Goal: Task Accomplishment & Management: Use online tool/utility

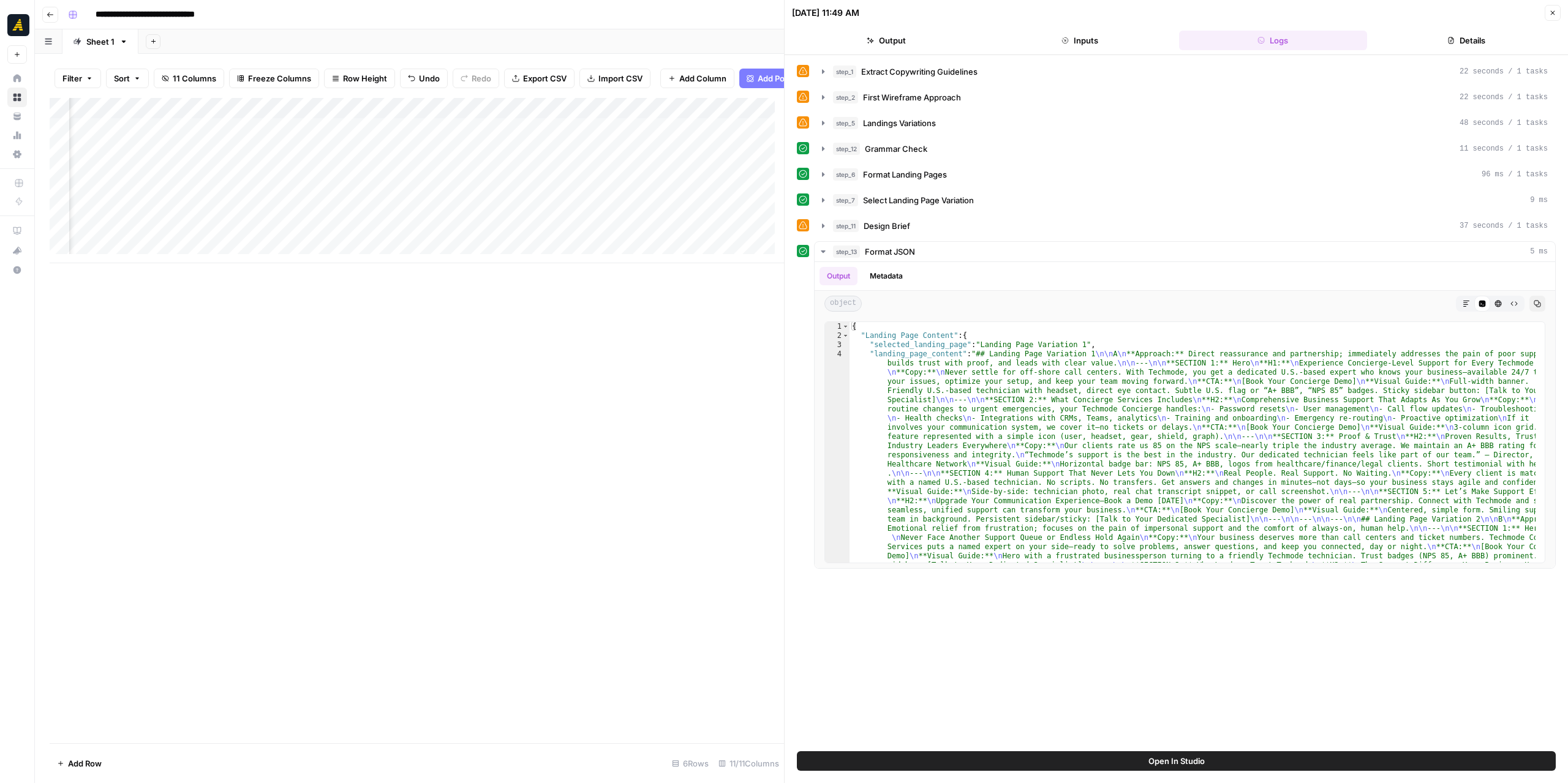
scroll to position [0, 727]
click at [471, 139] on div "Add Column" at bounding box center [417, 181] width 734 height 166
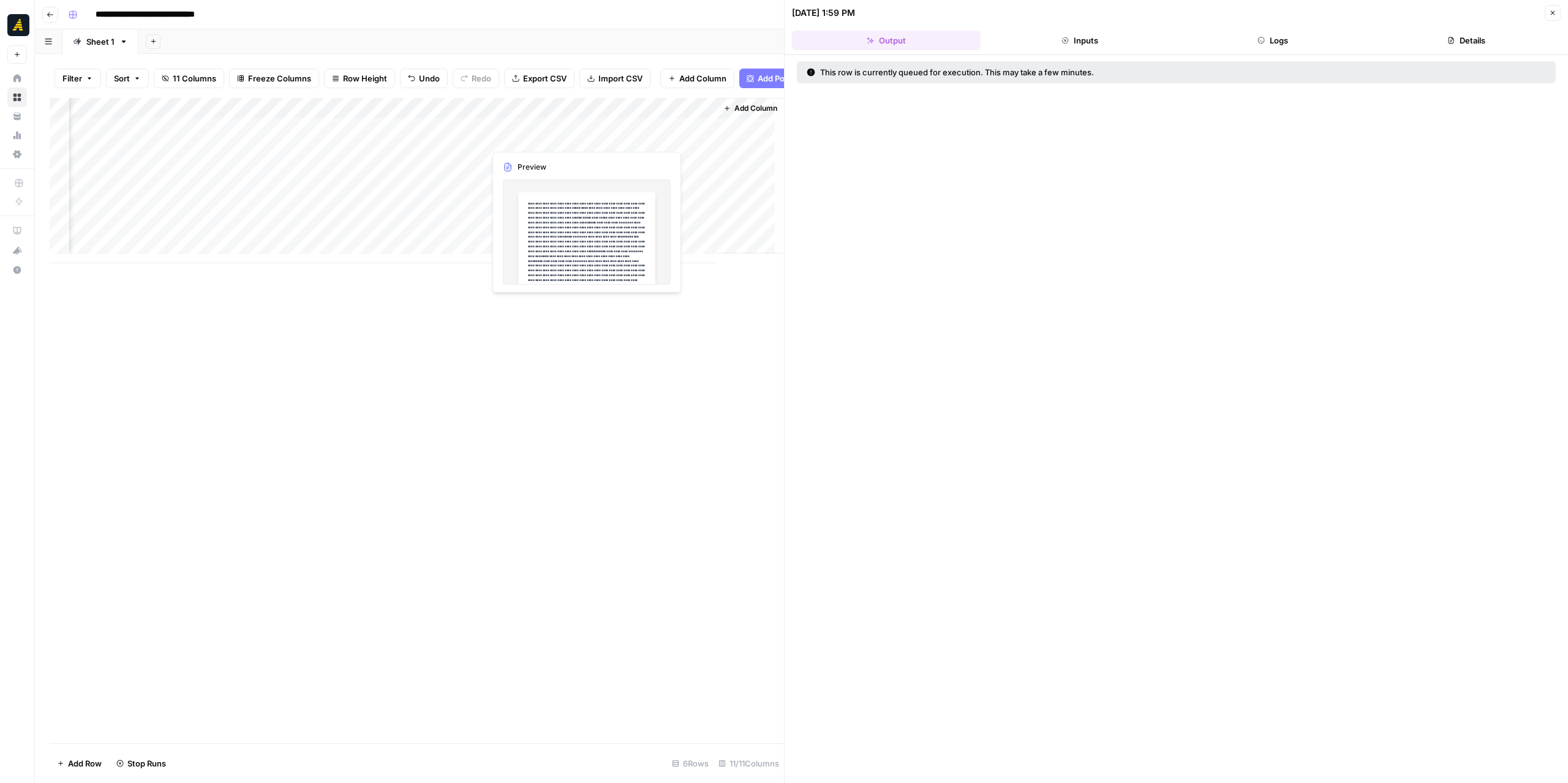
click at [1556, 17] on button "Close" at bounding box center [1552, 13] width 16 height 16
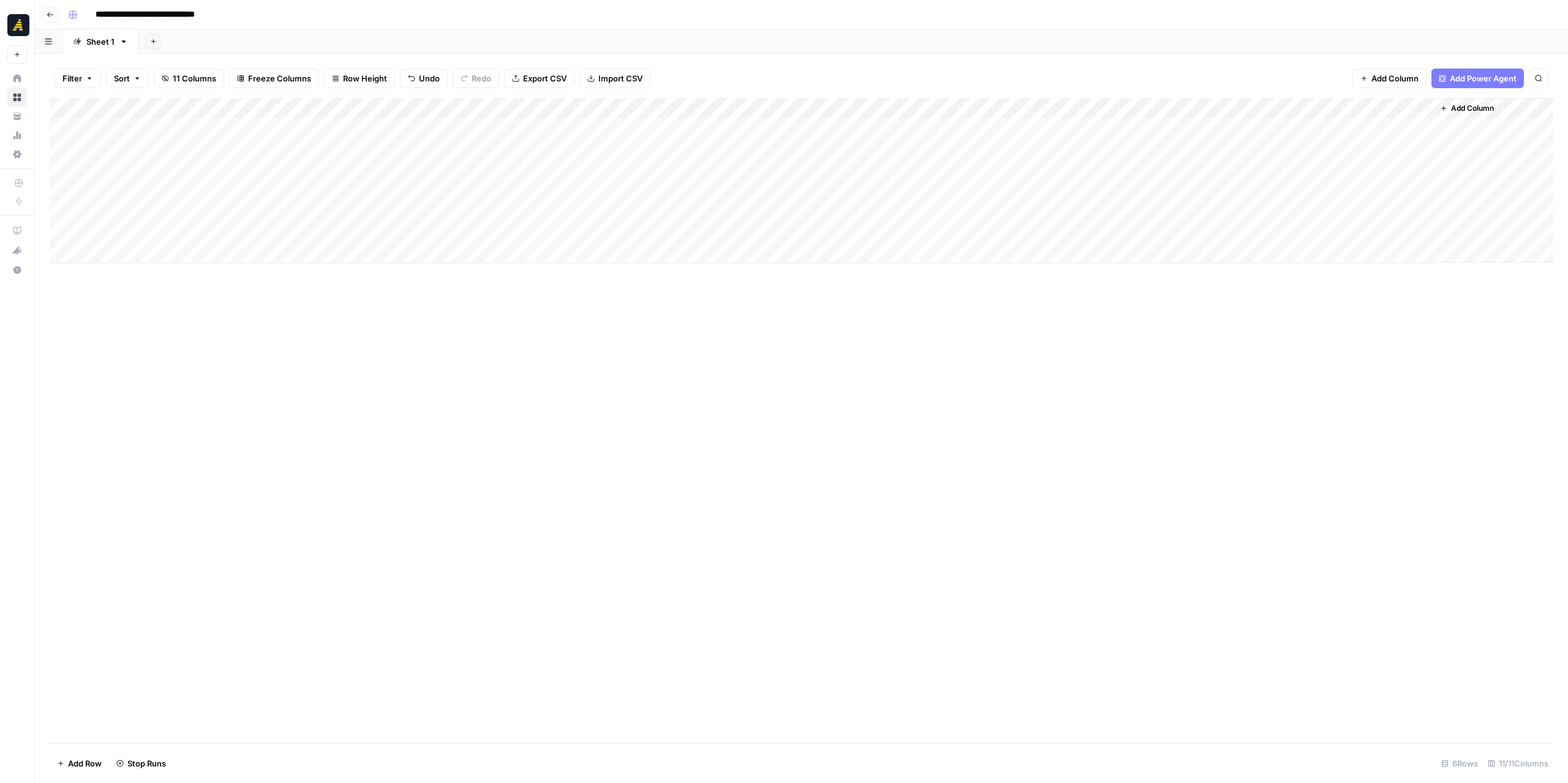
drag, startPoint x: 1556, startPoint y: 17, endPoint x: 1166, endPoint y: 5, distance: 390.2
click at [1155, 123] on div "Add Column" at bounding box center [802, 181] width 1504 height 166
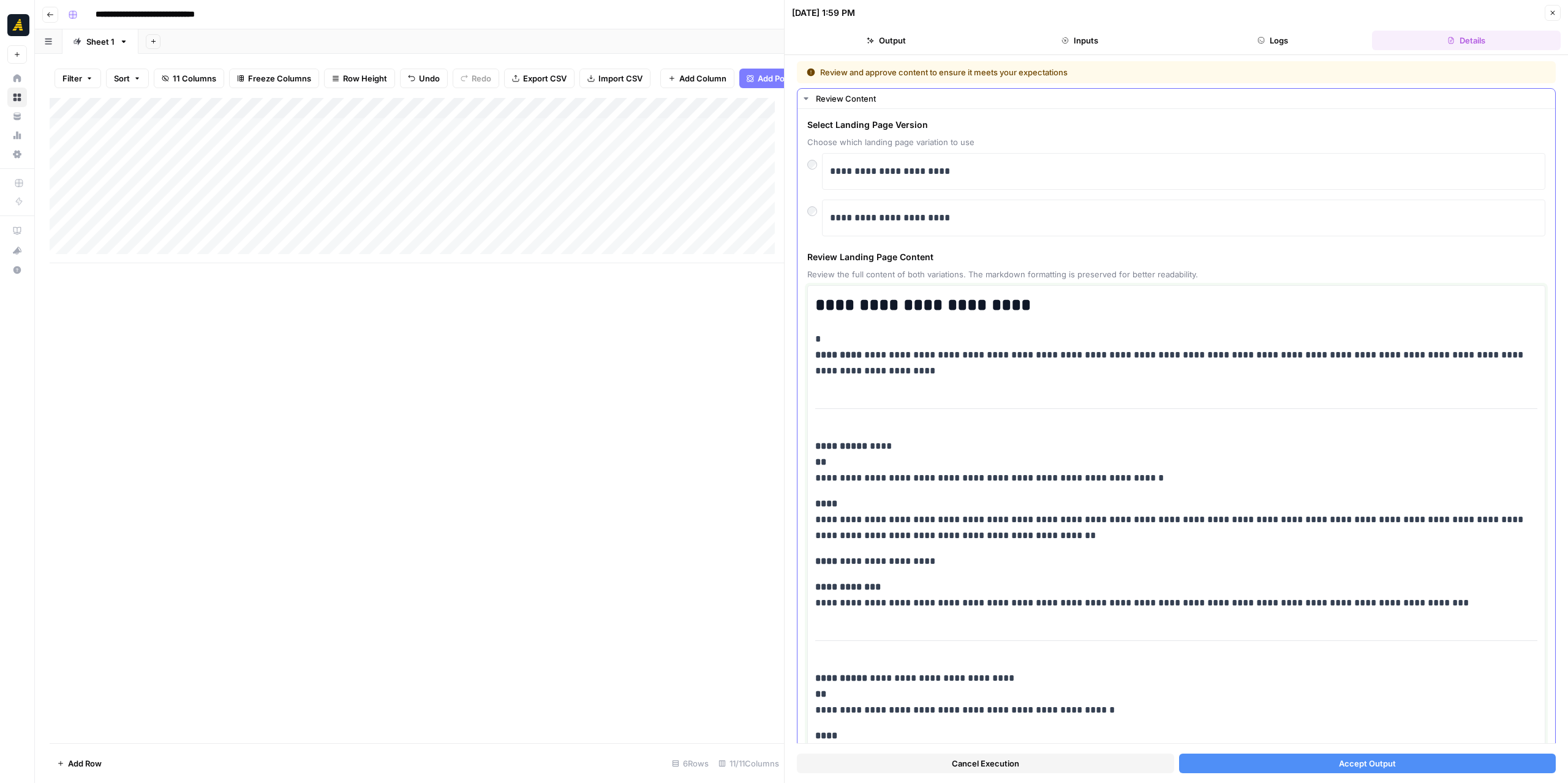
click at [827, 340] on p "**********" at bounding box center [1171, 355] width 713 height 48
click at [1276, 772] on button "Accept Output" at bounding box center [1367, 763] width 377 height 19
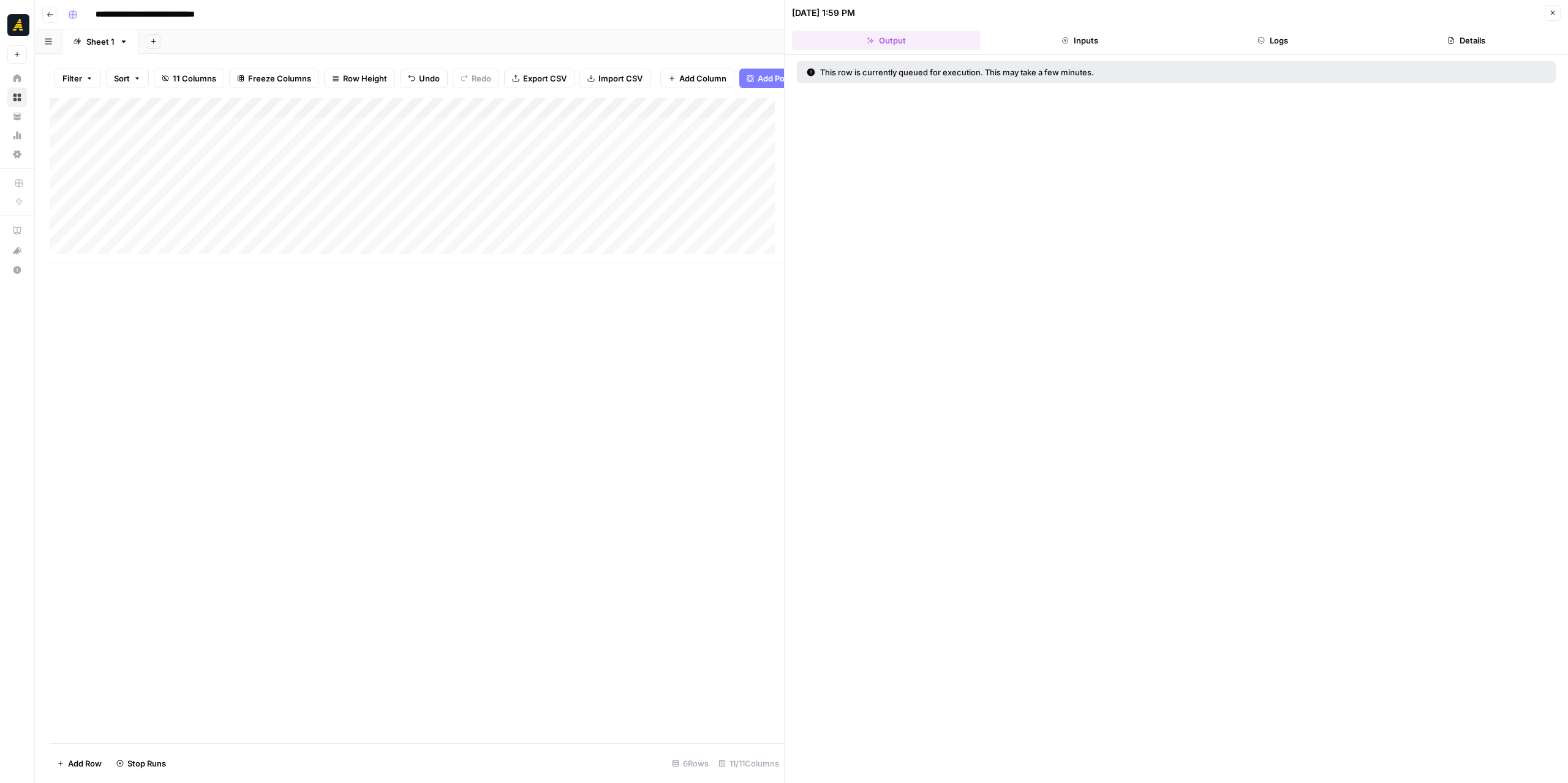
click at [1550, 12] on icon "button" at bounding box center [1553, 13] width 8 height 8
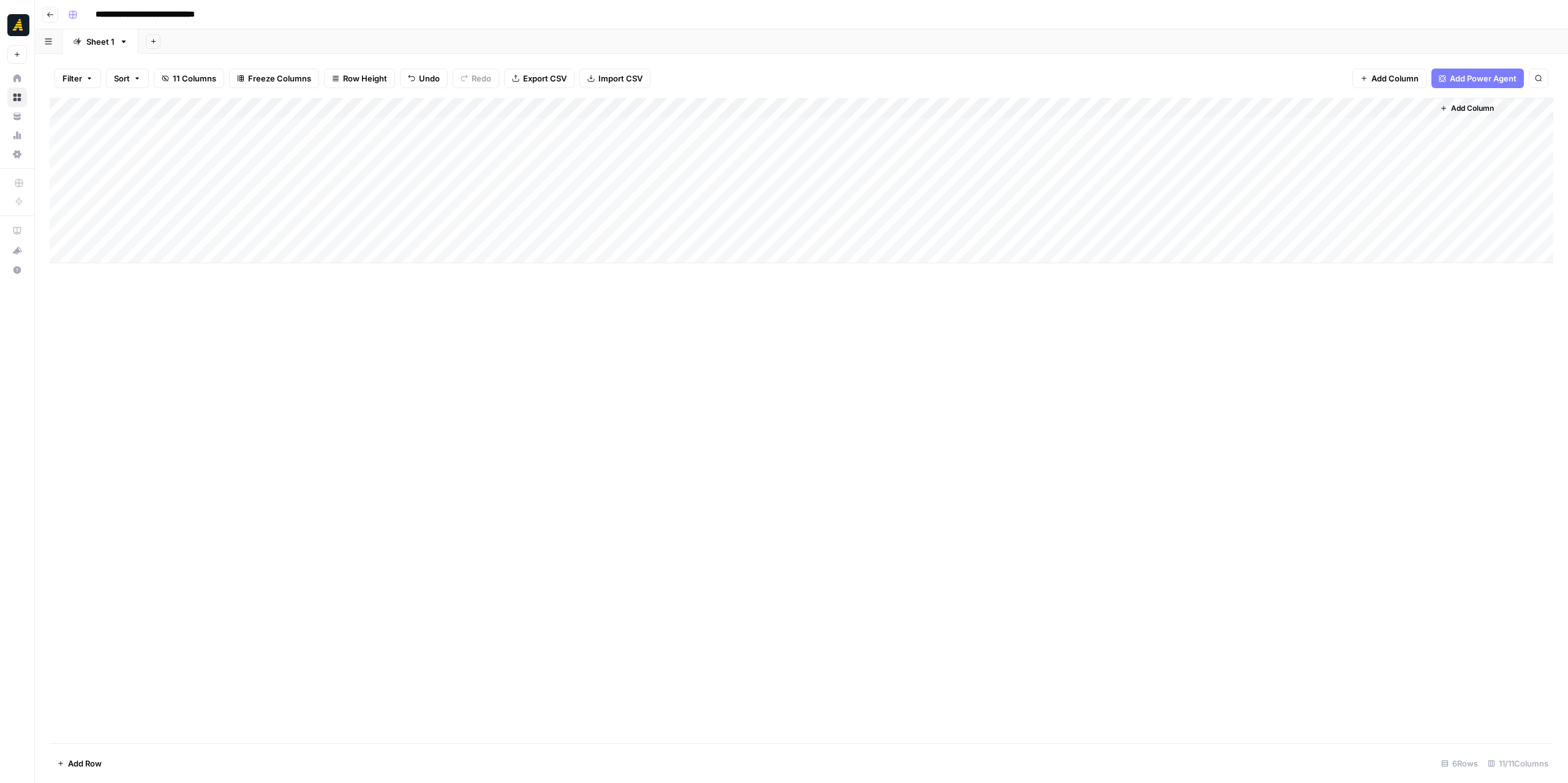
click at [1310, 104] on div "Add Column" at bounding box center [802, 181] width 1504 height 166
click at [1294, 228] on span "Remove Column" at bounding box center [1290, 229] width 108 height 13
drag, startPoint x: 738, startPoint y: 121, endPoint x: 929, endPoint y: 123, distance: 191.0
click at [738, 121] on span "Delete" at bounding box center [739, 127] width 26 height 13
click at [1315, 105] on div "Add Column" at bounding box center [802, 181] width 1504 height 166
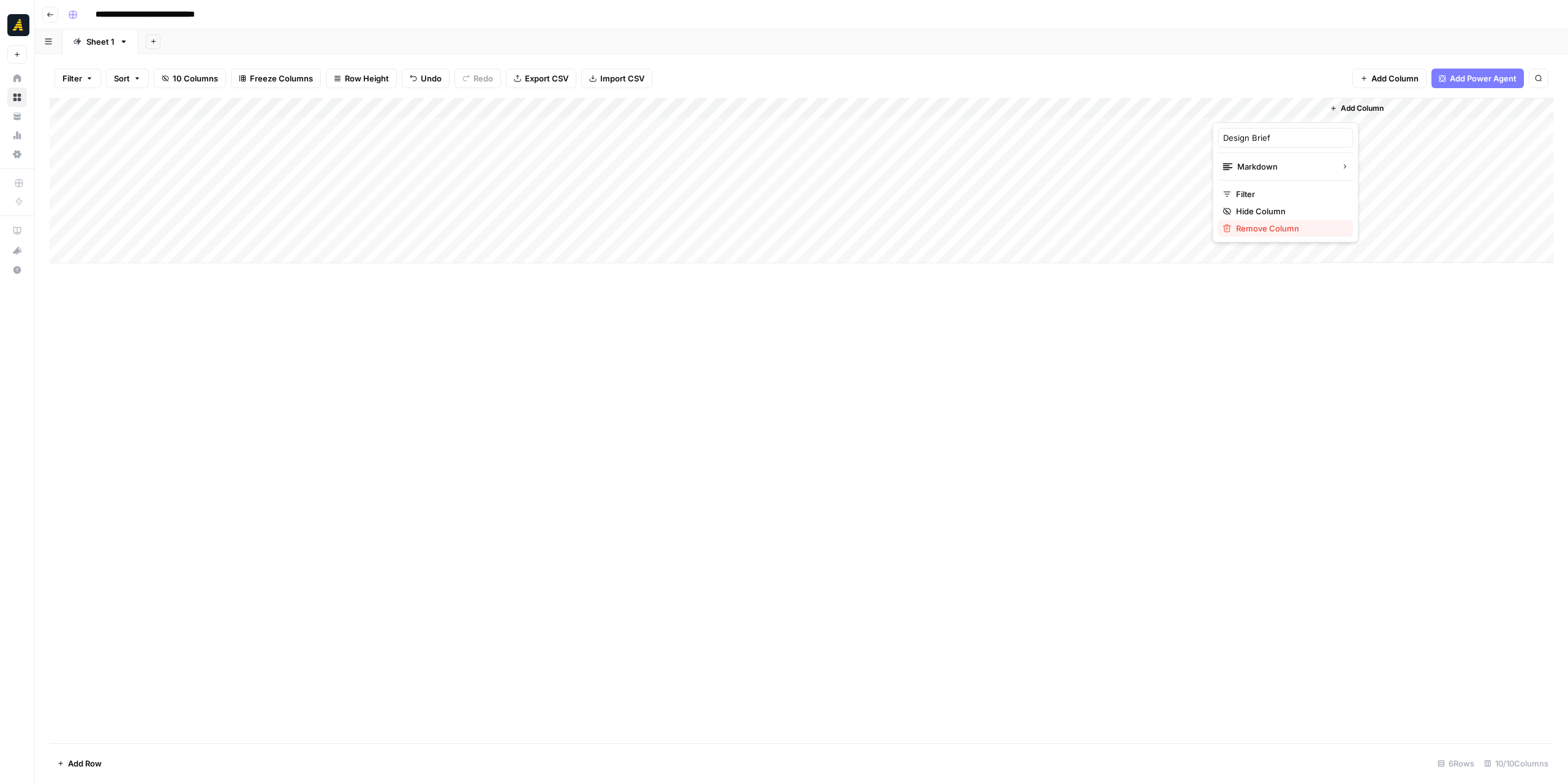
click at [1260, 227] on span "Remove Column" at bounding box center [1290, 229] width 108 height 13
click at [736, 127] on span "Delete" at bounding box center [739, 127] width 26 height 13
click at [1185, 128] on div "Add Column" at bounding box center [802, 181] width 1504 height 166
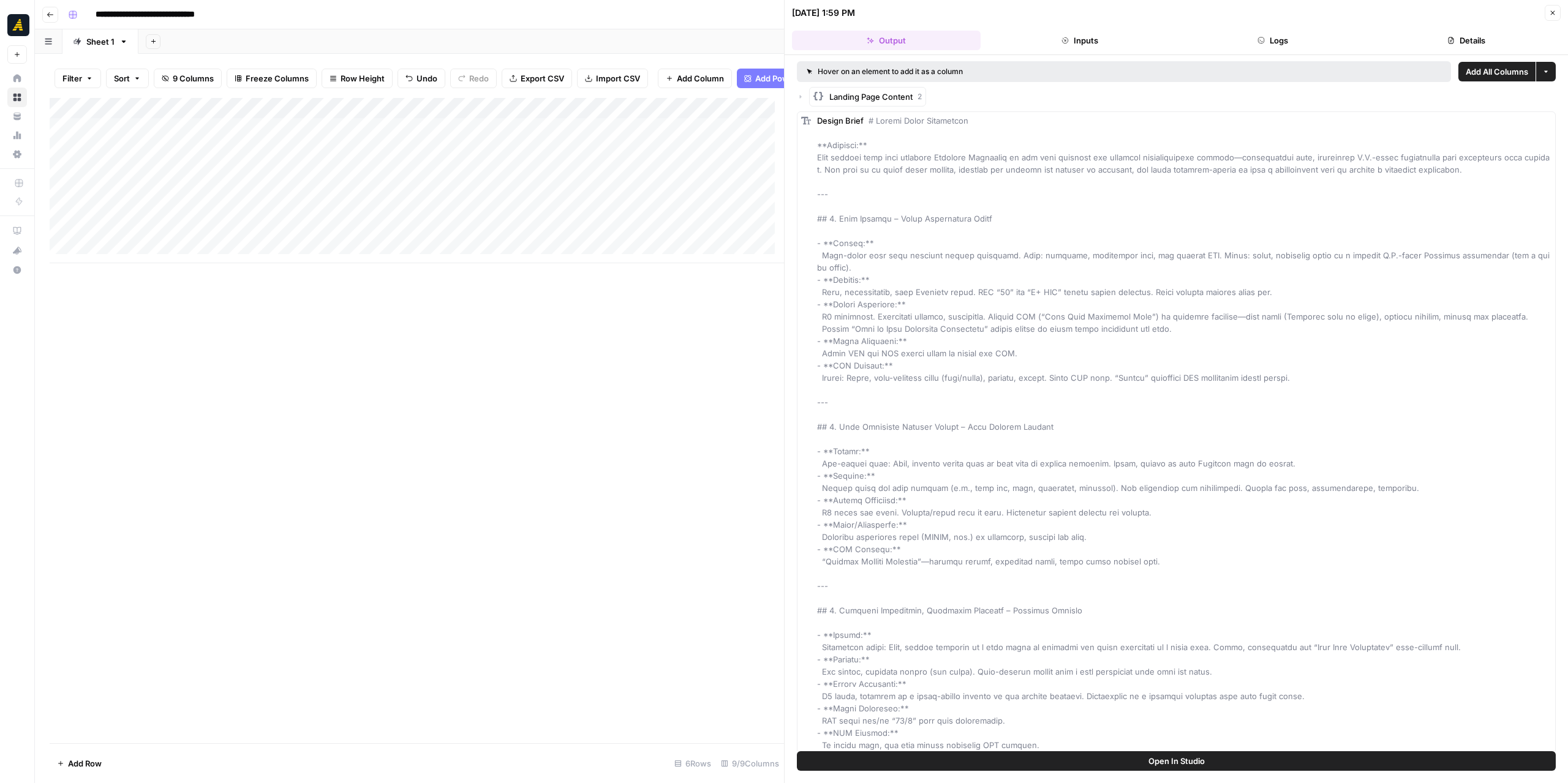
click at [1465, 73] on span "Add All Columns" at bounding box center [1497, 71] width 62 height 13
click at [1551, 8] on button "Close" at bounding box center [1552, 13] width 16 height 16
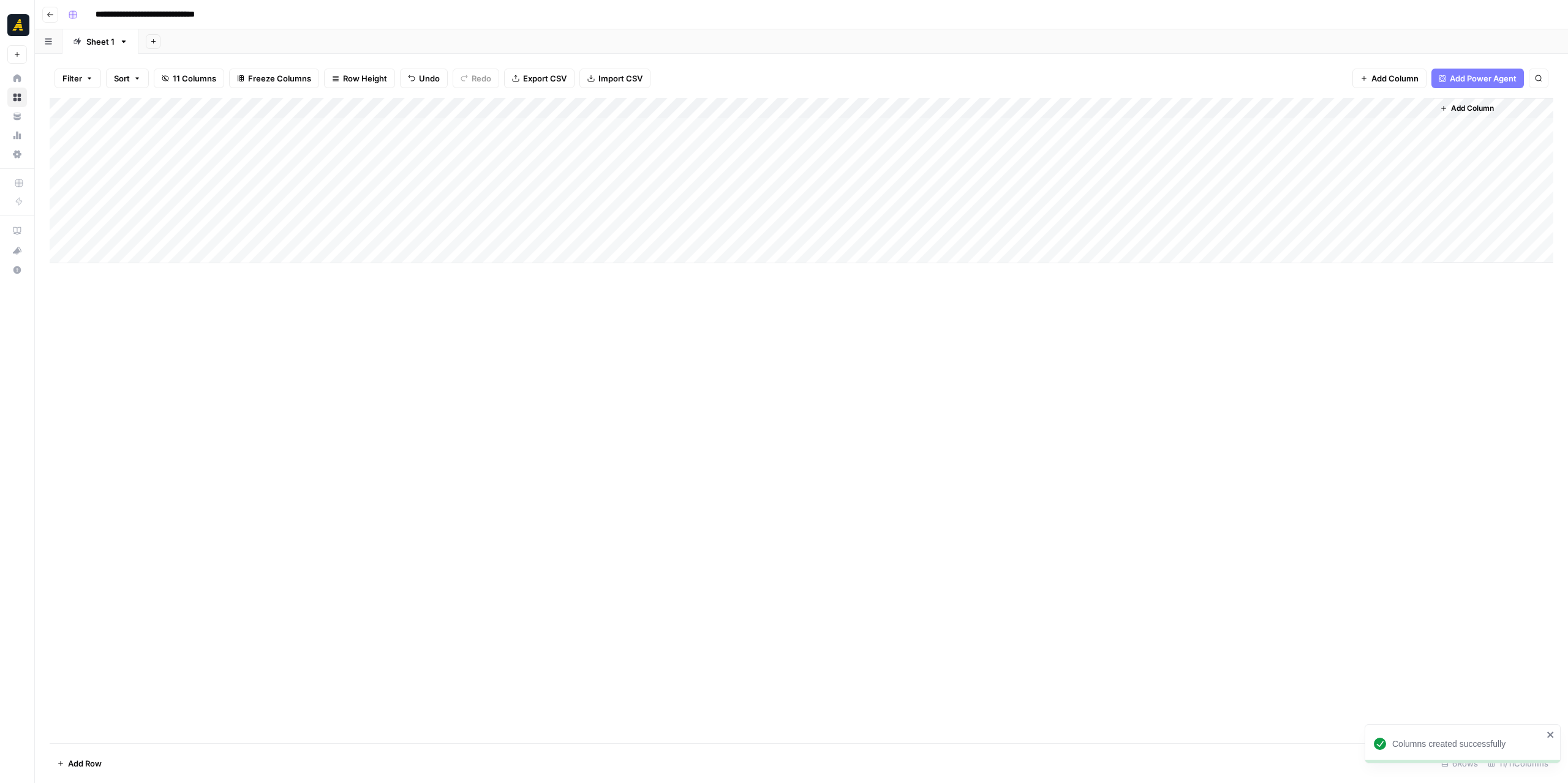
click at [1279, 109] on div "Add Column" at bounding box center [802, 181] width 1504 height 166
click at [1276, 161] on span "JSON" at bounding box center [1285, 166] width 94 height 13
click at [1362, 182] on div "Markdown" at bounding box center [1389, 186] width 77 height 13
drag, startPoint x: 1323, startPoint y: 108, endPoint x: 1381, endPoint y: 109, distance: 58.0
click at [1381, 109] on div "Add Column" at bounding box center [802, 181] width 1504 height 166
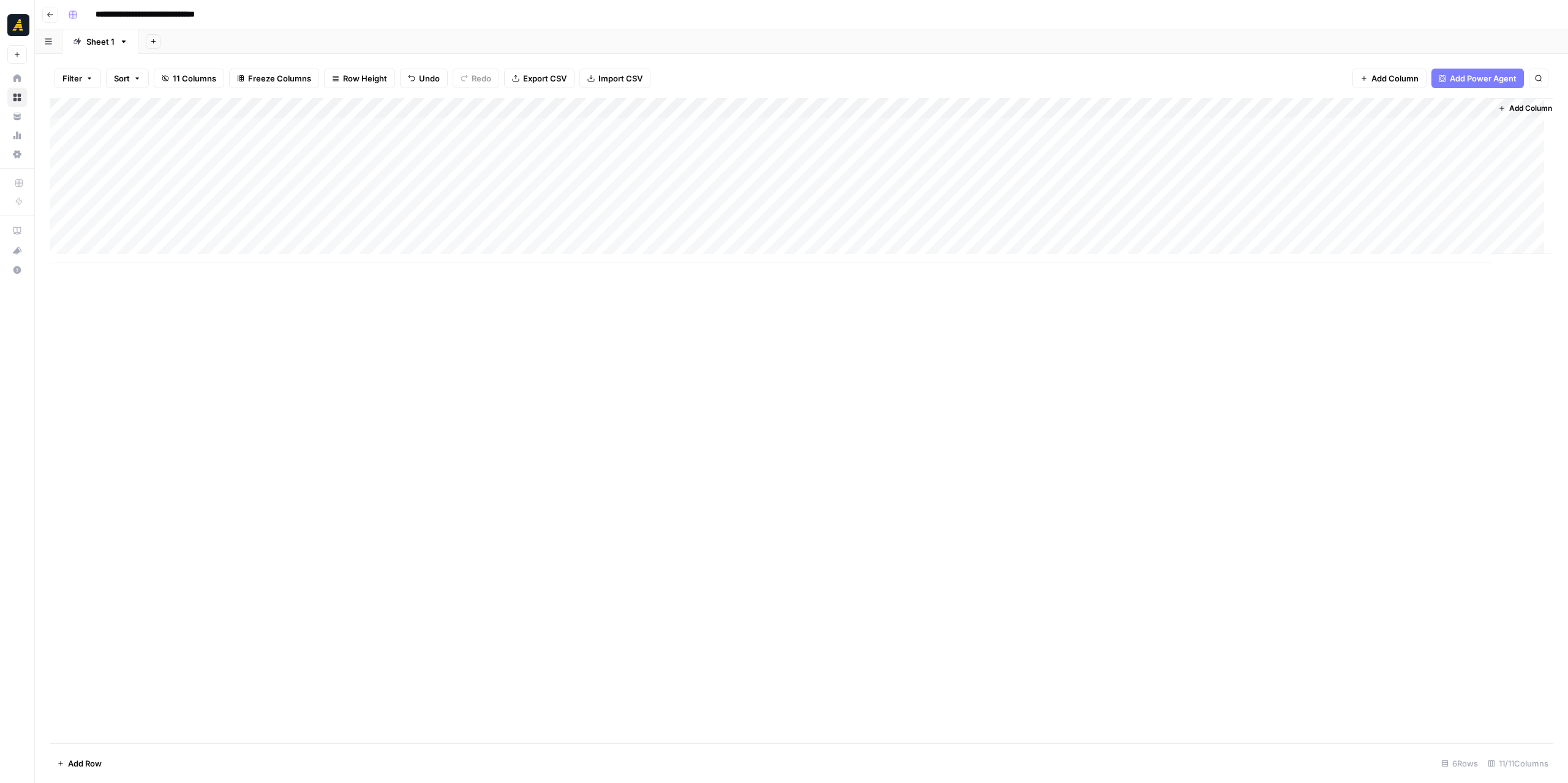
click at [1124, 108] on div "Add Column" at bounding box center [802, 181] width 1504 height 166
click at [1123, 228] on span "Edit Workflow" at bounding box center [1132, 229] width 108 height 13
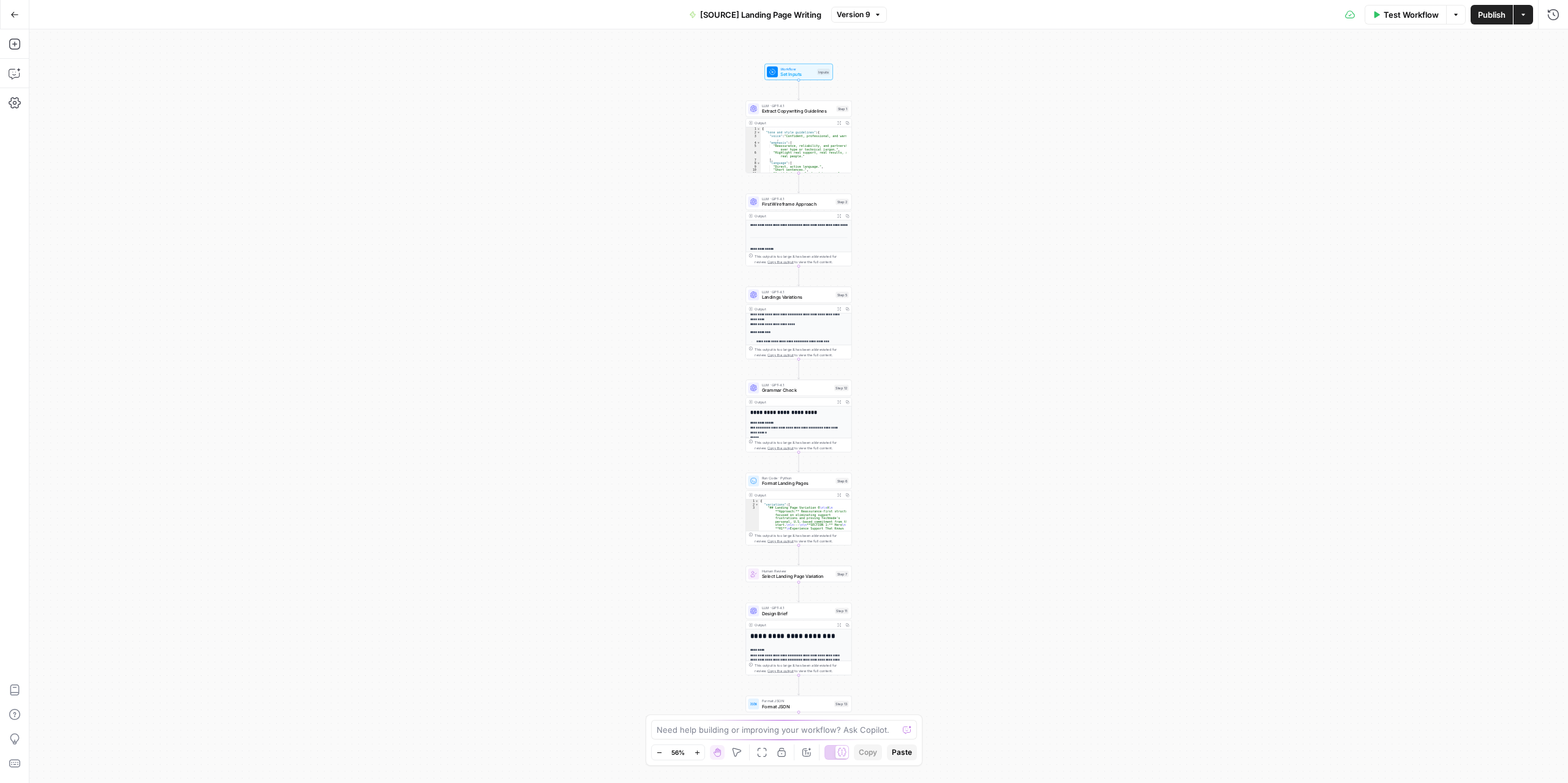
scroll to position [306, 0]
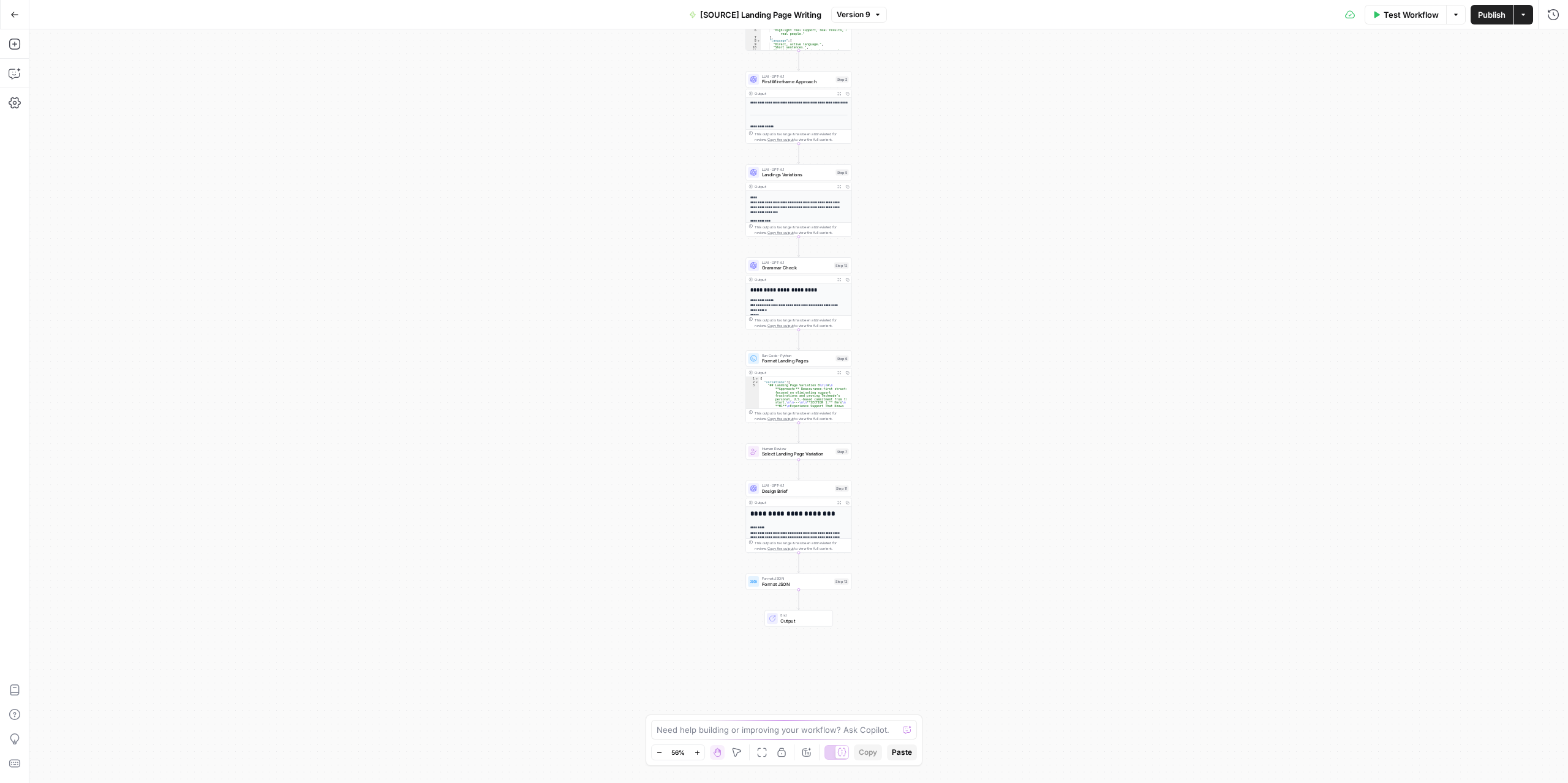
click at [912, 397] on div "**********" at bounding box center [798, 406] width 1539 height 754
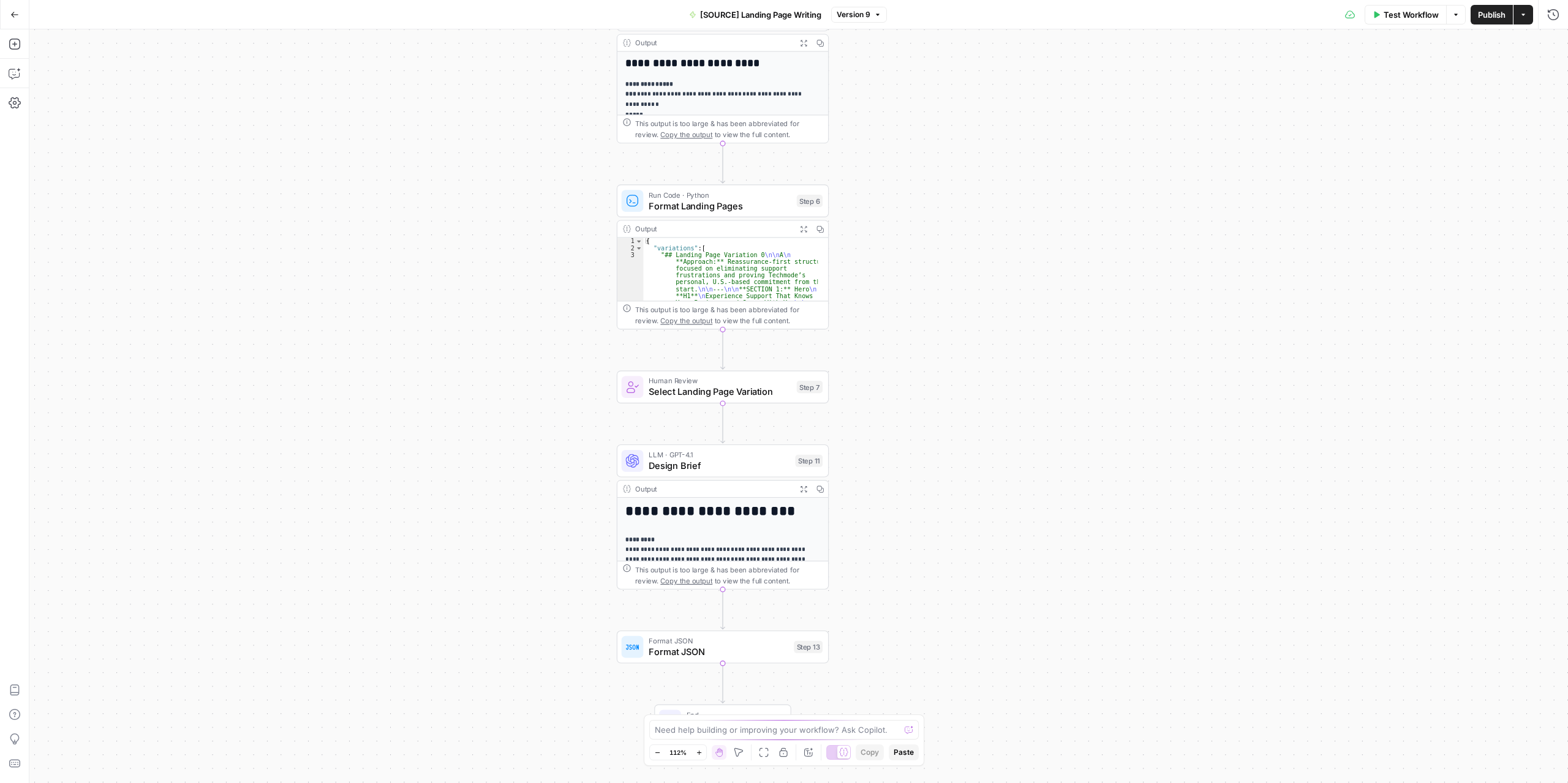
drag, startPoint x: 896, startPoint y: 474, endPoint x: 875, endPoint y: 432, distance: 47.0
click at [889, 432] on div "**********" at bounding box center [798, 406] width 1539 height 754
click at [784, 365] on icon "button" at bounding box center [787, 360] width 8 height 10
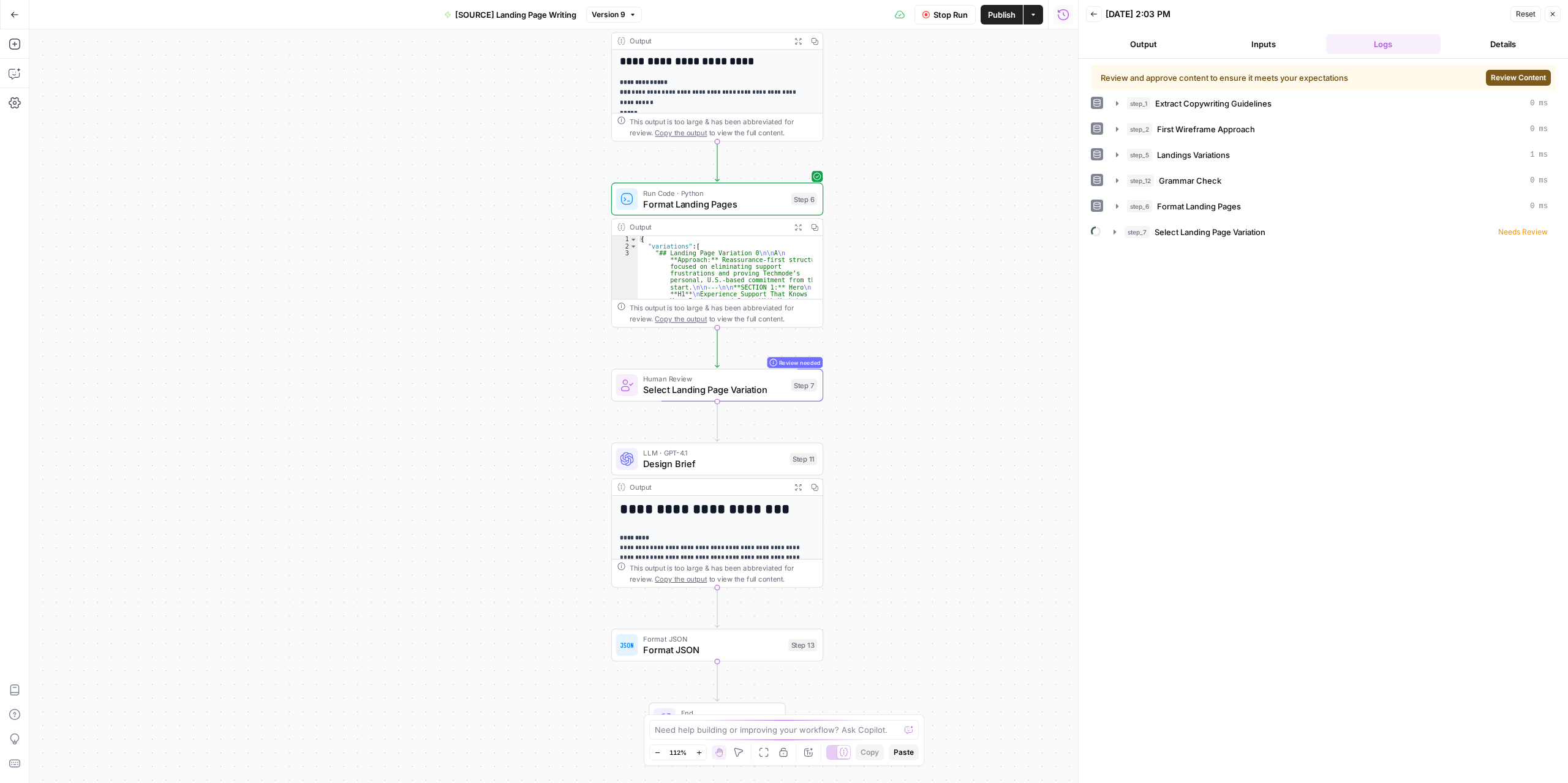
click at [1497, 76] on span "Review Content" at bounding box center [1518, 77] width 55 height 11
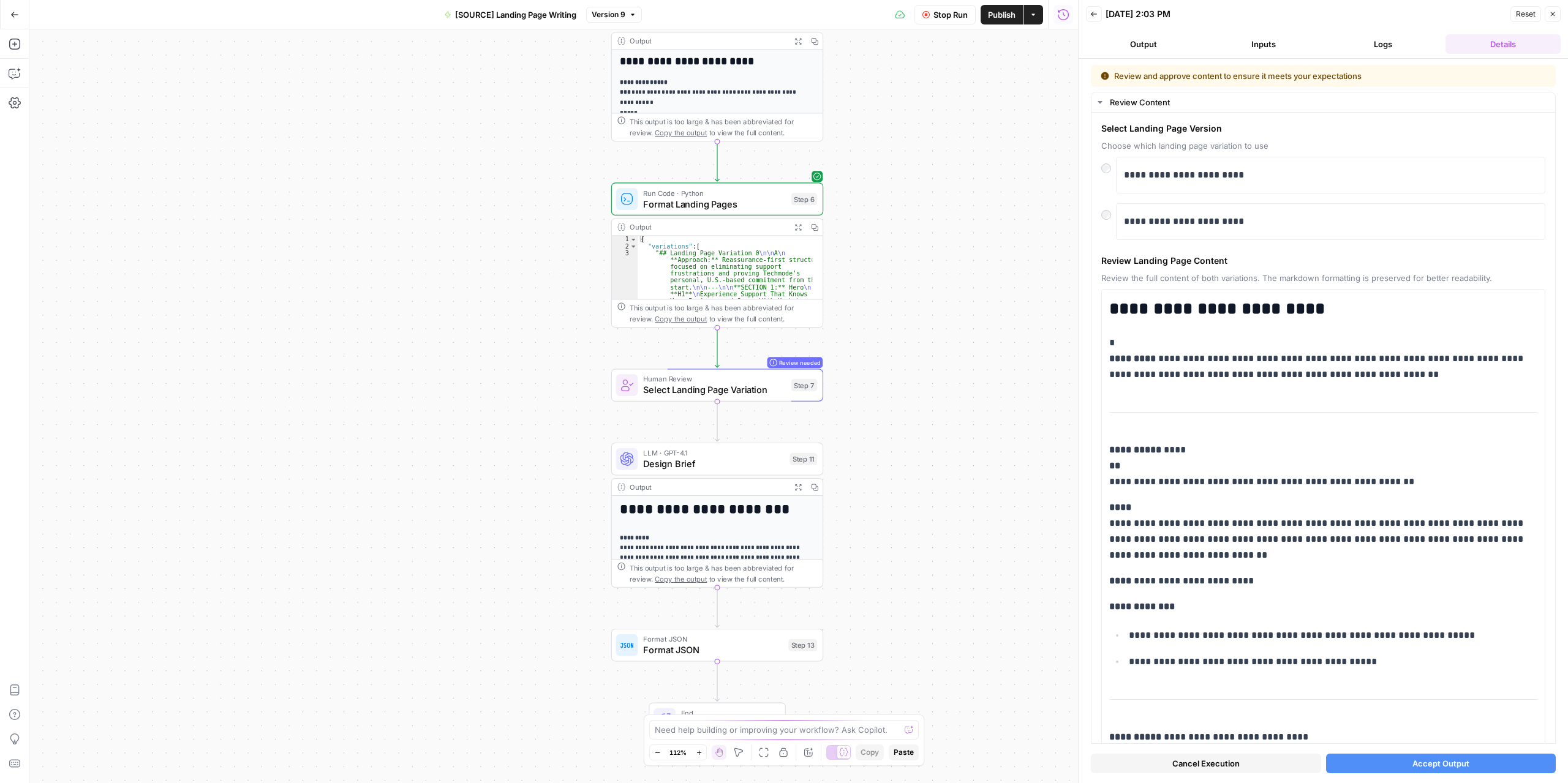
click at [1420, 760] on span "Accept Output" at bounding box center [1441, 764] width 57 height 13
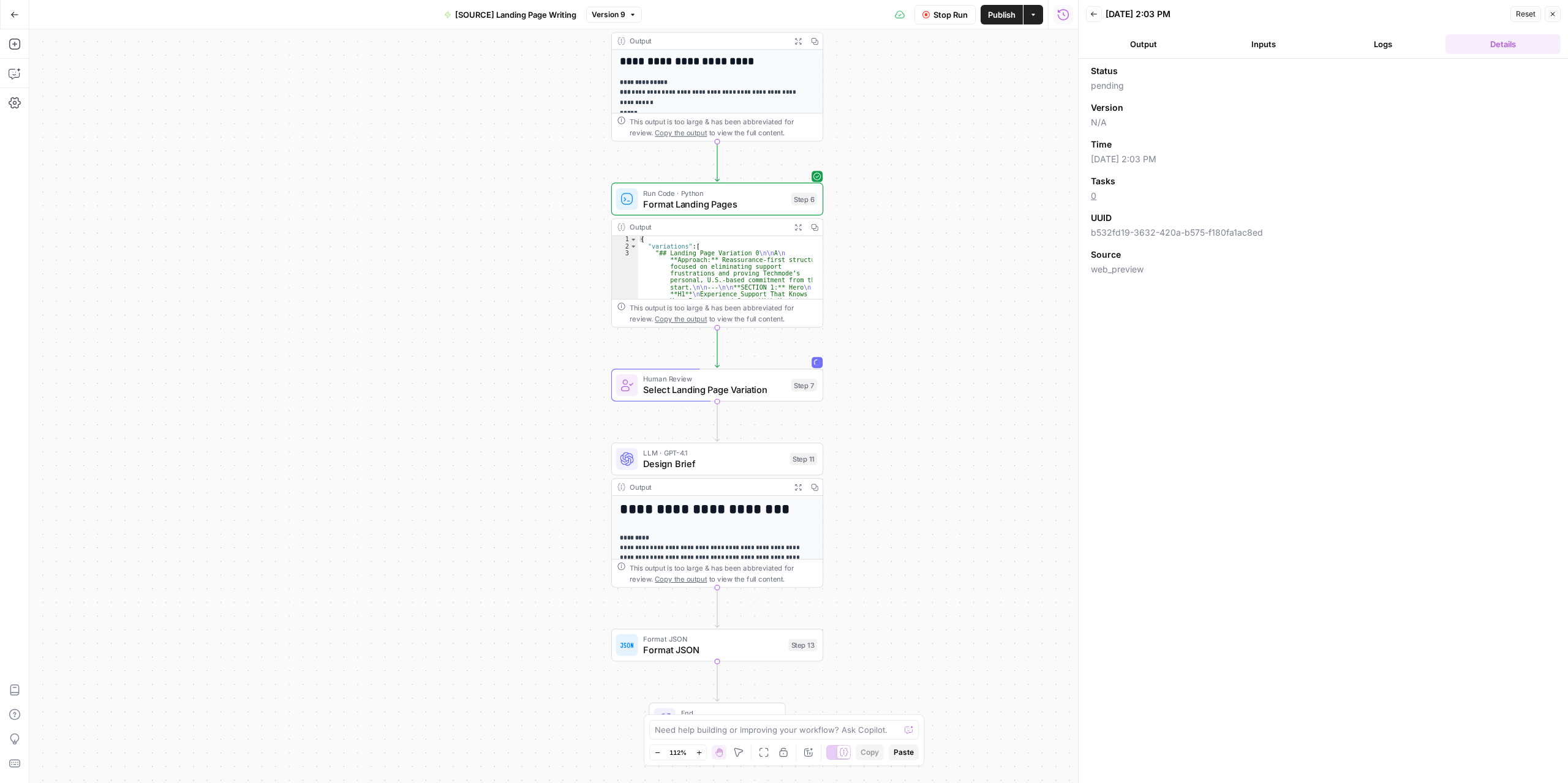
click at [1552, 16] on icon "button" at bounding box center [1553, 13] width 8 height 8
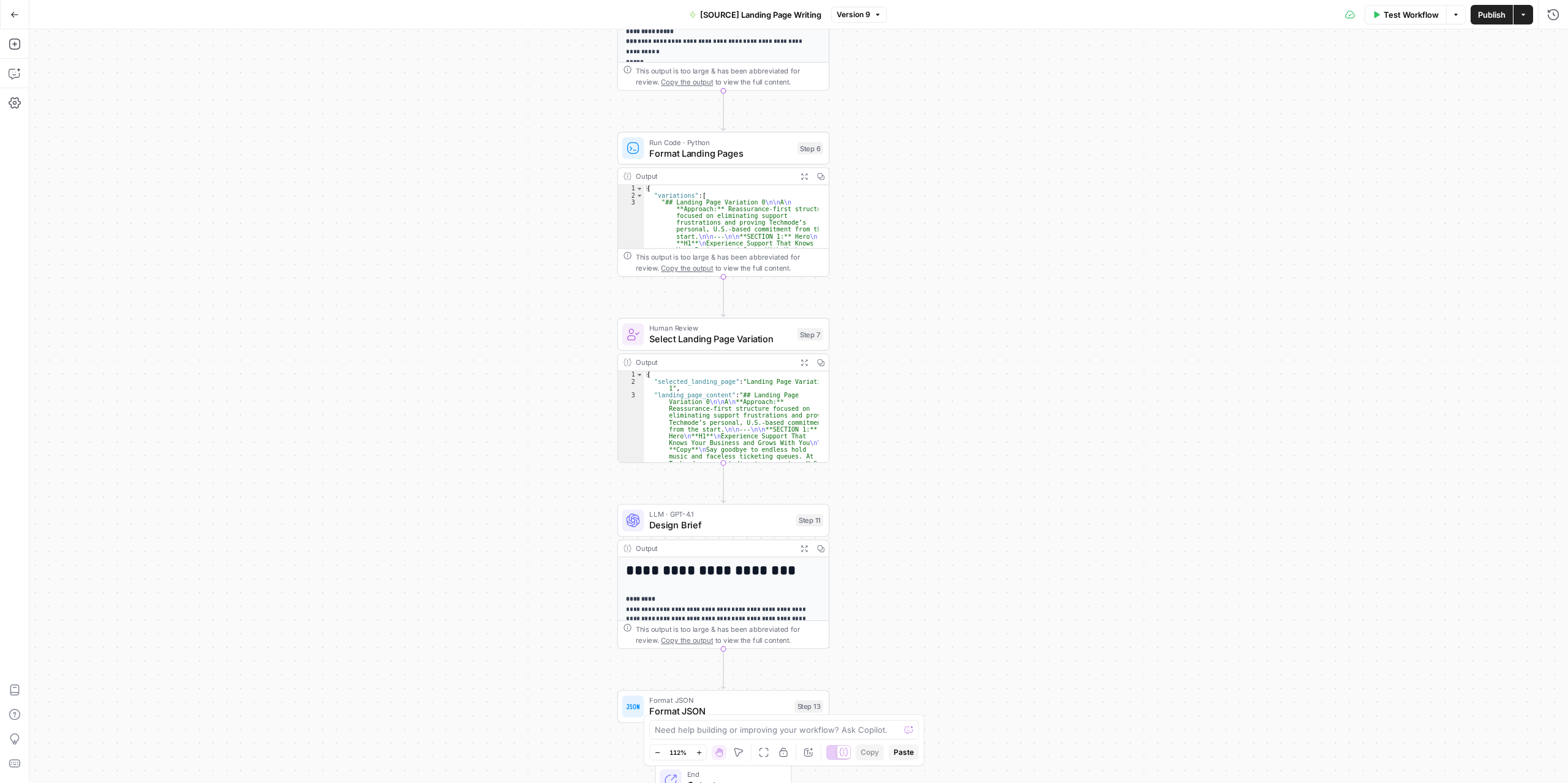
drag, startPoint x: 936, startPoint y: 496, endPoint x: 894, endPoint y: 407, distance: 98.4
click at [944, 424] on div "**********" at bounding box center [798, 406] width 1539 height 754
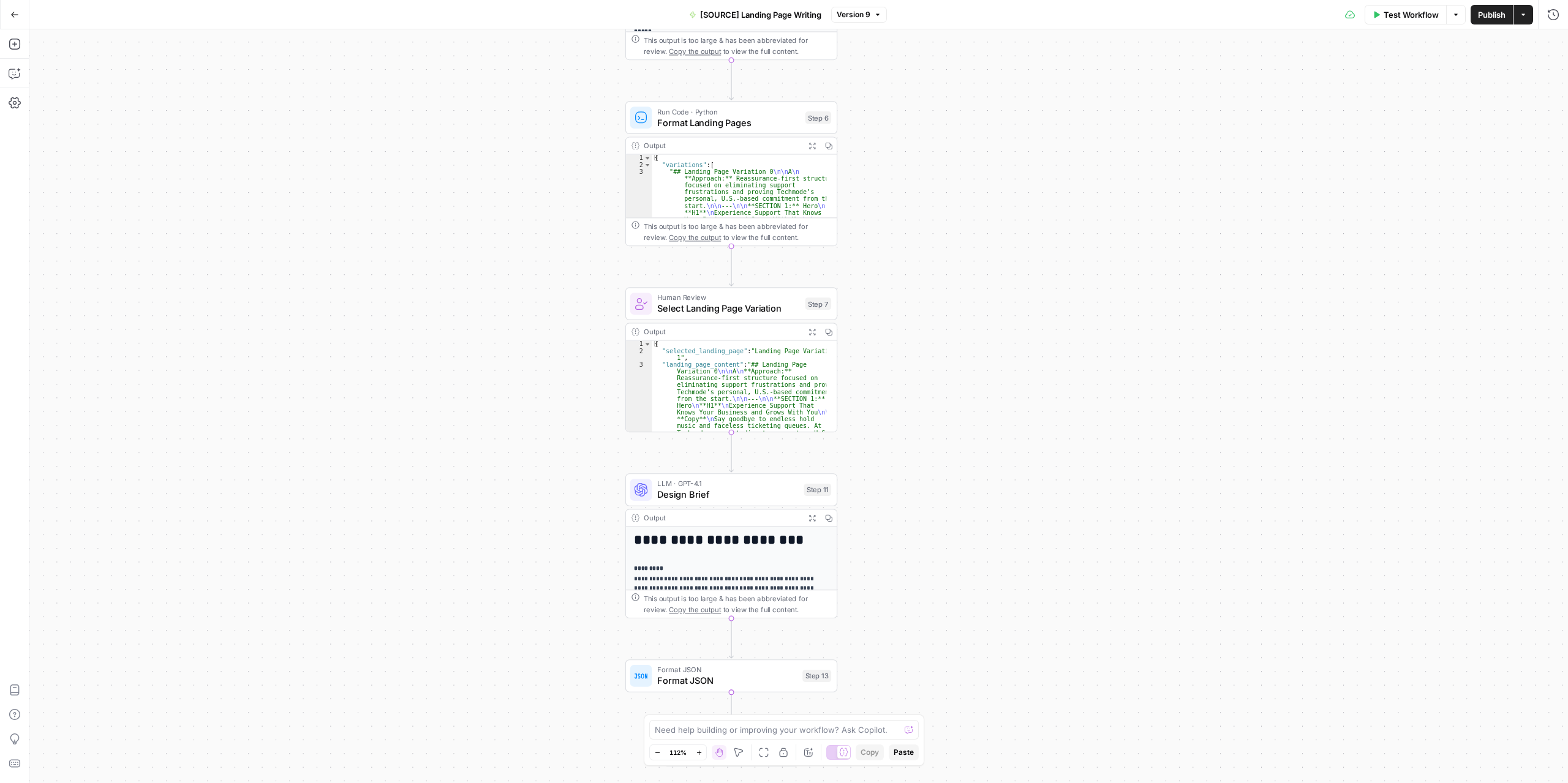
drag, startPoint x: 881, startPoint y: 470, endPoint x: 900, endPoint y: 440, distance: 35.5
click at [900, 440] on div "**********" at bounding box center [798, 406] width 1539 height 754
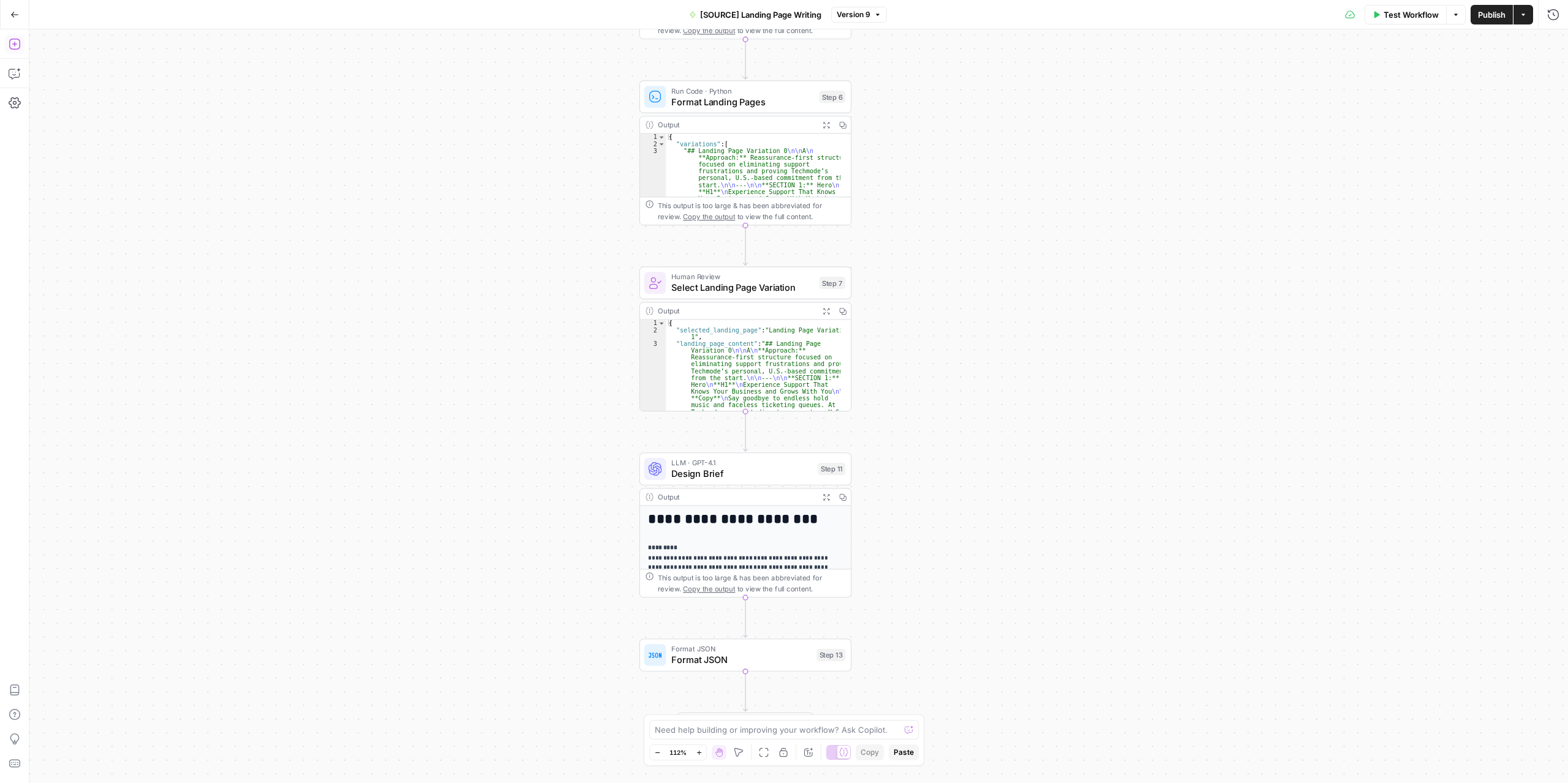
click at [19, 42] on icon "button" at bounding box center [14, 44] width 13 height 13
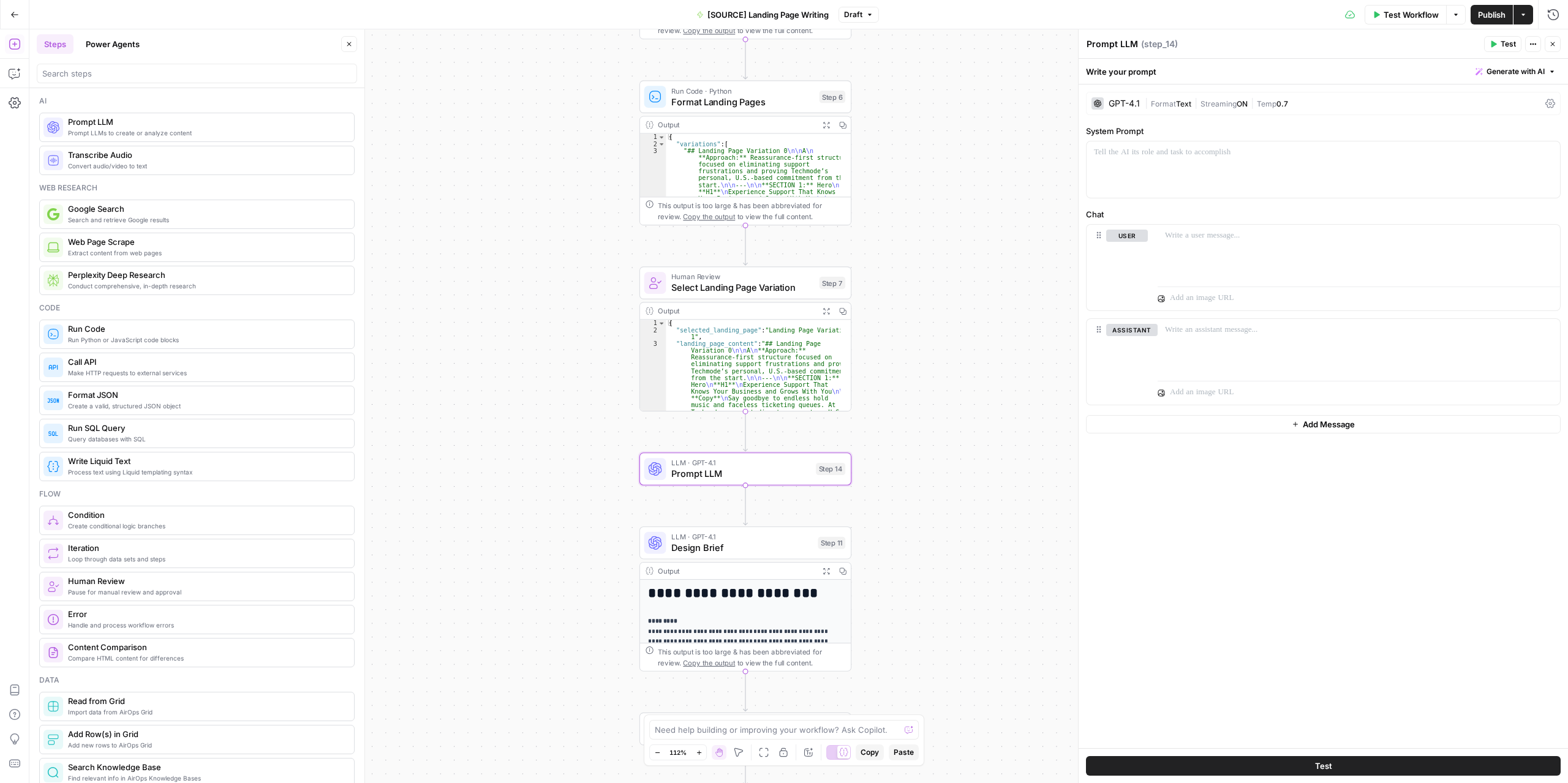
click at [1108, 44] on textarea "Prompt LLM" at bounding box center [1112, 44] width 51 height 13
click at [1128, 41] on textarea "Approved landing formating" at bounding box center [1146, 44] width 120 height 13
click at [1165, 44] on textarea "Approved Landing formating" at bounding box center [1148, 44] width 123 height 13
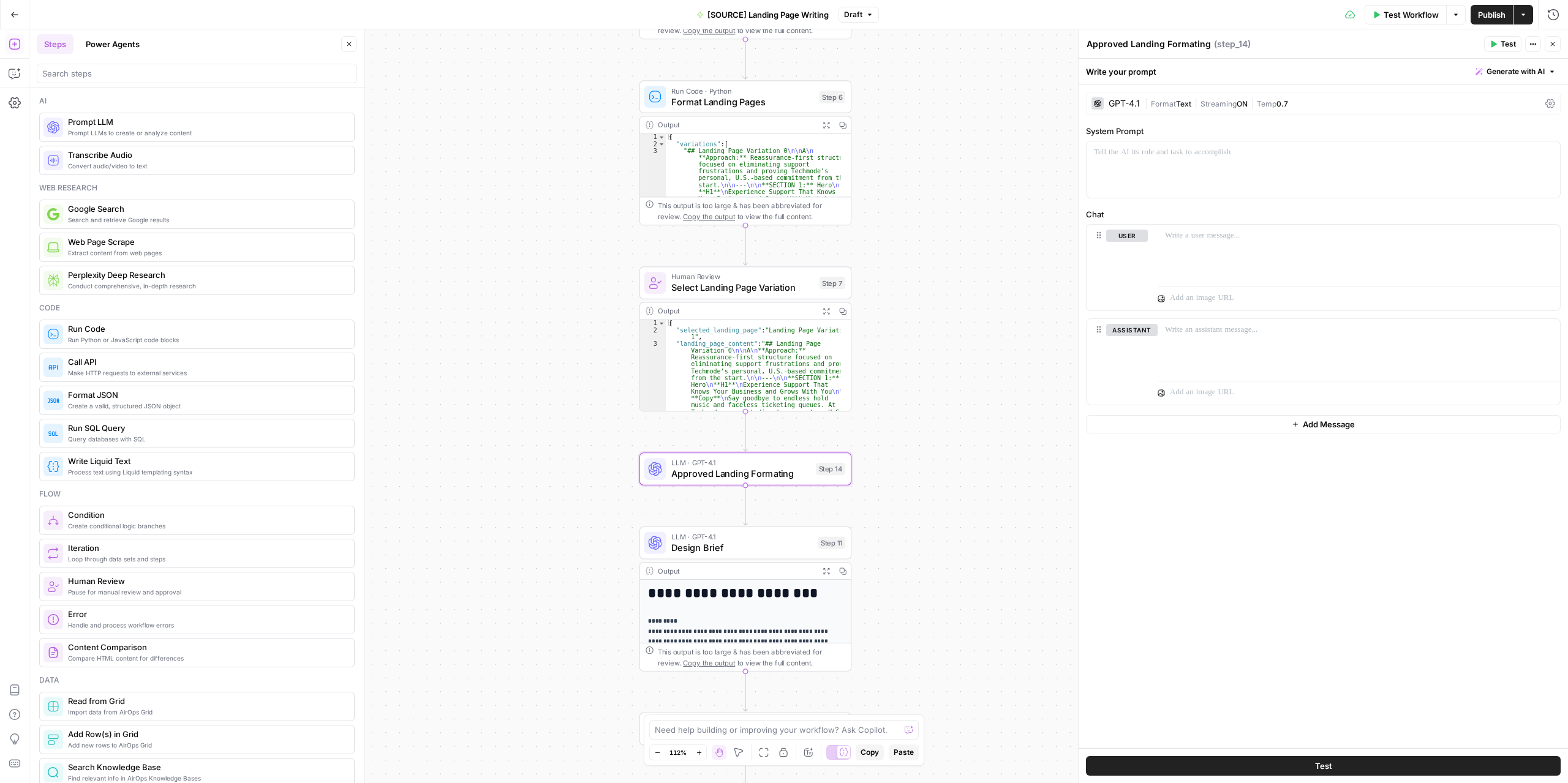
click at [1192, 49] on textarea "Approved Landing Formating" at bounding box center [1149, 44] width 124 height 13
click at [1192, 41] on textarea "Approved Landing Formating" at bounding box center [1149, 44] width 124 height 13
click at [1191, 44] on textarea "Approved Landing Formating" at bounding box center [1149, 44] width 124 height 13
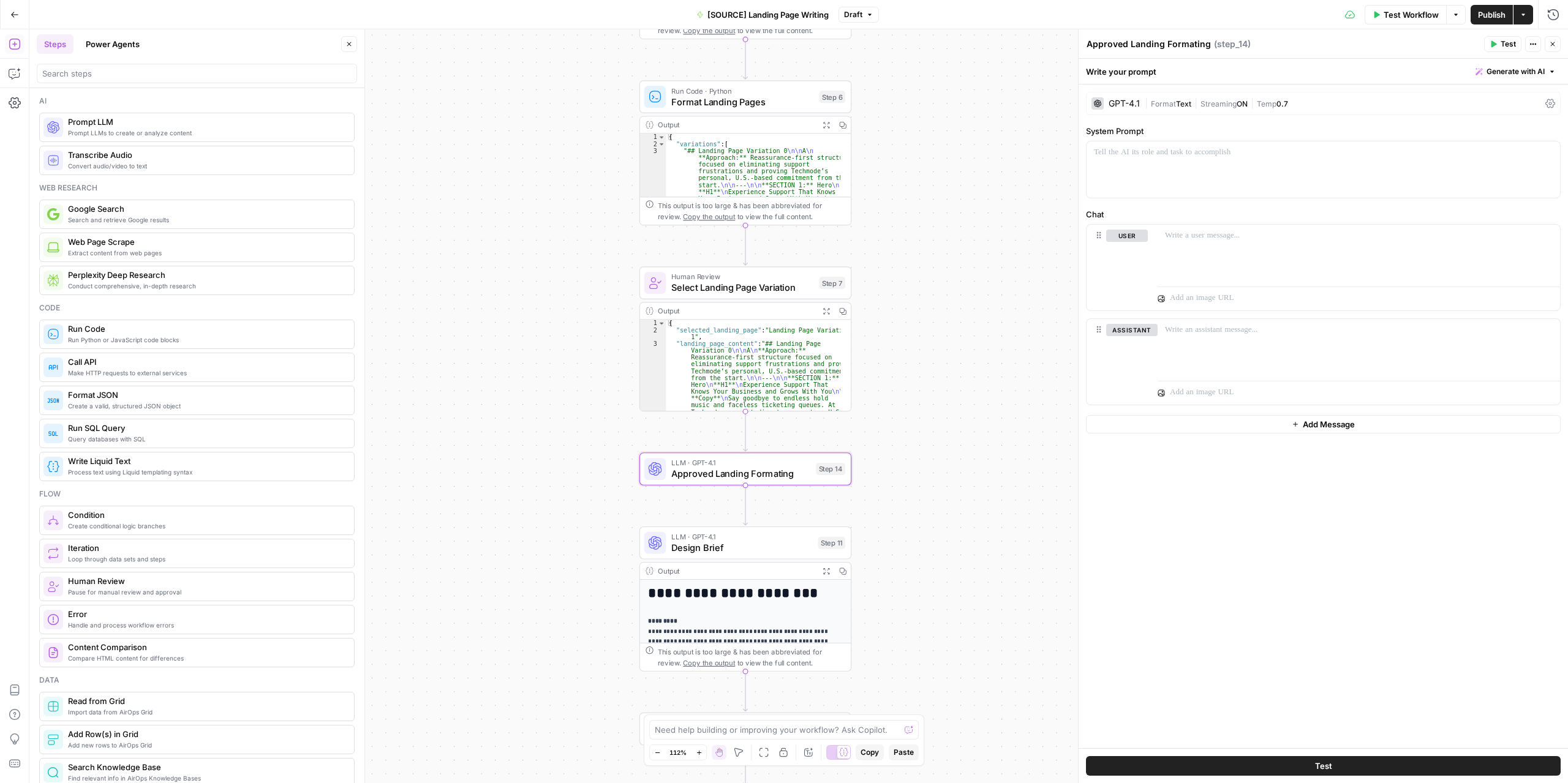
click at [1193, 48] on textarea "Approved Landing Formating" at bounding box center [1149, 44] width 124 height 13
type textarea "Approved Landing Formatting"
click at [1123, 347] on button "Delete" at bounding box center [1132, 348] width 51 height 13
click at [1187, 249] on div at bounding box center [1359, 253] width 403 height 56
click at [1176, 156] on p at bounding box center [1323, 152] width 459 height 13
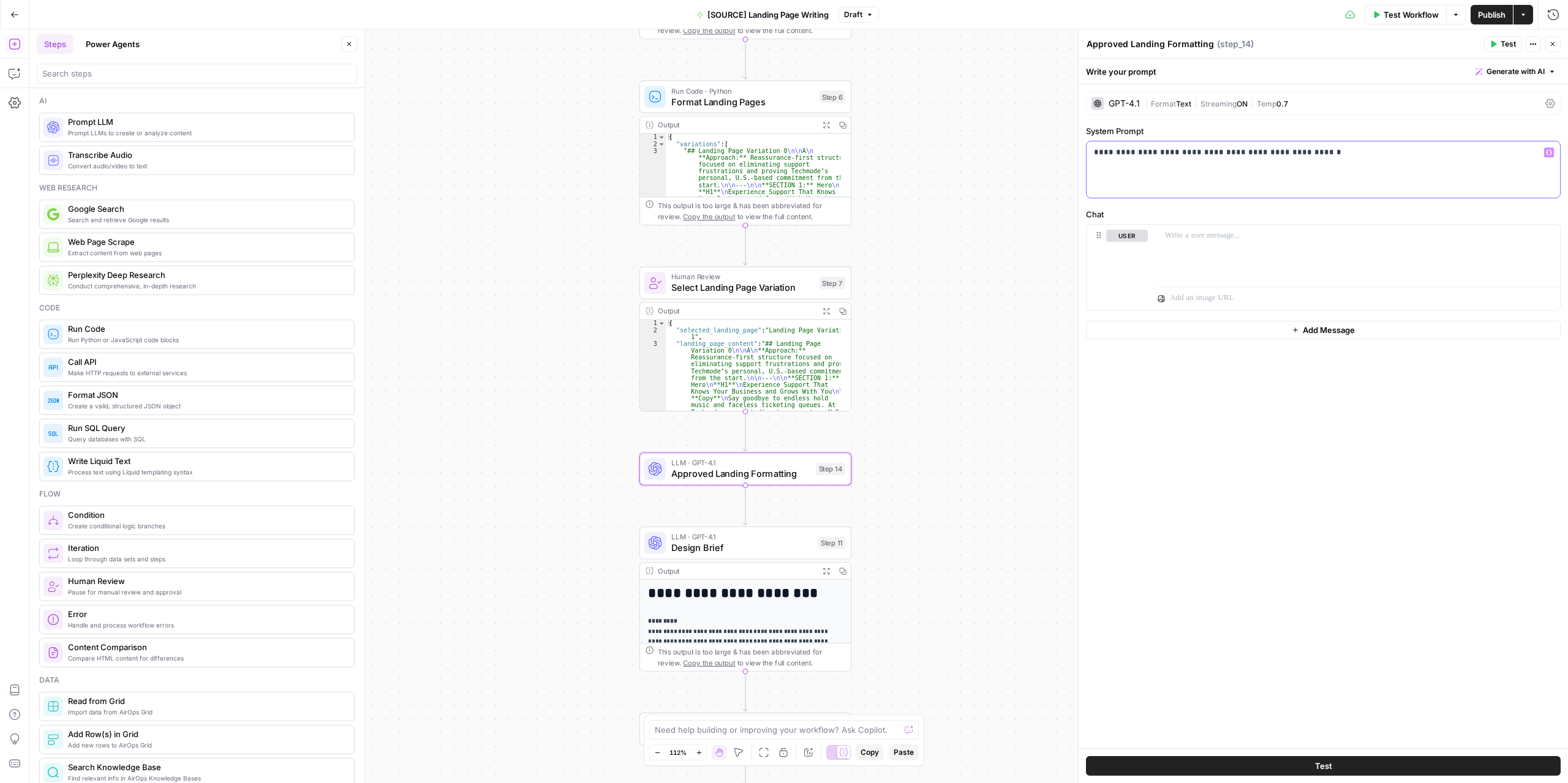
click at [1111, 150] on p "**********" at bounding box center [1323, 152] width 460 height 13
click at [1186, 232] on p at bounding box center [1359, 235] width 387 height 13
click at [1549, 234] on icon "button" at bounding box center [1549, 235] width 6 height 6
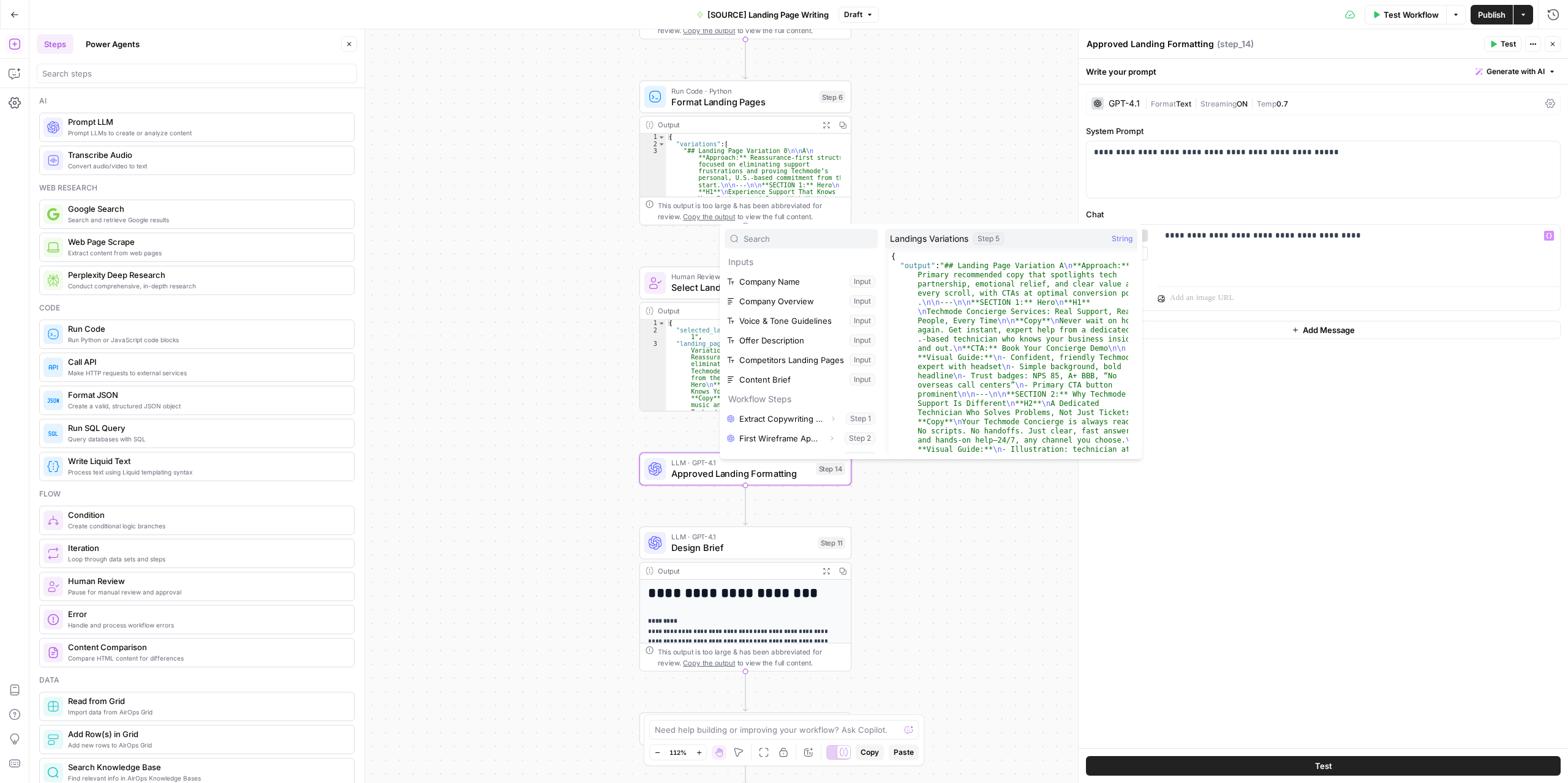
scroll to position [71, 0]
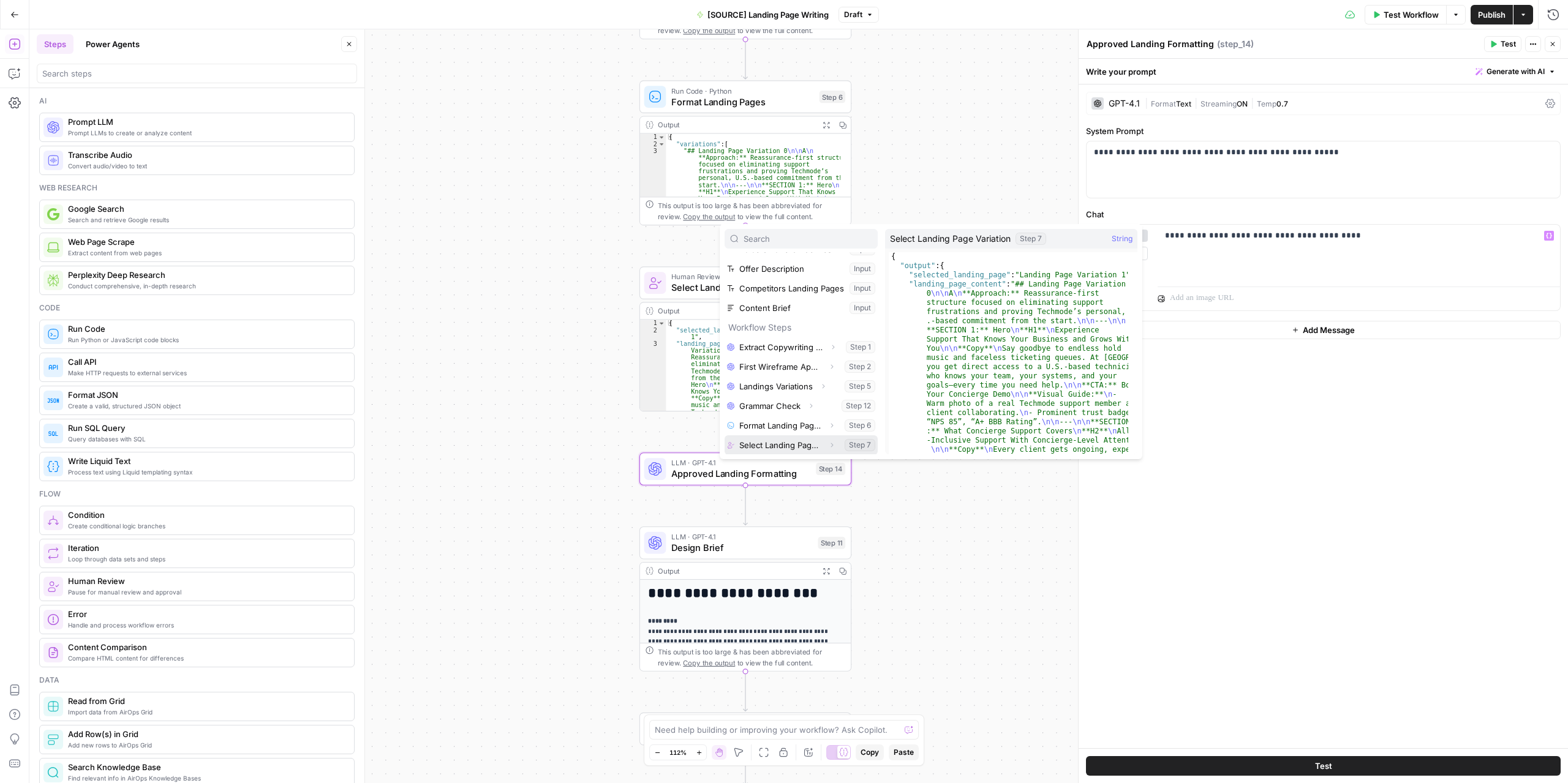
click at [774, 437] on button "Select variable Select Landing Page Variation" at bounding box center [801, 444] width 153 height 19
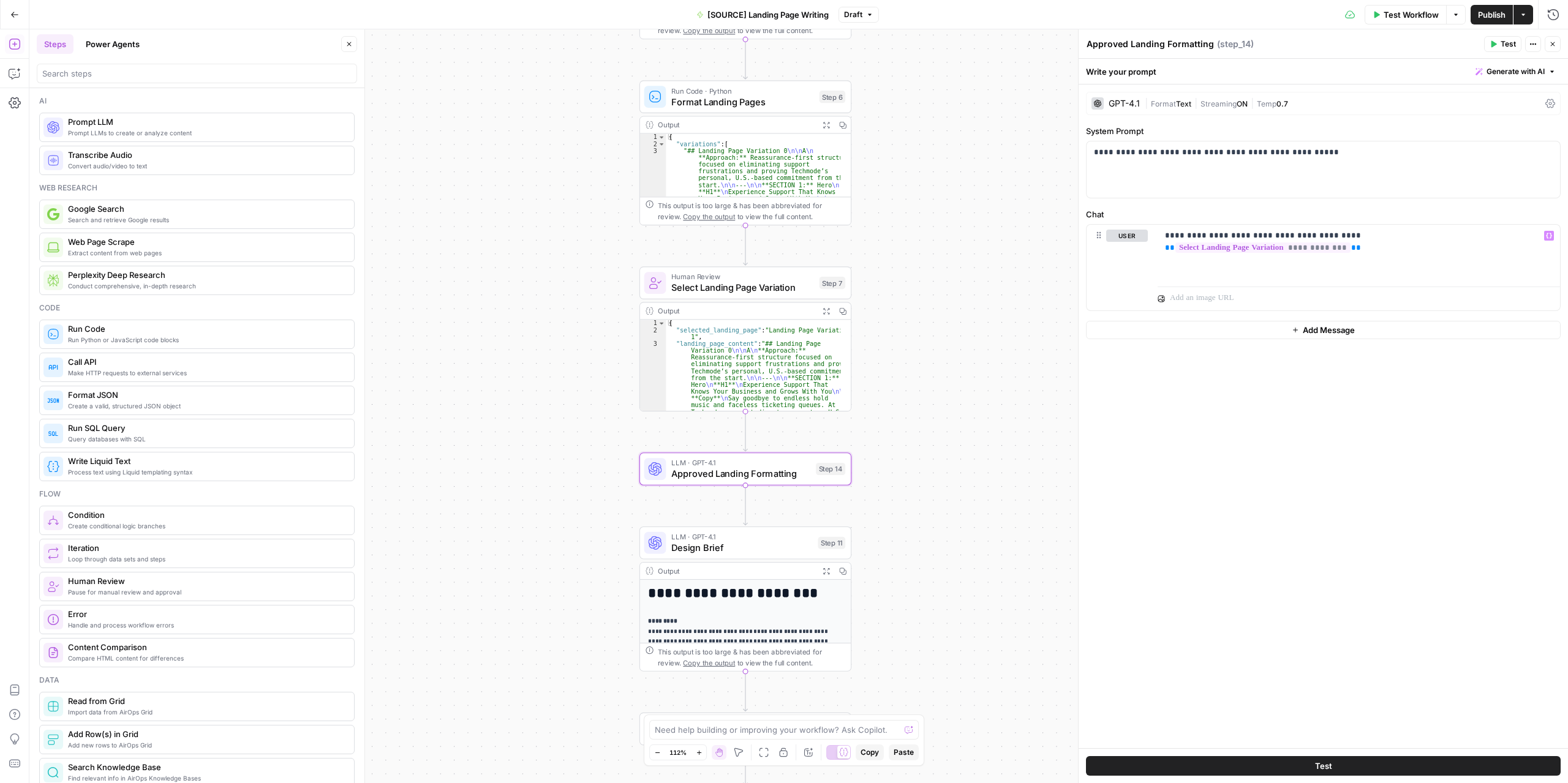
click at [1498, 41] on button "Test" at bounding box center [1502, 44] width 37 height 16
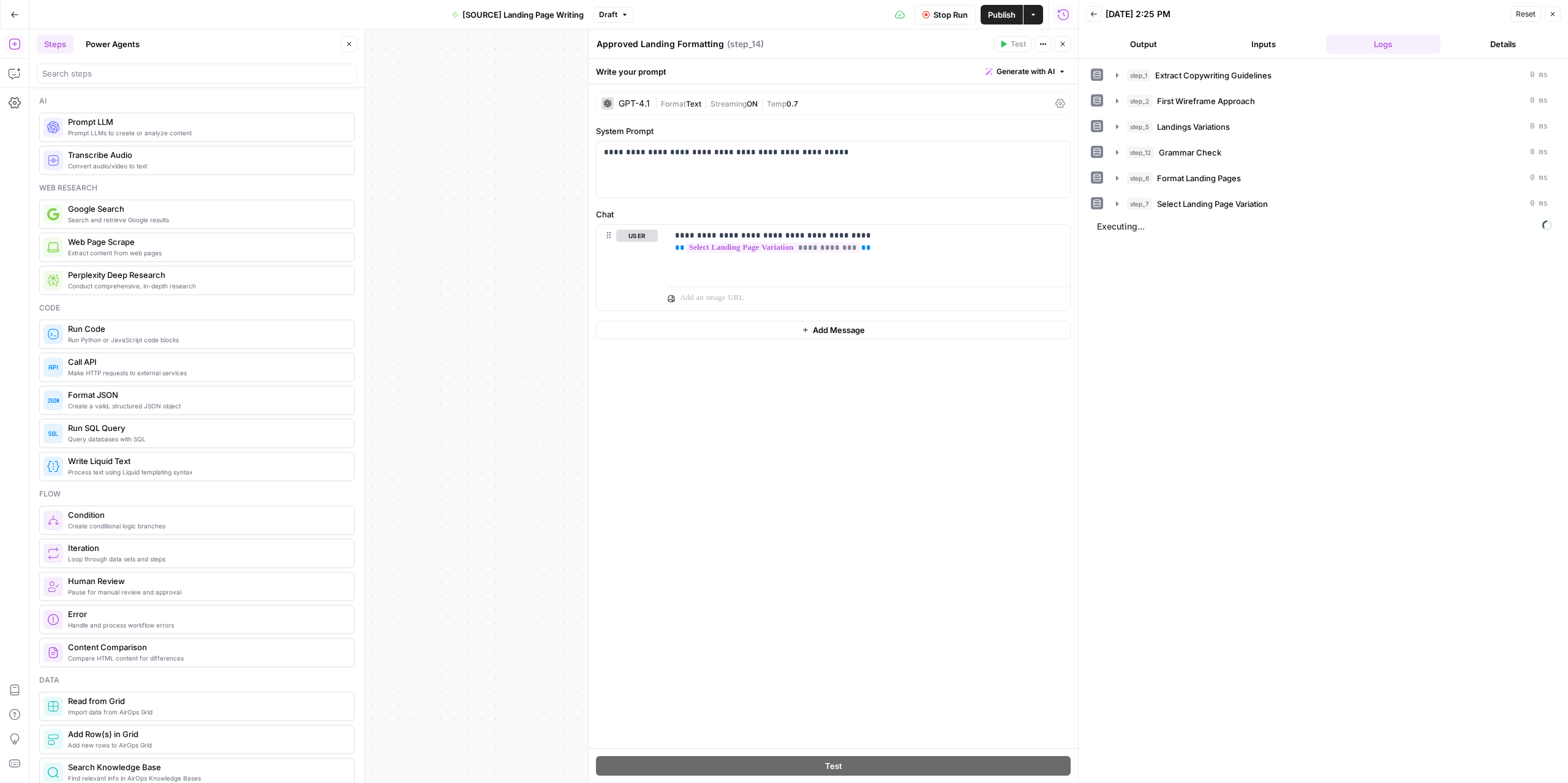
click at [1140, 39] on button "Output" at bounding box center [1143, 44] width 115 height 19
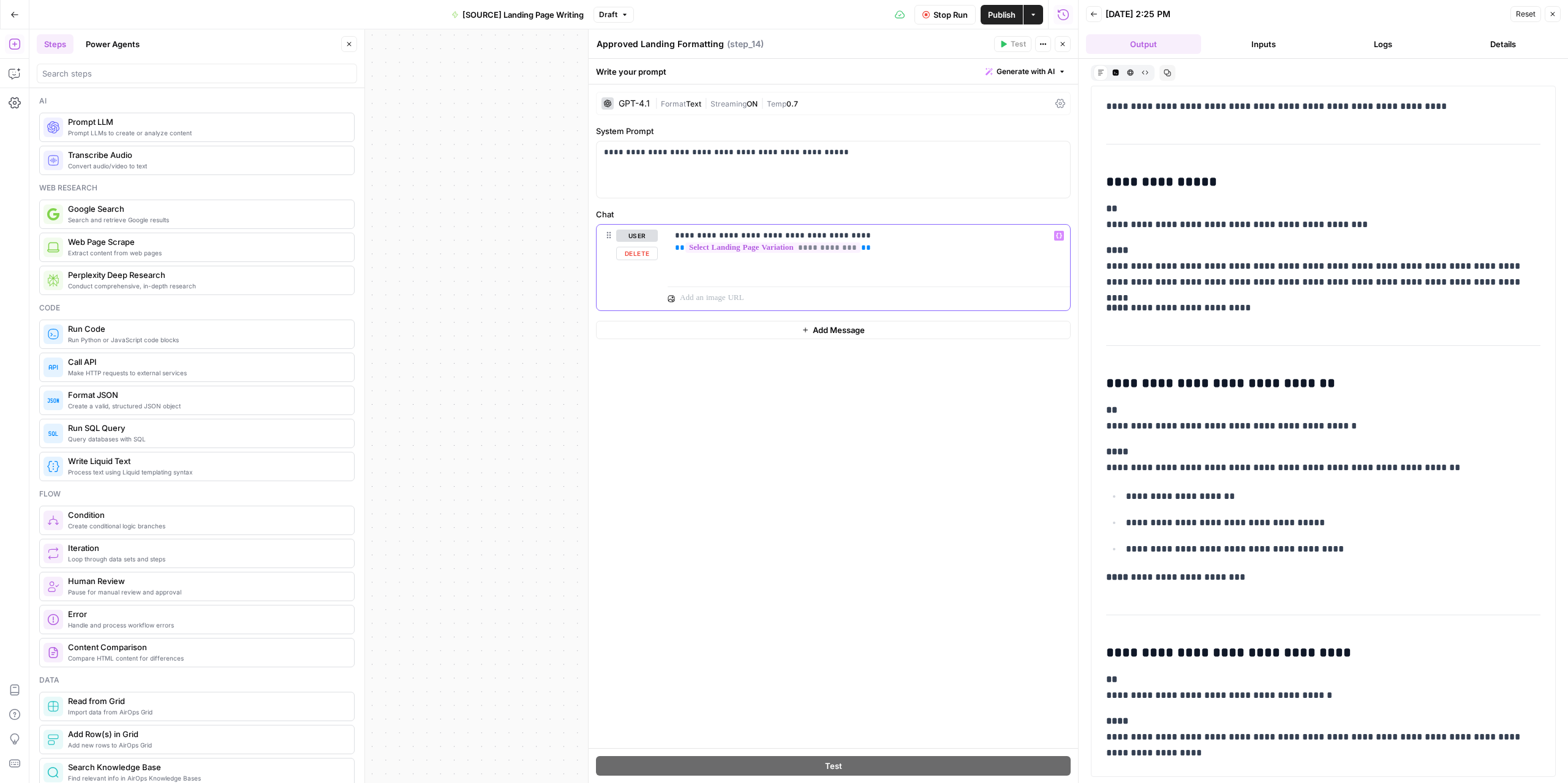
click at [1029, 239] on p "**********" at bounding box center [869, 235] width 388 height 13
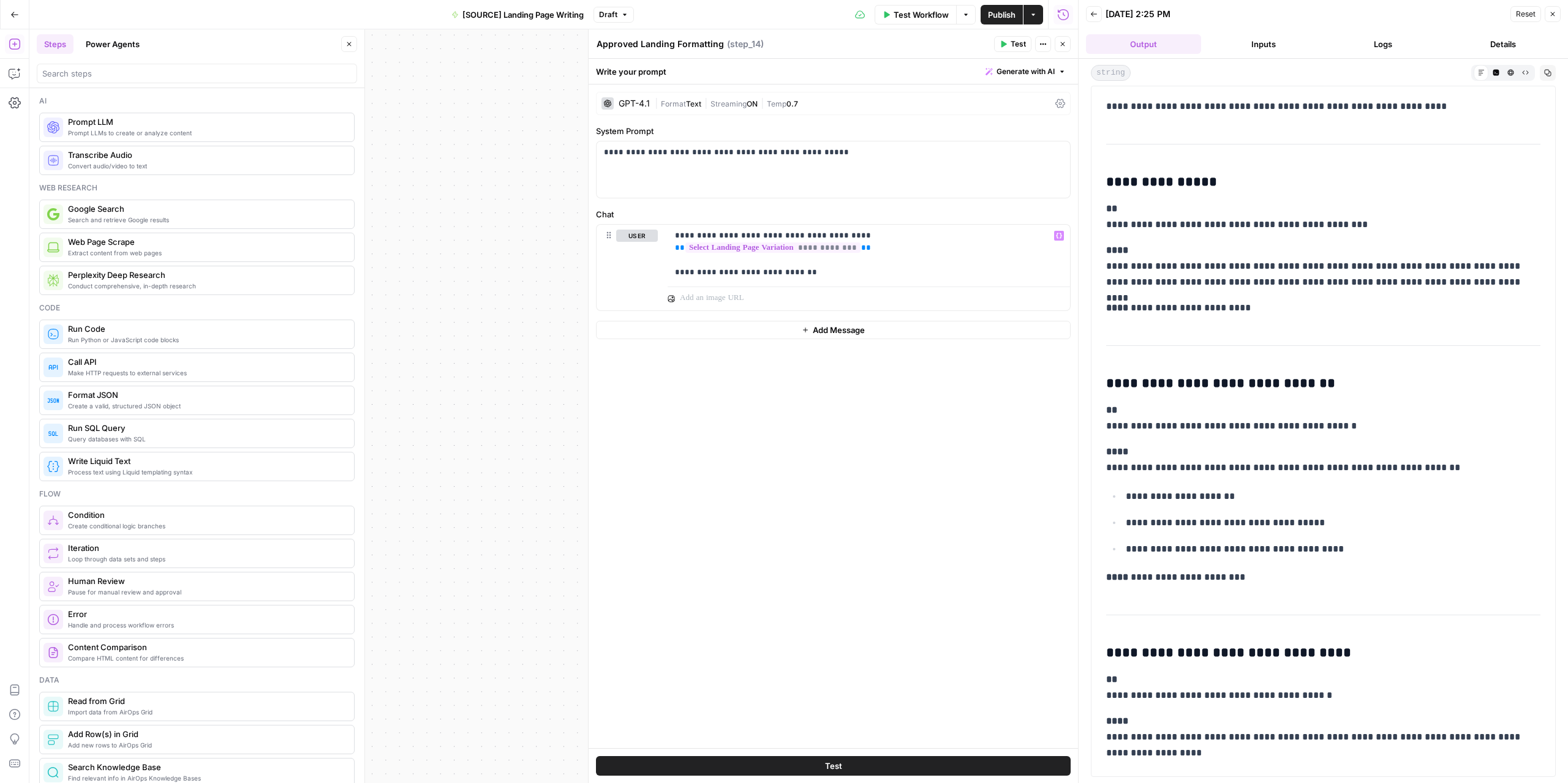
click at [1010, 43] on button "Test" at bounding box center [1013, 44] width 37 height 16
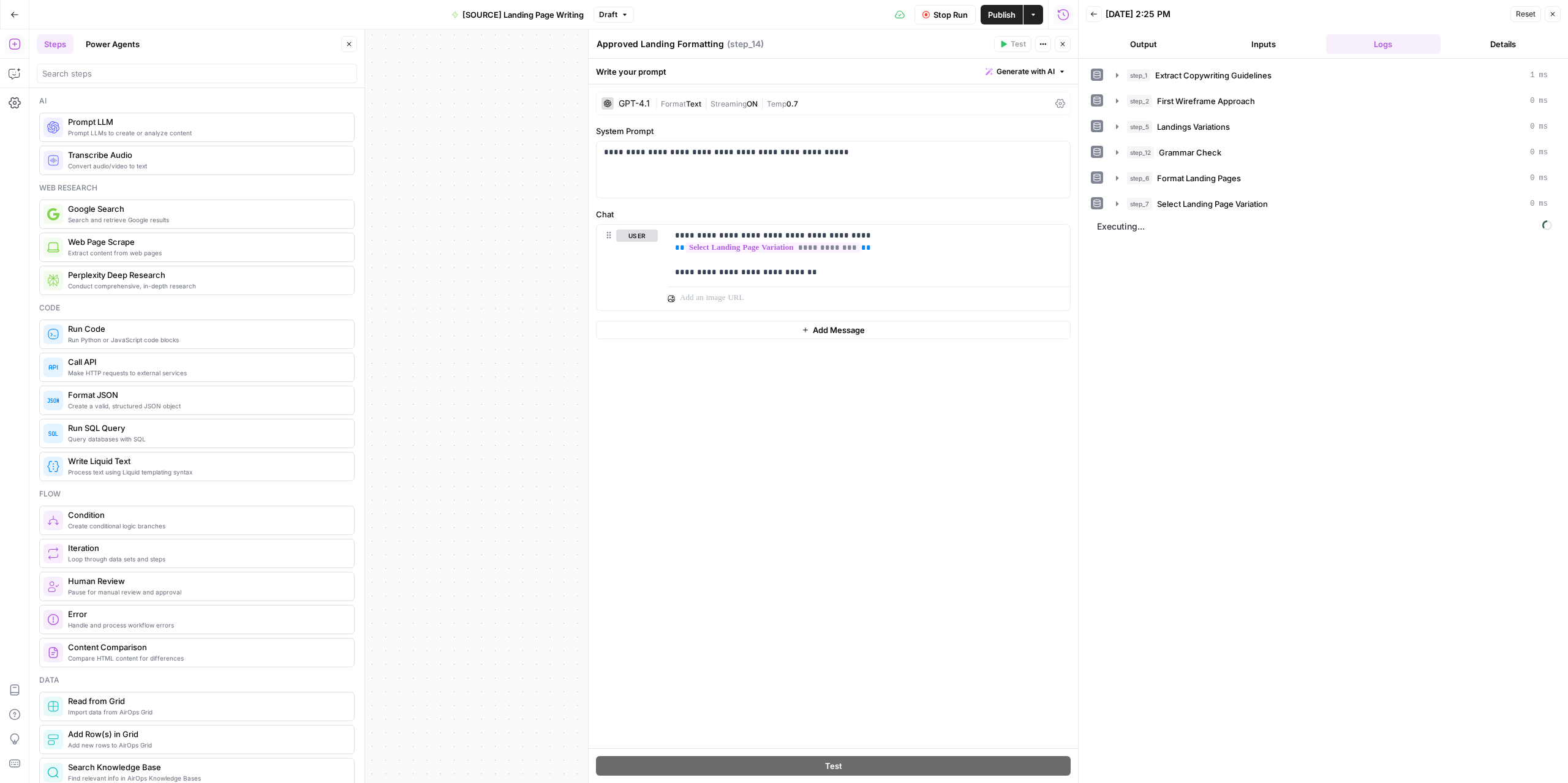
click at [1129, 43] on button "Output" at bounding box center [1143, 44] width 115 height 19
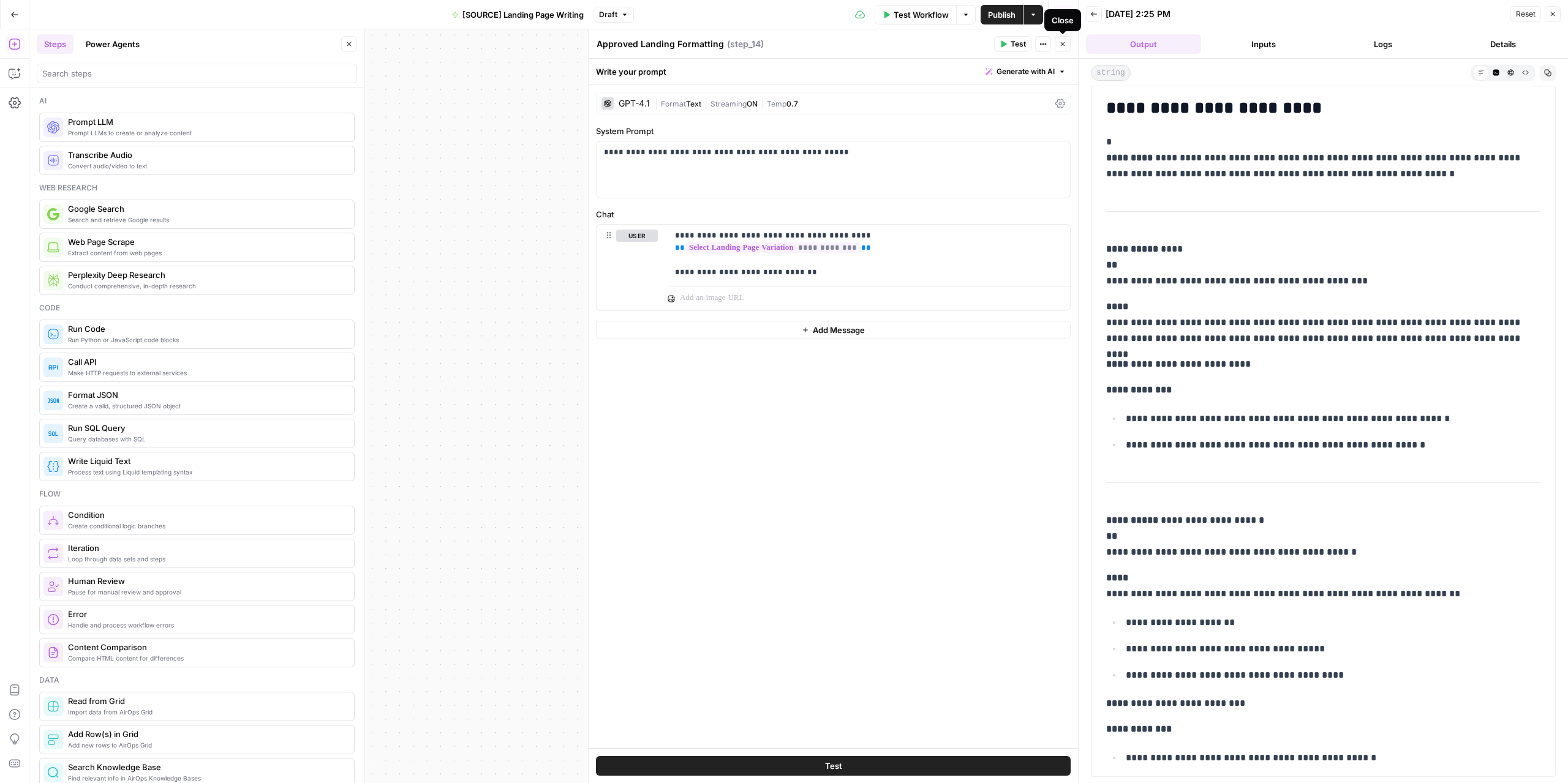
click at [1065, 41] on icon "button" at bounding box center [1062, 44] width 8 height 8
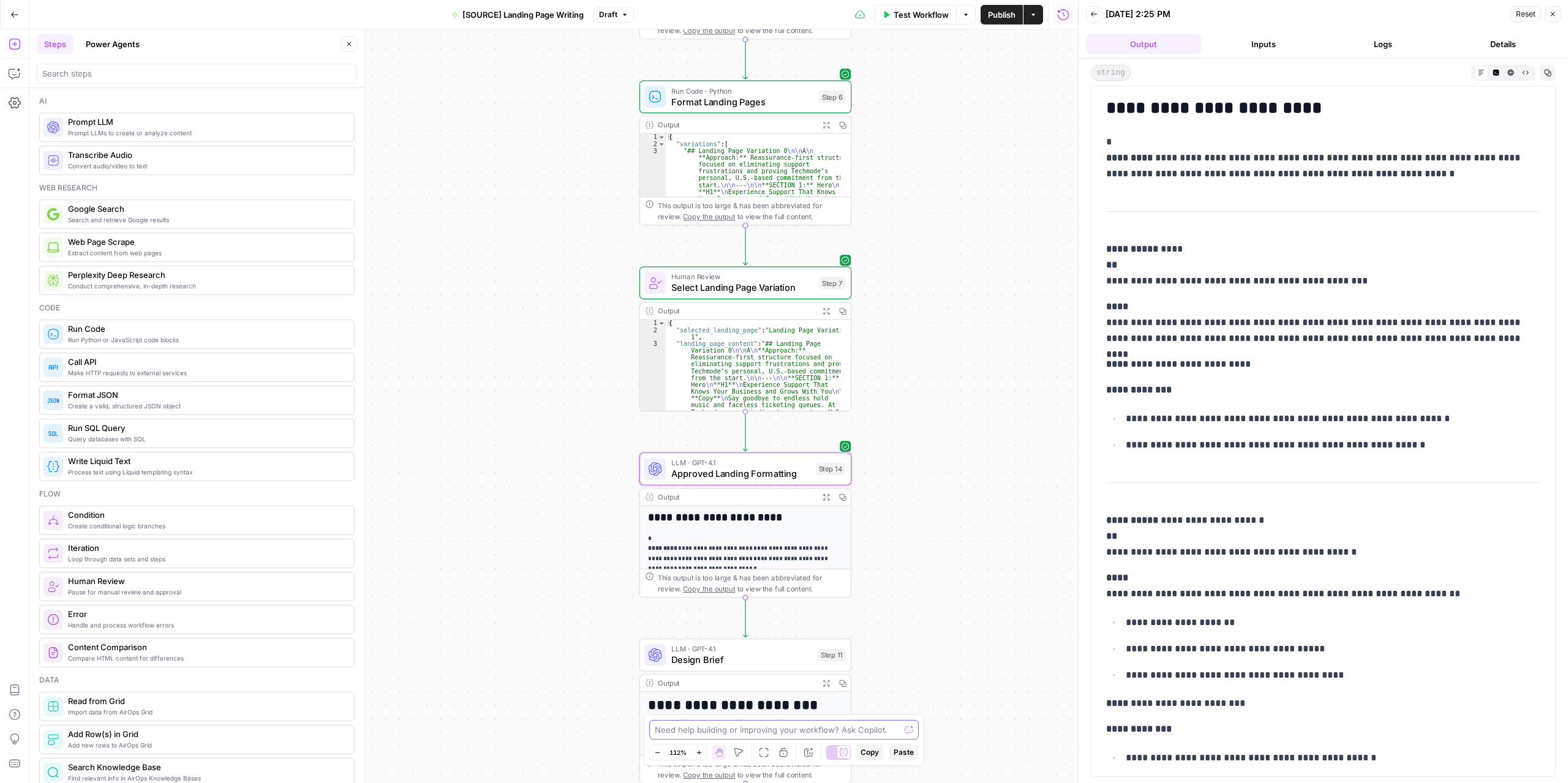
click at [734, 726] on textarea at bounding box center [777, 730] width 245 height 13
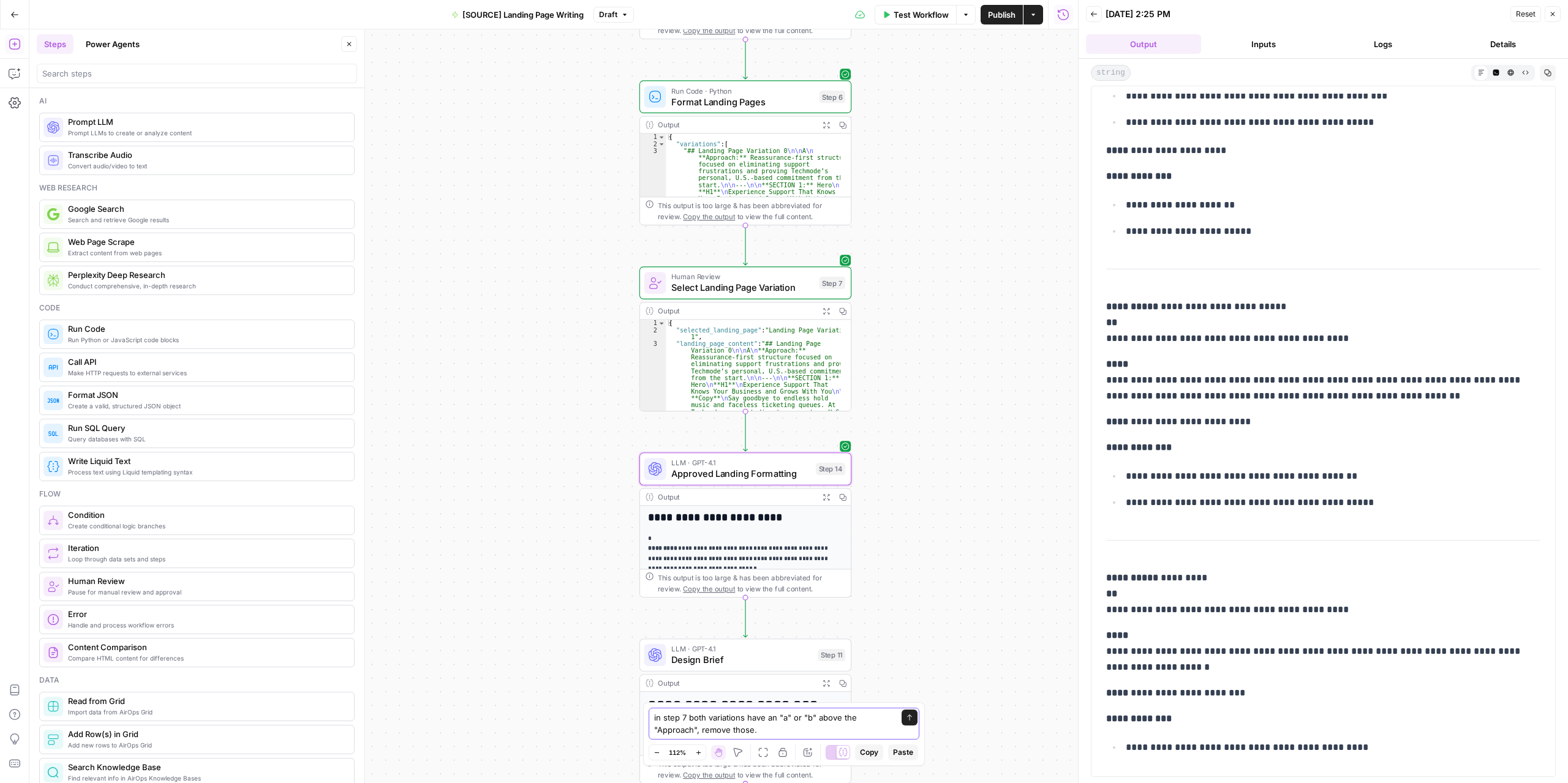
scroll to position [1674, 0]
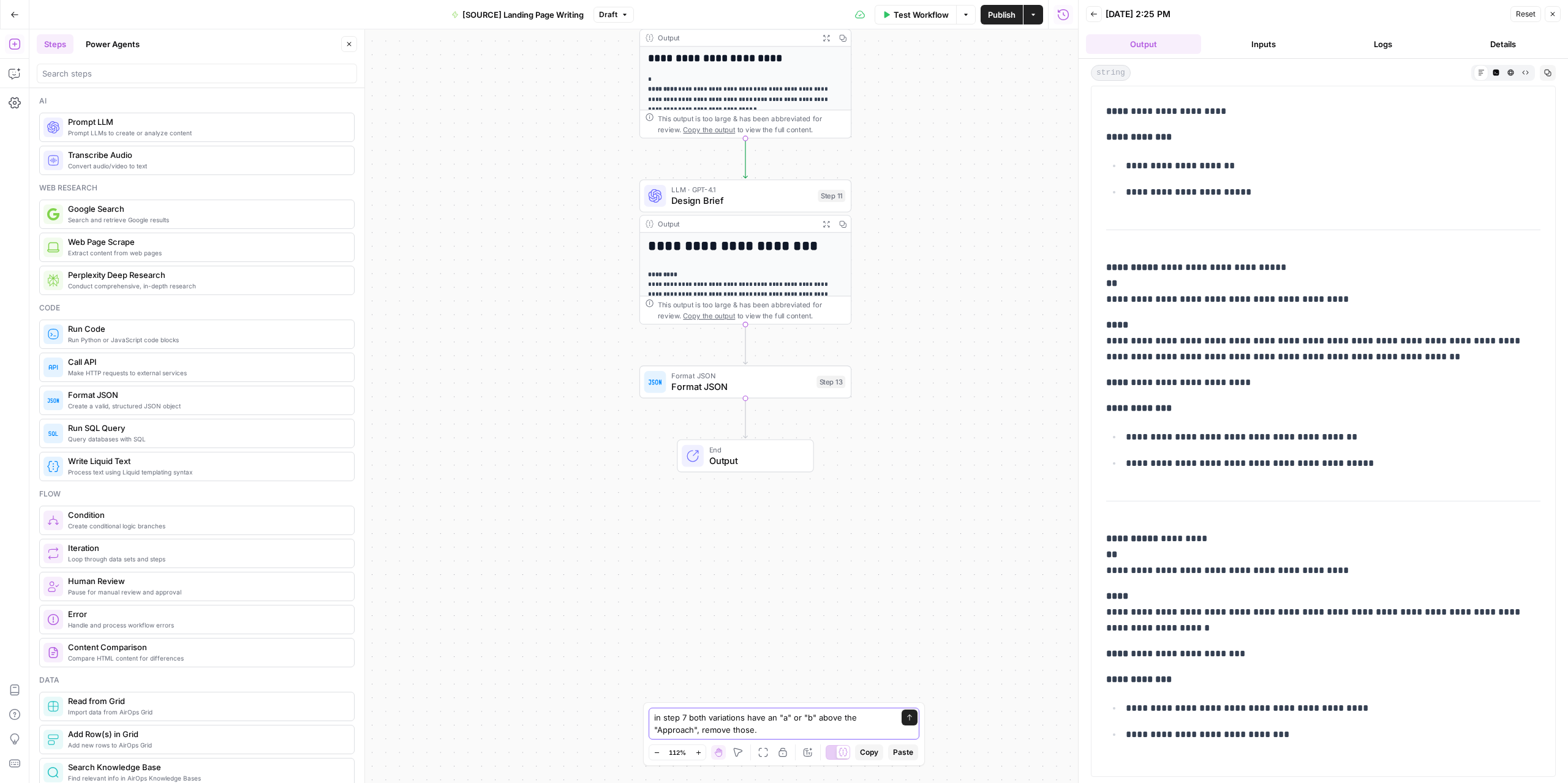
type textarea "in step 7 both variations have an "a" or "b" above the "Approach", remove those."
click at [783, 392] on span "Format JSON" at bounding box center [741, 387] width 139 height 13
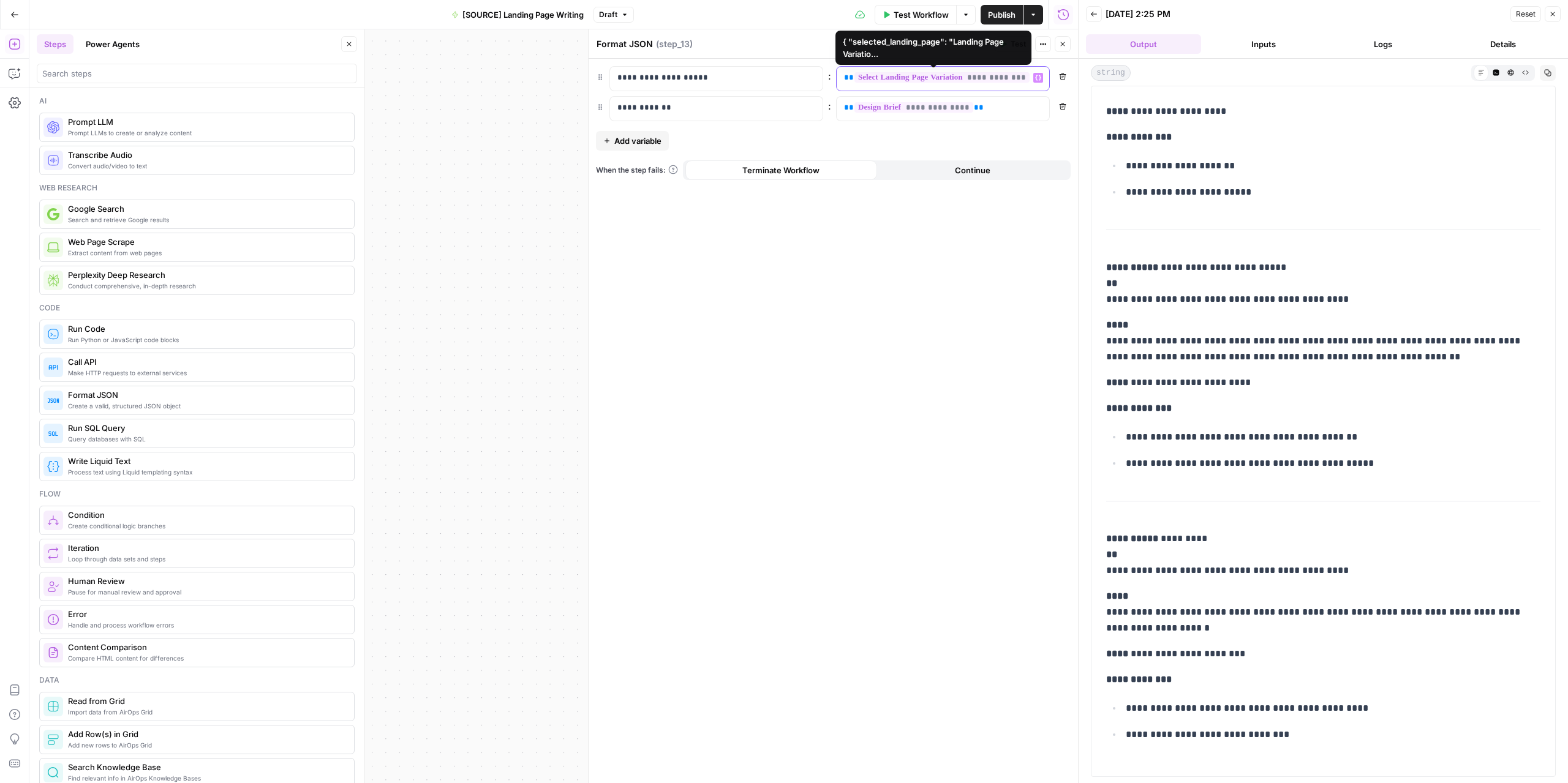
drag, startPoint x: 1026, startPoint y: 71, endPoint x: 824, endPoint y: 74, distance: 202.0
click at [824, 74] on div "**********" at bounding box center [833, 79] width 475 height 25
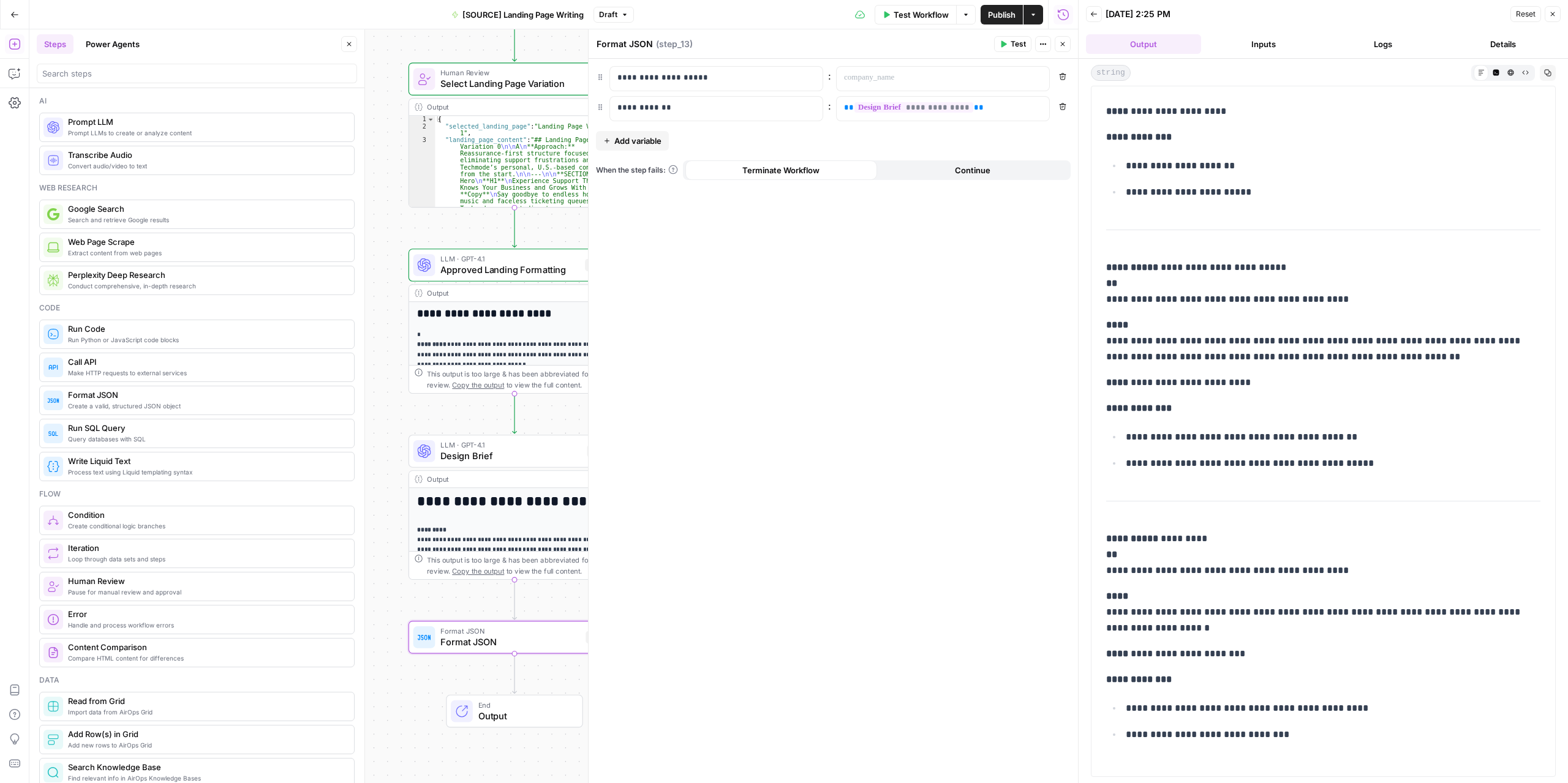
drag, startPoint x: 502, startPoint y: 213, endPoint x: 279, endPoint y: 528, distance: 385.9
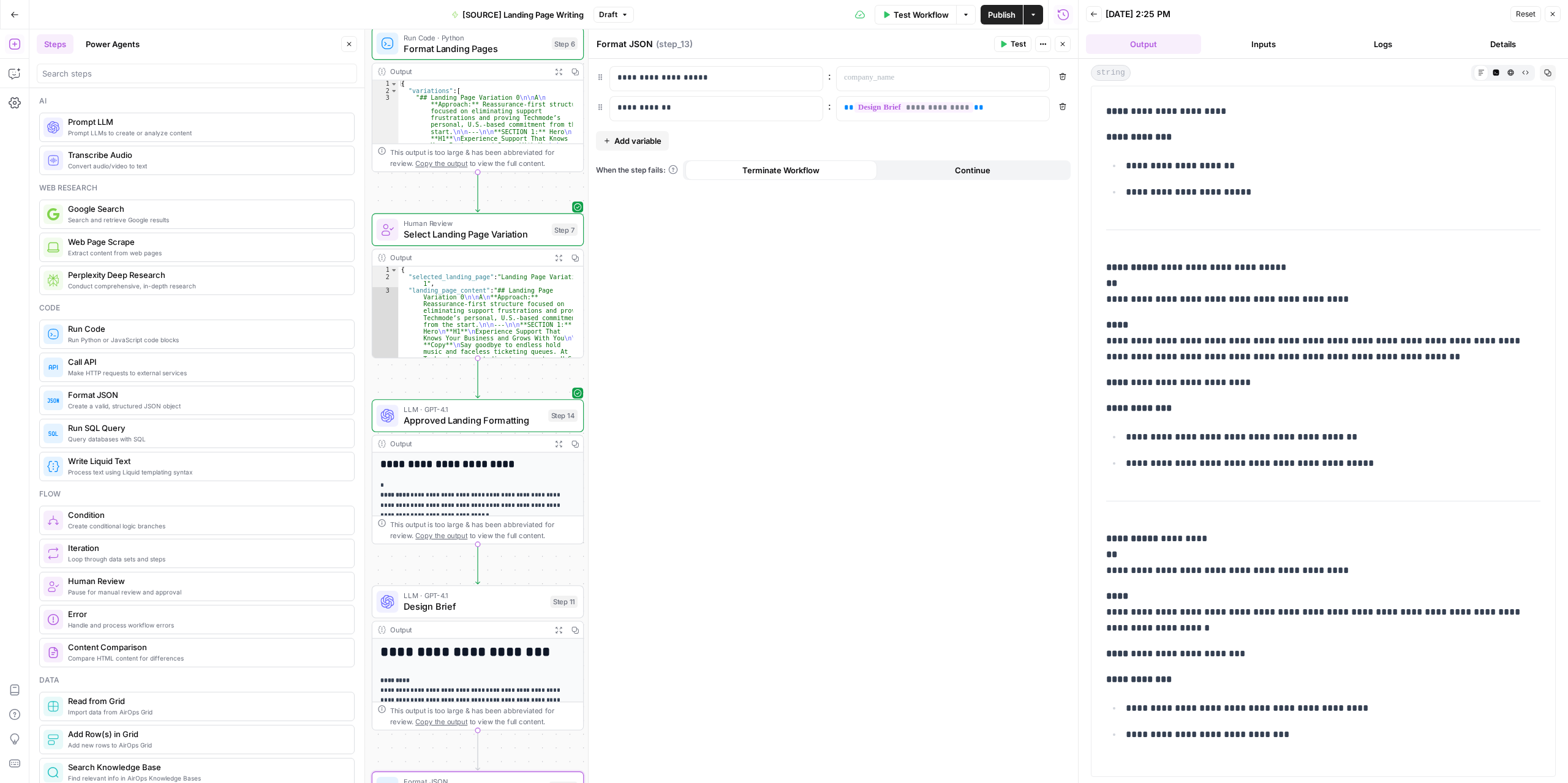
drag, startPoint x: 456, startPoint y: 274, endPoint x: 422, endPoint y: 356, distance: 88.8
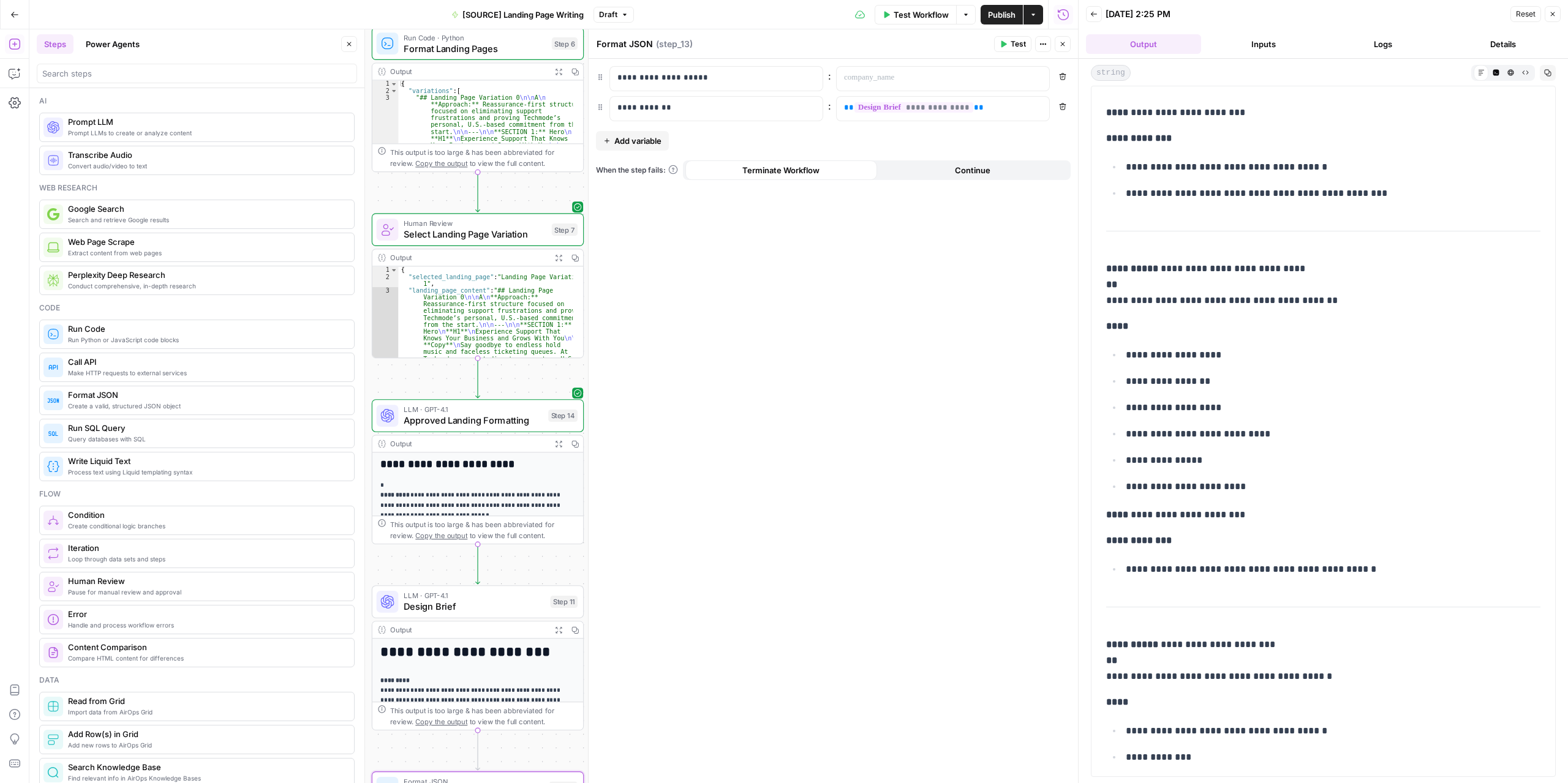
scroll to position [877, 0]
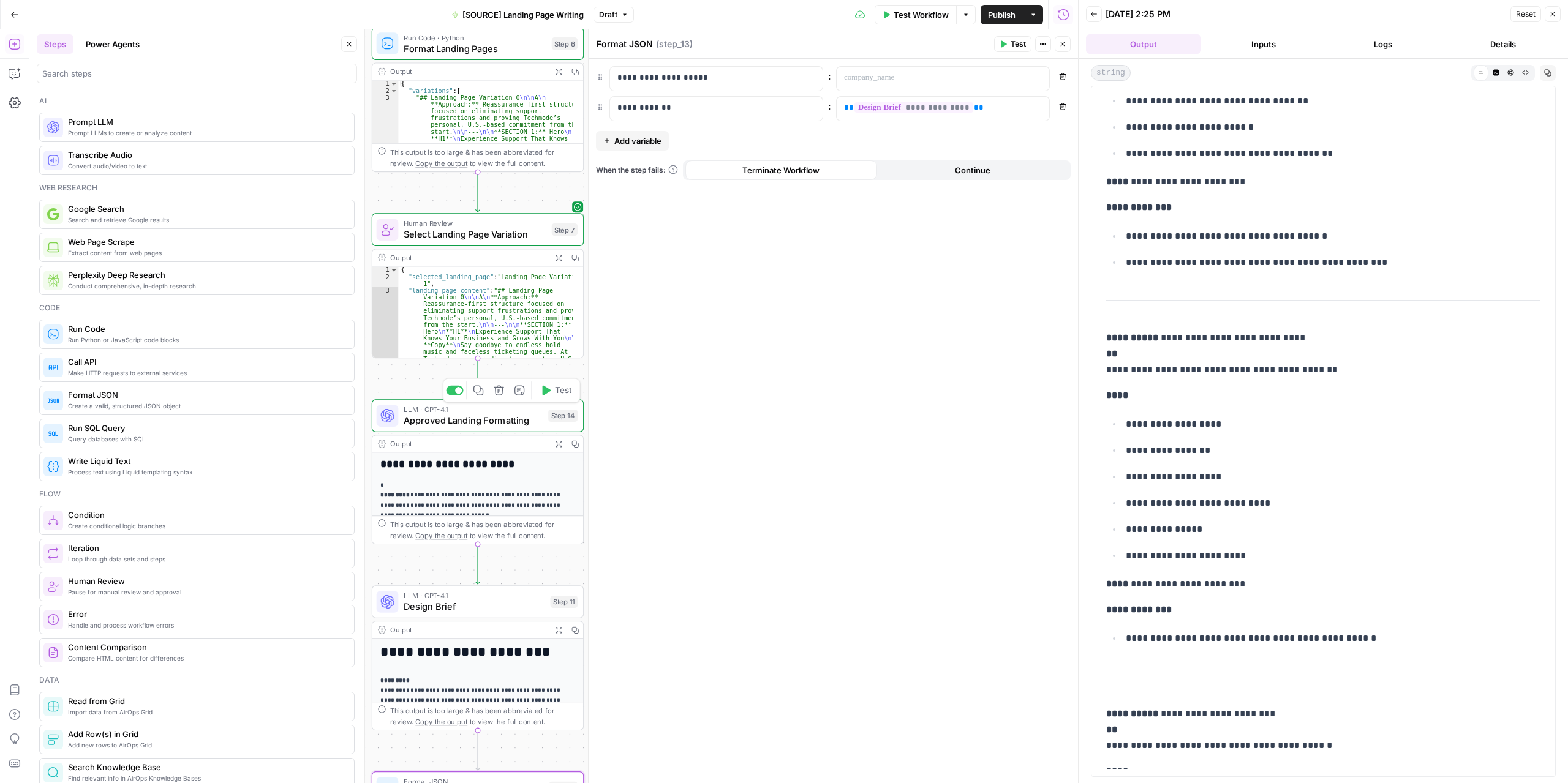
click at [502, 429] on div "LLM · GPT-4.1 Approved Landing Formatting Step 14 Copy step Delete step Add Not…" at bounding box center [477, 415] width 212 height 33
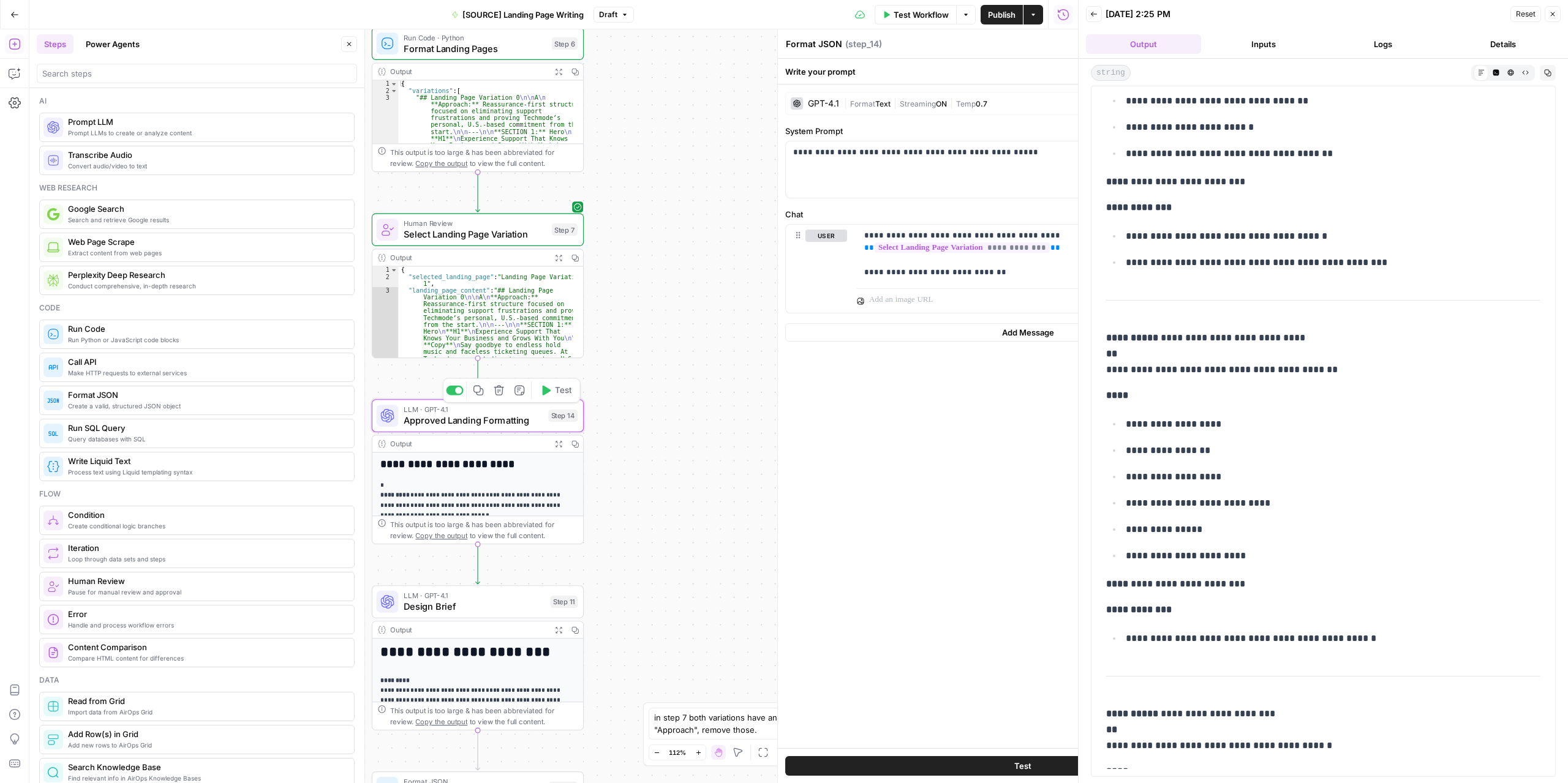
type textarea "Approved Landing Formatting"
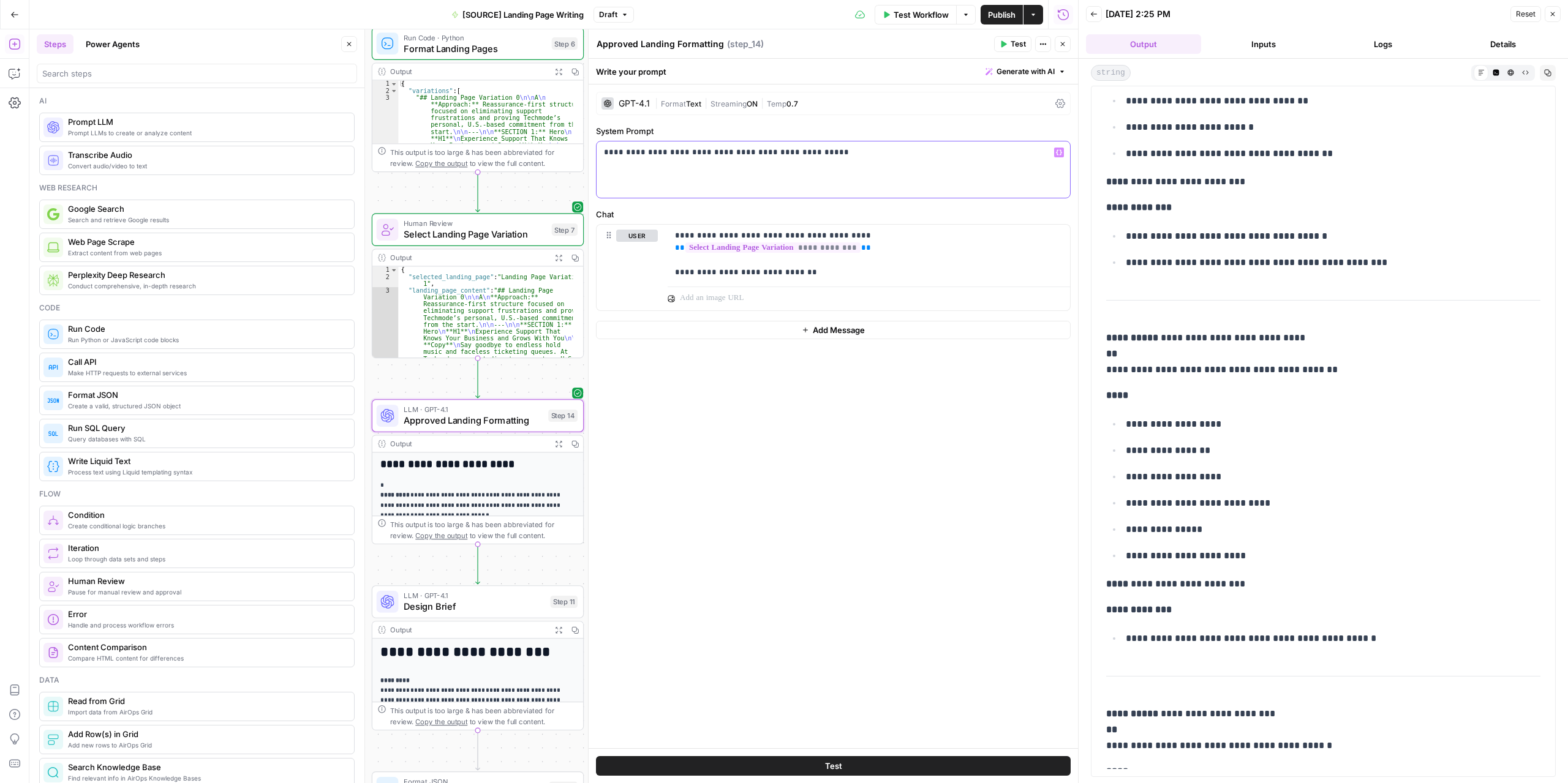
drag, startPoint x: 711, startPoint y: 154, endPoint x: 687, endPoint y: 154, distance: 24.0
click at [687, 154] on p "**********" at bounding box center [834, 152] width 460 height 13
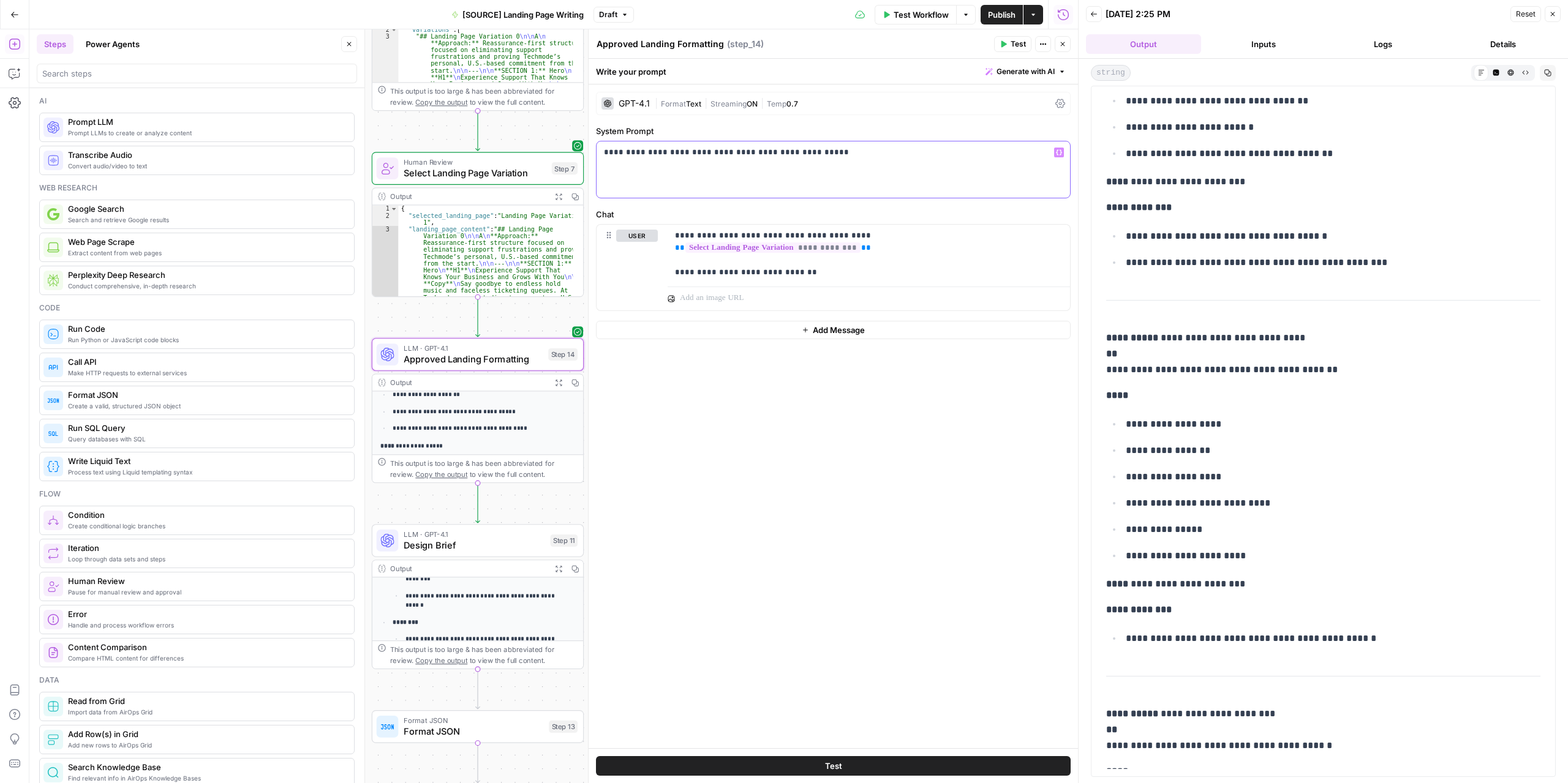
scroll to position [300, 0]
click at [519, 727] on span "Format JSON" at bounding box center [473, 732] width 139 height 13
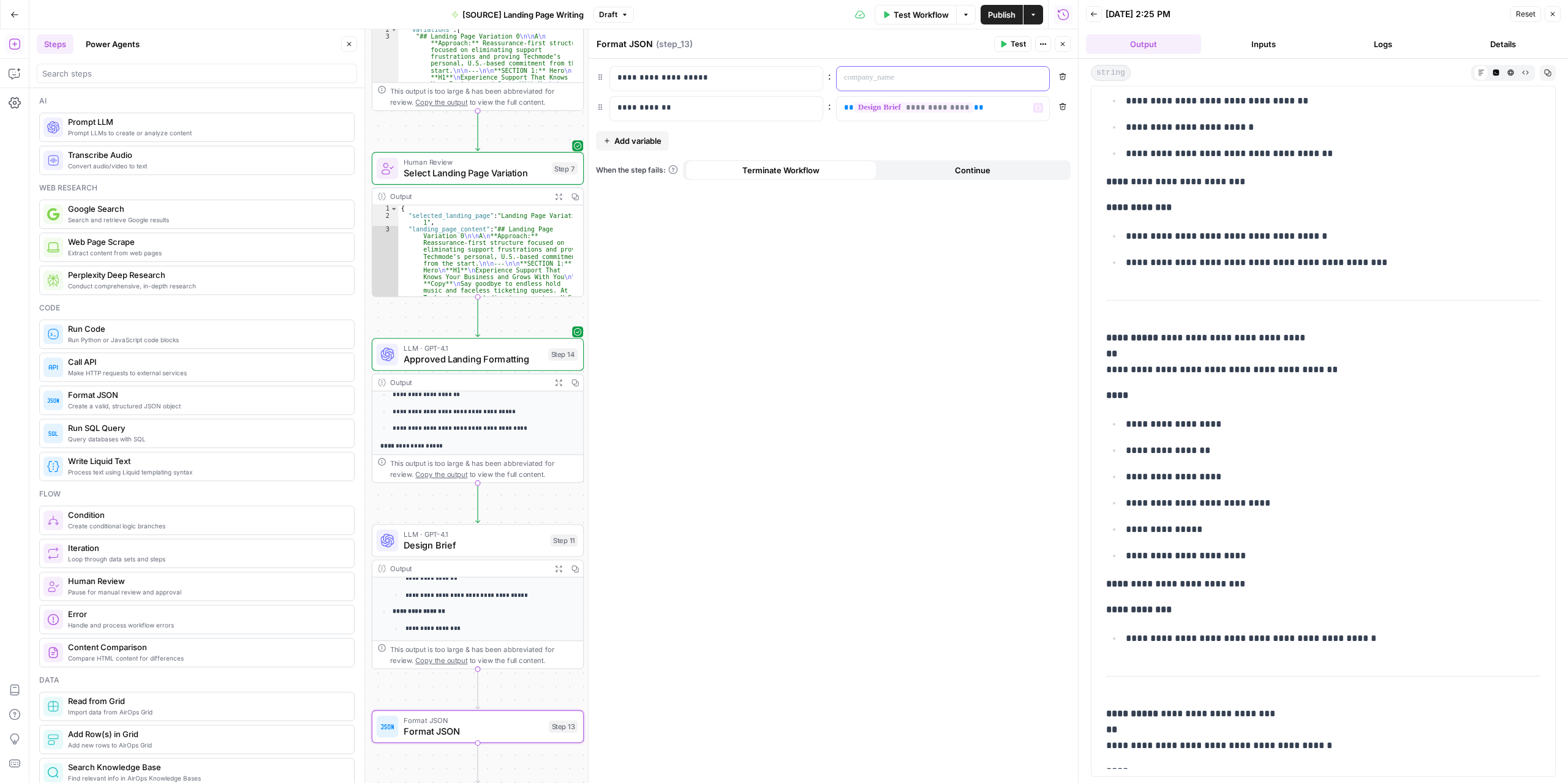
click at [969, 76] on p at bounding box center [934, 77] width 178 height 13
click at [1039, 73] on button "Variables Menu" at bounding box center [1039, 78] width 10 height 10
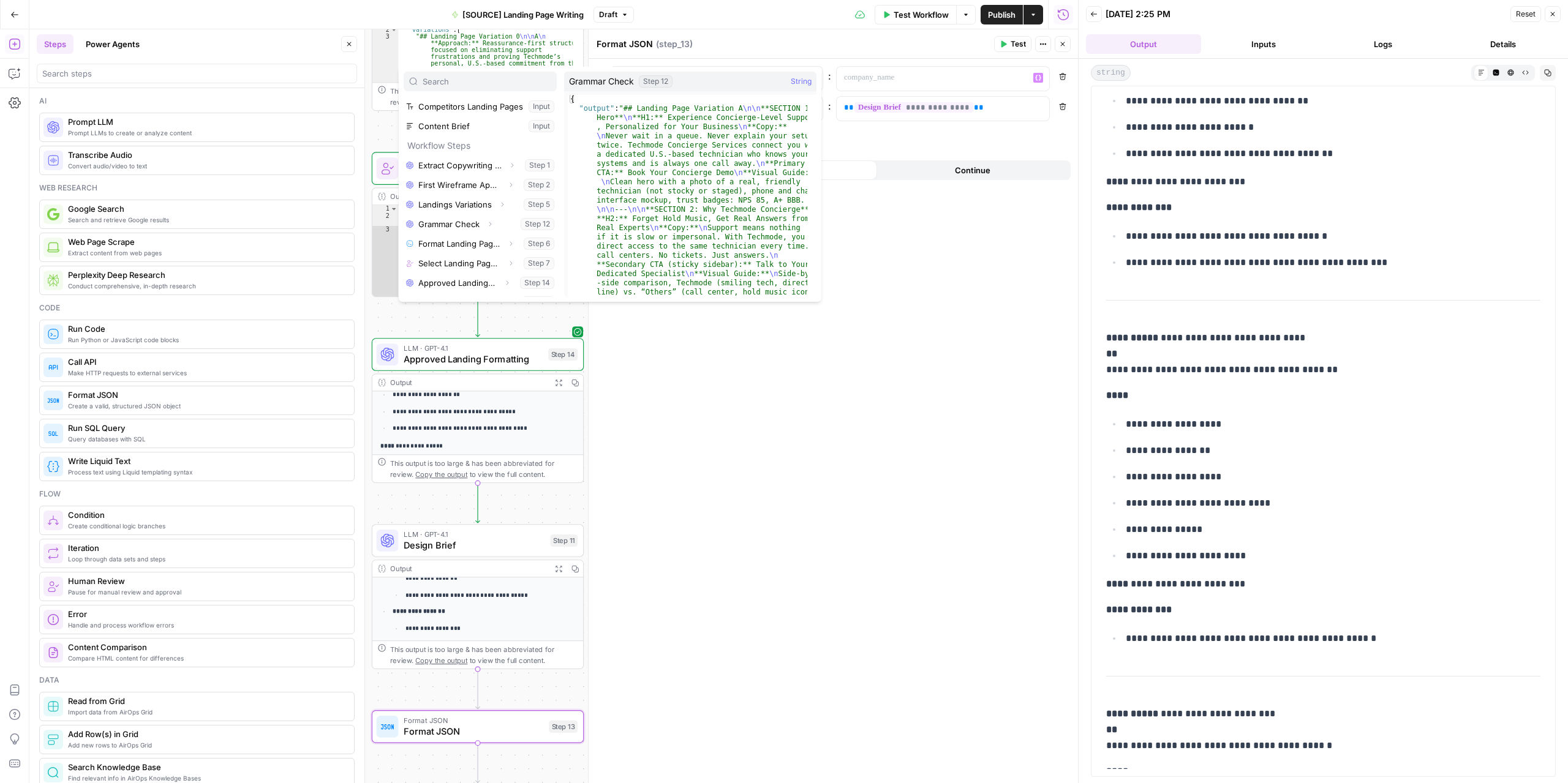
scroll to position [111, 0]
click at [458, 269] on button "Select variable Approved Landing Formatting" at bounding box center [480, 268] width 153 height 19
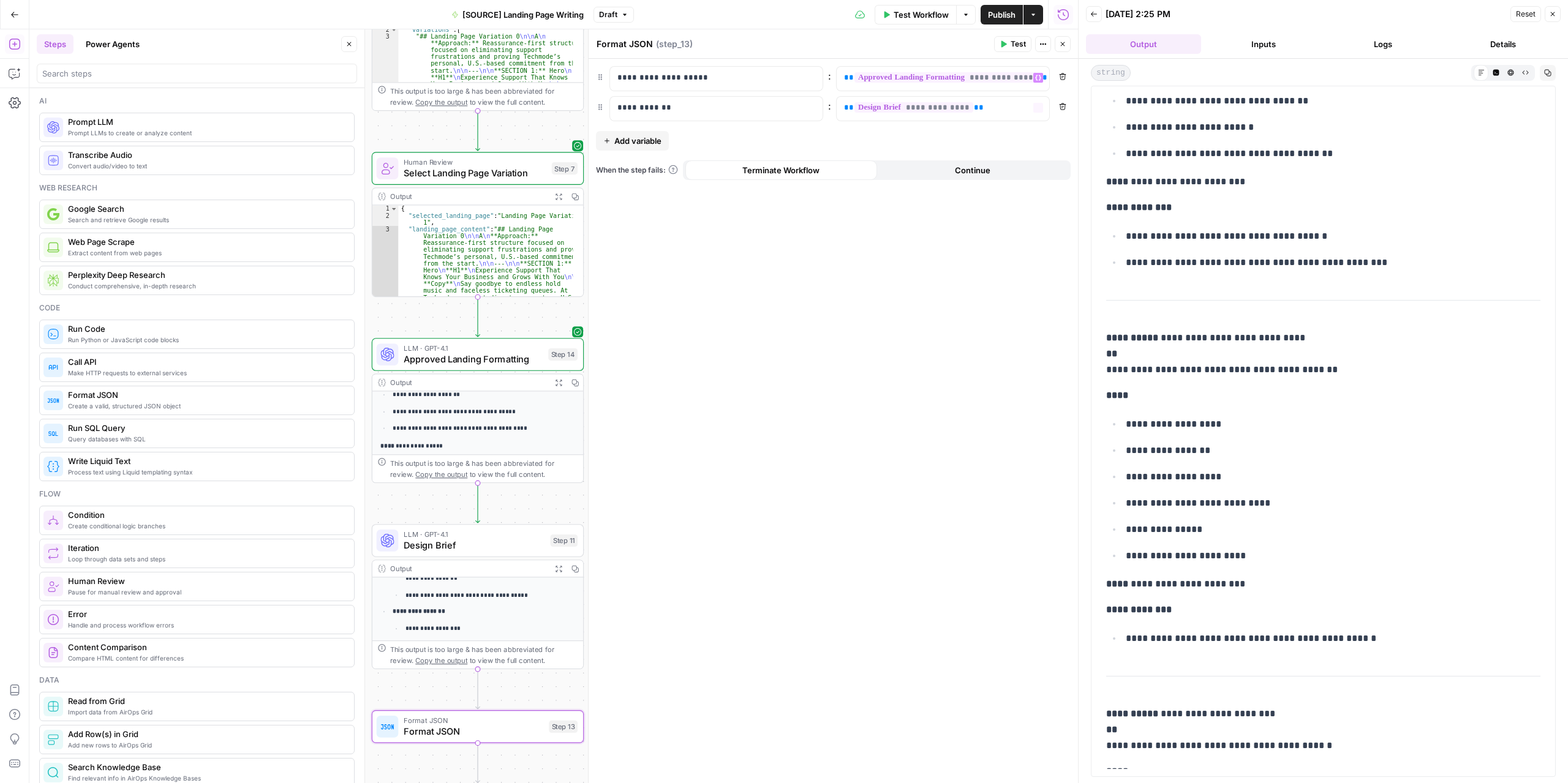
click at [997, 13] on span "Publish" at bounding box center [1002, 14] width 28 height 13
click at [918, 44] on div "Format JSON Format JSON ( step_13 )" at bounding box center [792, 44] width 394 height 13
click at [1072, 45] on div at bounding box center [1078, 392] width 13 height 783
click at [1070, 45] on button "Close" at bounding box center [1062, 44] width 16 height 16
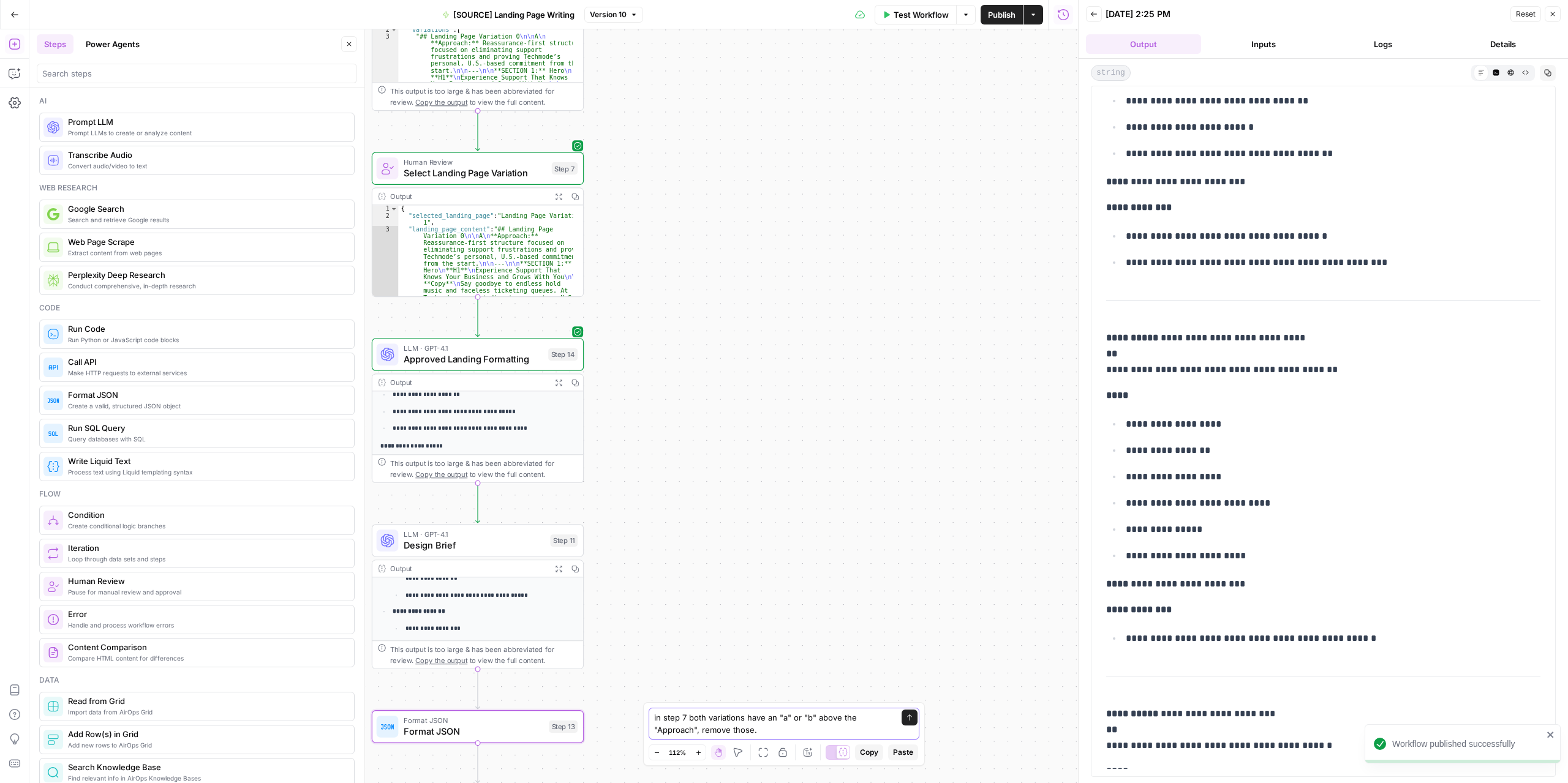
click at [913, 722] on icon "submit" at bounding box center [909, 717] width 8 height 8
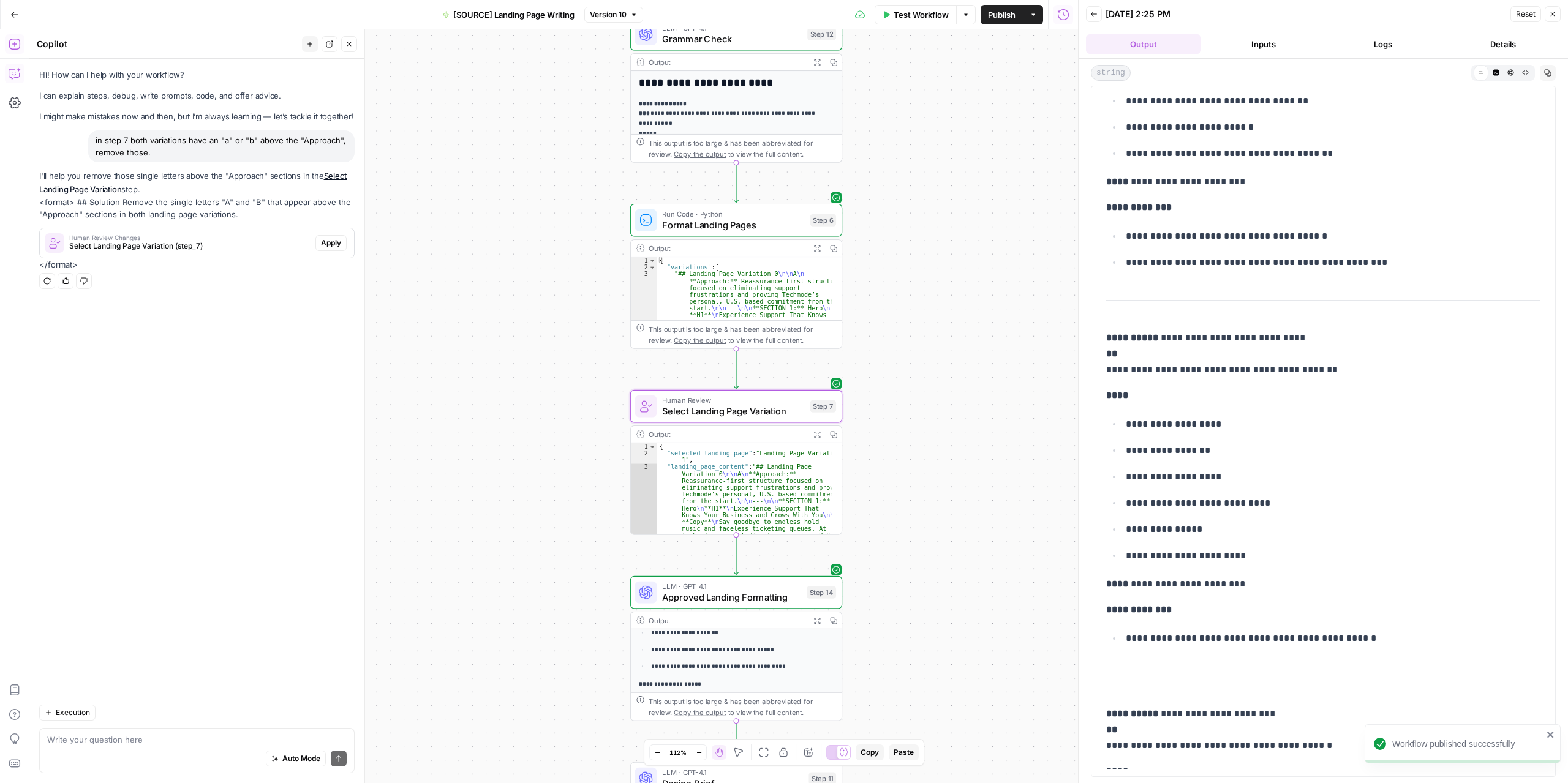
click at [178, 240] on span "Select Landing Page Variation (step_7)" at bounding box center [189, 245] width 241 height 11
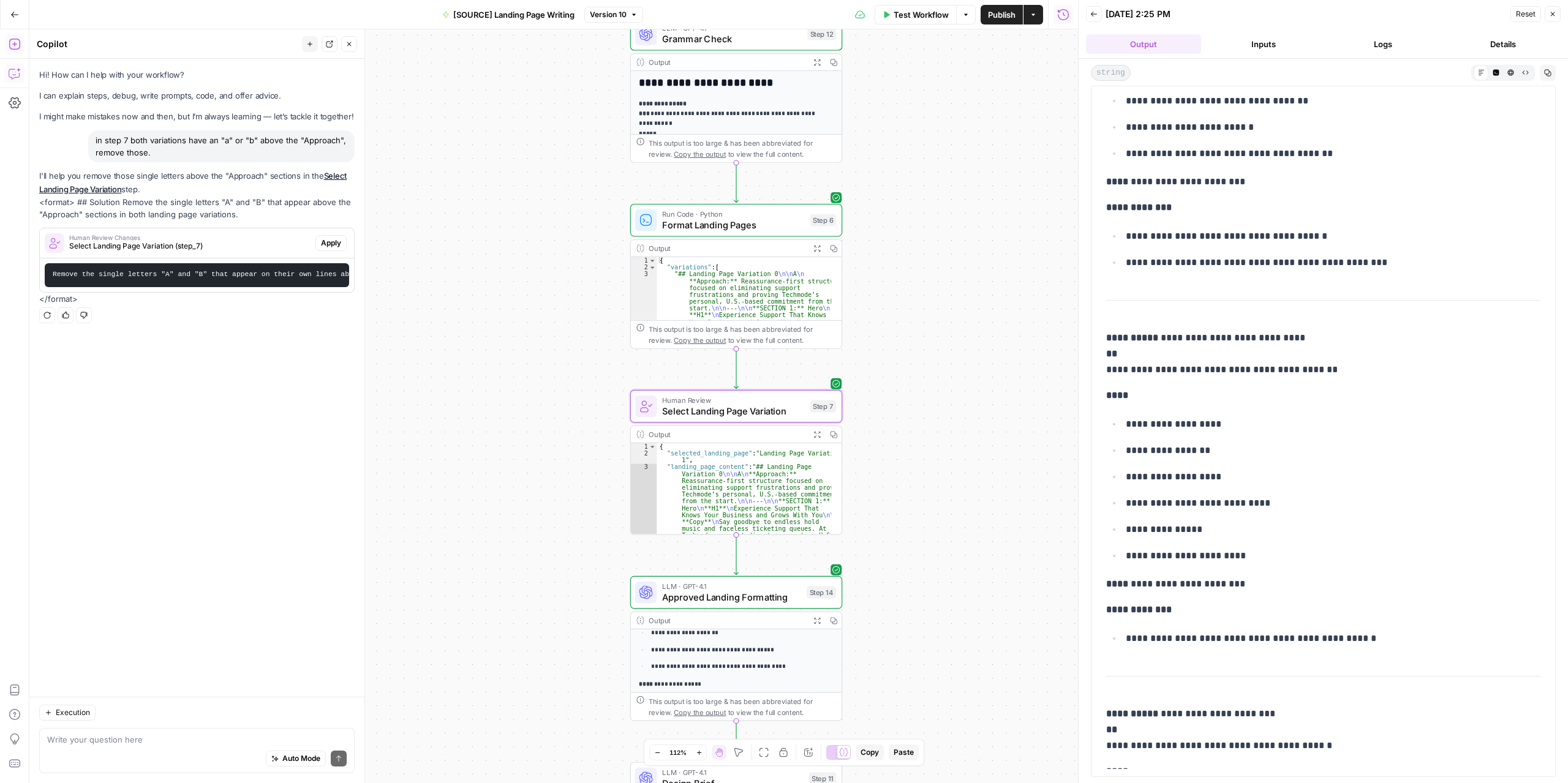
click at [331, 240] on span "Apply" at bounding box center [331, 243] width 20 height 11
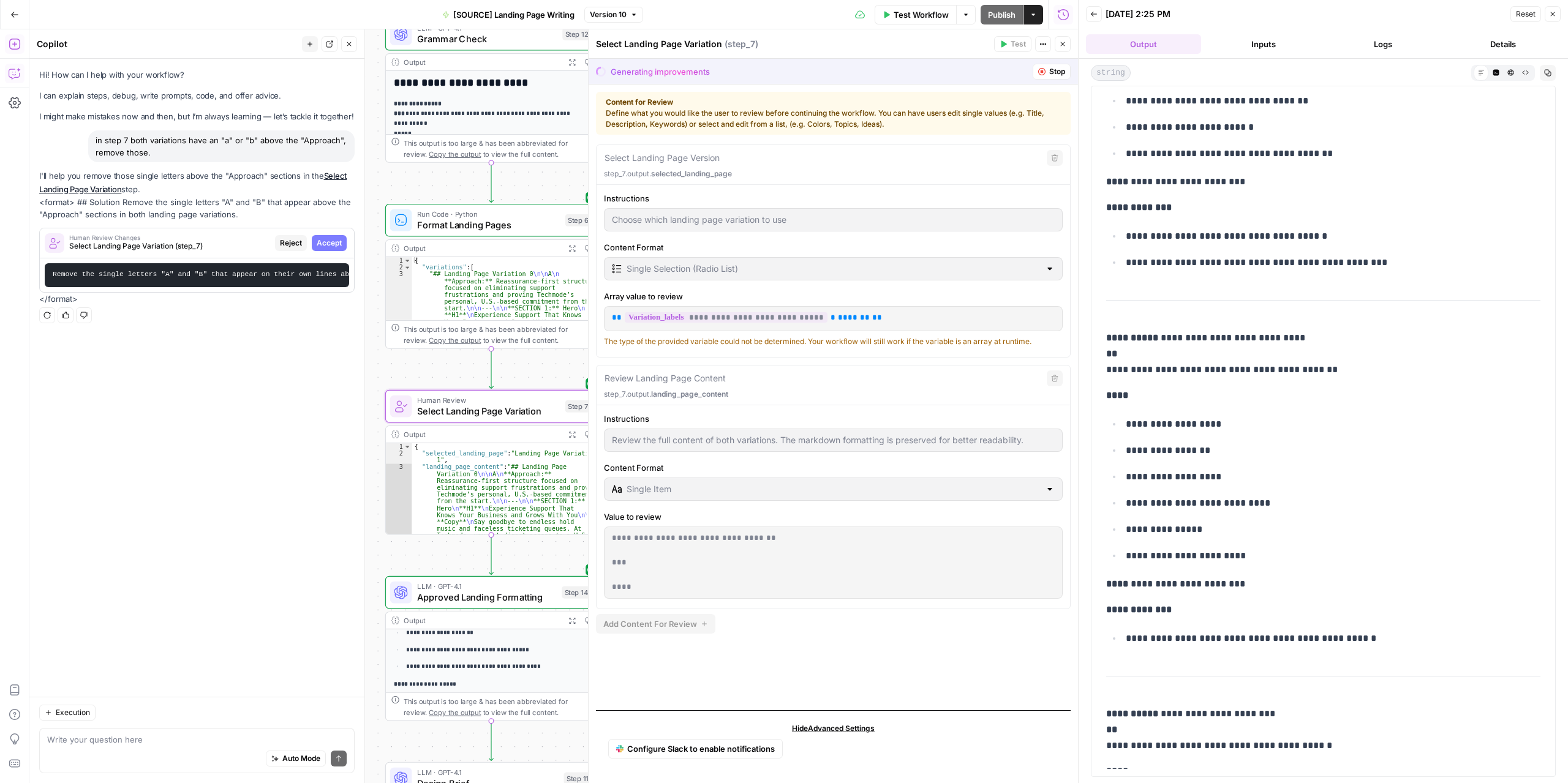
click at [329, 239] on span "Accept" at bounding box center [329, 243] width 25 height 11
type input "Review the full content of both variations. The markdown formatting is preserve…"
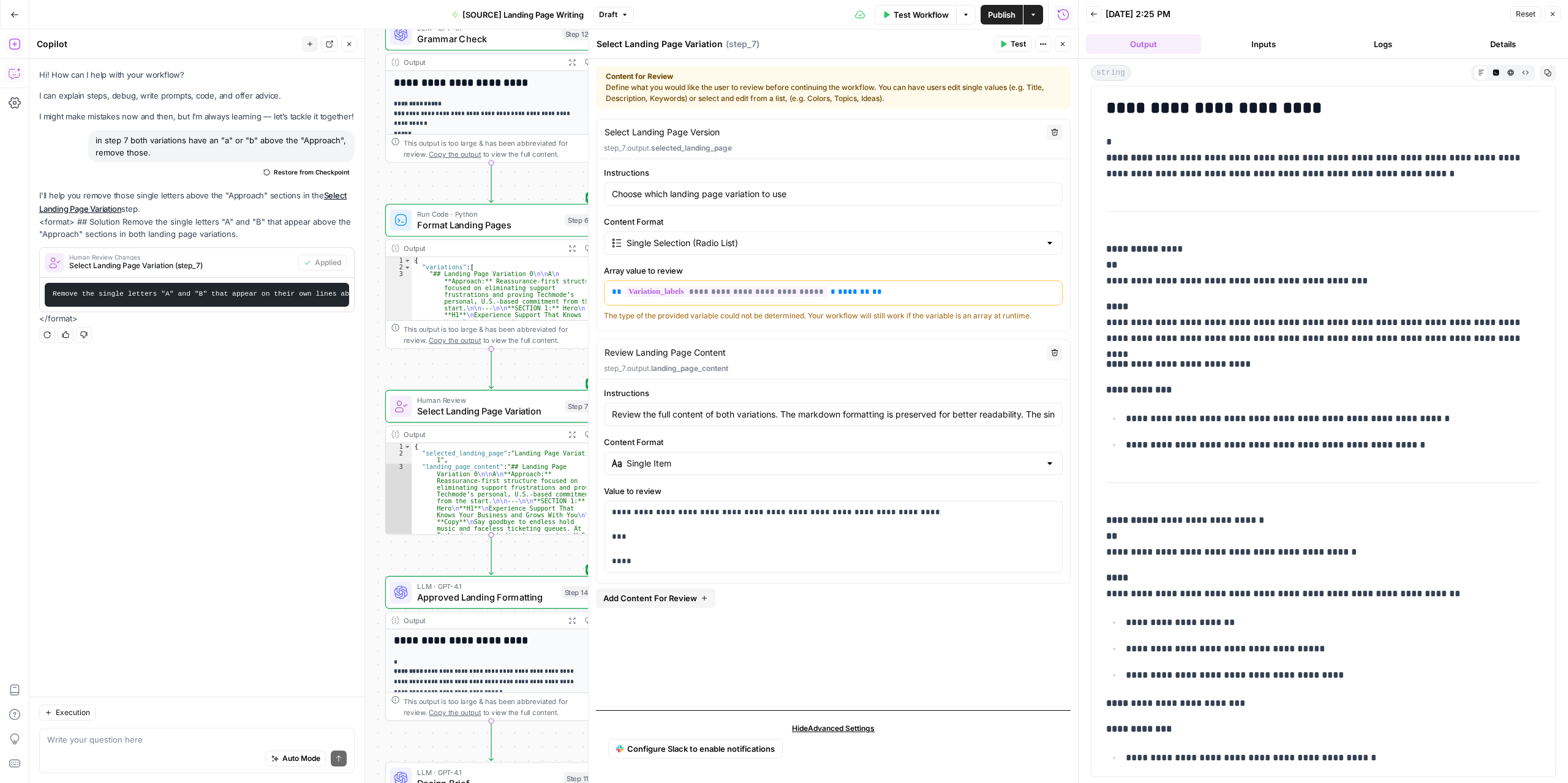
click at [1062, 51] on button "Close" at bounding box center [1062, 44] width 16 height 16
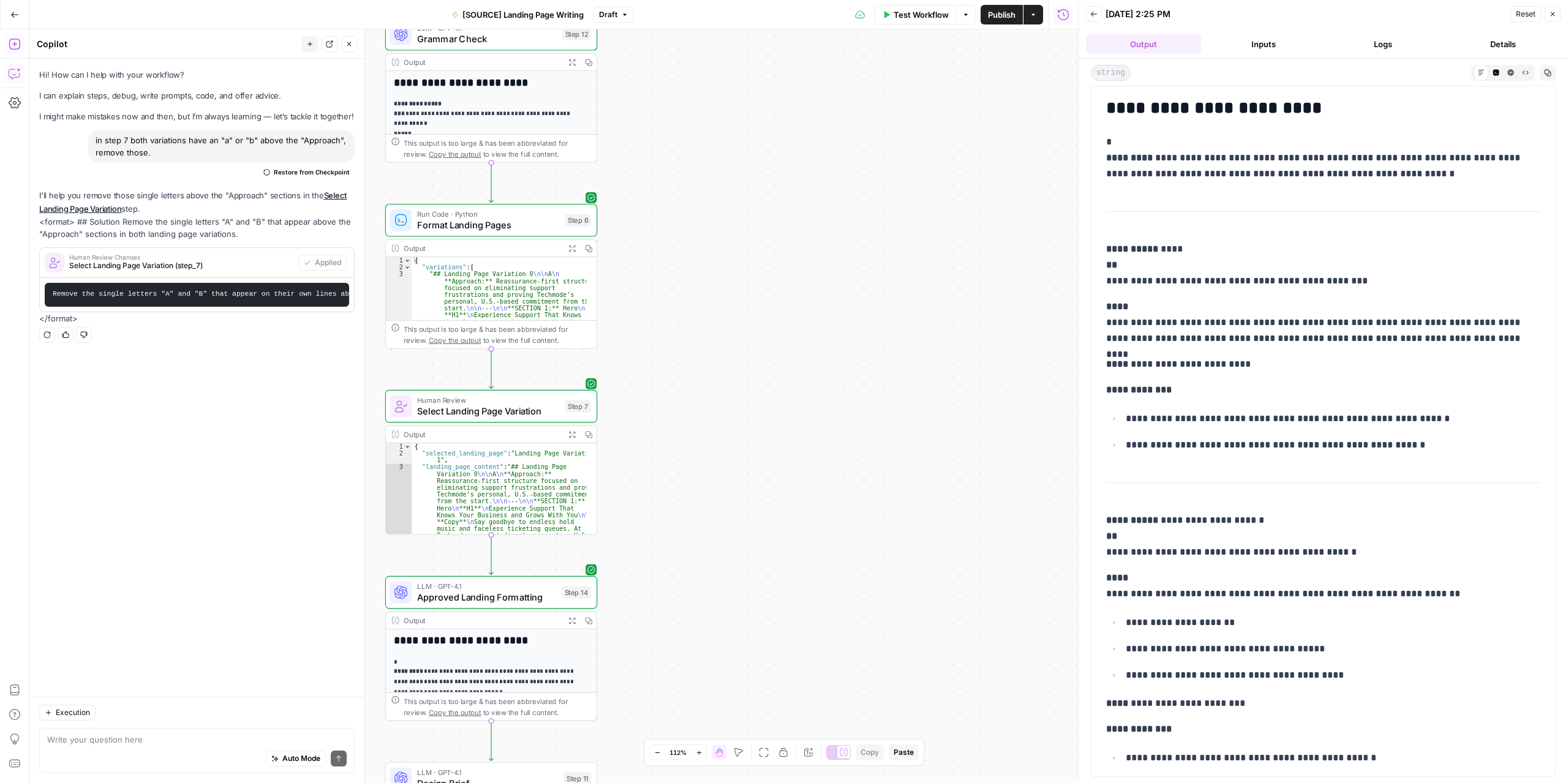
click at [911, 26] on div "Test Workflow Options Publish Actions Run History" at bounding box center [855, 14] width 445 height 29
click at [910, 20] on span "Test Workflow" at bounding box center [922, 14] width 55 height 13
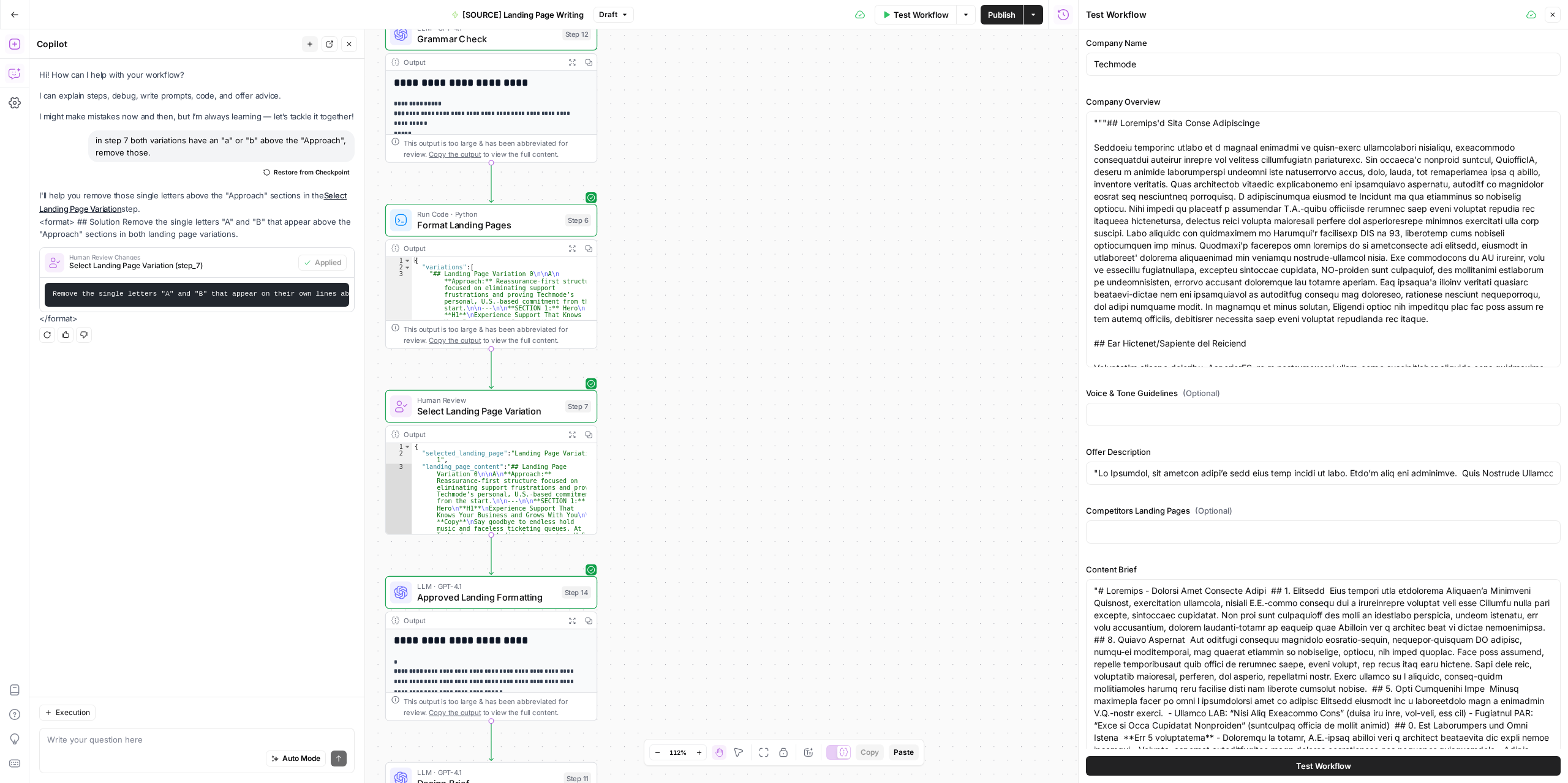
click at [1324, 769] on span "Test Workflow" at bounding box center [1324, 766] width 55 height 13
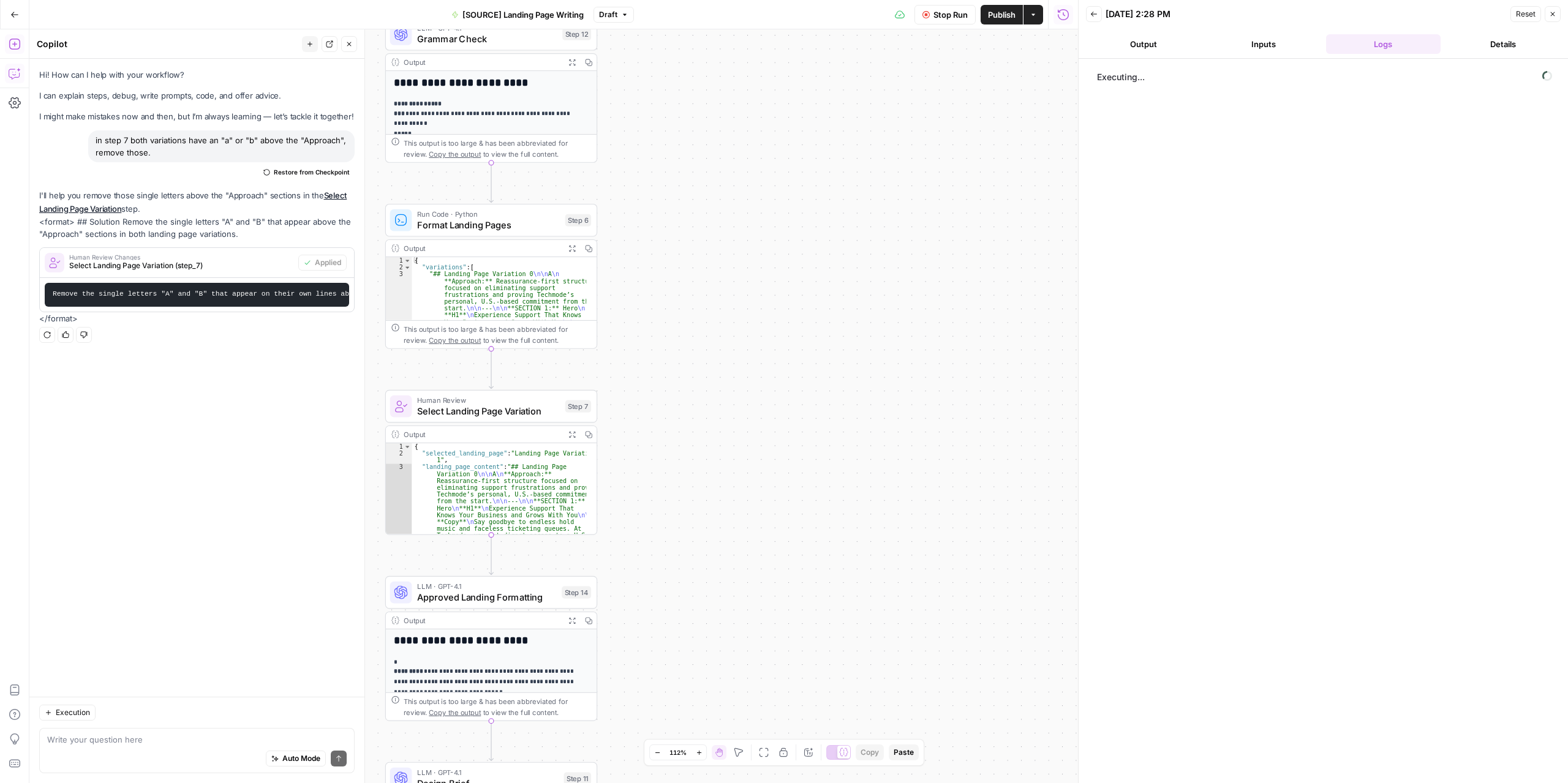
click at [1171, 39] on button "Output" at bounding box center [1143, 44] width 115 height 19
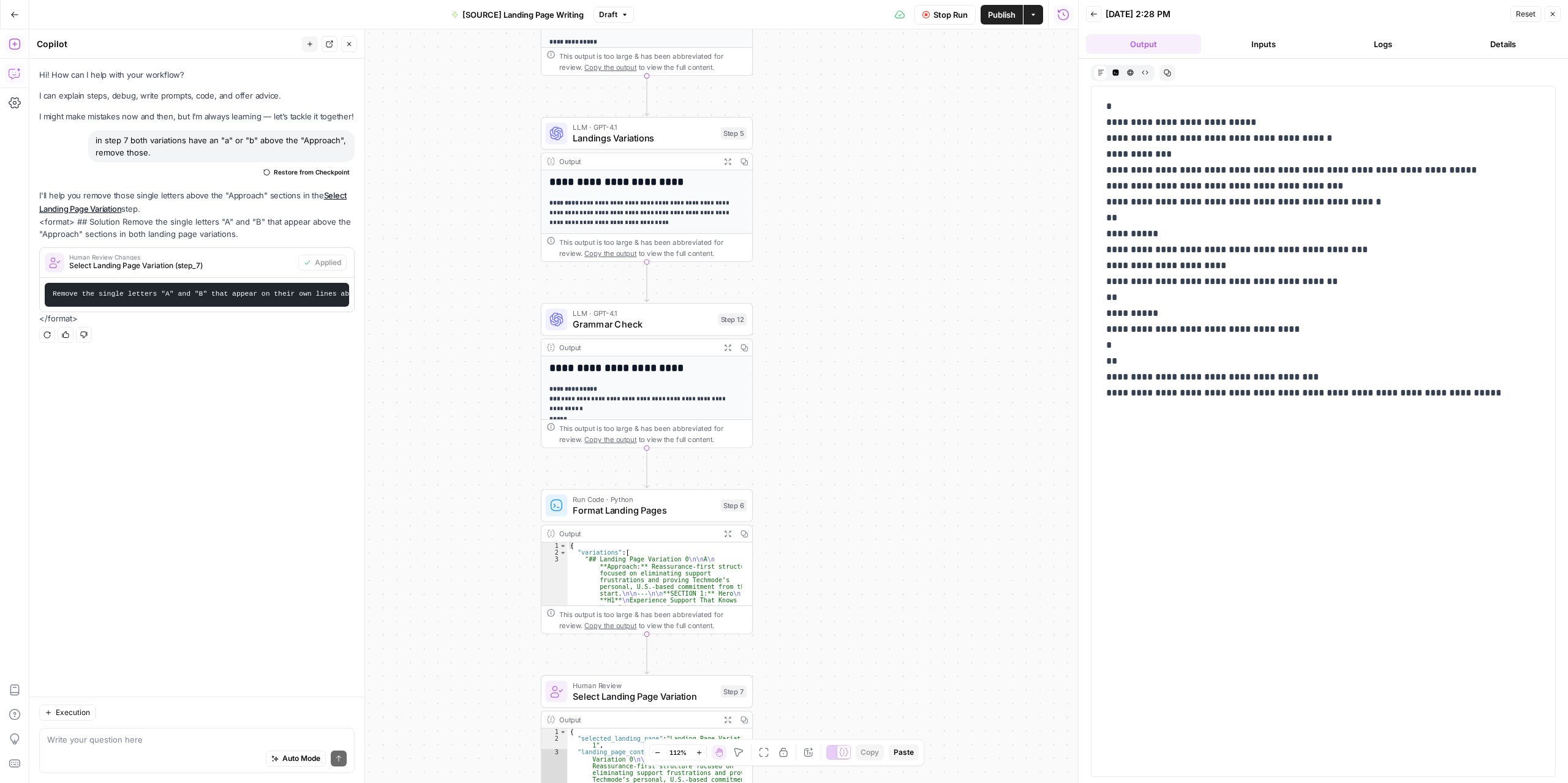
drag, startPoint x: 784, startPoint y: 403, endPoint x: 860, endPoint y: 394, distance: 76.5
click at [838, 560] on div "**********" at bounding box center [554, 406] width 1049 height 754
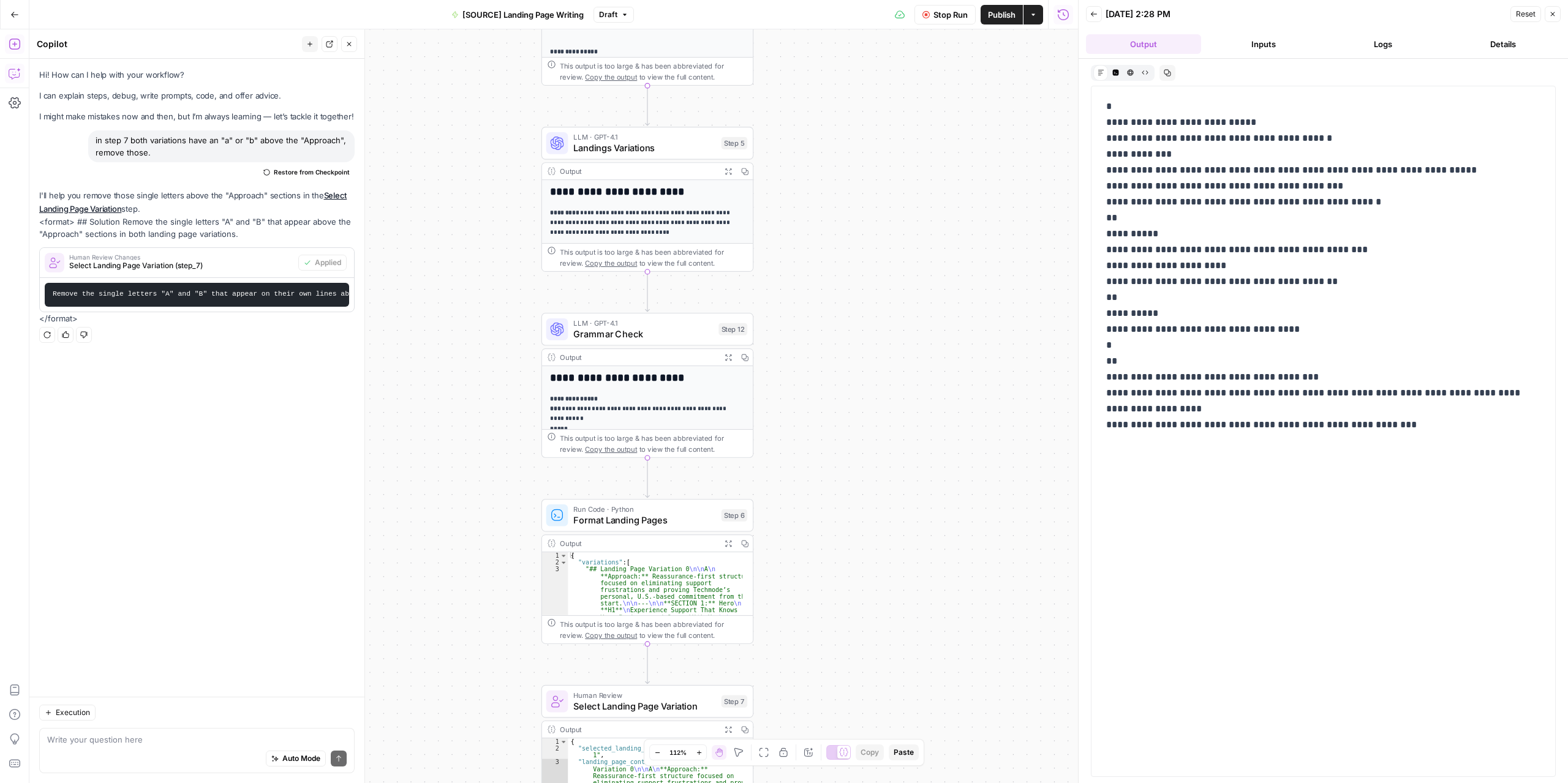
drag, startPoint x: 893, startPoint y: 240, endPoint x: 878, endPoint y: 590, distance: 350.3
click at [878, 590] on div "**********" at bounding box center [554, 406] width 1049 height 754
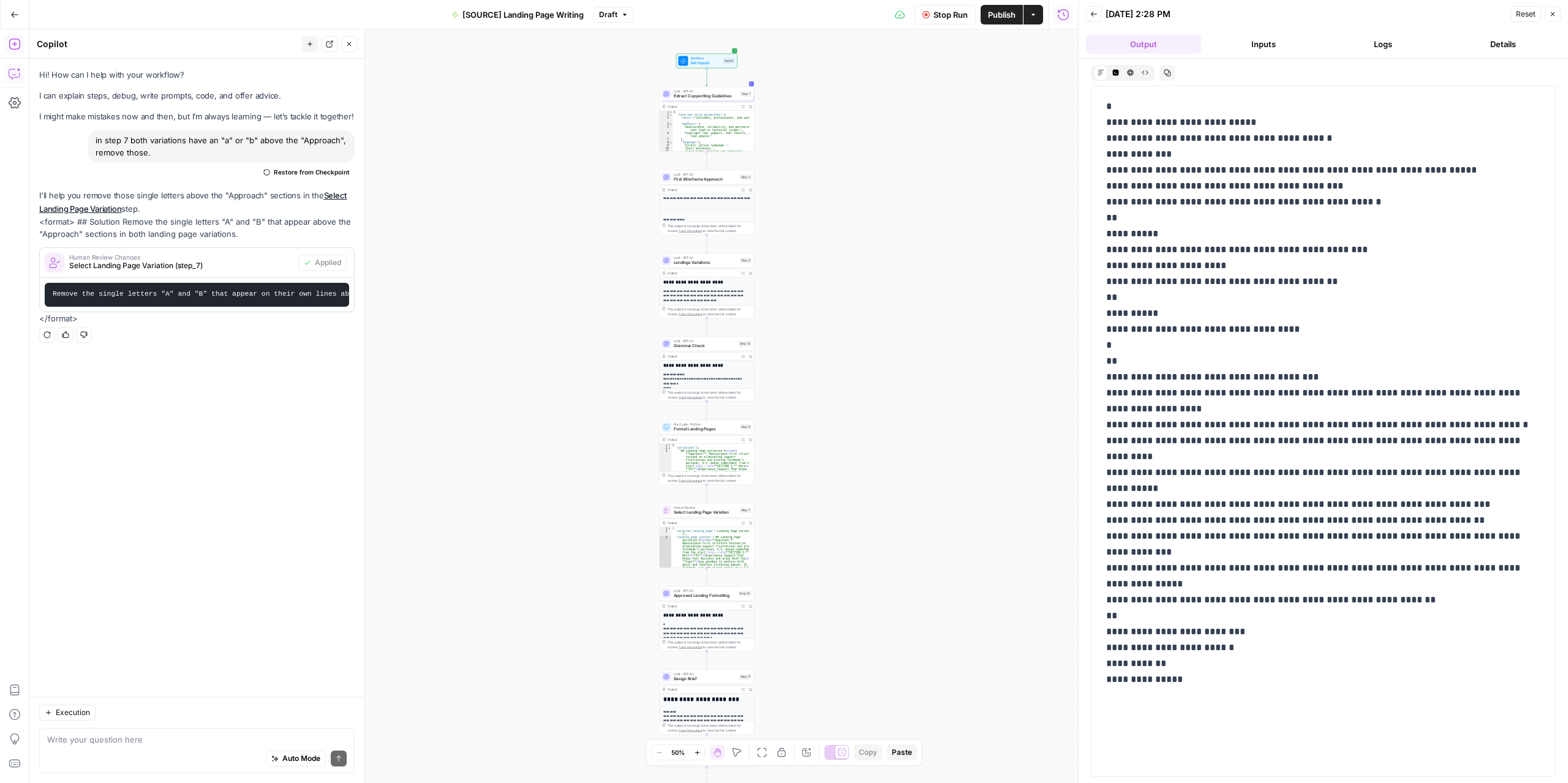
drag, startPoint x: 934, startPoint y: 476, endPoint x: 872, endPoint y: 327, distance: 161.4
click at [872, 327] on div "**********" at bounding box center [554, 406] width 1049 height 754
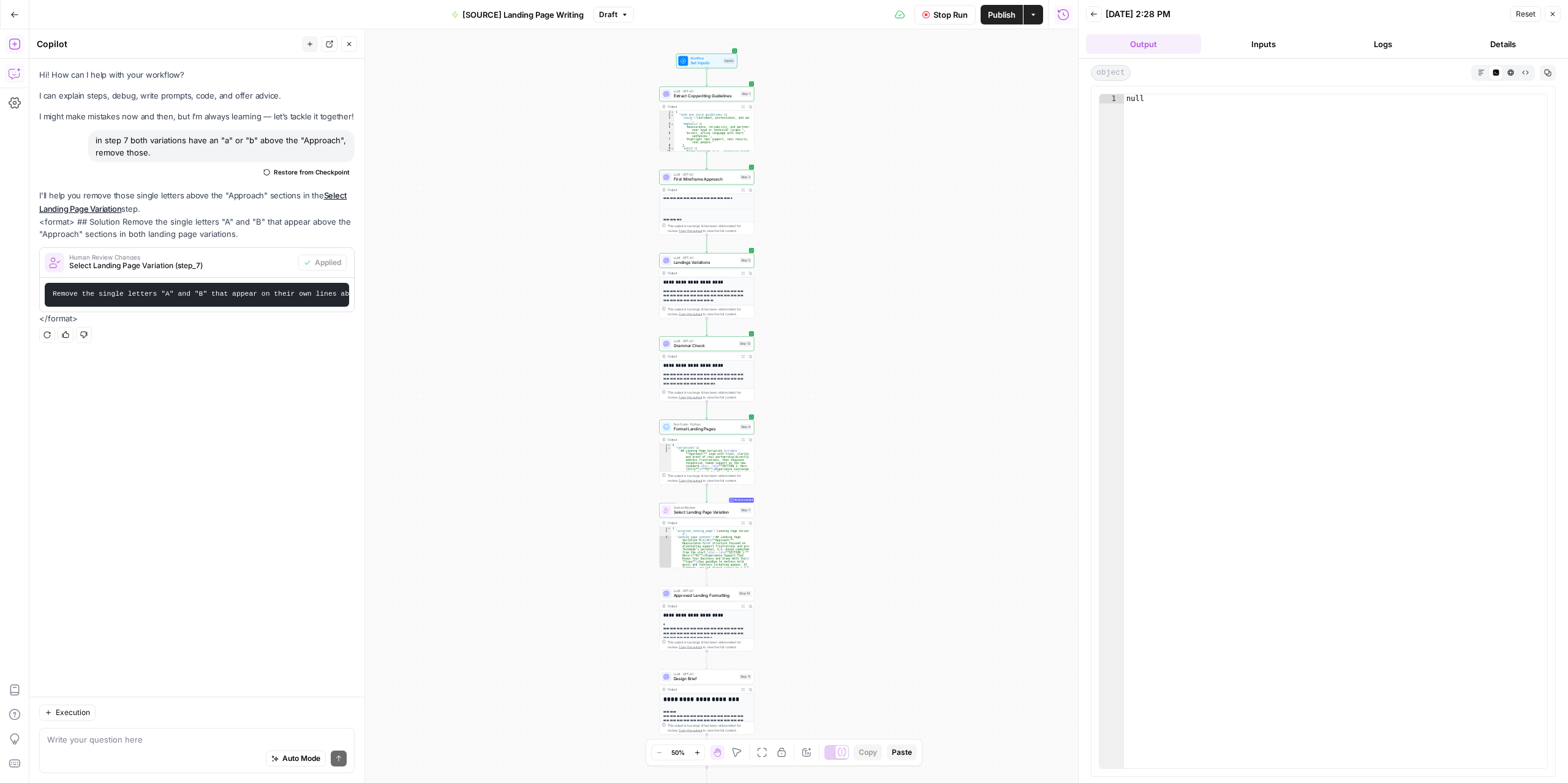
click at [1507, 35] on button "Details" at bounding box center [1502, 44] width 115 height 19
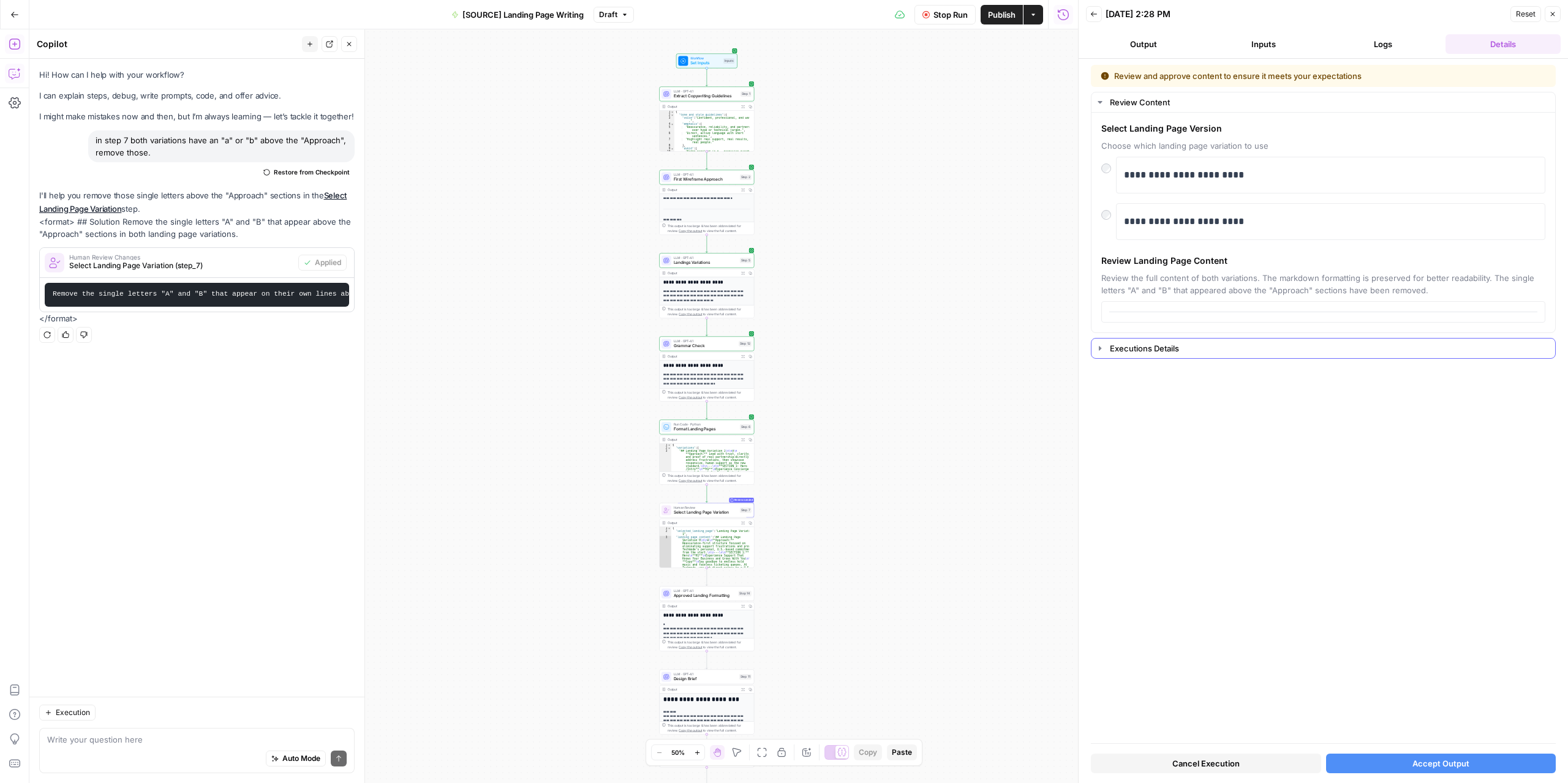
click at [1134, 347] on div "Executions Details" at bounding box center [1329, 348] width 438 height 13
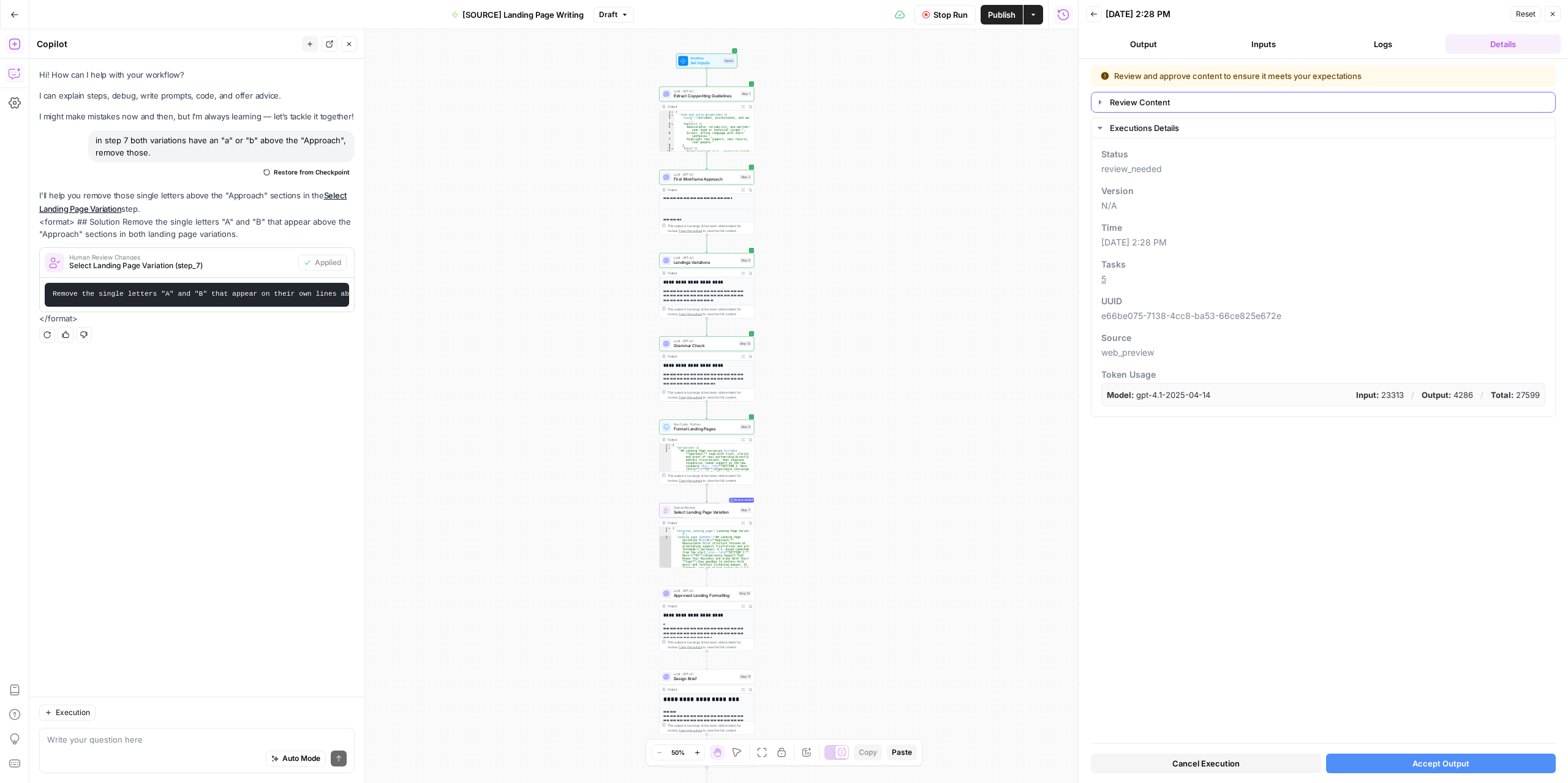
click at [1131, 98] on div "Review Content" at bounding box center [1329, 102] width 438 height 13
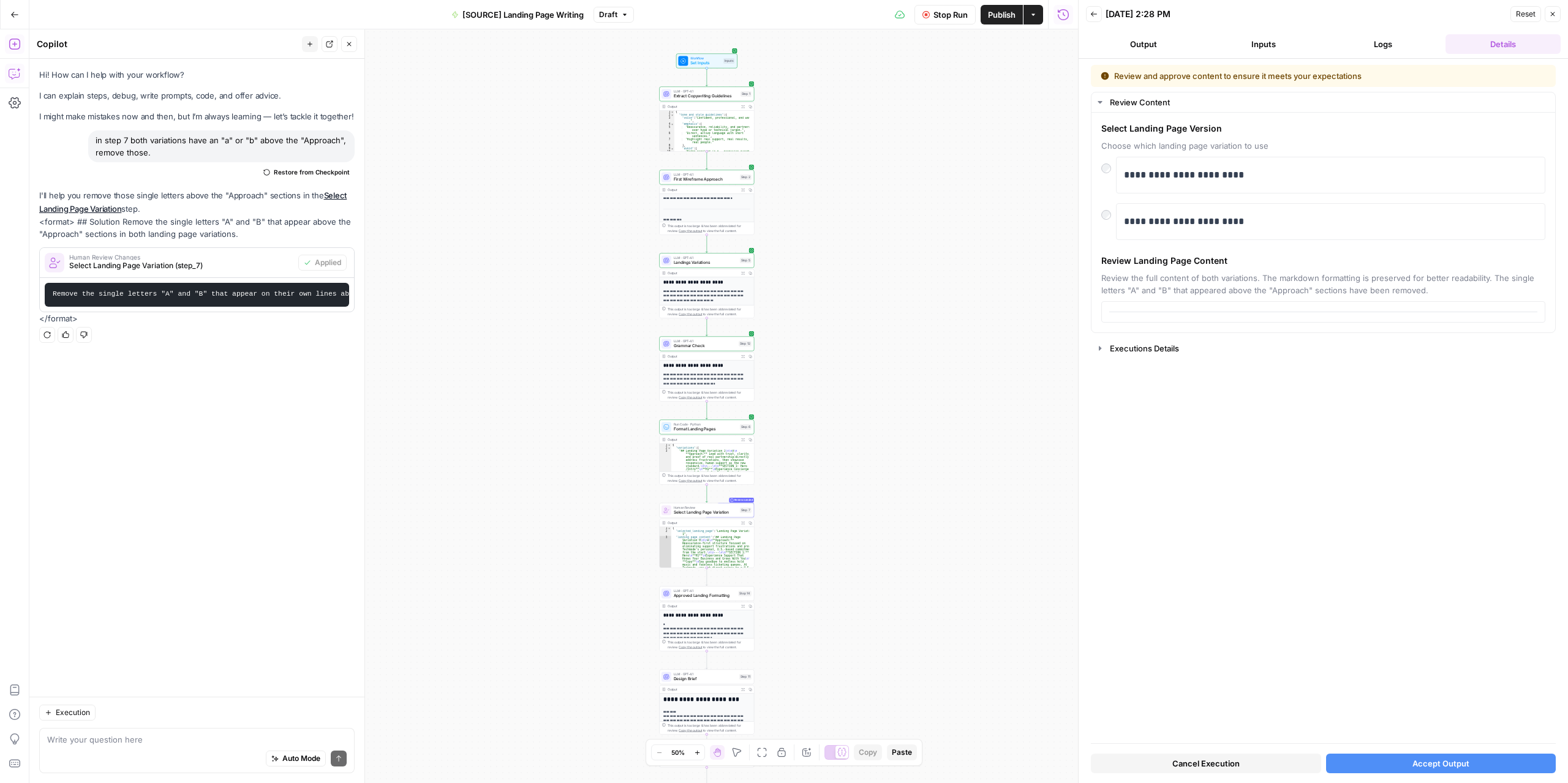
click at [620, 9] on button "Draft" at bounding box center [613, 14] width 40 height 16
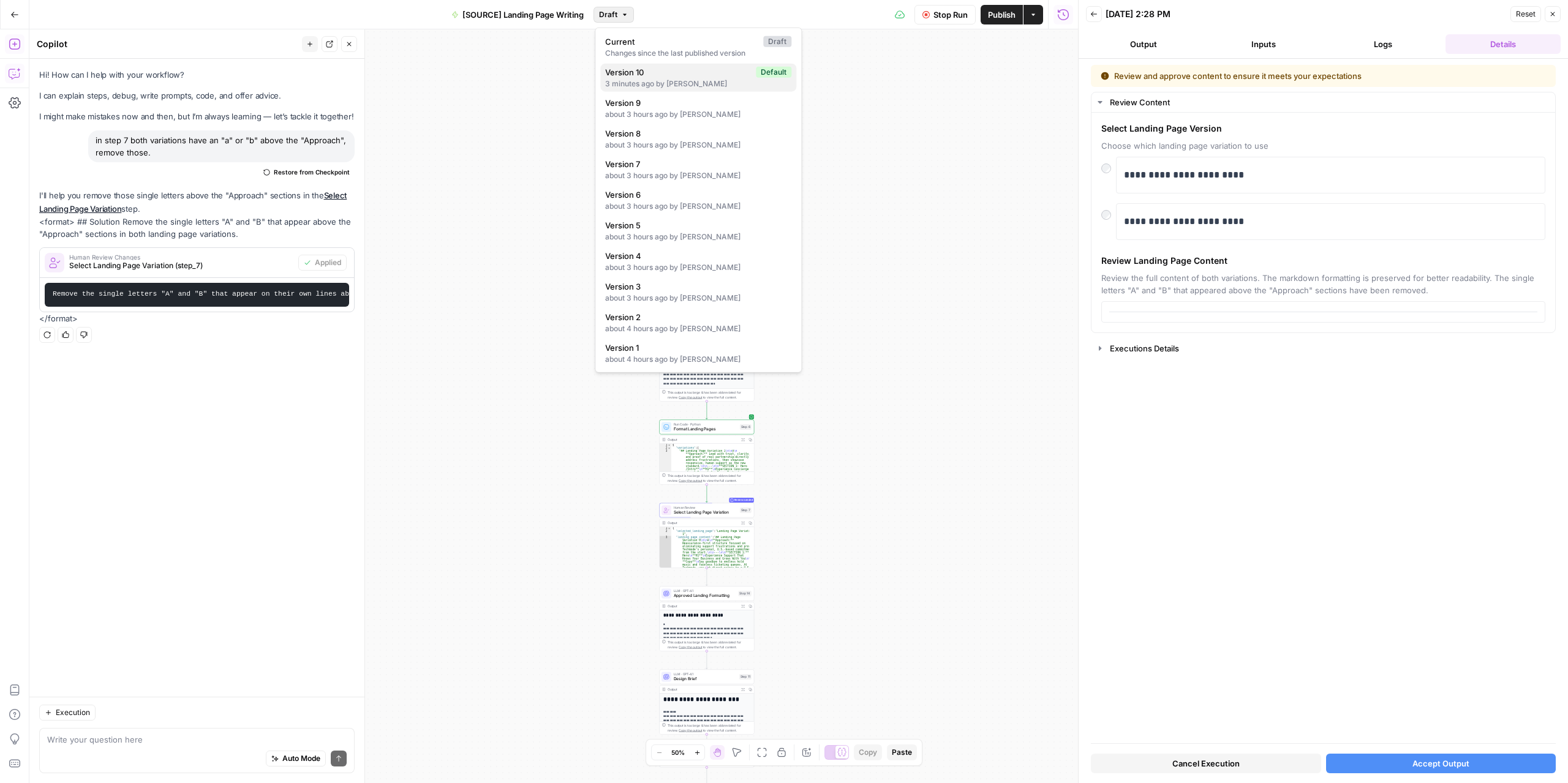
click at [639, 76] on span "Version 10" at bounding box center [677, 72] width 145 height 13
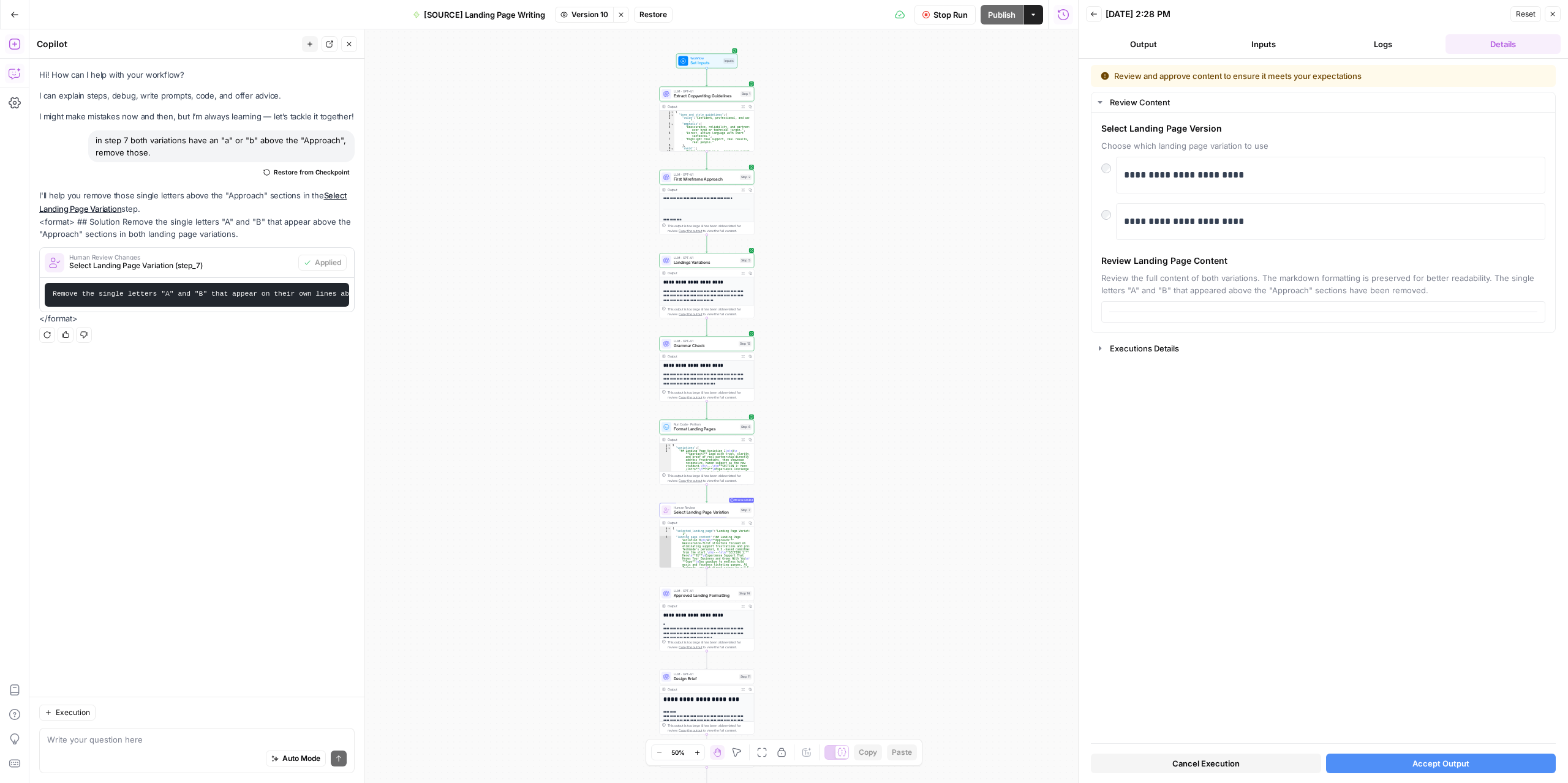
click at [650, 16] on span "Restore" at bounding box center [653, 14] width 28 height 11
click at [761, 145] on button "Restore" at bounding box center [744, 141] width 47 height 22
click at [961, 18] on span "Stop Run" at bounding box center [950, 14] width 34 height 13
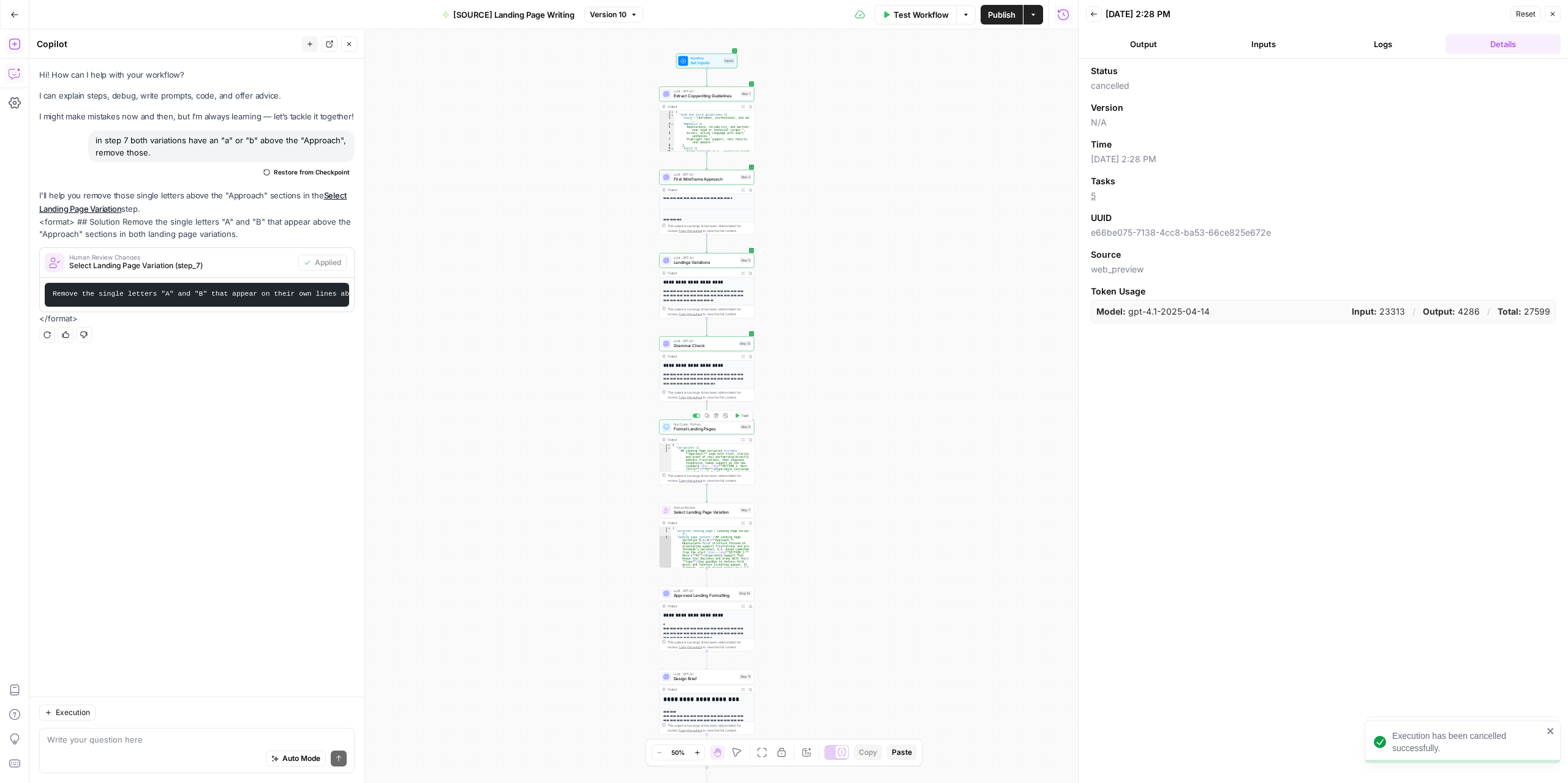
click at [708, 430] on span "Format Landing Pages" at bounding box center [706, 428] width 64 height 6
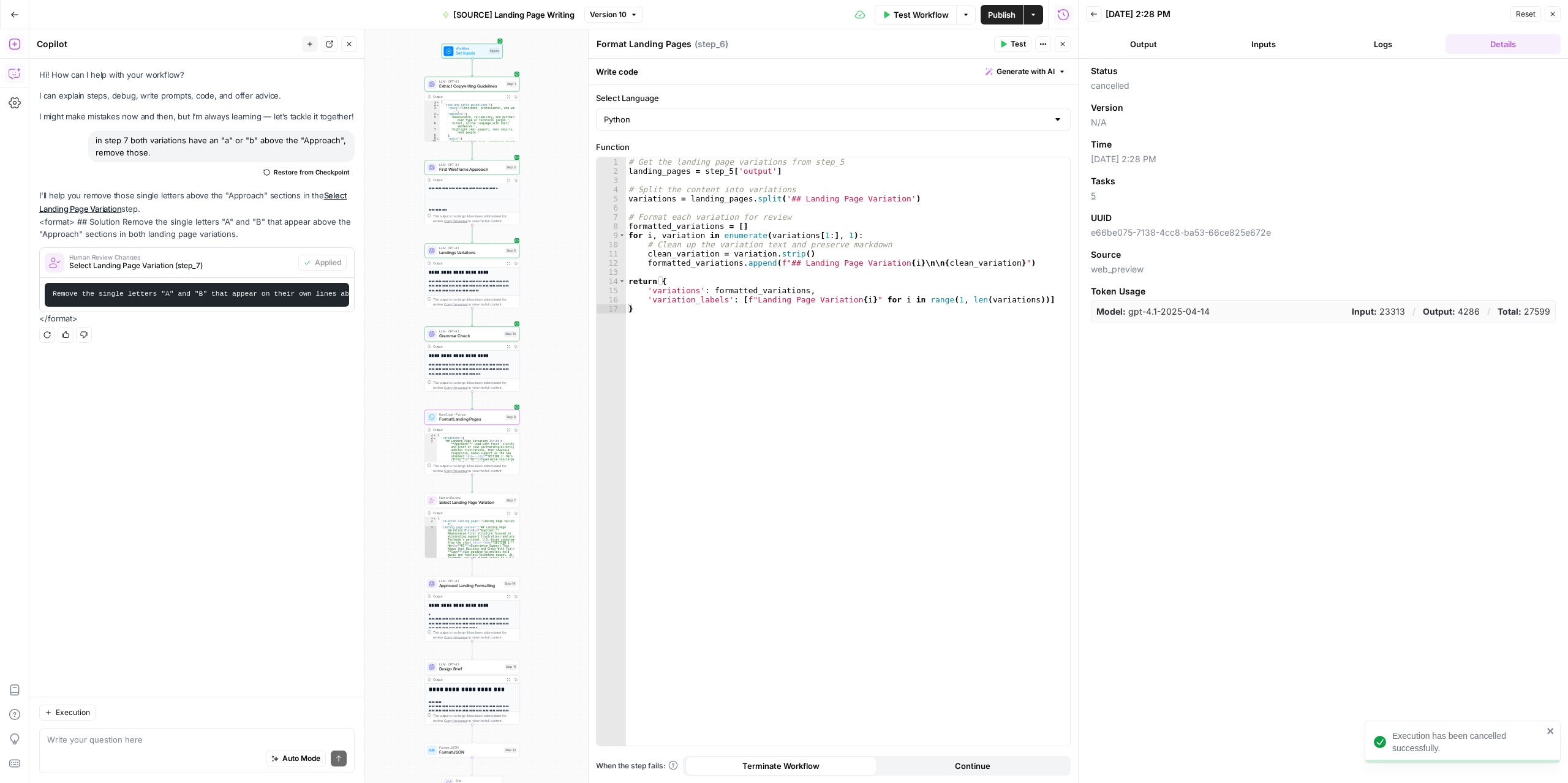
drag, startPoint x: 502, startPoint y: 392, endPoint x: 311, endPoint y: 383, distance: 191.2
click at [311, 383] on body "Execution has been cancelled successfully. Marketers in Demand New Home Browse …" at bounding box center [784, 392] width 1568 height 783
click at [997, 46] on button "Test" at bounding box center [1013, 44] width 37 height 16
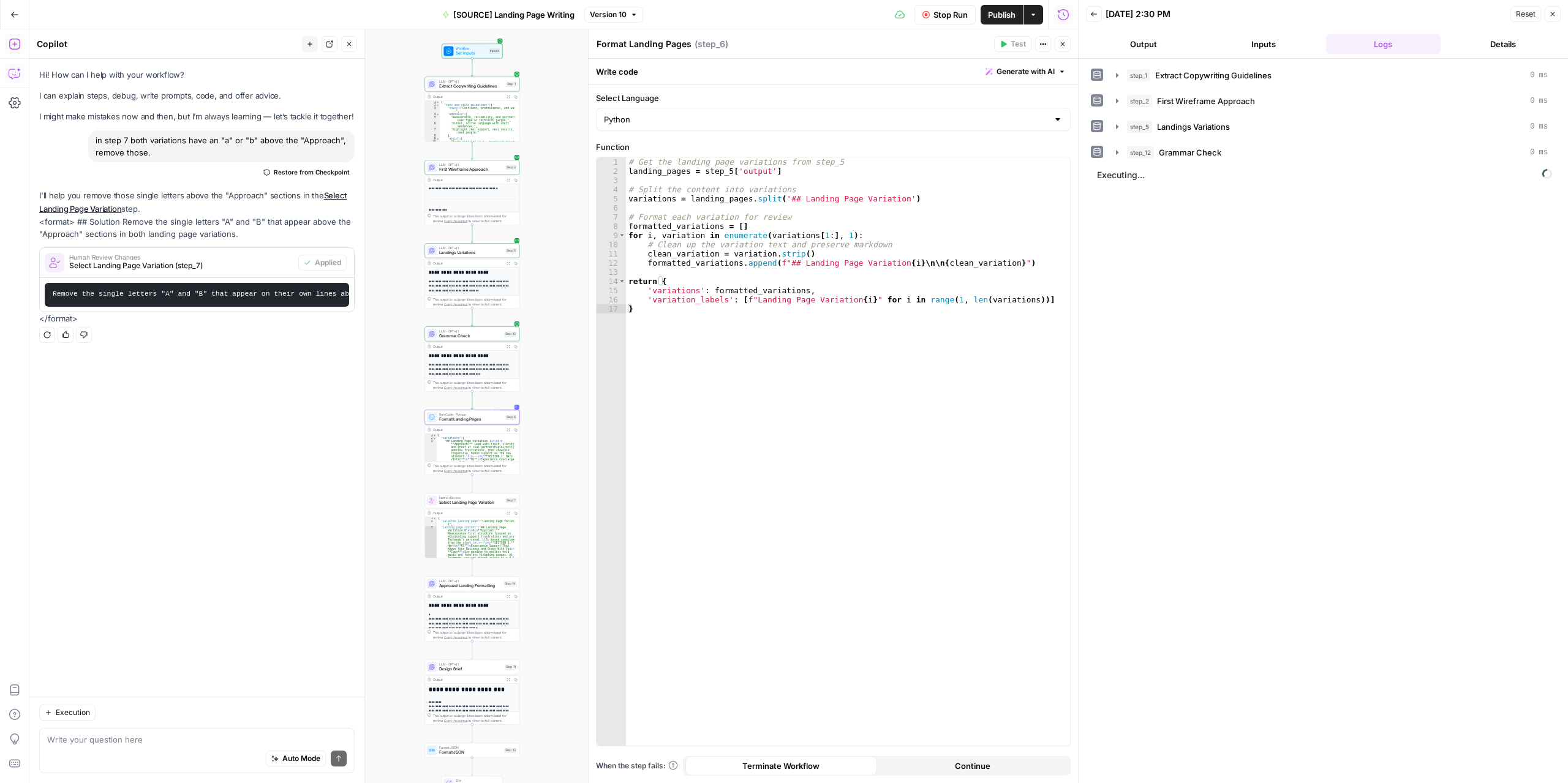
click at [1159, 42] on button "Output" at bounding box center [1143, 44] width 115 height 19
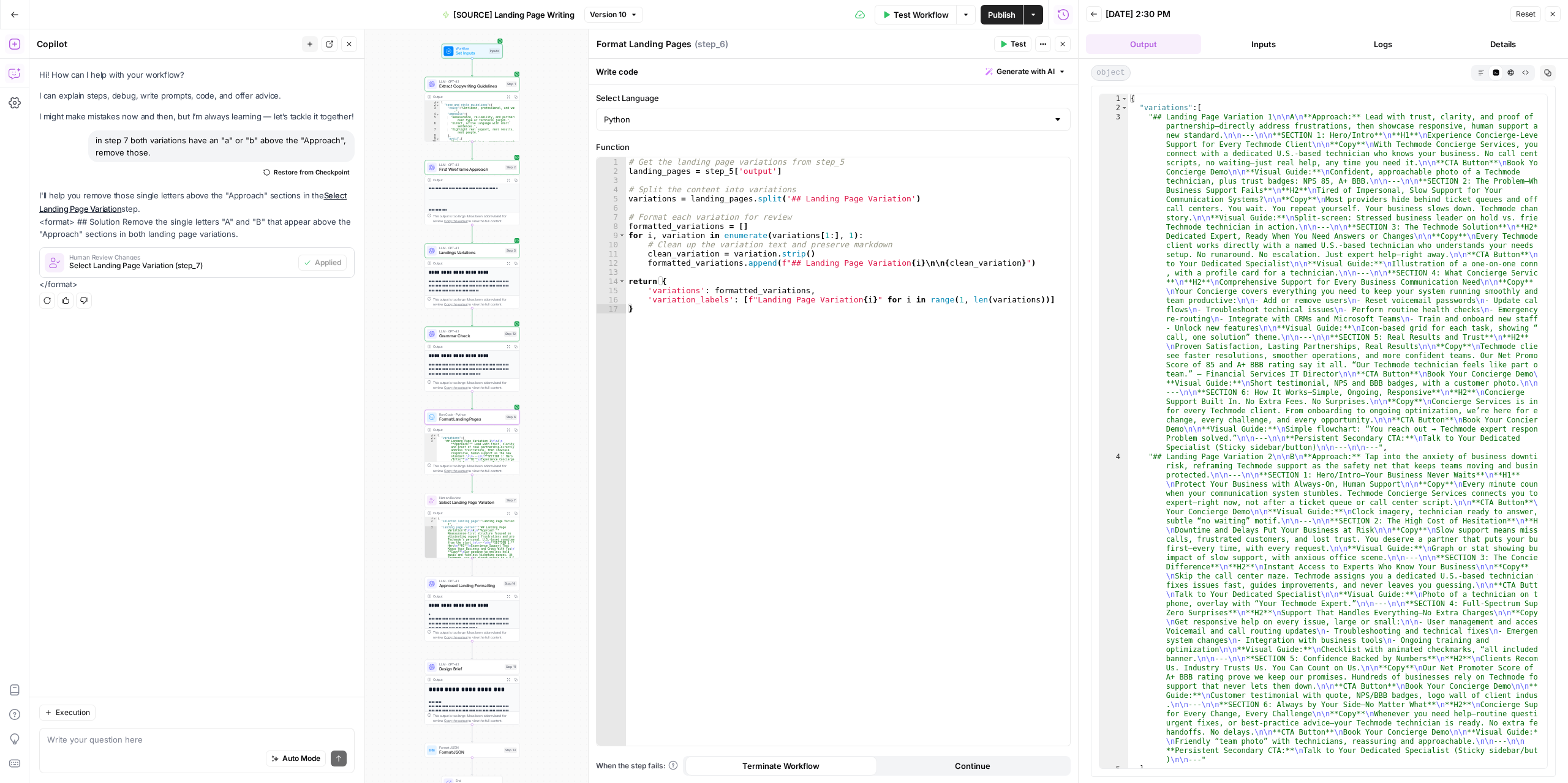
click at [1485, 75] on button "Markdown" at bounding box center [1481, 71] width 14 height 14
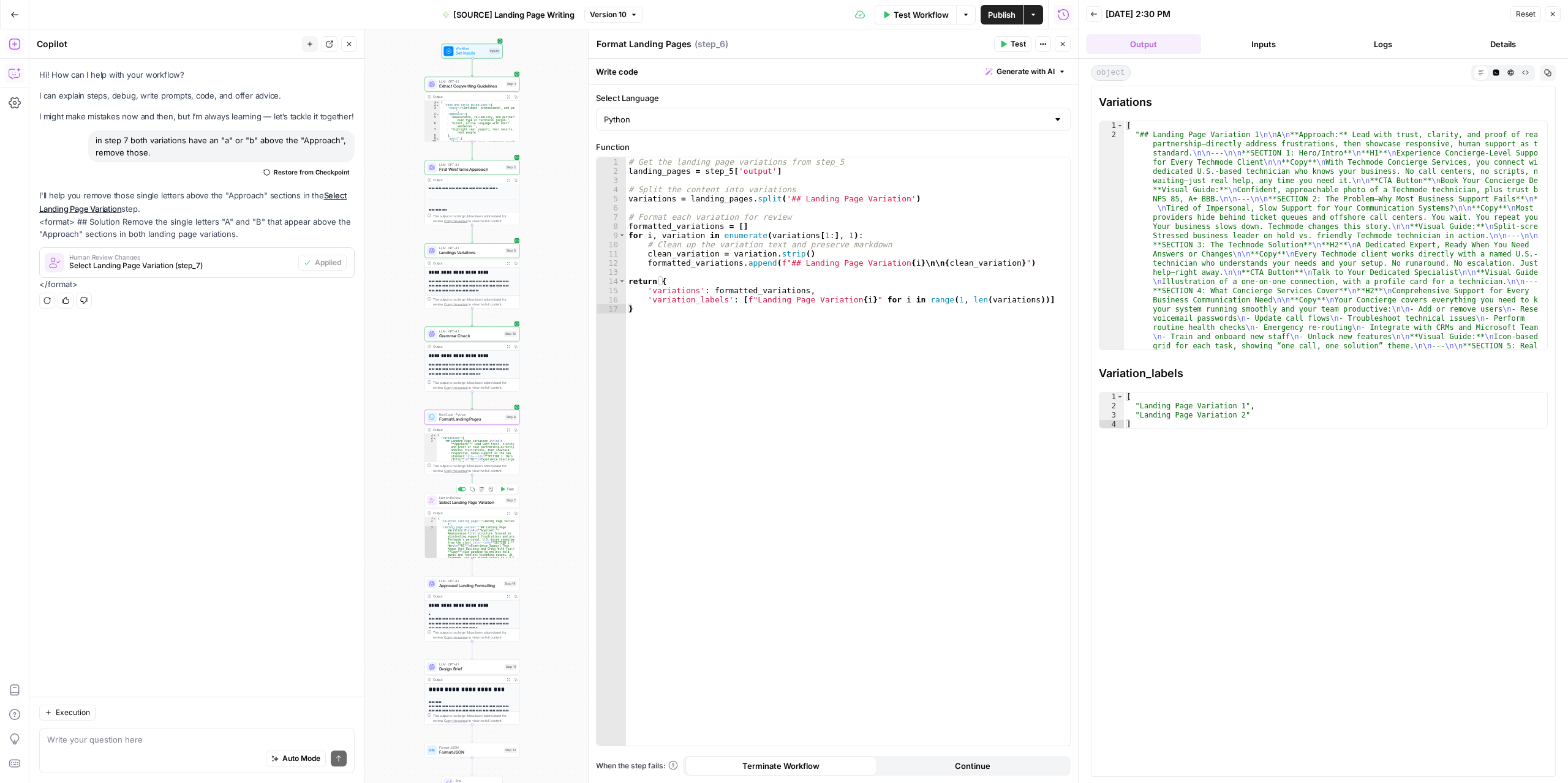
click at [508, 488] on span "Test" at bounding box center [510, 489] width 8 height 6
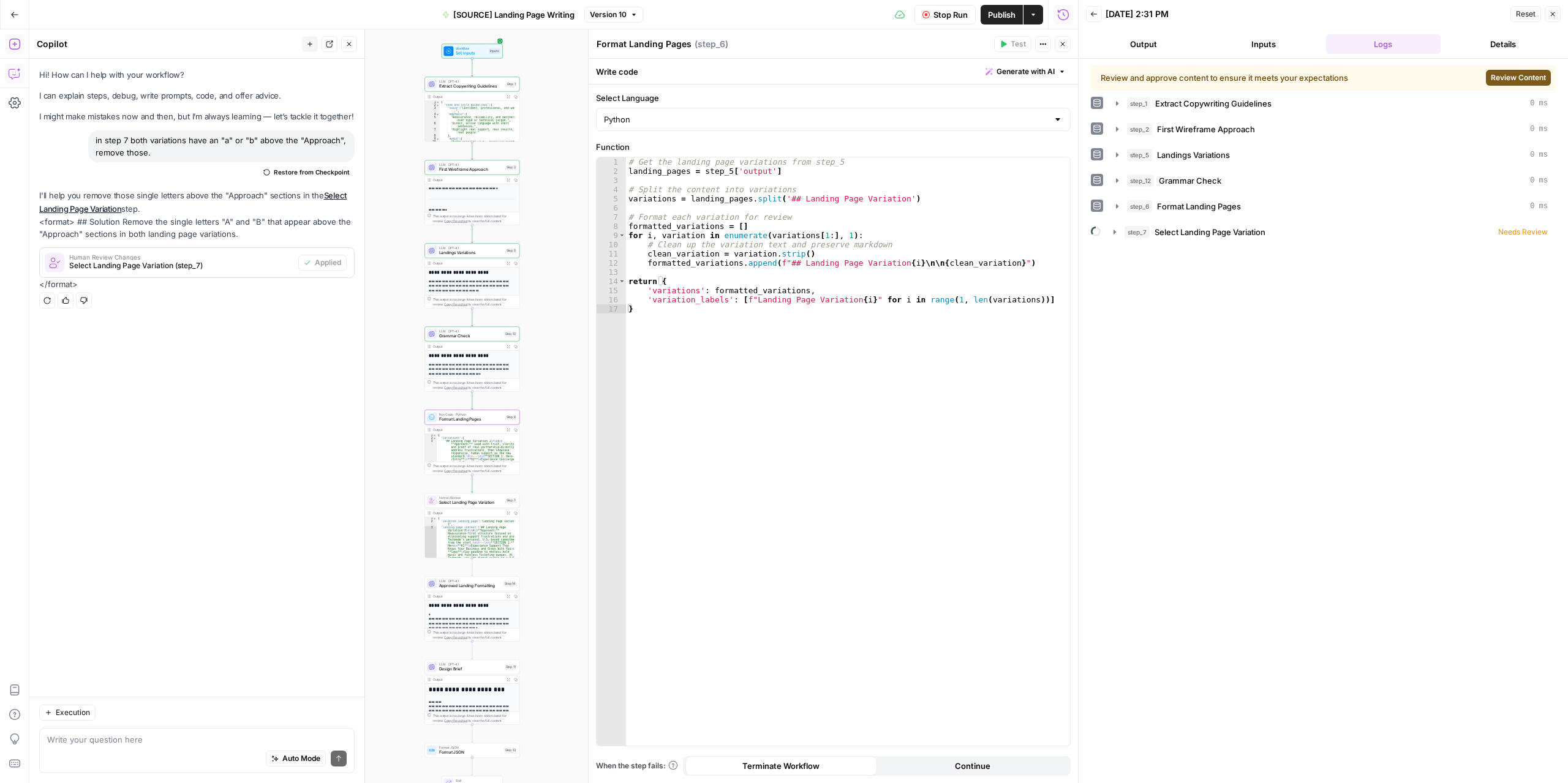
click at [1492, 39] on button "Details" at bounding box center [1502, 44] width 115 height 19
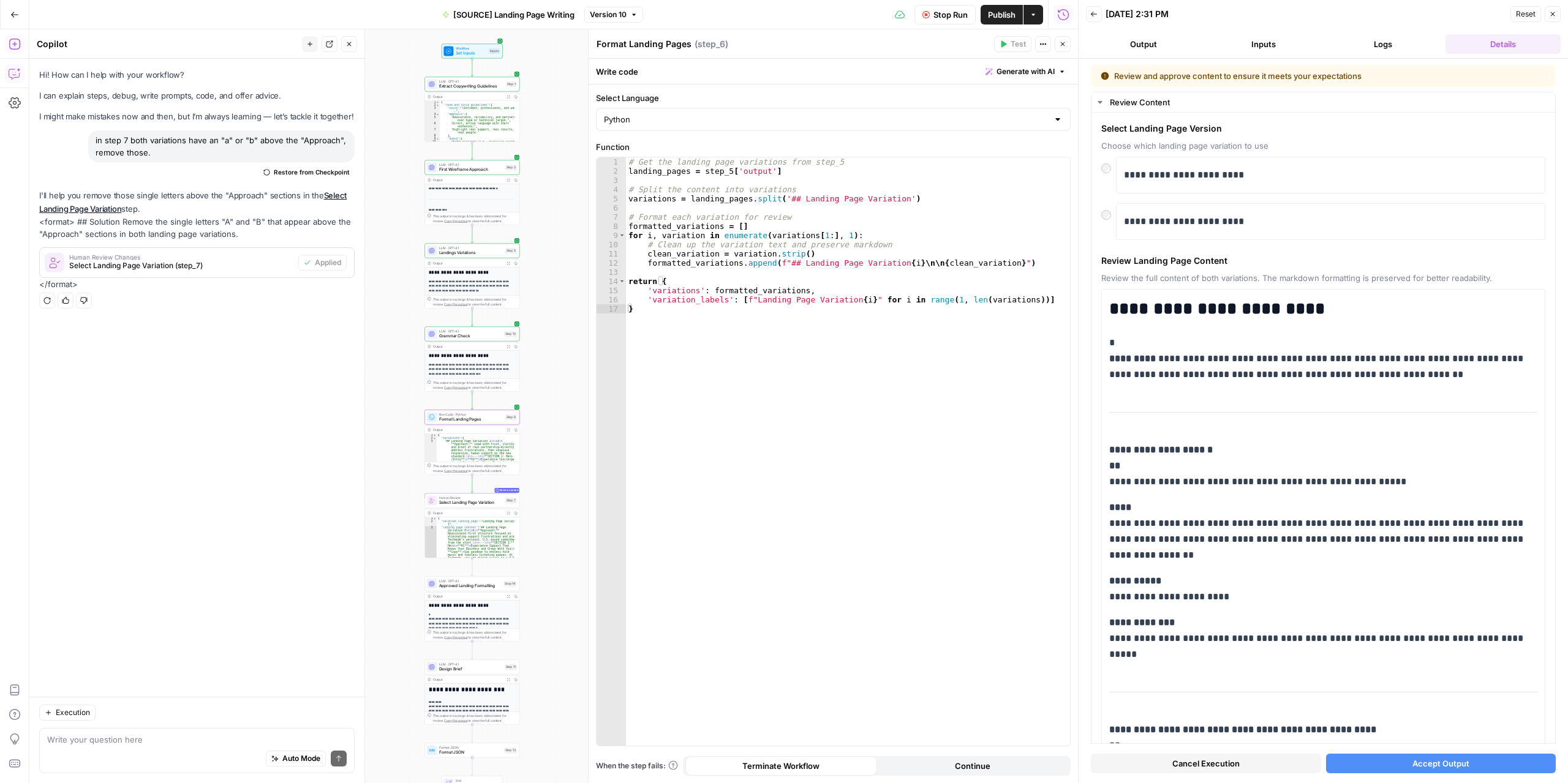
click at [934, 13] on span "Stop Run" at bounding box center [950, 14] width 34 height 13
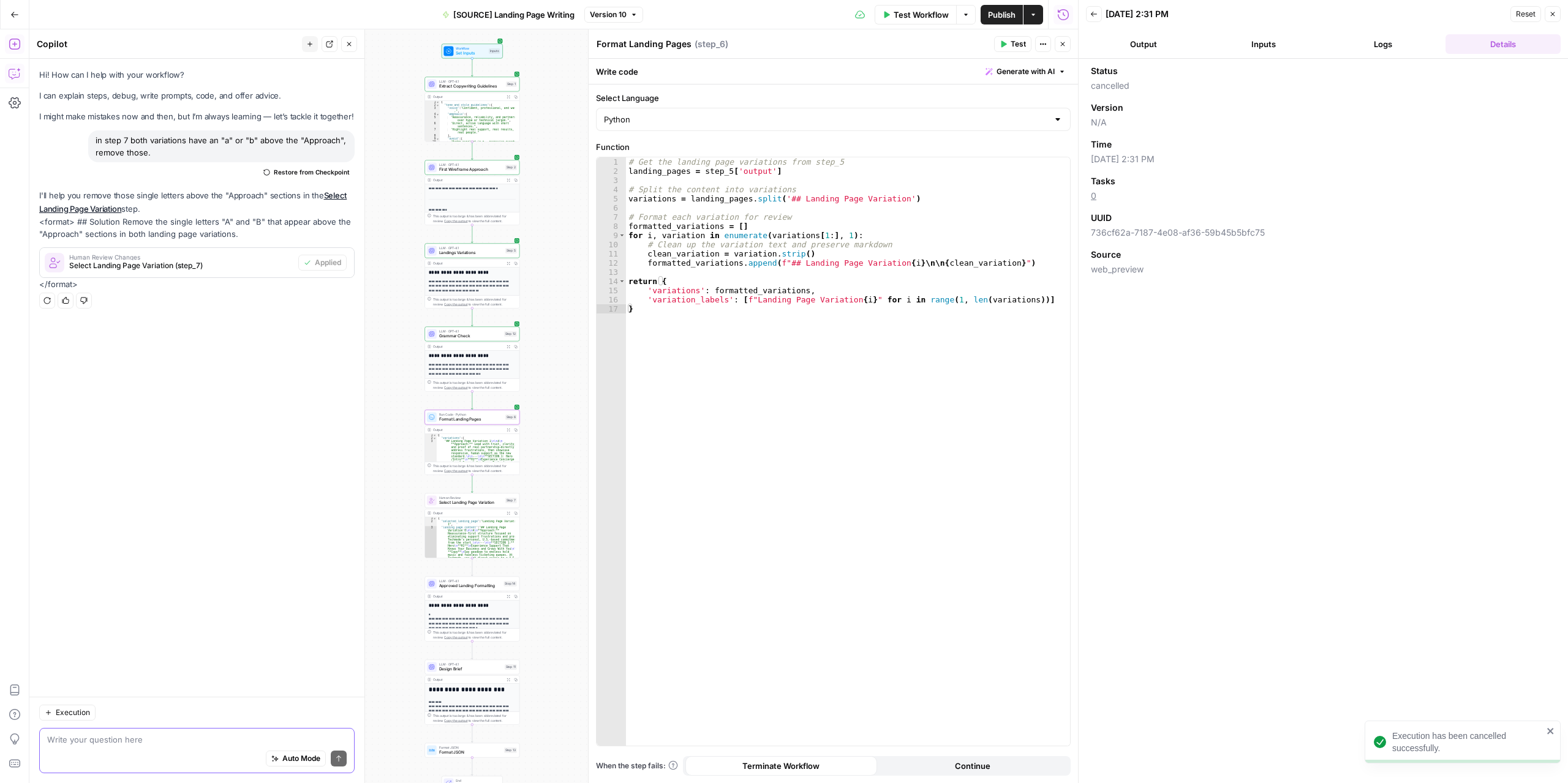
click at [182, 742] on textarea at bounding box center [197, 739] width 299 height 13
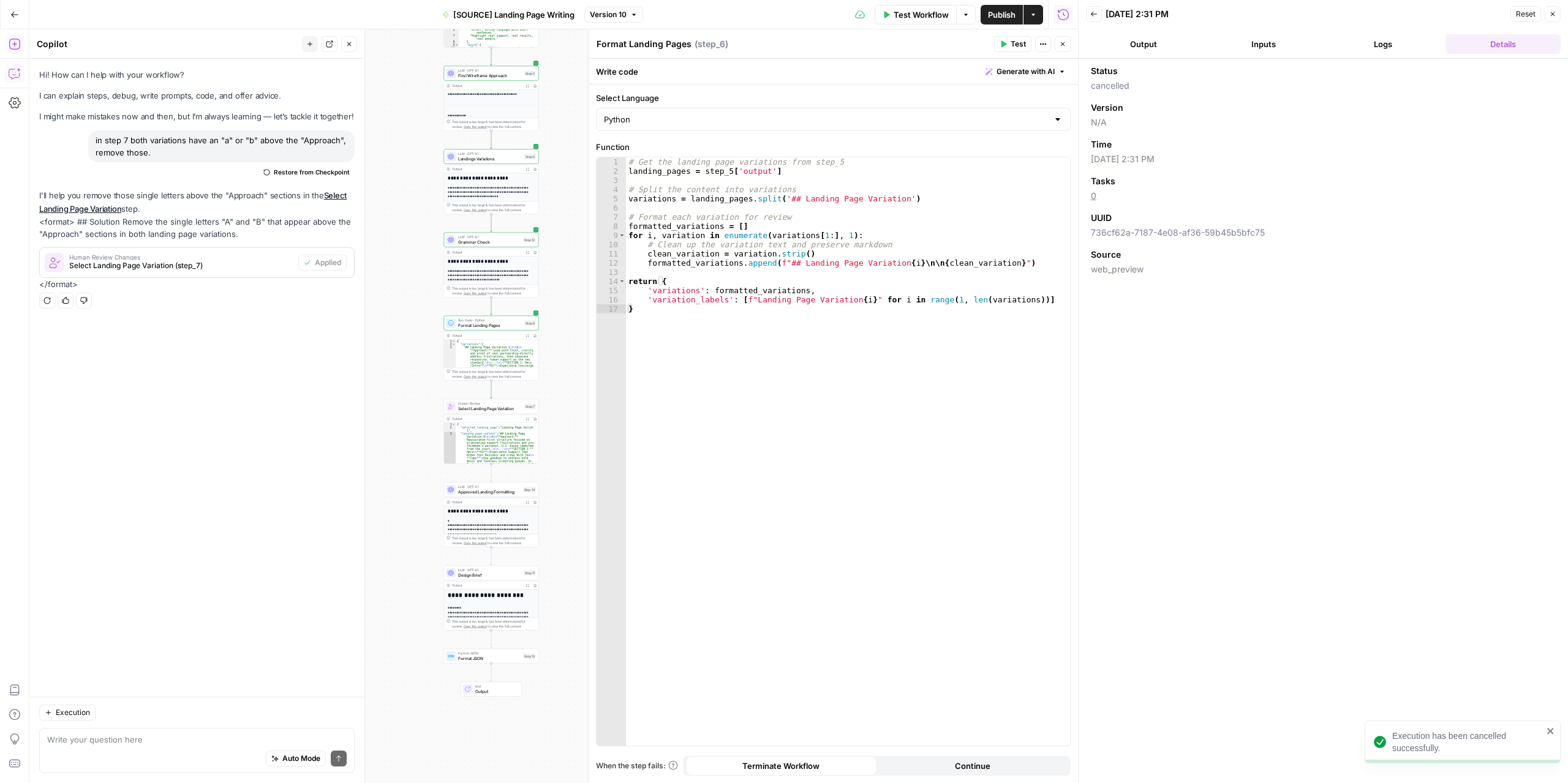
drag, startPoint x: 190, startPoint y: 153, endPoint x: 94, endPoint y: 141, distance: 96.7
click at [94, 141] on div "in step 7 both variations have an "a" or "b" above the "Approach", remove those." at bounding box center [221, 146] width 266 height 32
copy div "in step 7 both variations have an "a" or "b" above the "Approach", remove those."
click at [96, 744] on textarea at bounding box center [197, 739] width 299 height 13
paste textarea "in step 7 both variations have an "a" or "b" above the "Approach", remove those."
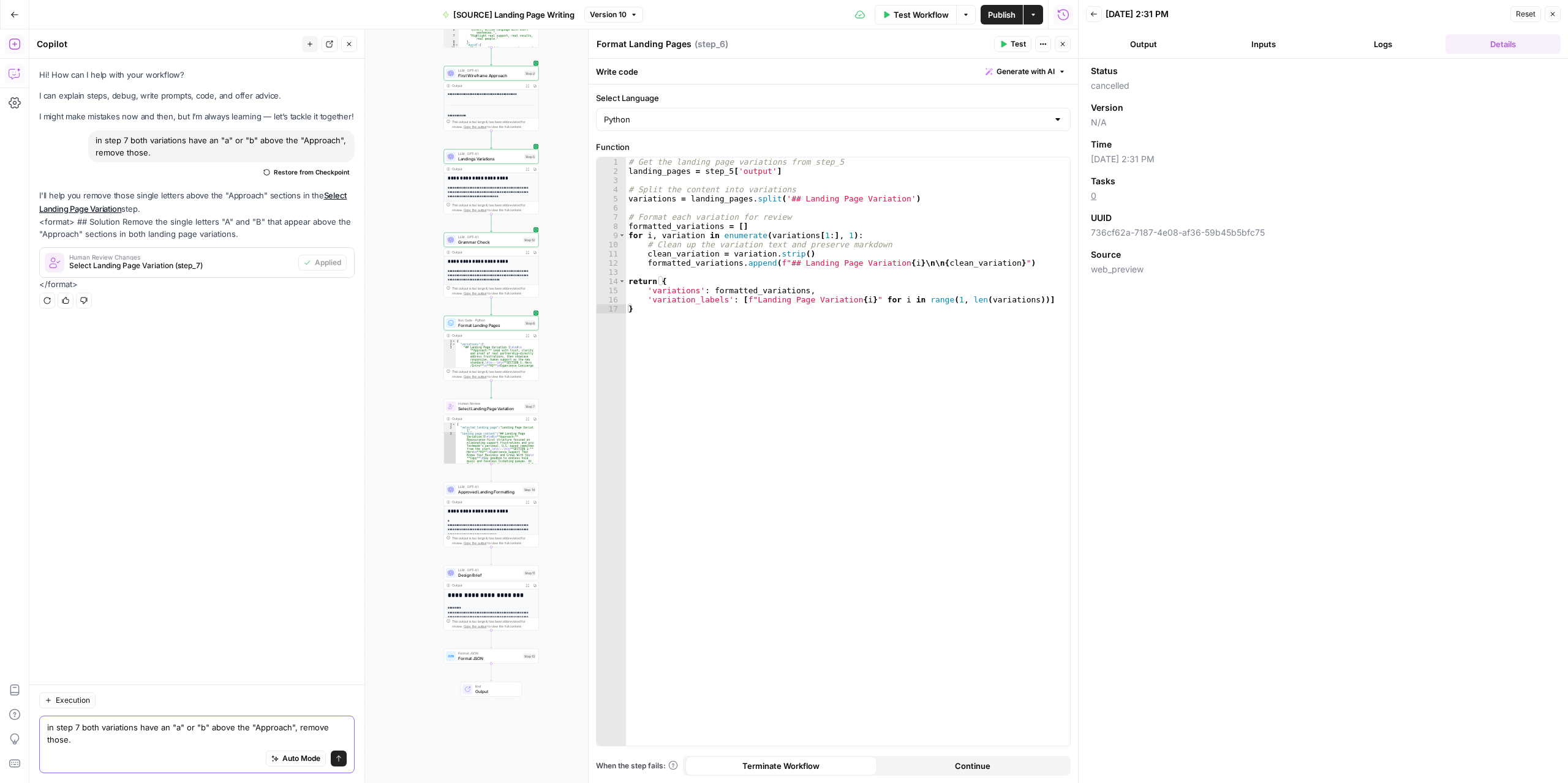
click at [73, 730] on textarea "in step 7 both variations have an "a" or "b" above the "Approach", remove those." at bounding box center [197, 733] width 299 height 24
type textarea "in step 6 both variations have an "a" or "b" above the "Approach", remove those."
drag, startPoint x: 335, startPoint y: 757, endPoint x: 350, endPoint y: 736, distance: 25.8
click at [335, 758] on icon "submit" at bounding box center [339, 759] width 8 height 8
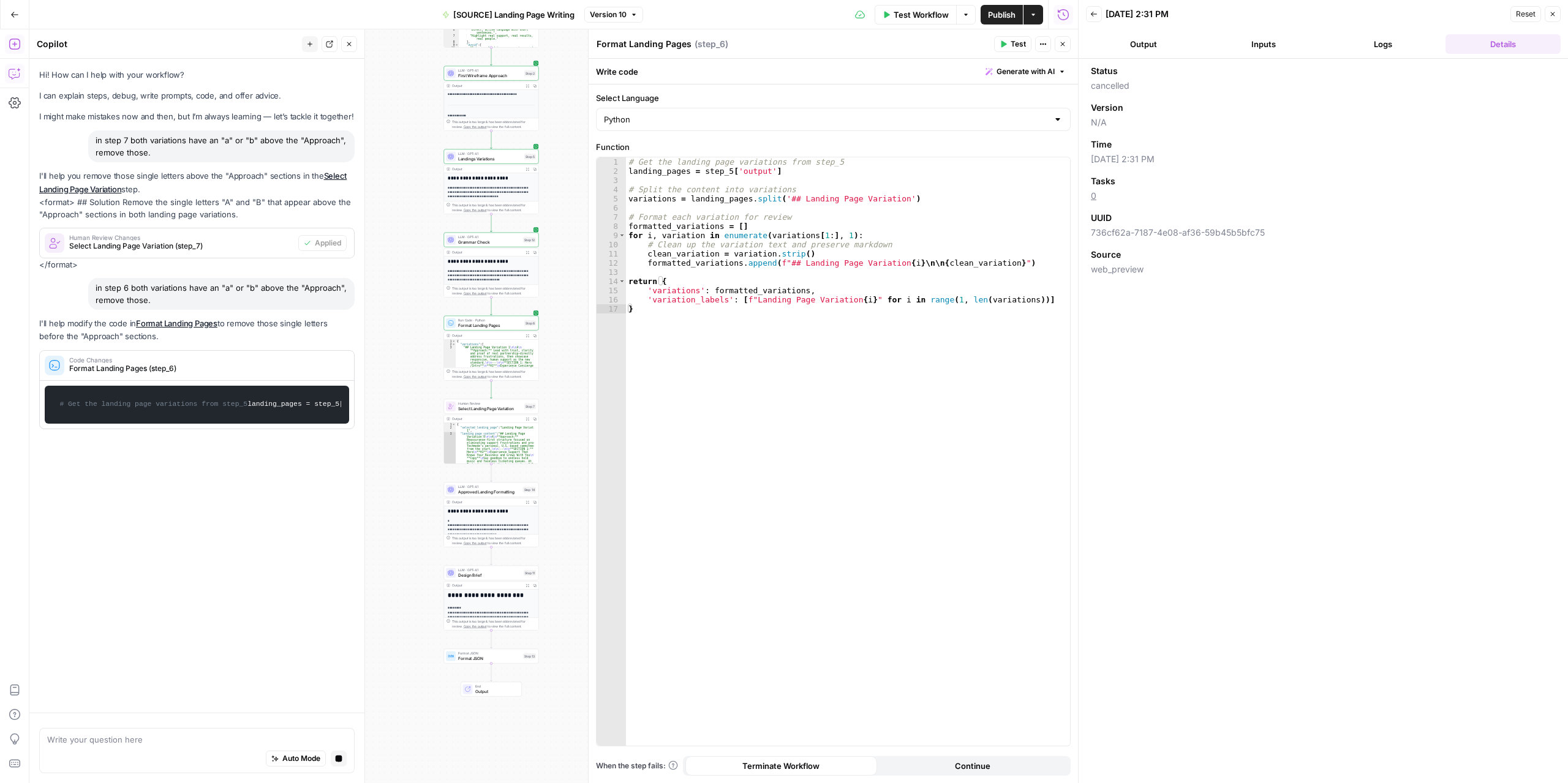
click at [610, 17] on span "Version 10" at bounding box center [608, 14] width 37 height 11
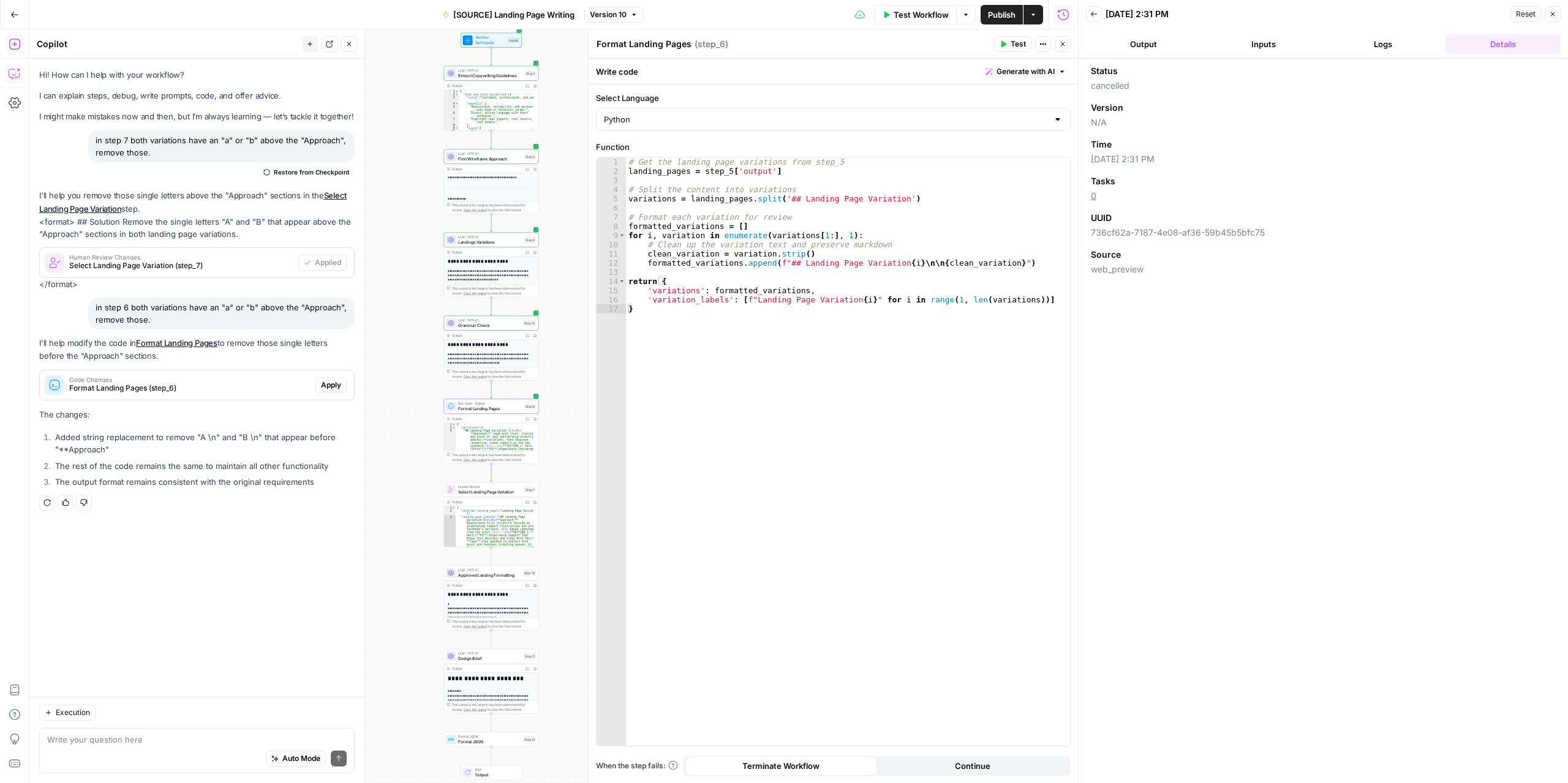
click at [321, 381] on span "Apply" at bounding box center [331, 385] width 20 height 11
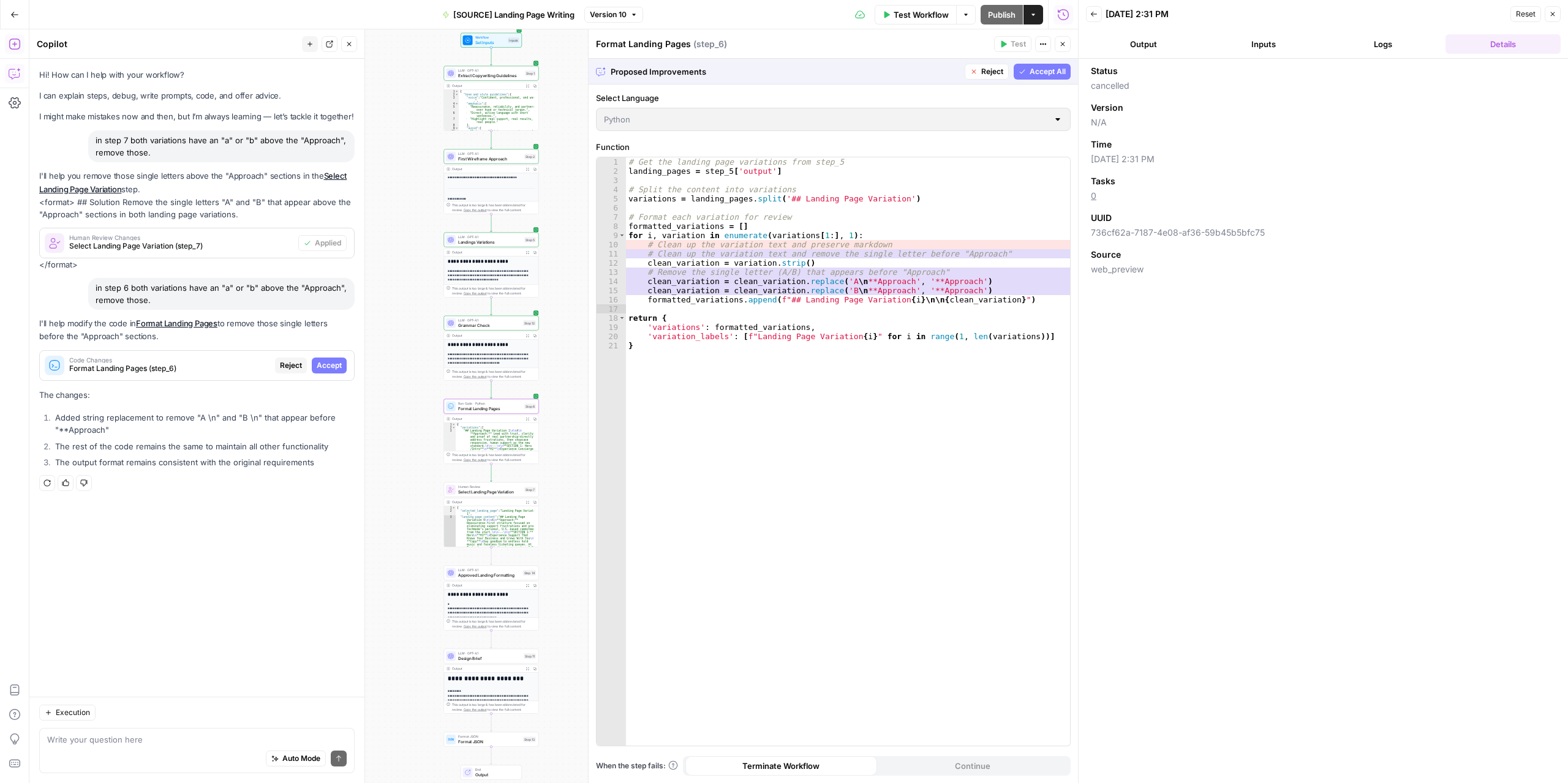
click at [335, 366] on span "Accept" at bounding box center [329, 365] width 25 height 11
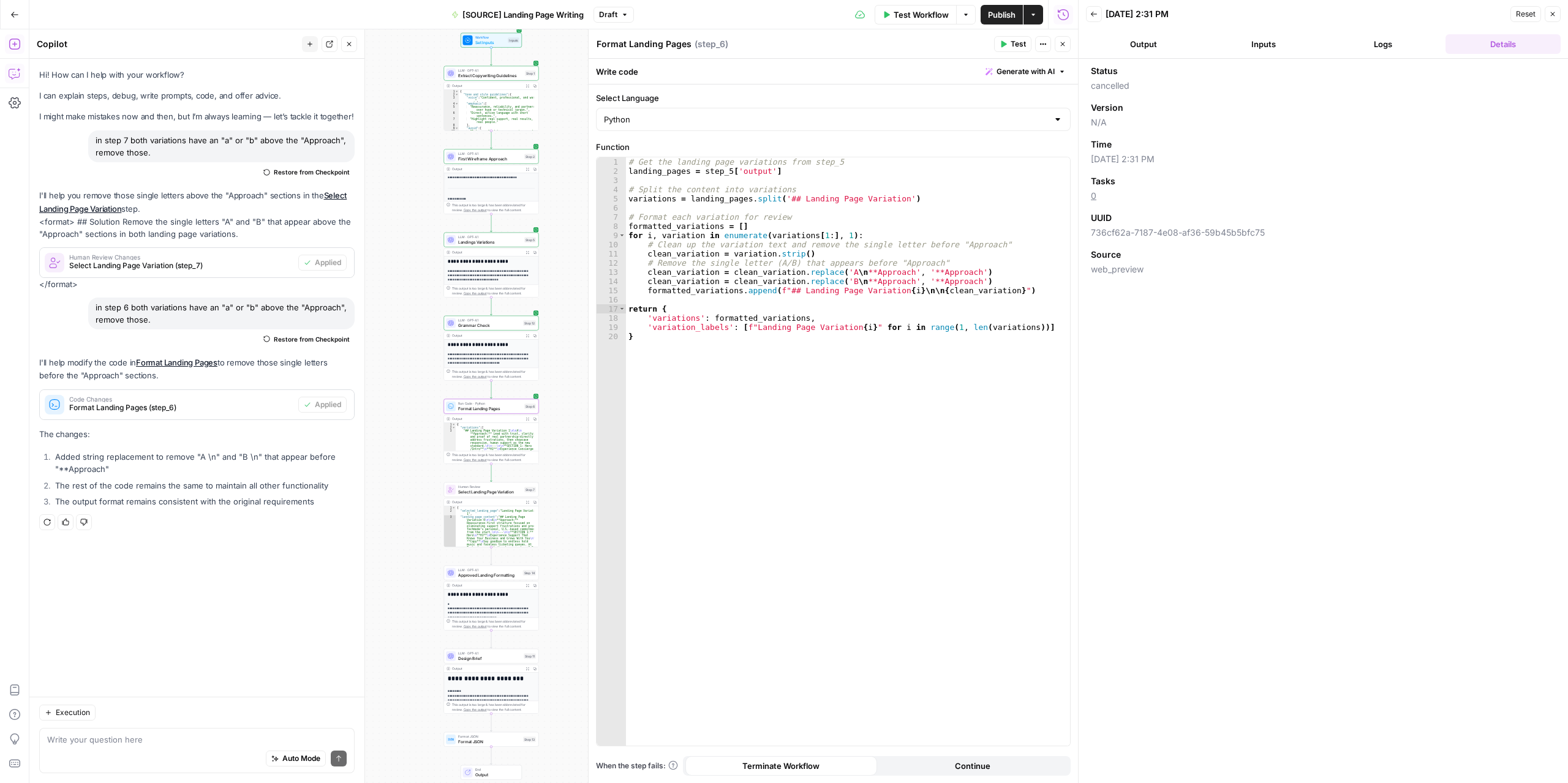
click at [1003, 47] on icon "button" at bounding box center [1003, 44] width 8 height 8
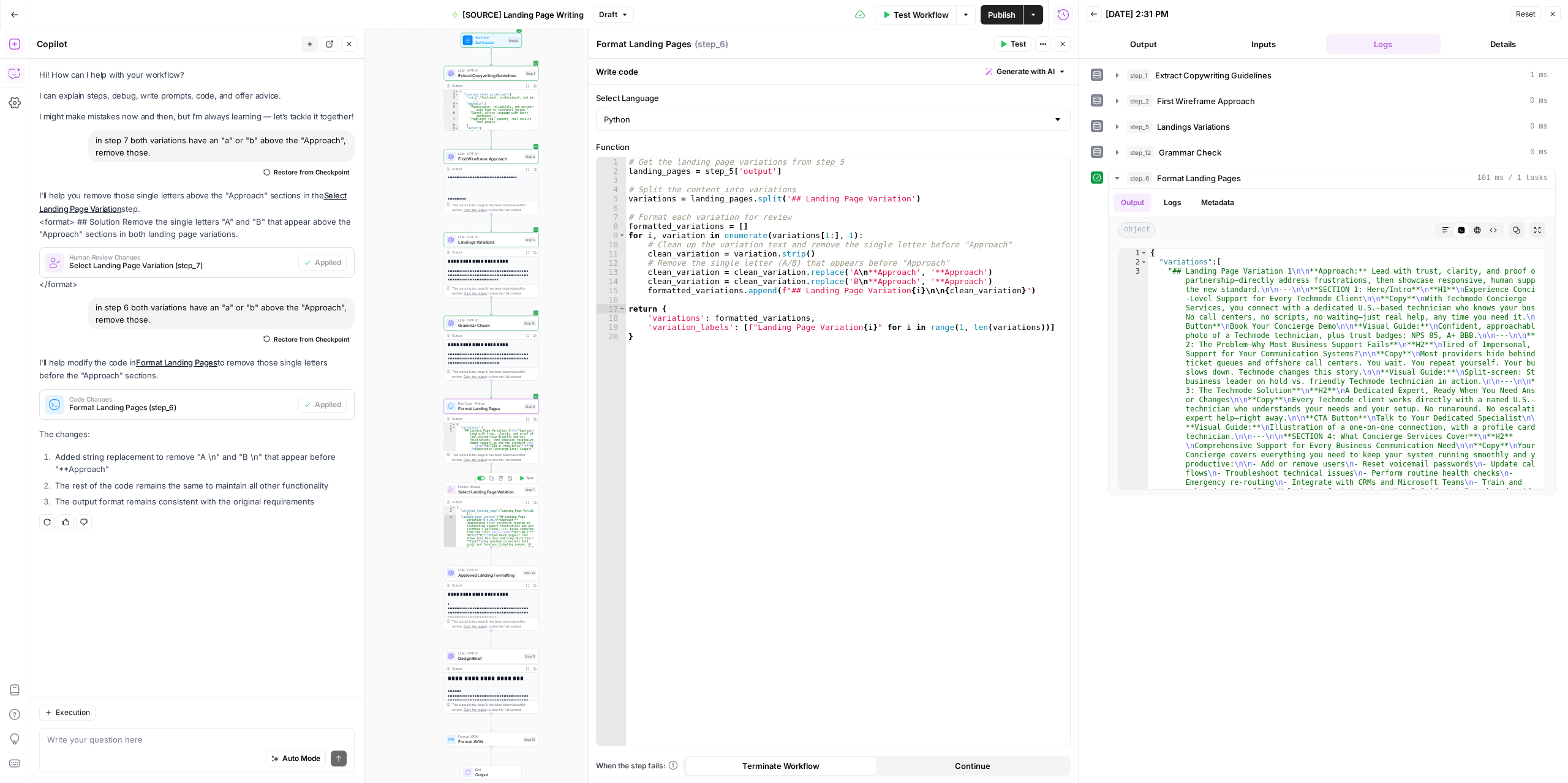
click at [522, 479] on icon "button" at bounding box center [522, 478] width 3 height 4
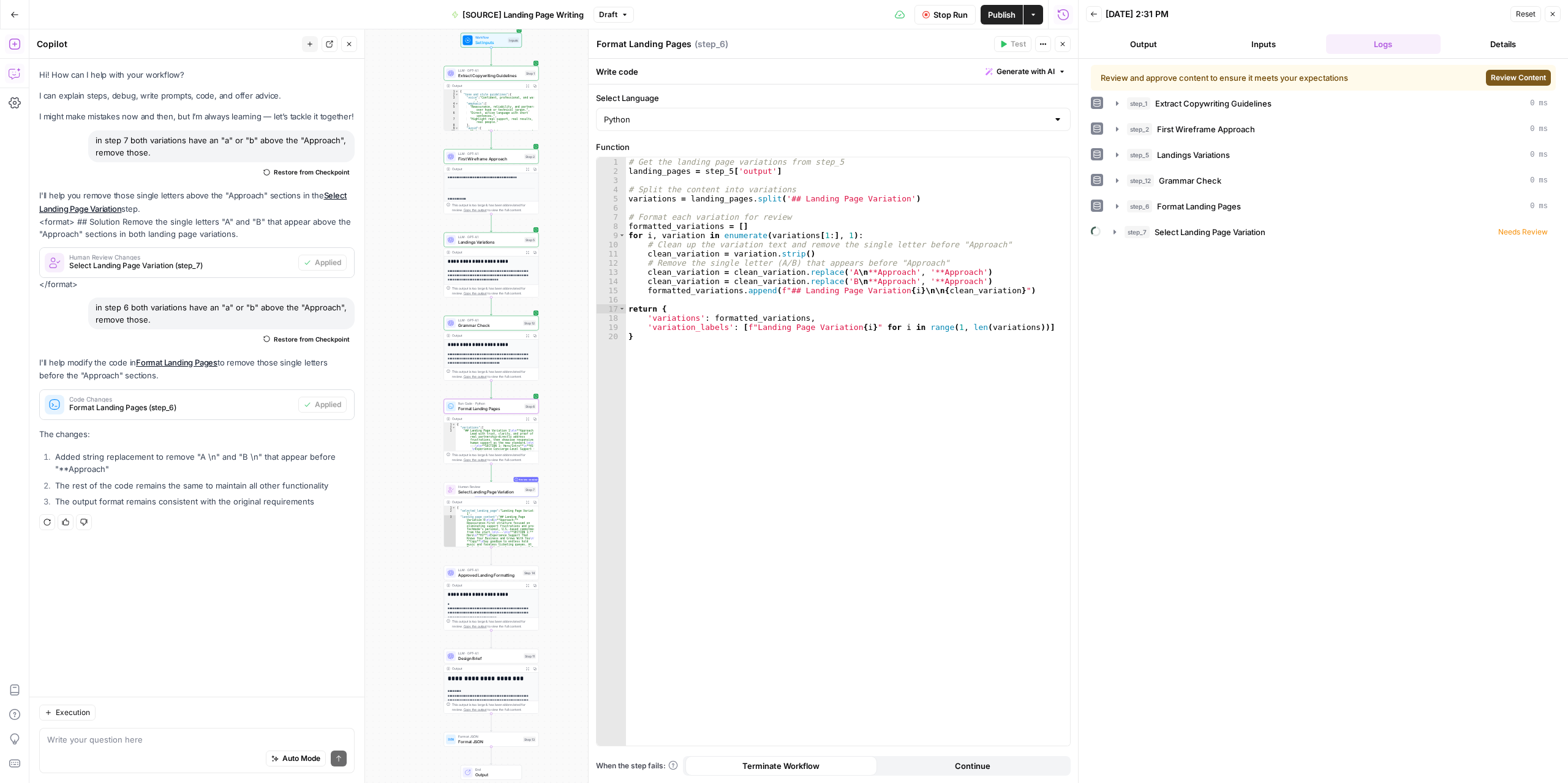
click at [1487, 46] on button "Details" at bounding box center [1502, 44] width 115 height 19
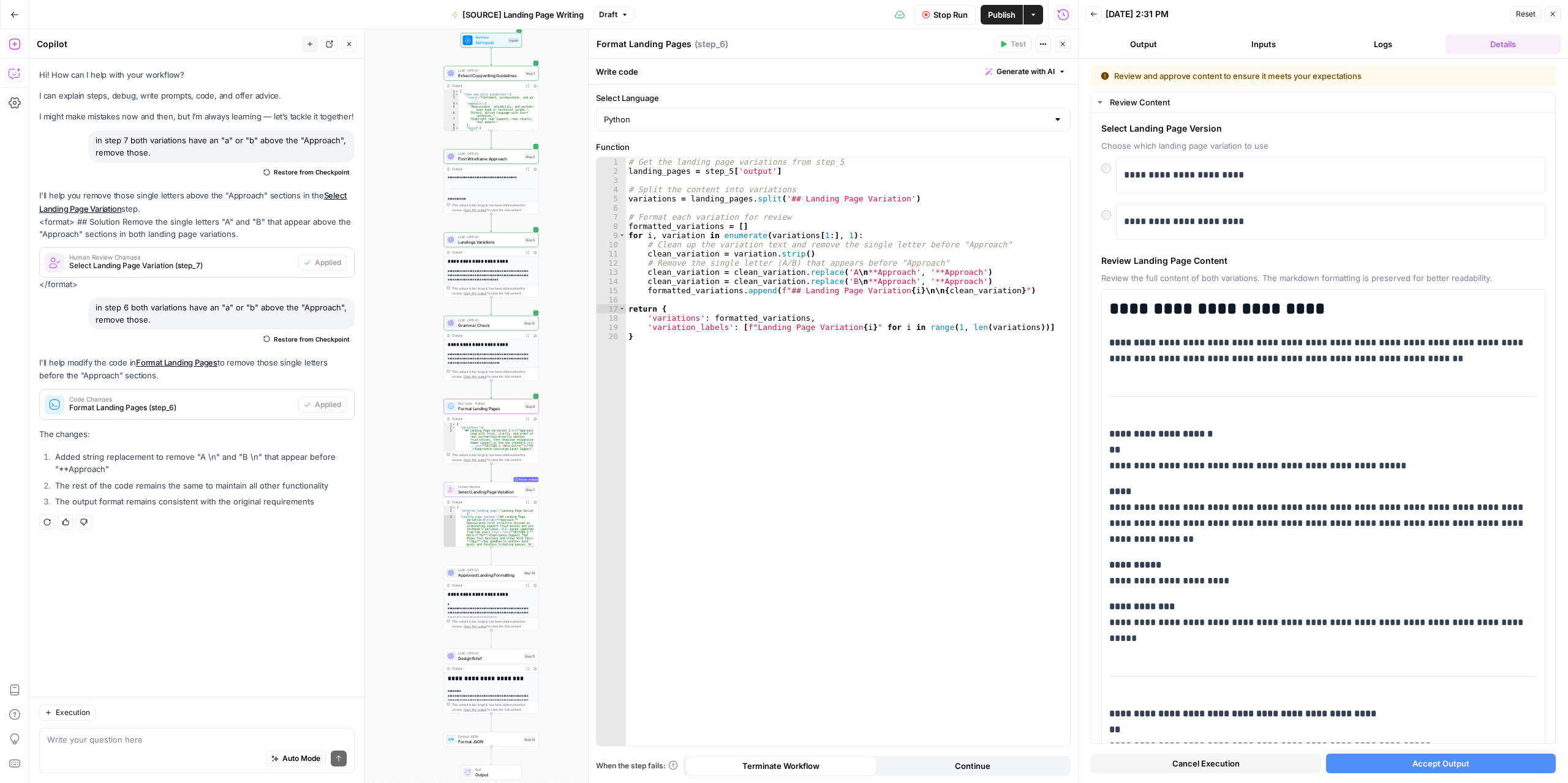
click at [1008, 18] on span "Publish" at bounding box center [1002, 14] width 28 height 13
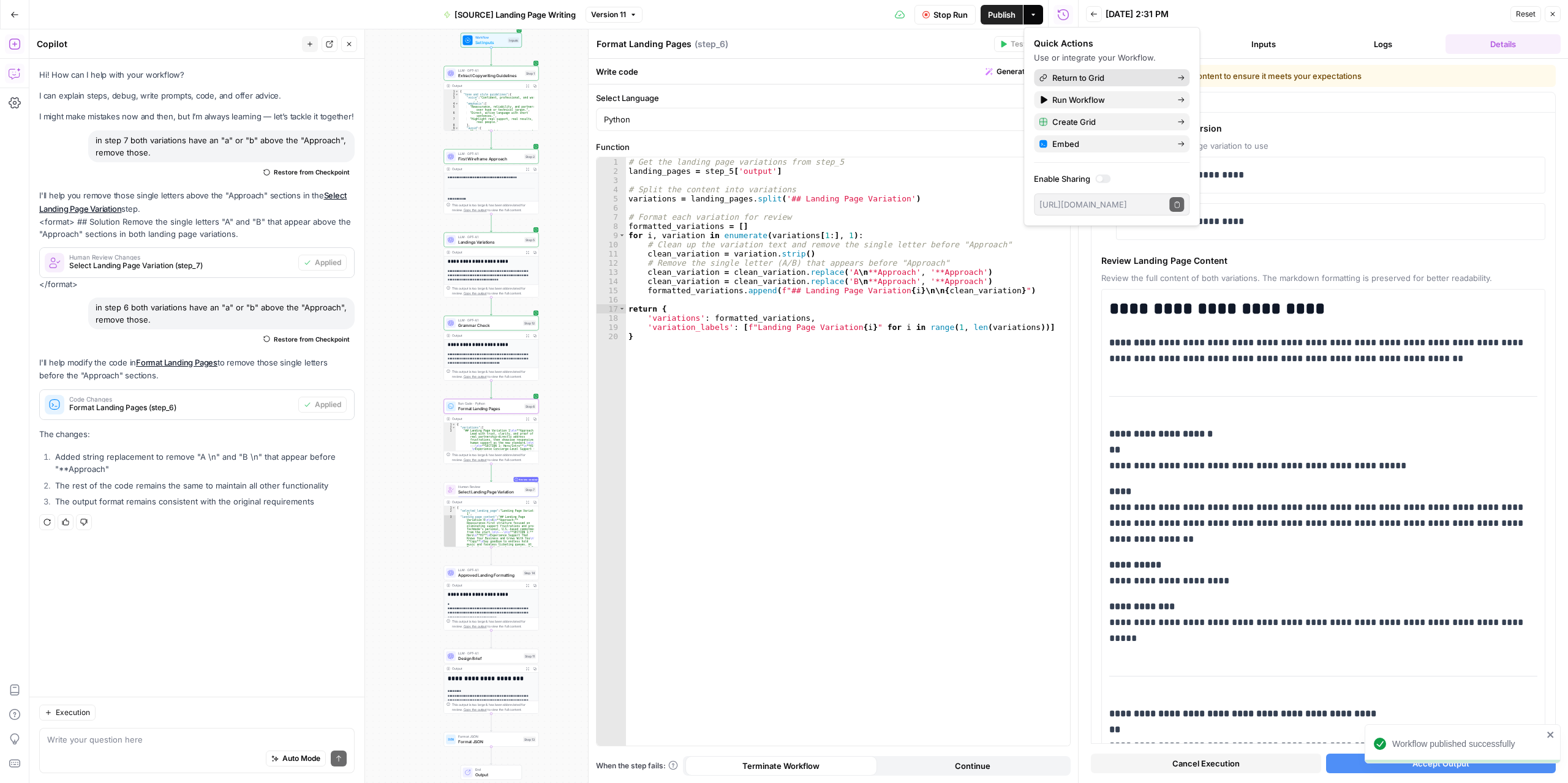
click at [1137, 76] on span "Return to Grid" at bounding box center [1109, 77] width 115 height 13
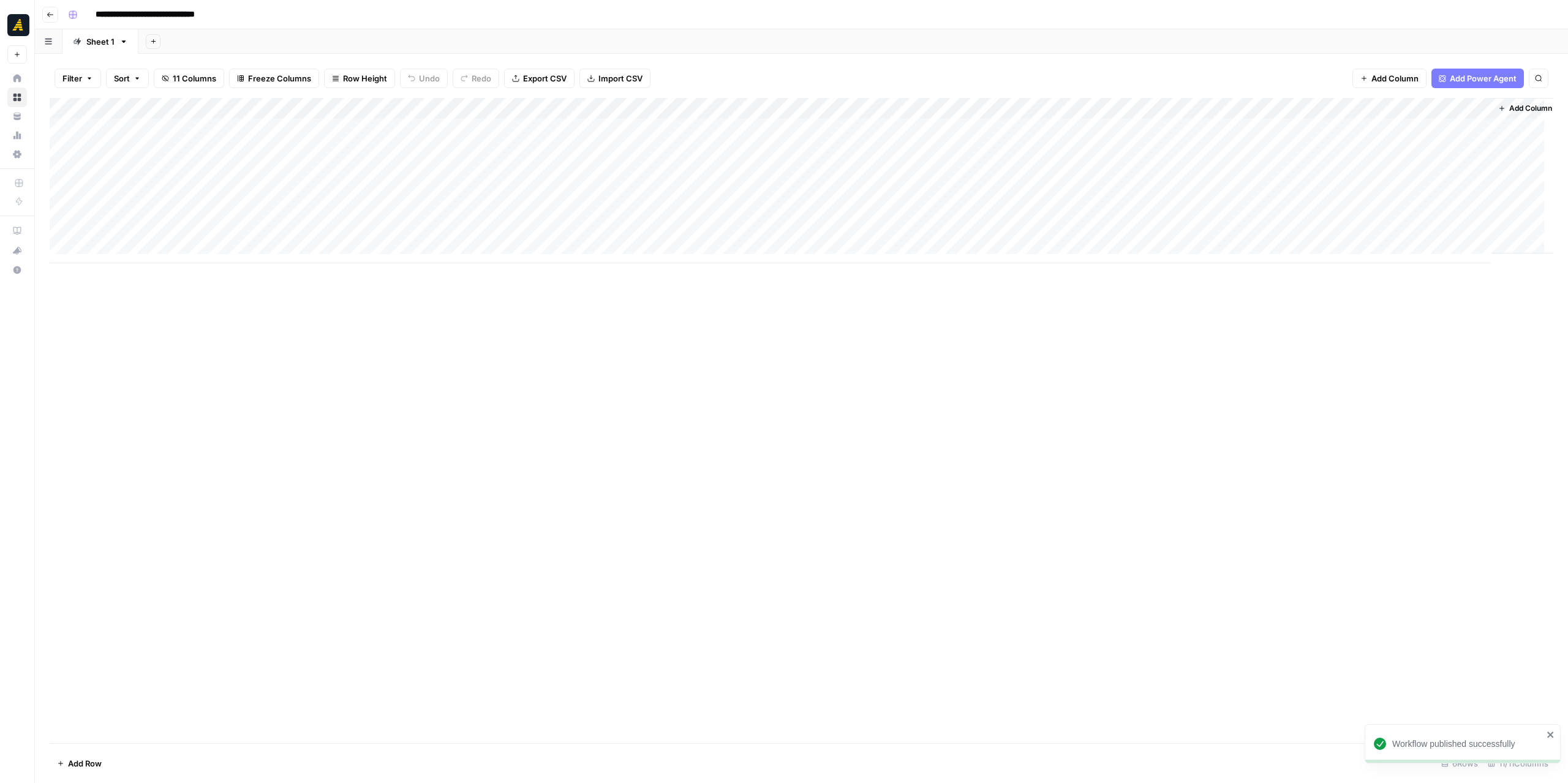
click at [1197, 128] on div "Add Column" at bounding box center [802, 181] width 1504 height 166
click at [1183, 128] on div "Add Column" at bounding box center [802, 181] width 1504 height 166
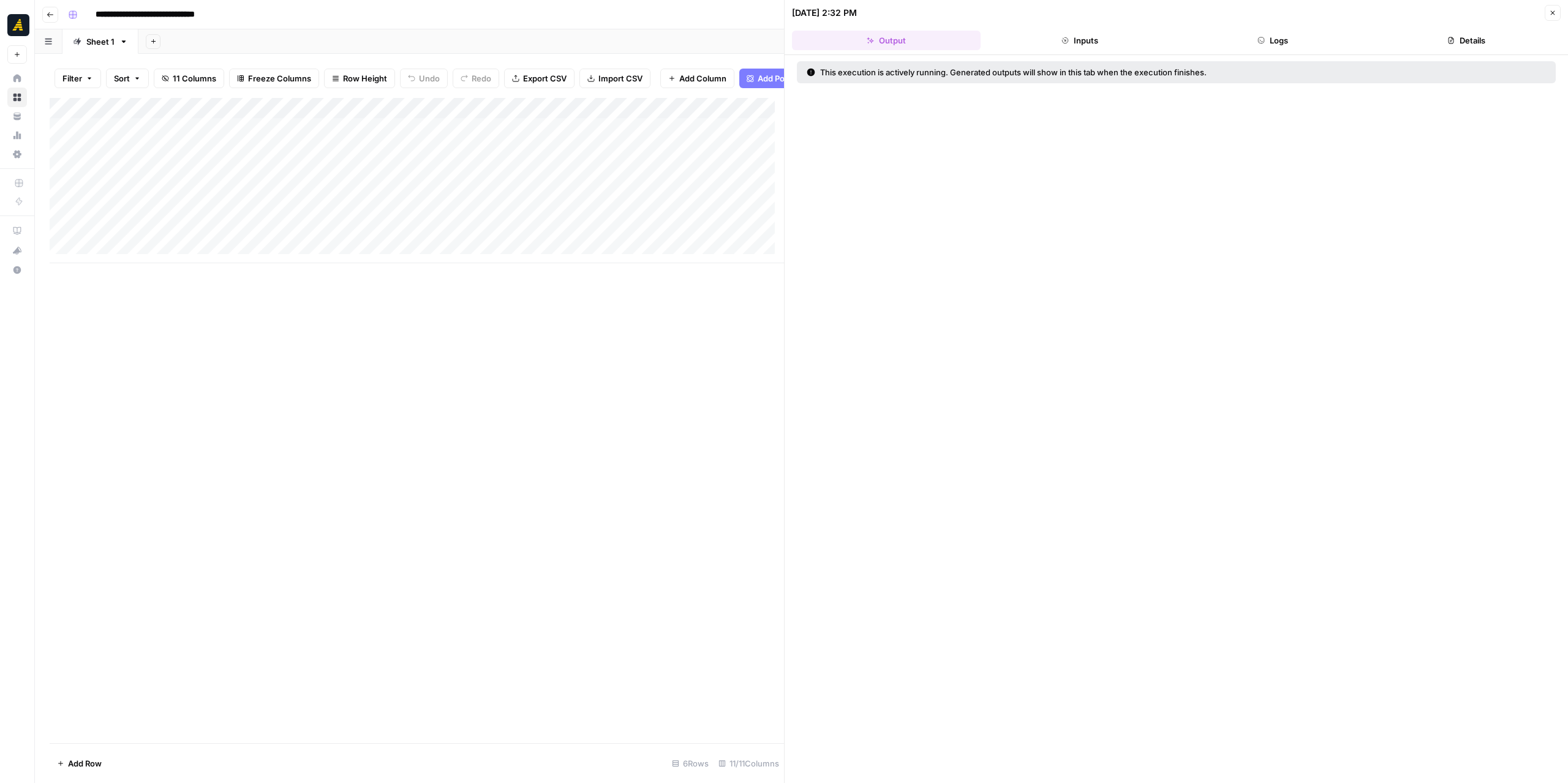
click at [1280, 40] on button "Logs" at bounding box center [1273, 39] width 189 height 19
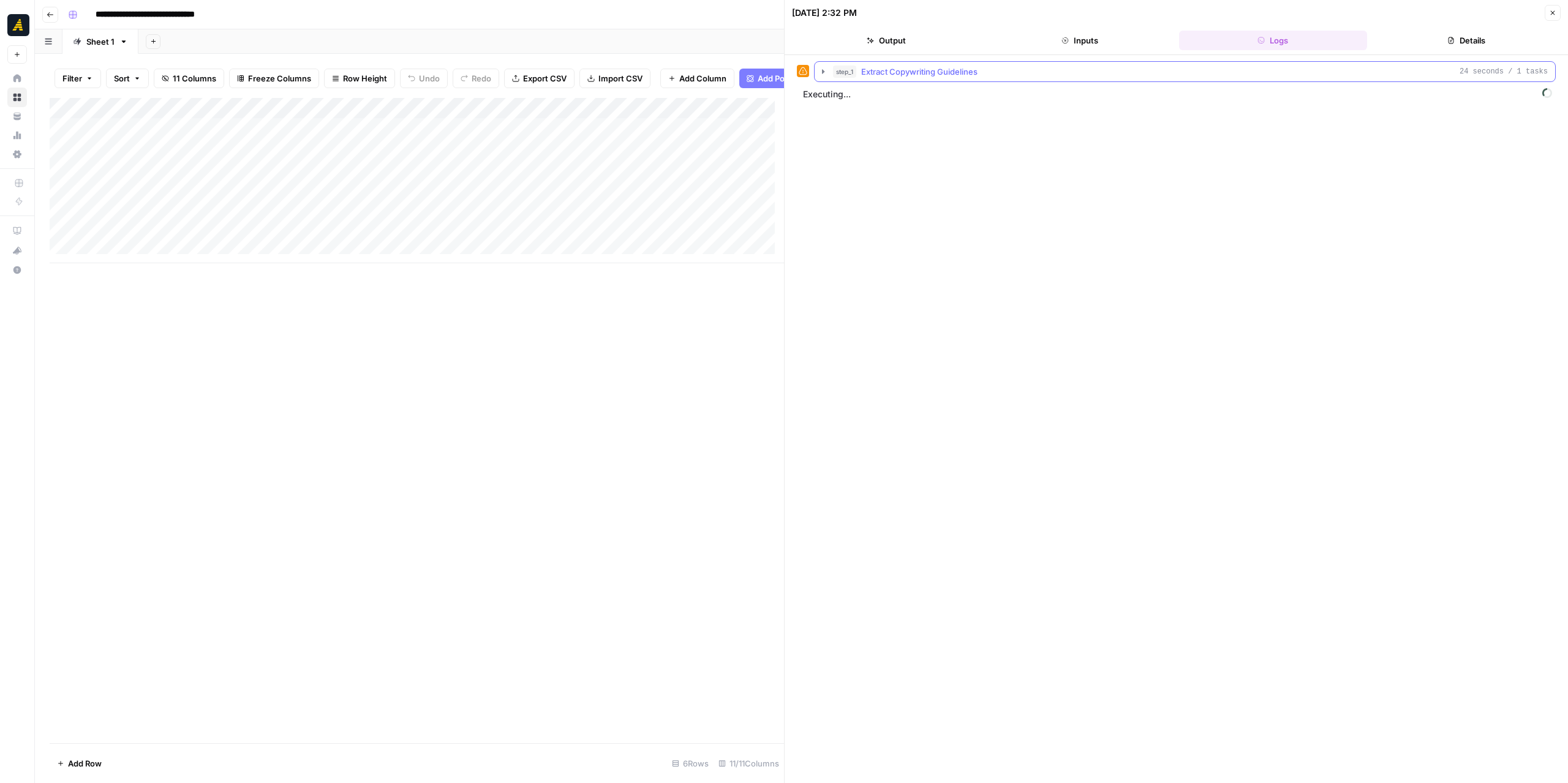
click at [819, 74] on icon "button" at bounding box center [823, 71] width 10 height 10
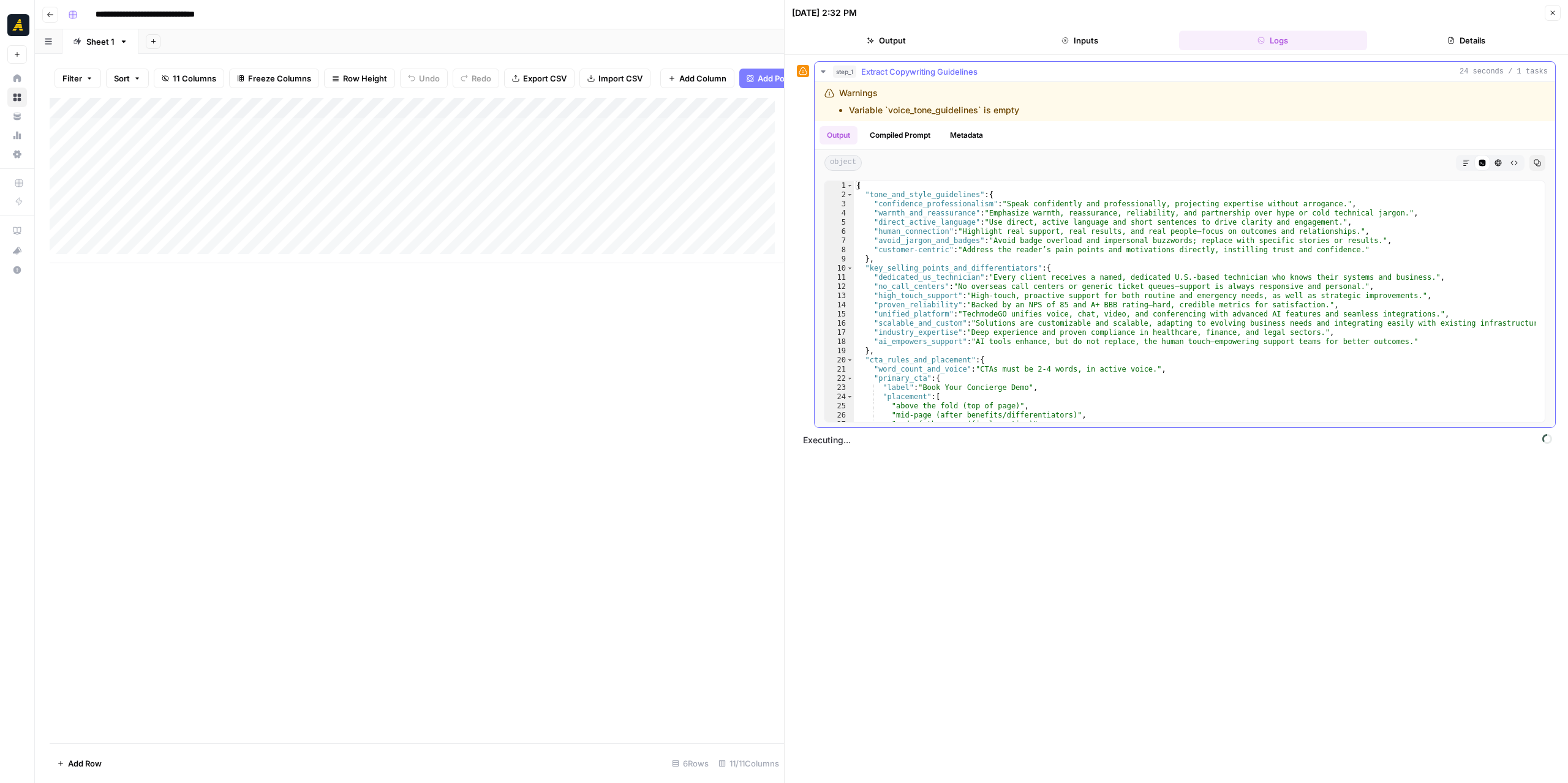
click at [819, 74] on icon "button" at bounding box center [823, 71] width 10 height 10
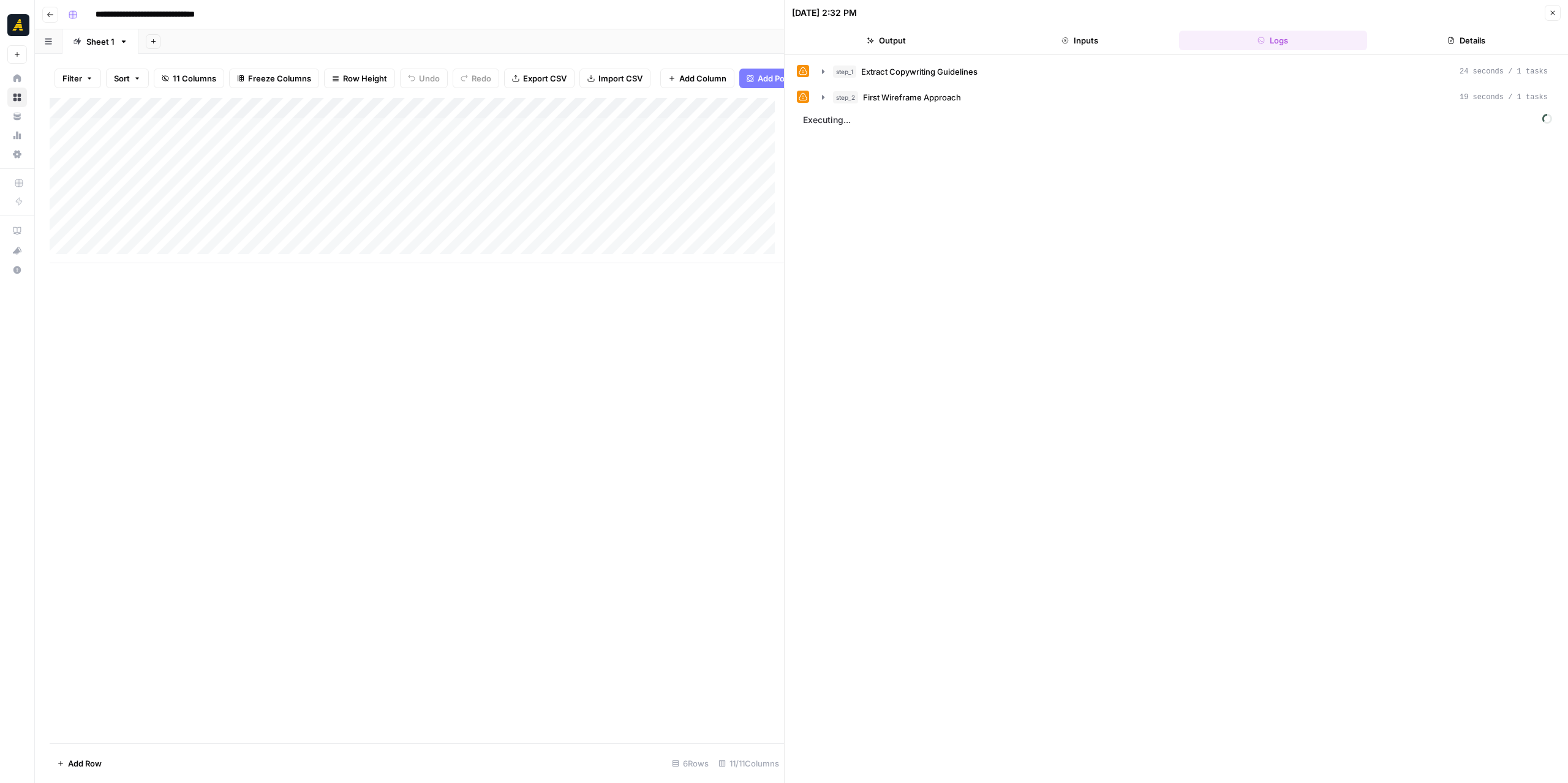
click at [1548, 12] on button "Close" at bounding box center [1552, 13] width 16 height 16
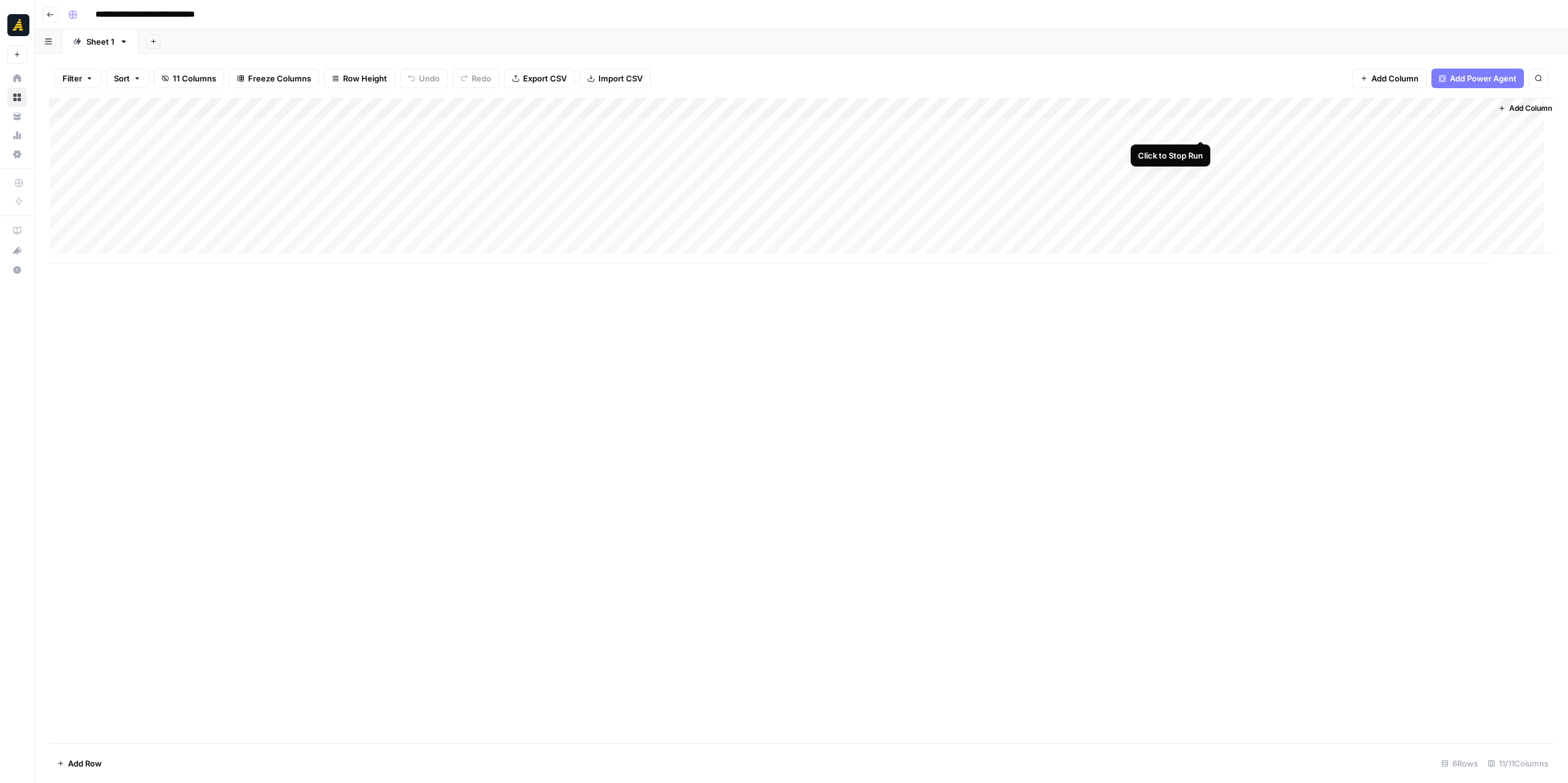
click at [1197, 128] on div "Add Column" at bounding box center [802, 181] width 1504 height 166
click at [1131, 108] on div "Add Column" at bounding box center [802, 181] width 1504 height 166
click at [1104, 235] on link "Edit Workflow" at bounding box center [1127, 229] width 135 height 17
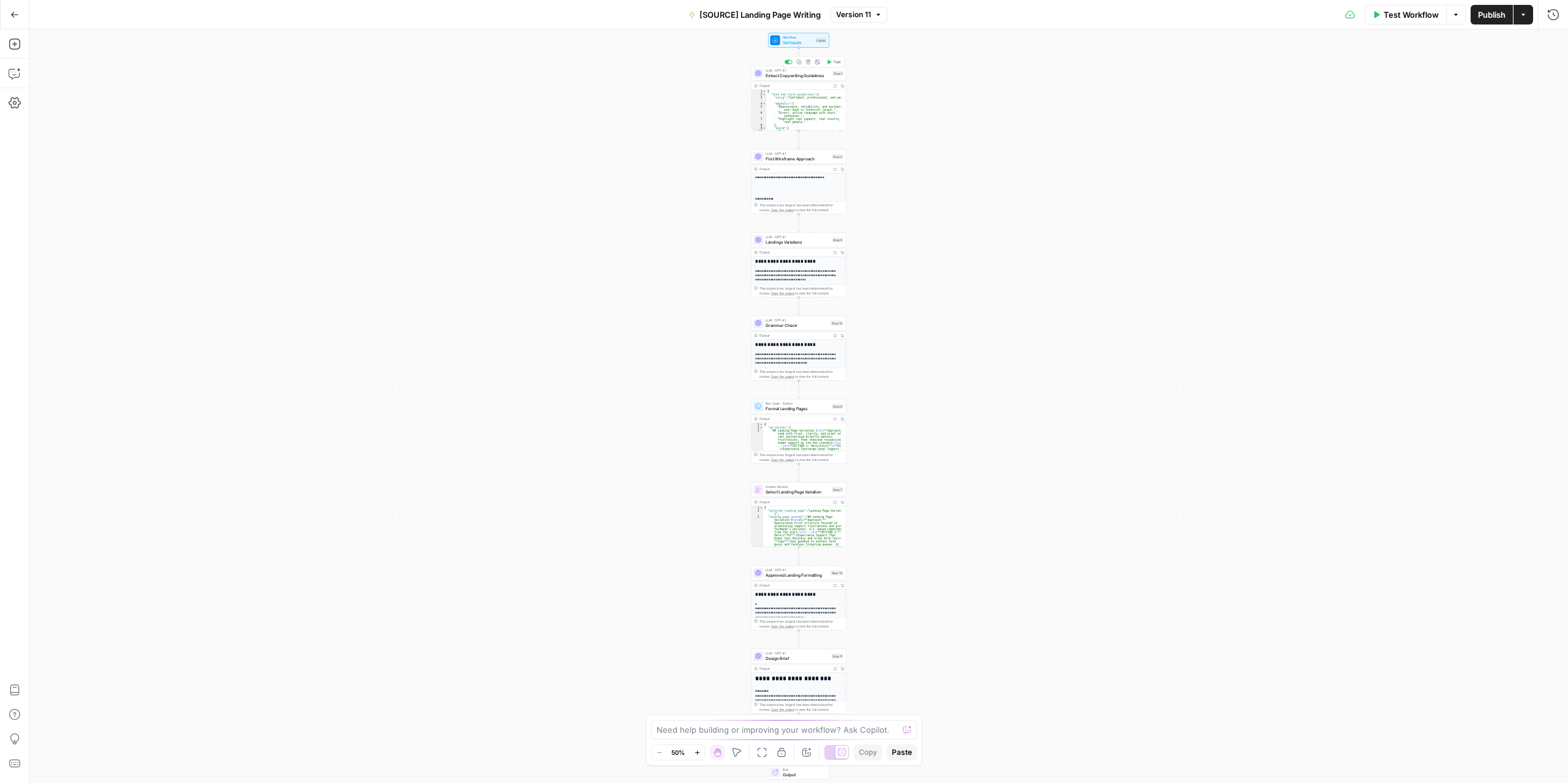
click at [802, 76] on span "Extract Copywriting Guidelines" at bounding box center [797, 75] width 65 height 6
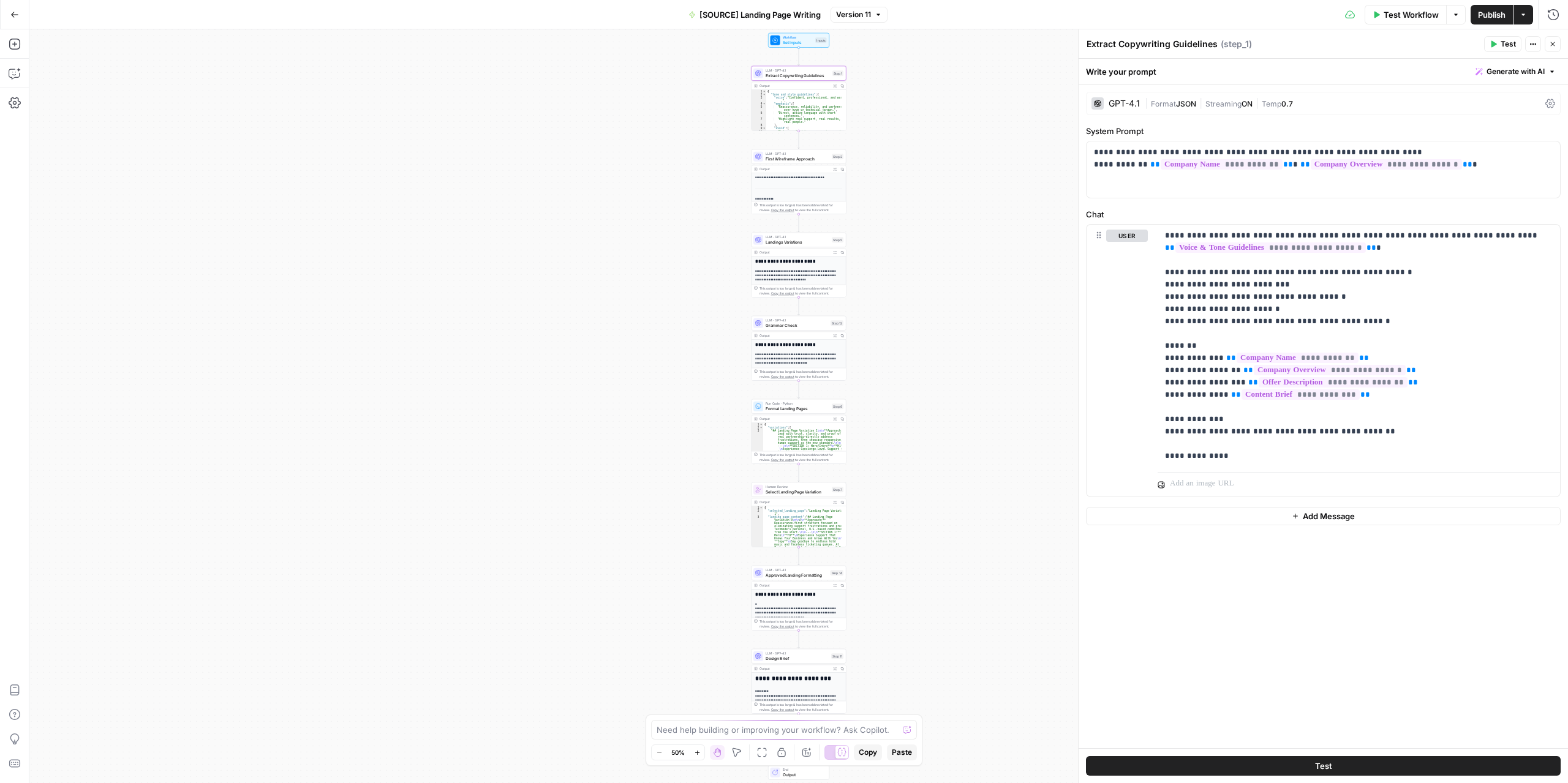
click at [1166, 102] on span "Format" at bounding box center [1164, 103] width 25 height 9
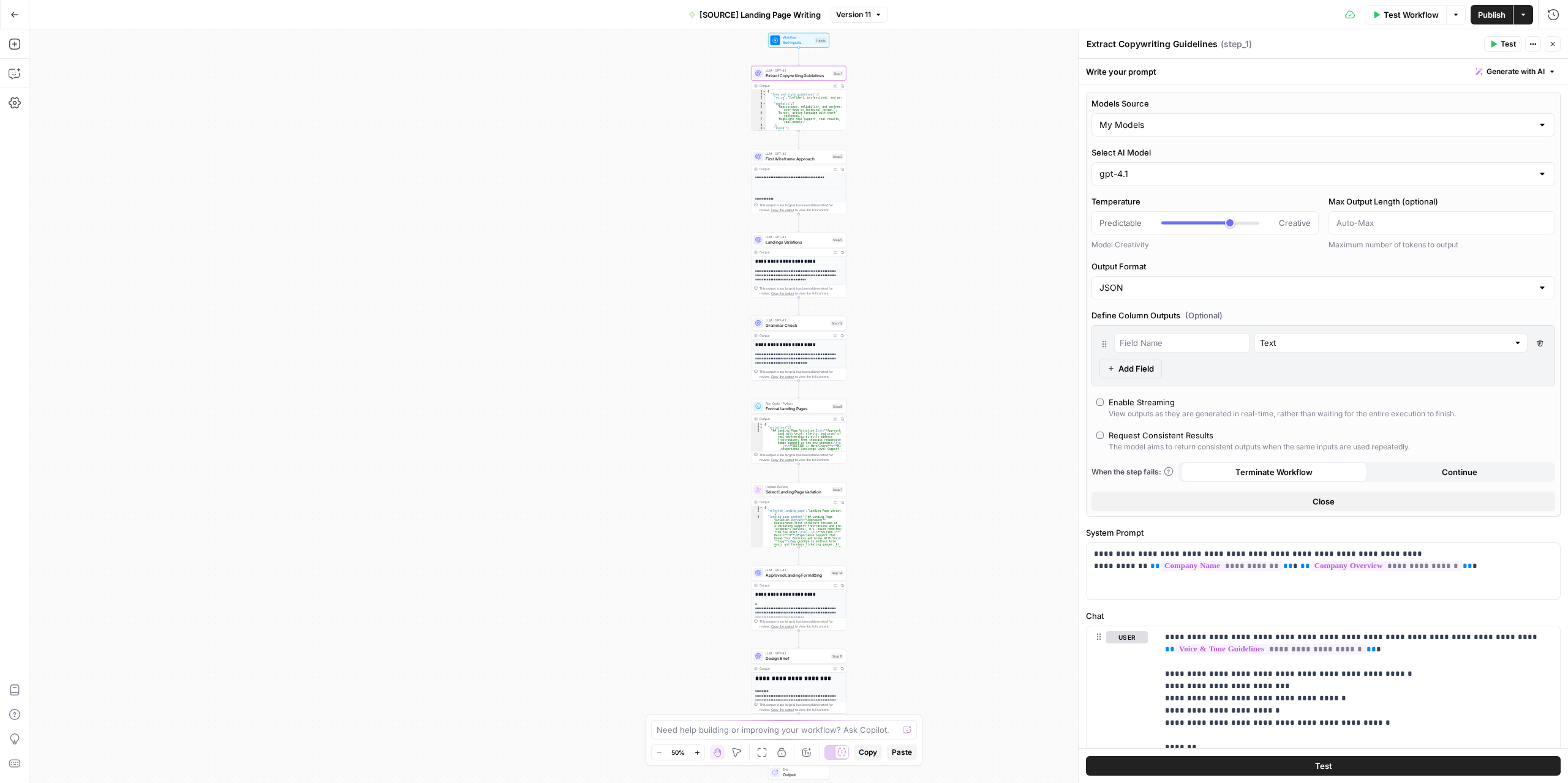
click at [797, 166] on div "**********" at bounding box center [798, 190] width 95 height 49
click at [804, 161] on span "First Wireframe Approach" at bounding box center [797, 158] width 64 height 6
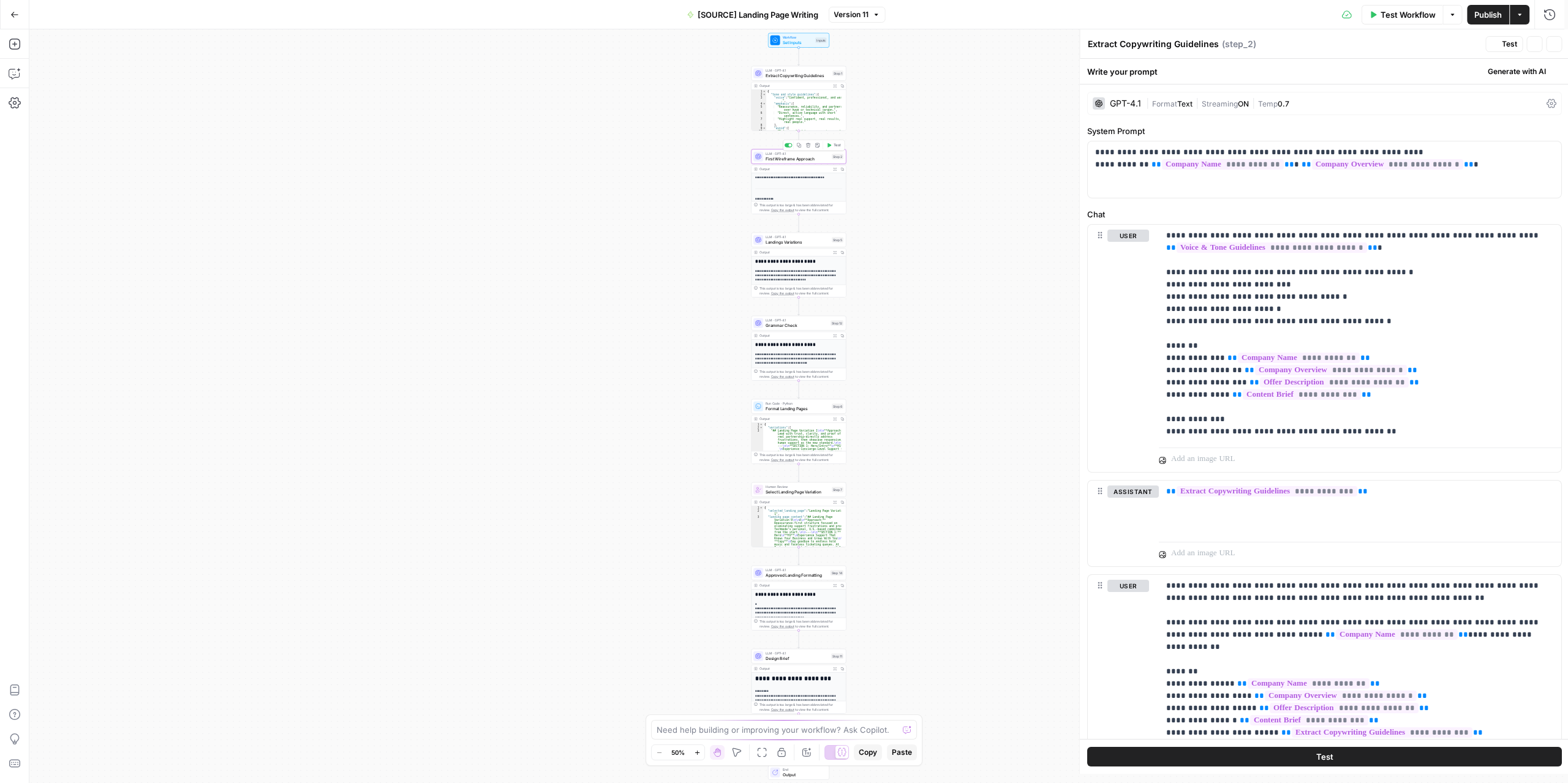
type textarea "First Wireframe Approach"
click at [804, 161] on span "First Wireframe Approach" at bounding box center [797, 158] width 64 height 6
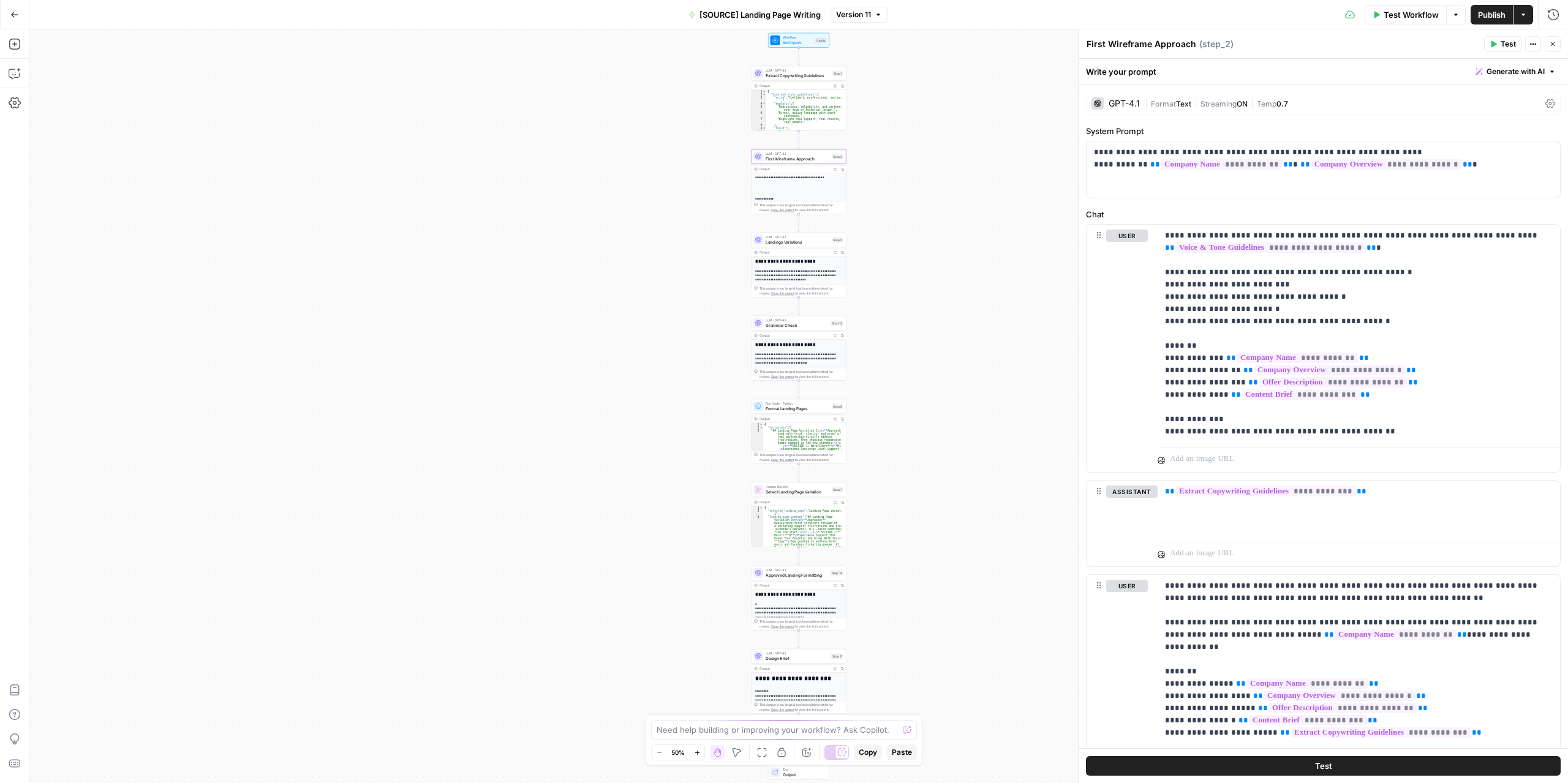
click at [1171, 106] on span "Format" at bounding box center [1164, 103] width 25 height 9
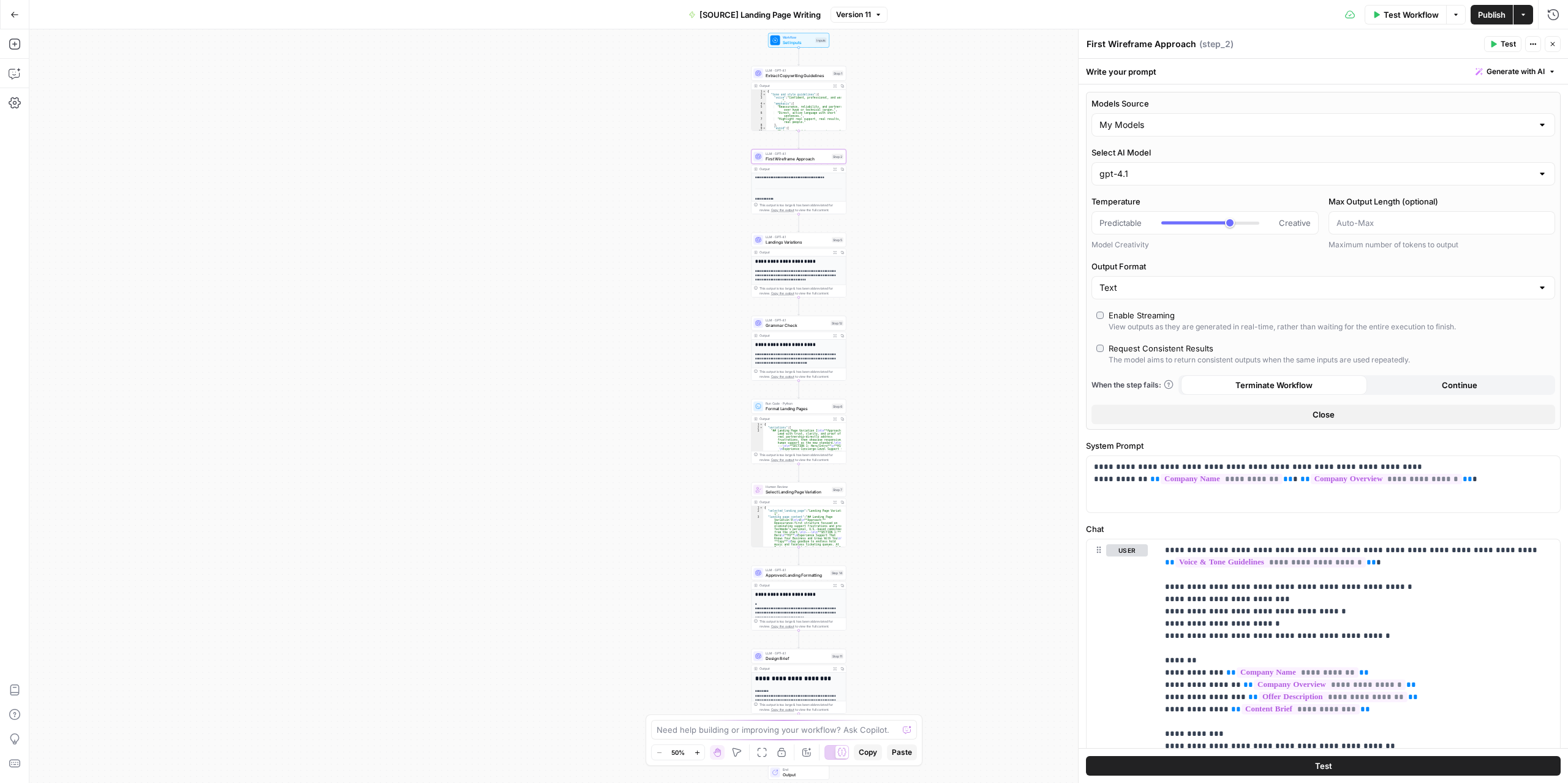
click at [797, 241] on span "Landings Variations" at bounding box center [797, 241] width 64 height 6
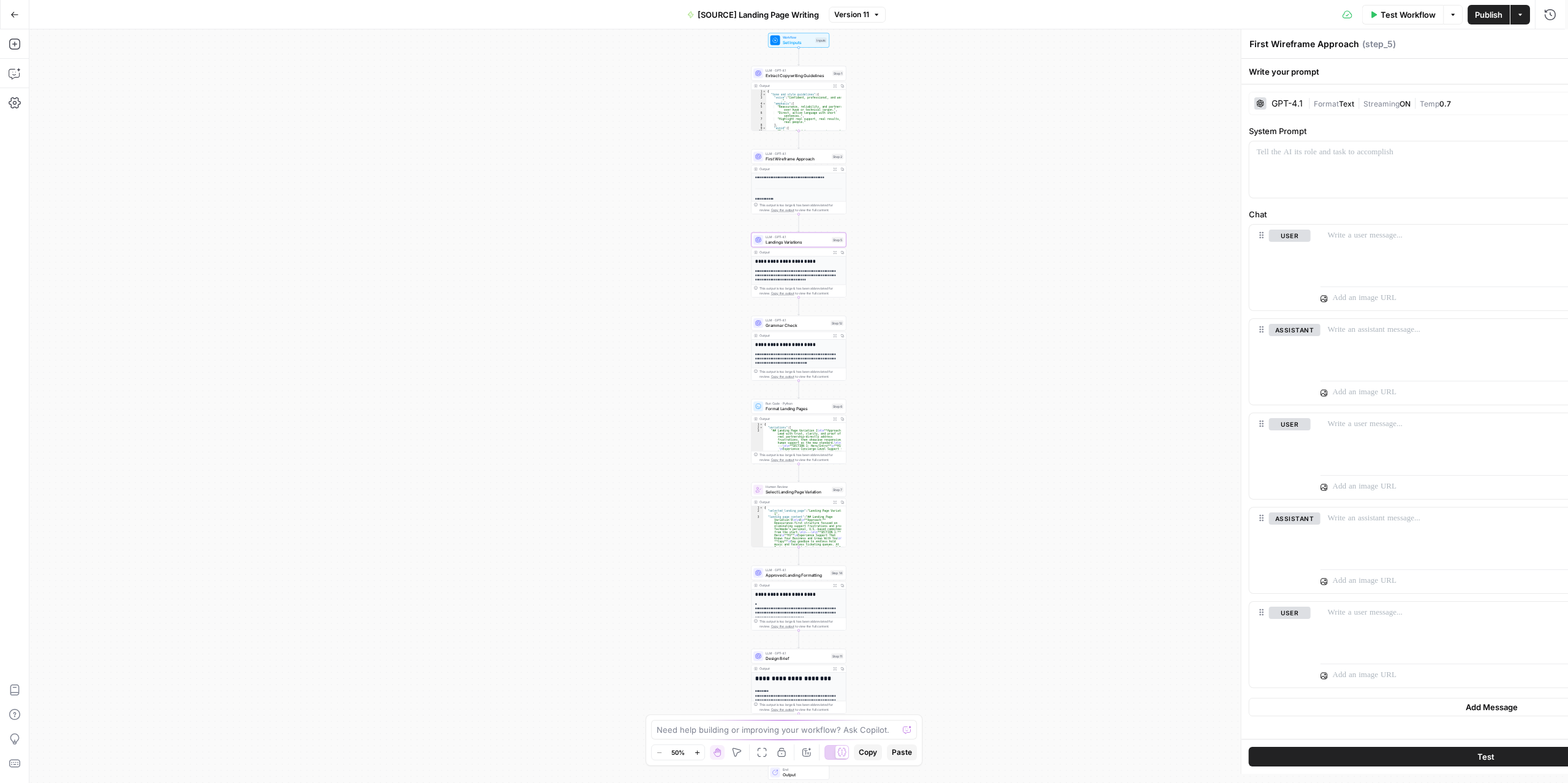
type textarea "Landings Variations"
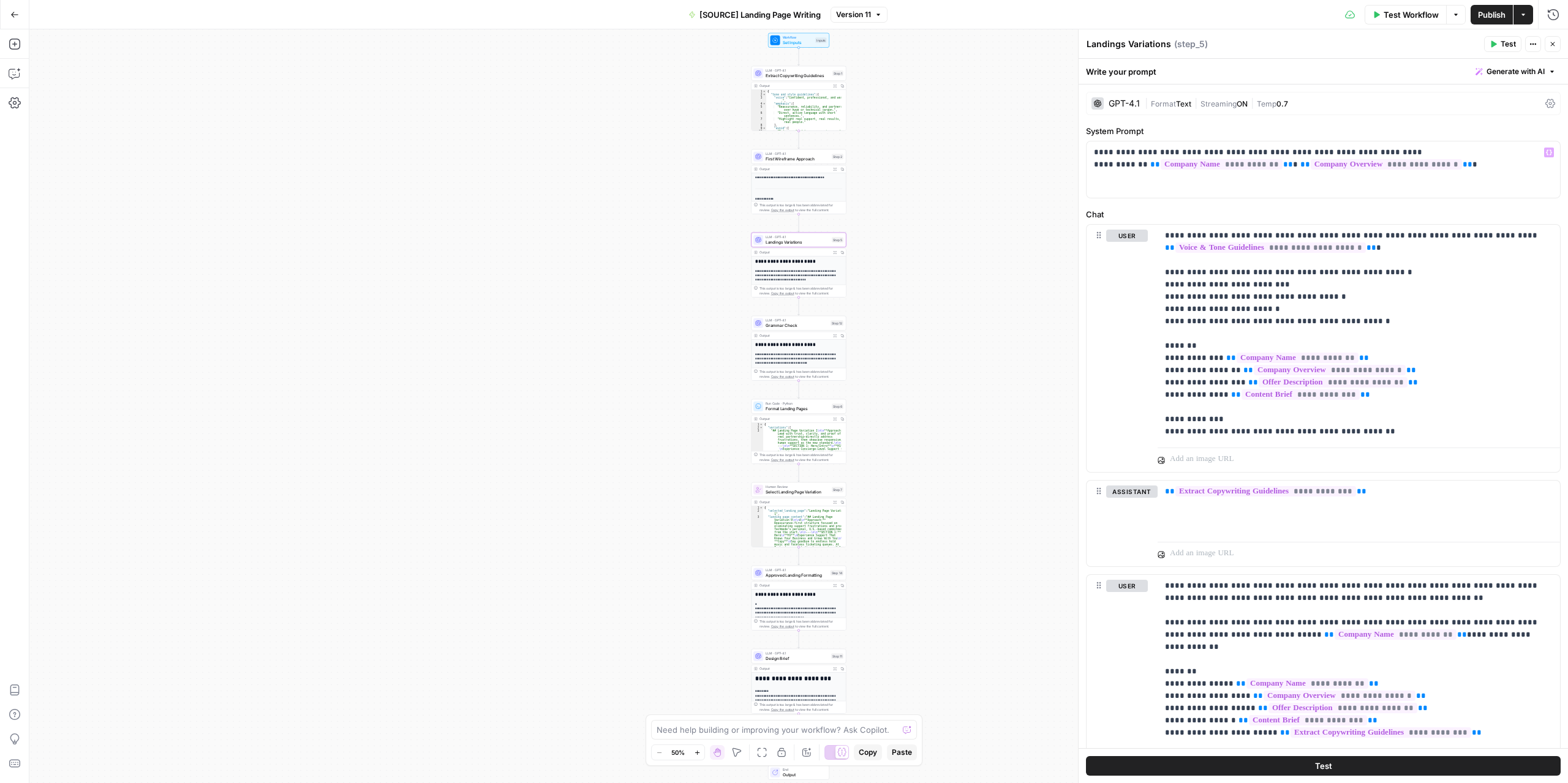
click at [1167, 105] on span "Format" at bounding box center [1164, 103] width 25 height 9
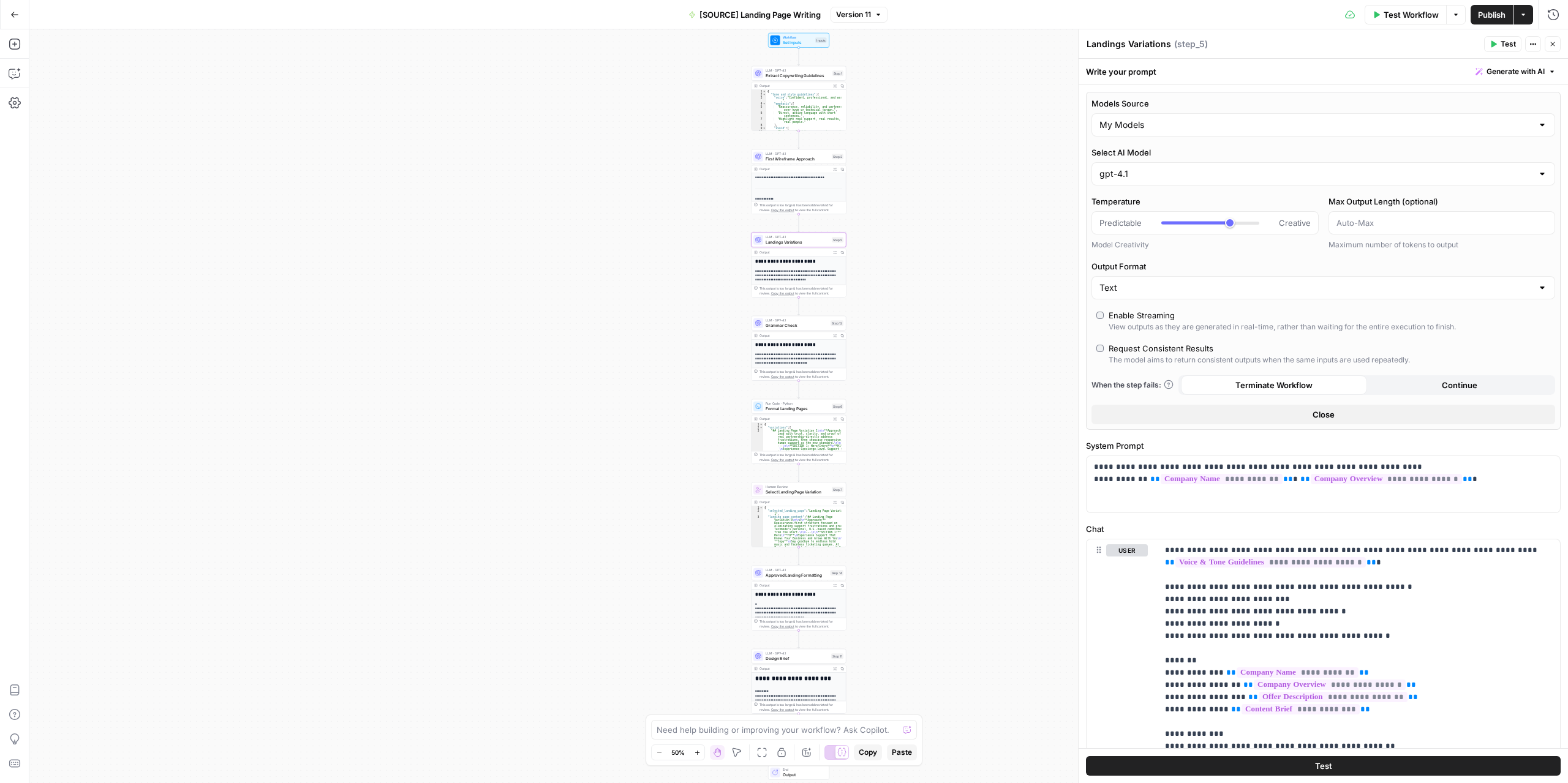
click at [798, 327] on span "Grammar Check" at bounding box center [797, 324] width 62 height 6
click at [797, 327] on span "Grammar Check" at bounding box center [797, 324] width 62 height 6
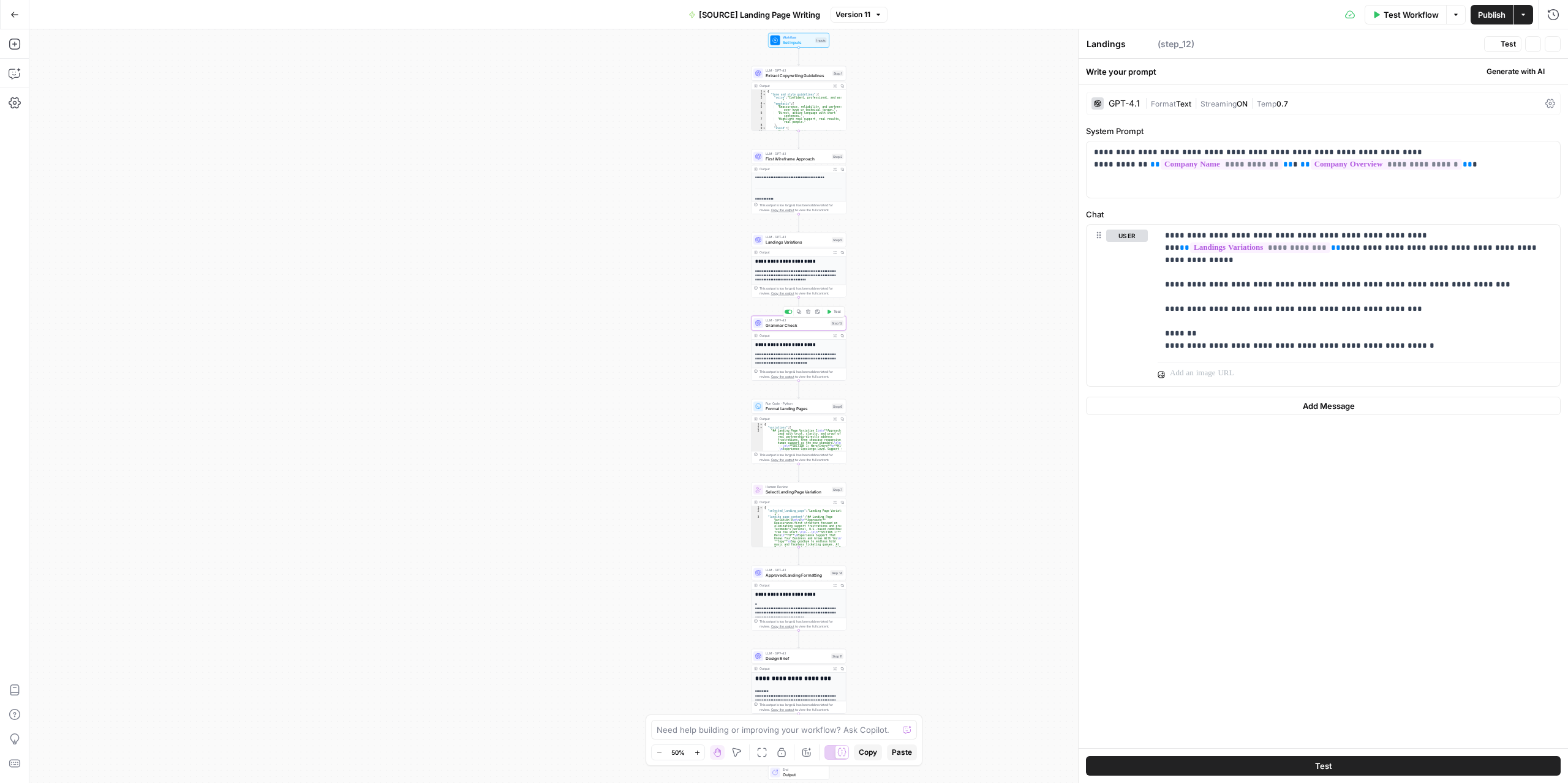
type textarea "Grammar Check"
click at [1163, 105] on span "Format" at bounding box center [1164, 103] width 25 height 9
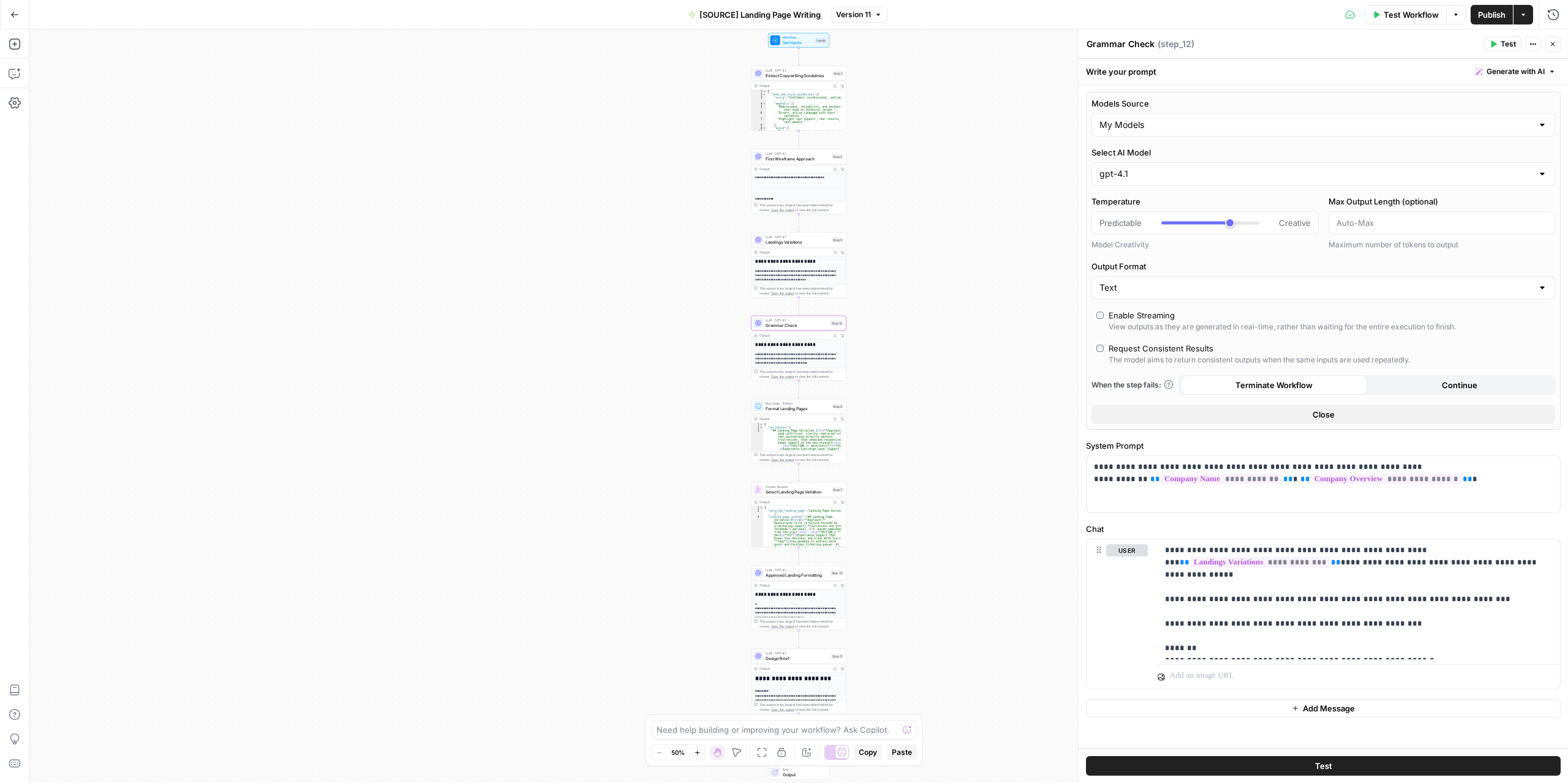
click at [792, 575] on span "Approved Landing Formatting" at bounding box center [797, 575] width 62 height 6
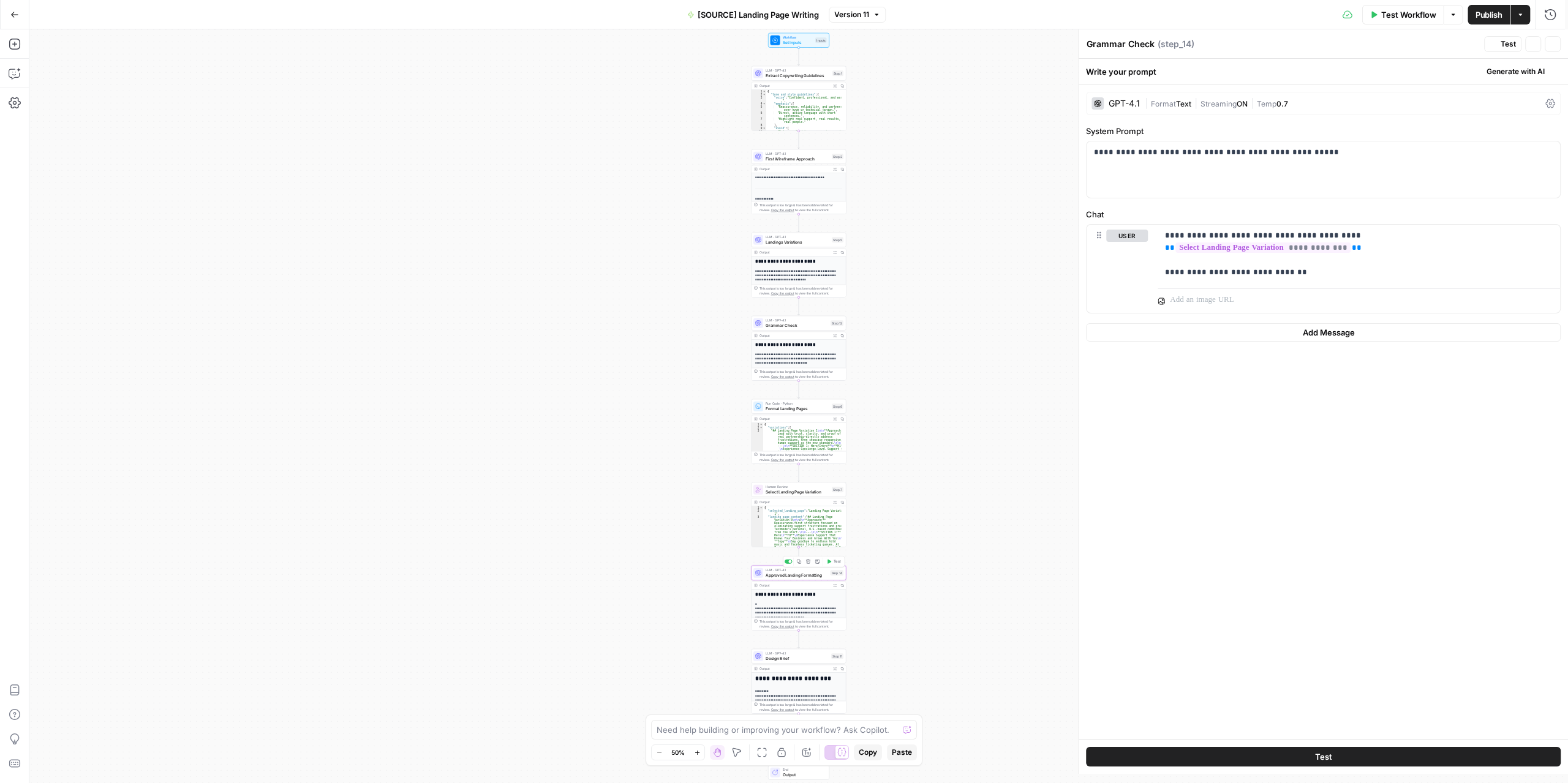
type textarea "Approved Landing Formatting"
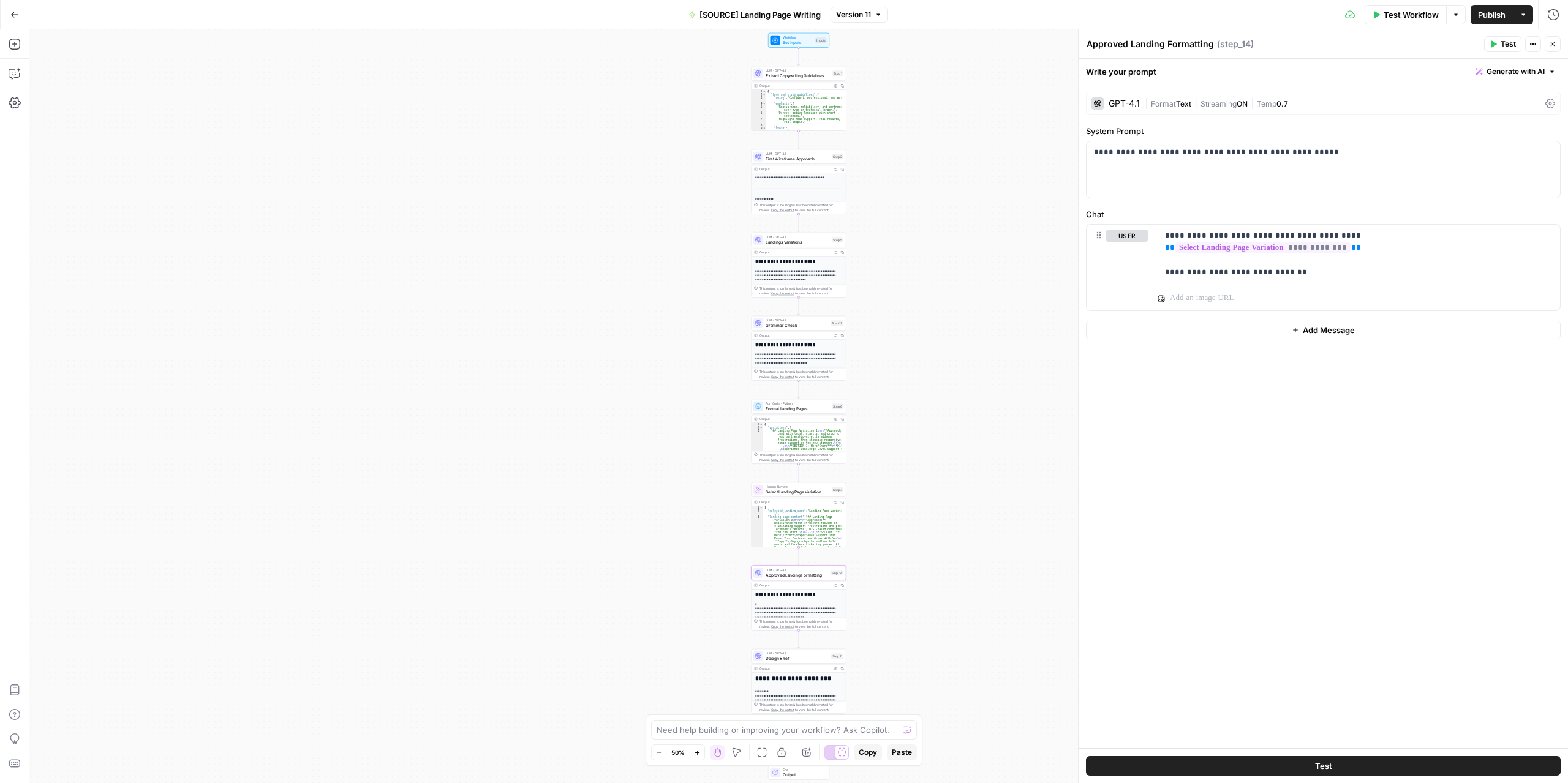
click at [1187, 100] on span "Text" at bounding box center [1184, 103] width 15 height 9
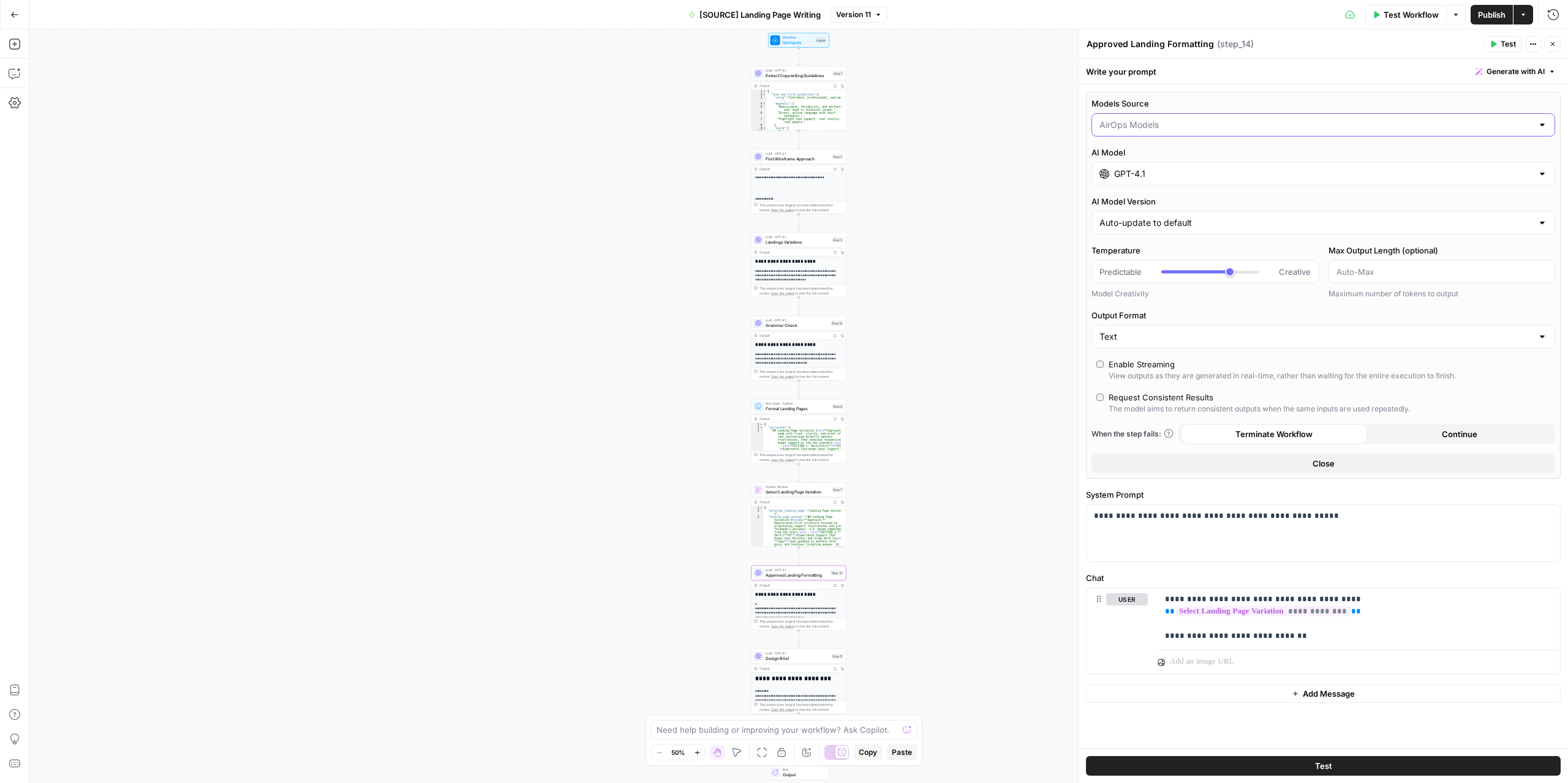
click at [1167, 125] on input "Models Source" at bounding box center [1316, 124] width 433 height 13
click at [1131, 173] on span "My Models" at bounding box center [1321, 172] width 439 height 13
type input "My Models"
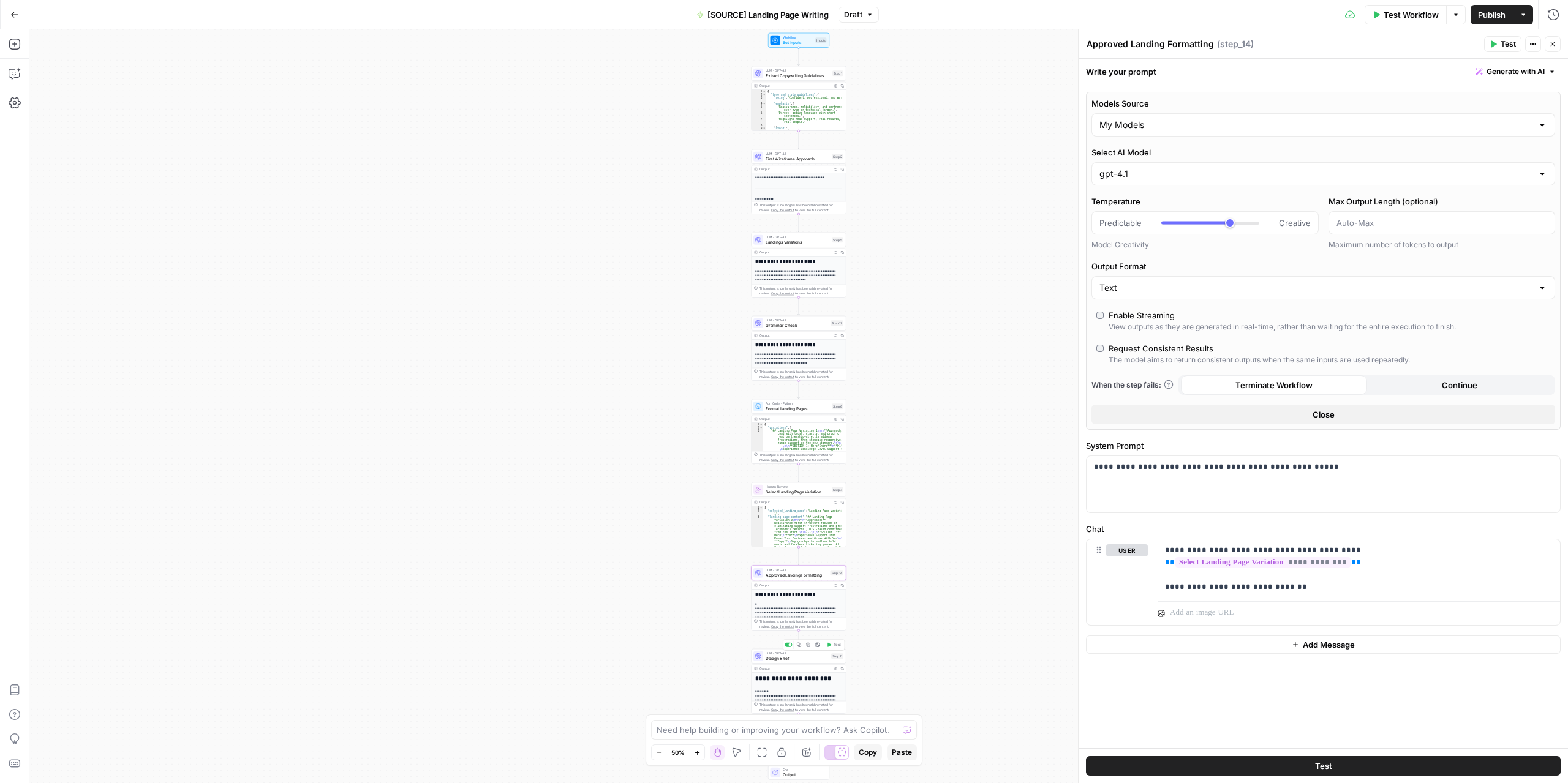
click at [803, 656] on span "Design Brief" at bounding box center [797, 658] width 63 height 6
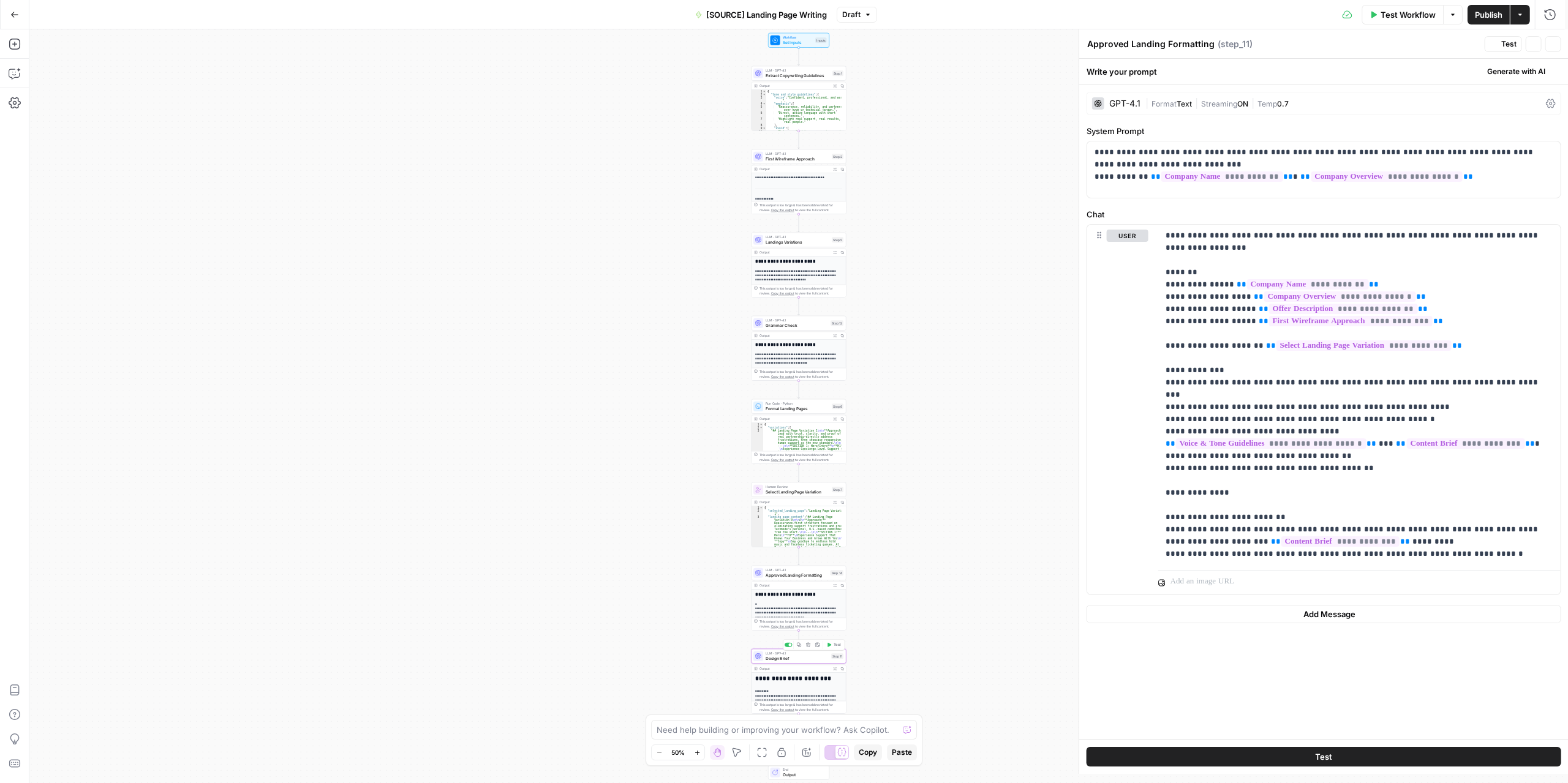
type textarea "Design Brief"
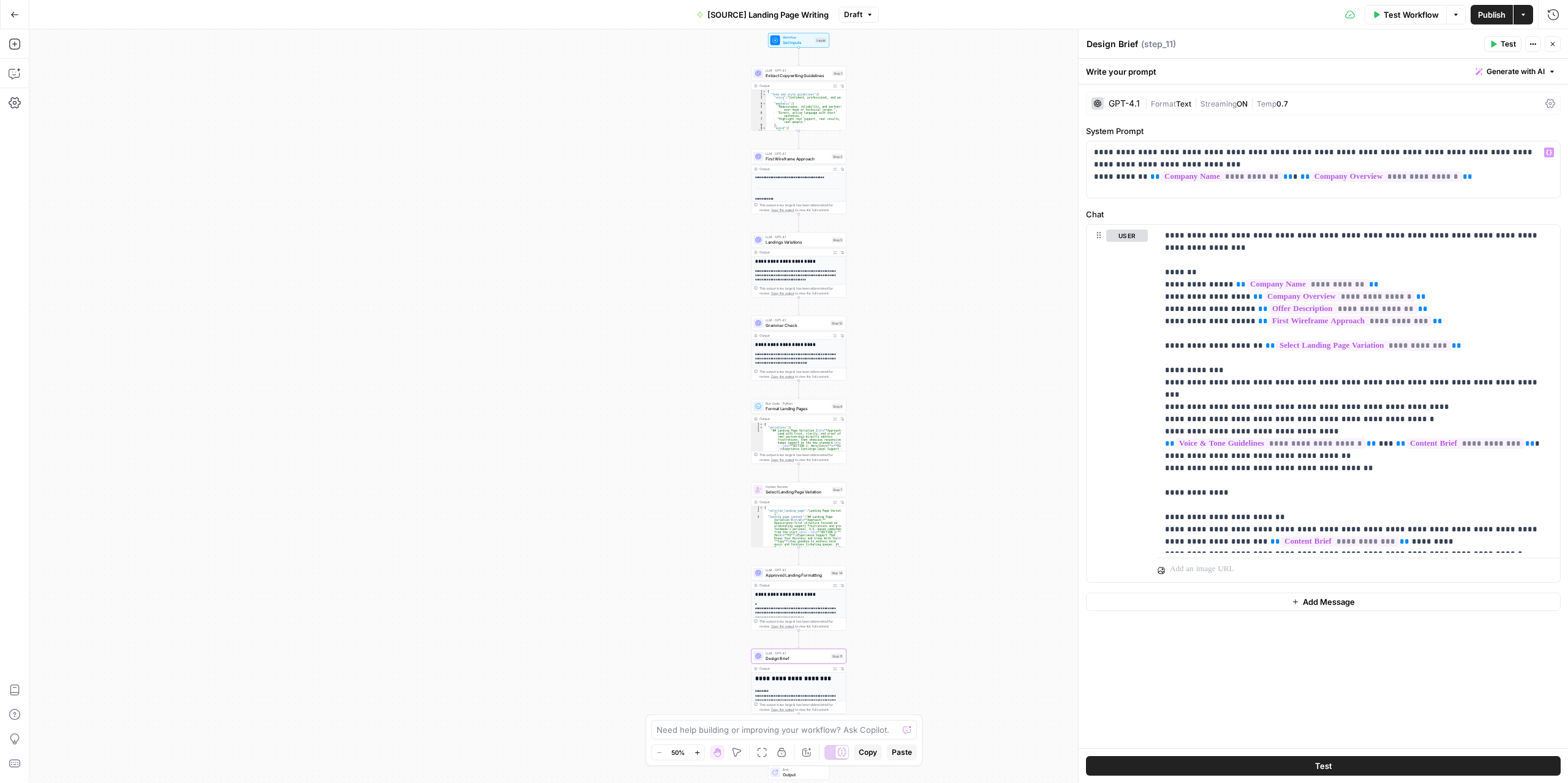
click at [1181, 105] on span "Text" at bounding box center [1184, 103] width 15 height 9
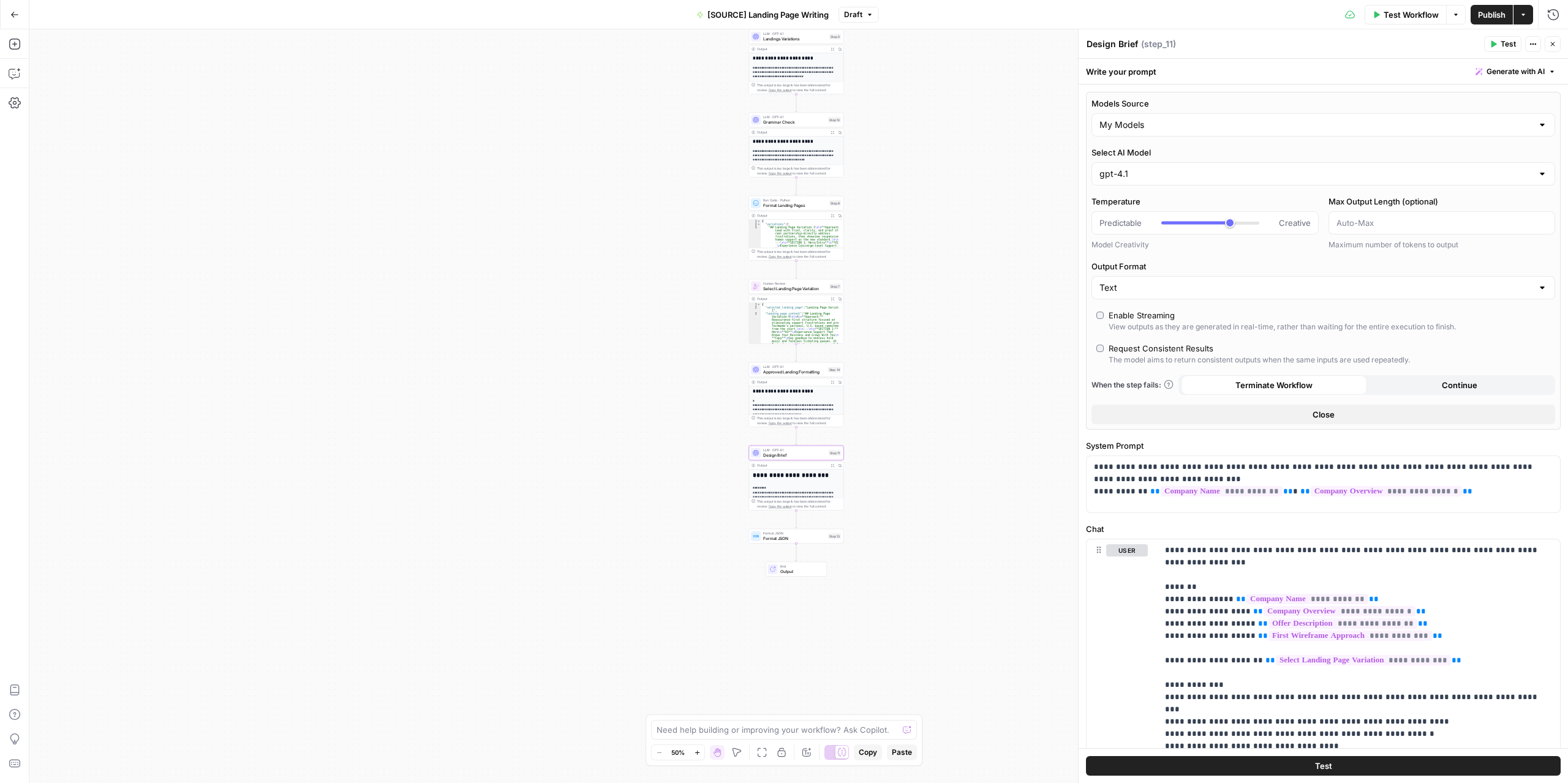
drag, startPoint x: 950, startPoint y: 470, endPoint x: 947, endPoint y: 292, distance: 178.0
click at [947, 291] on div "**********" at bounding box center [798, 406] width 1539 height 754
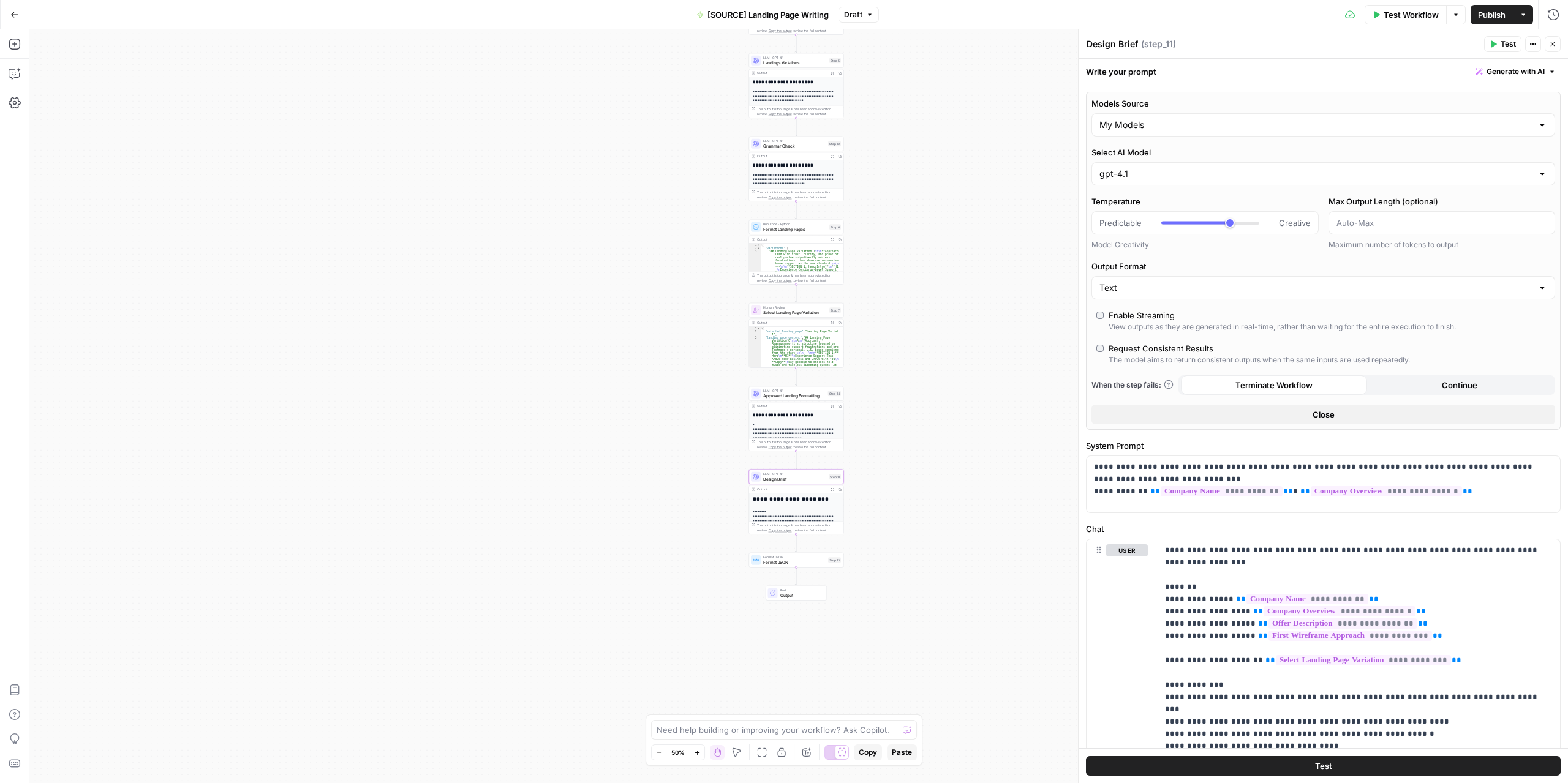
click at [1488, 13] on span "Publish" at bounding box center [1492, 14] width 28 height 13
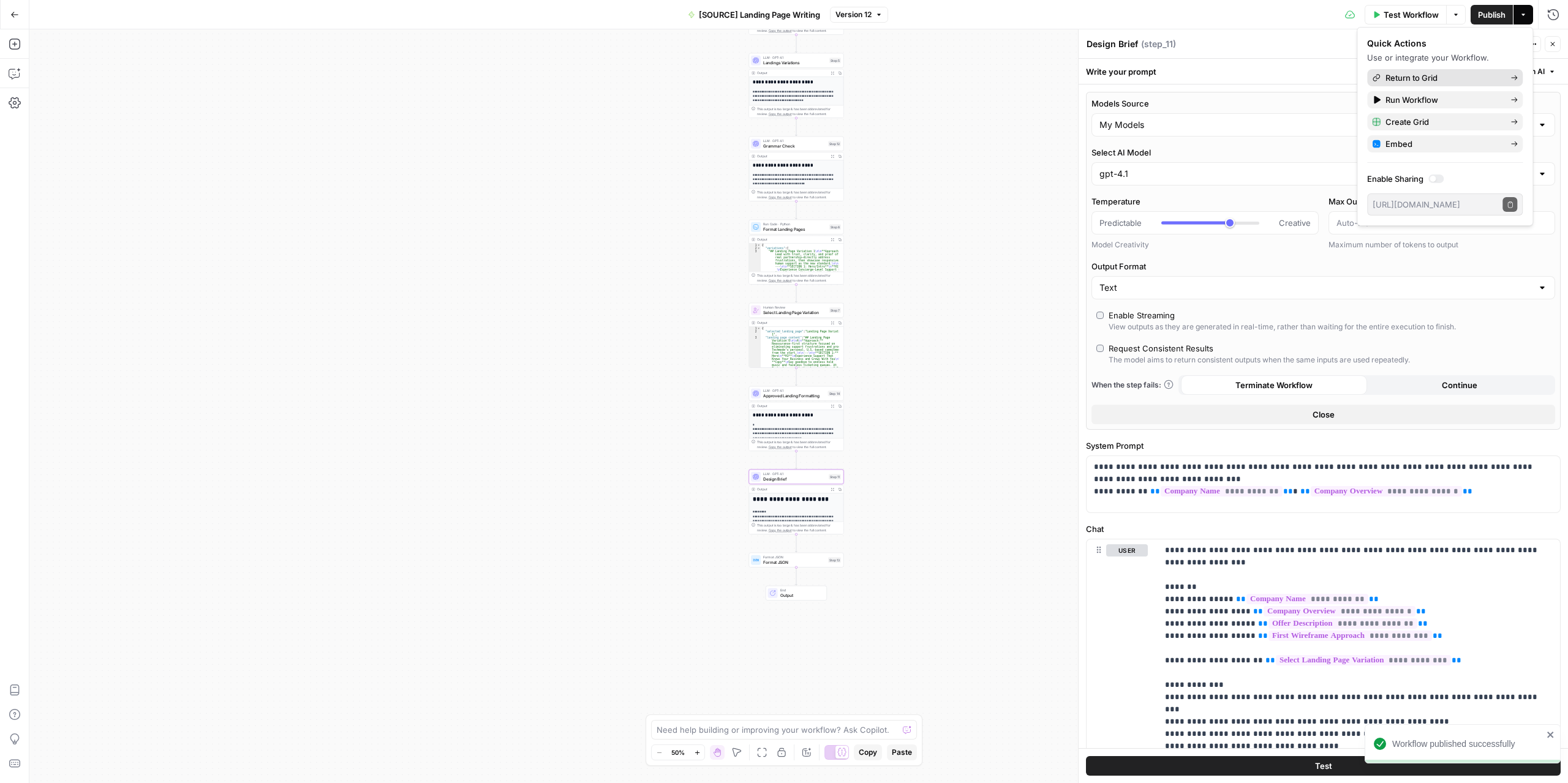
click at [1410, 76] on span "Return to Grid" at bounding box center [1443, 77] width 115 height 13
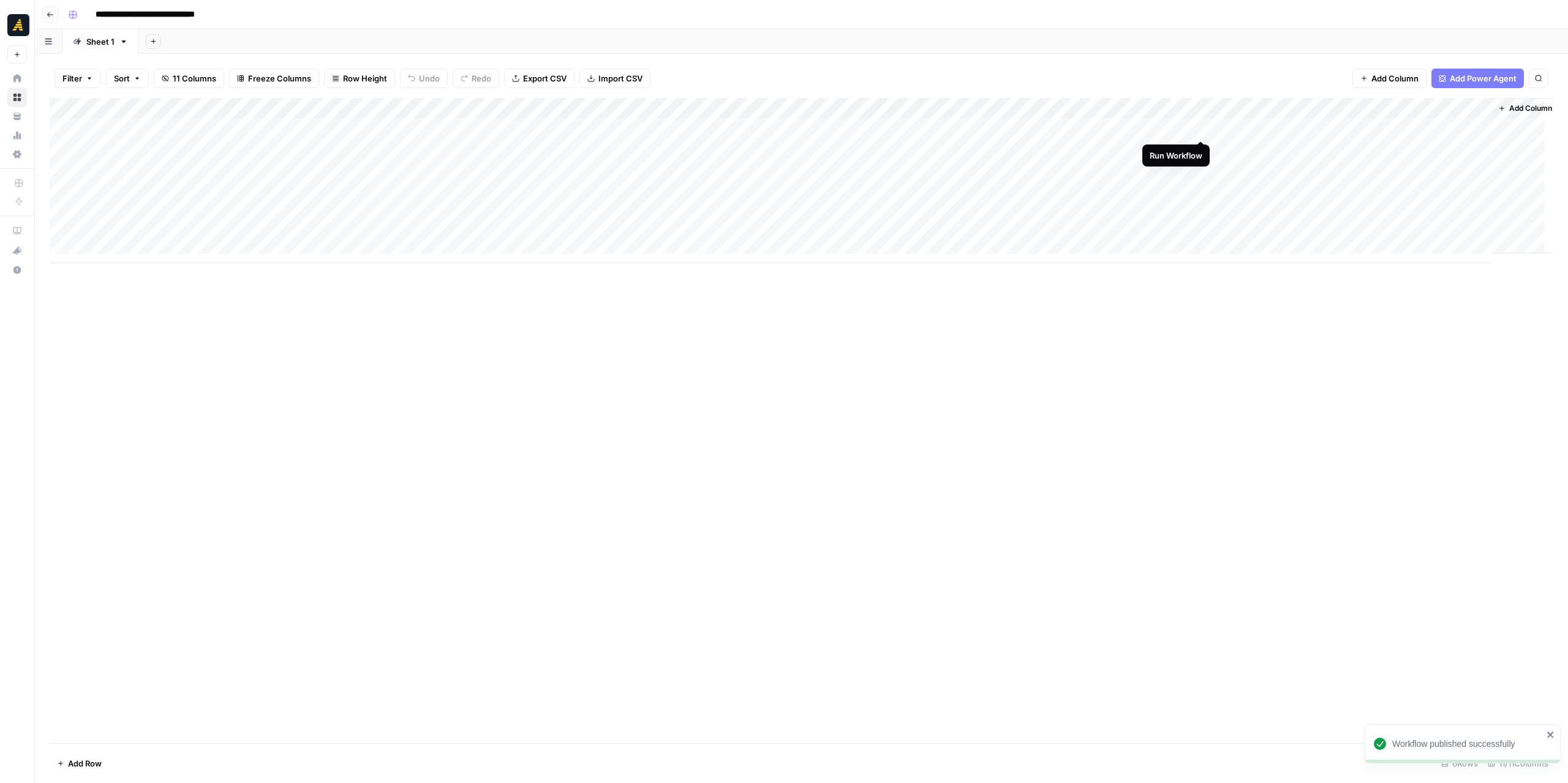
click at [1200, 130] on div "Add Column" at bounding box center [802, 181] width 1504 height 166
click at [1136, 124] on div "Add Column" at bounding box center [802, 181] width 1504 height 166
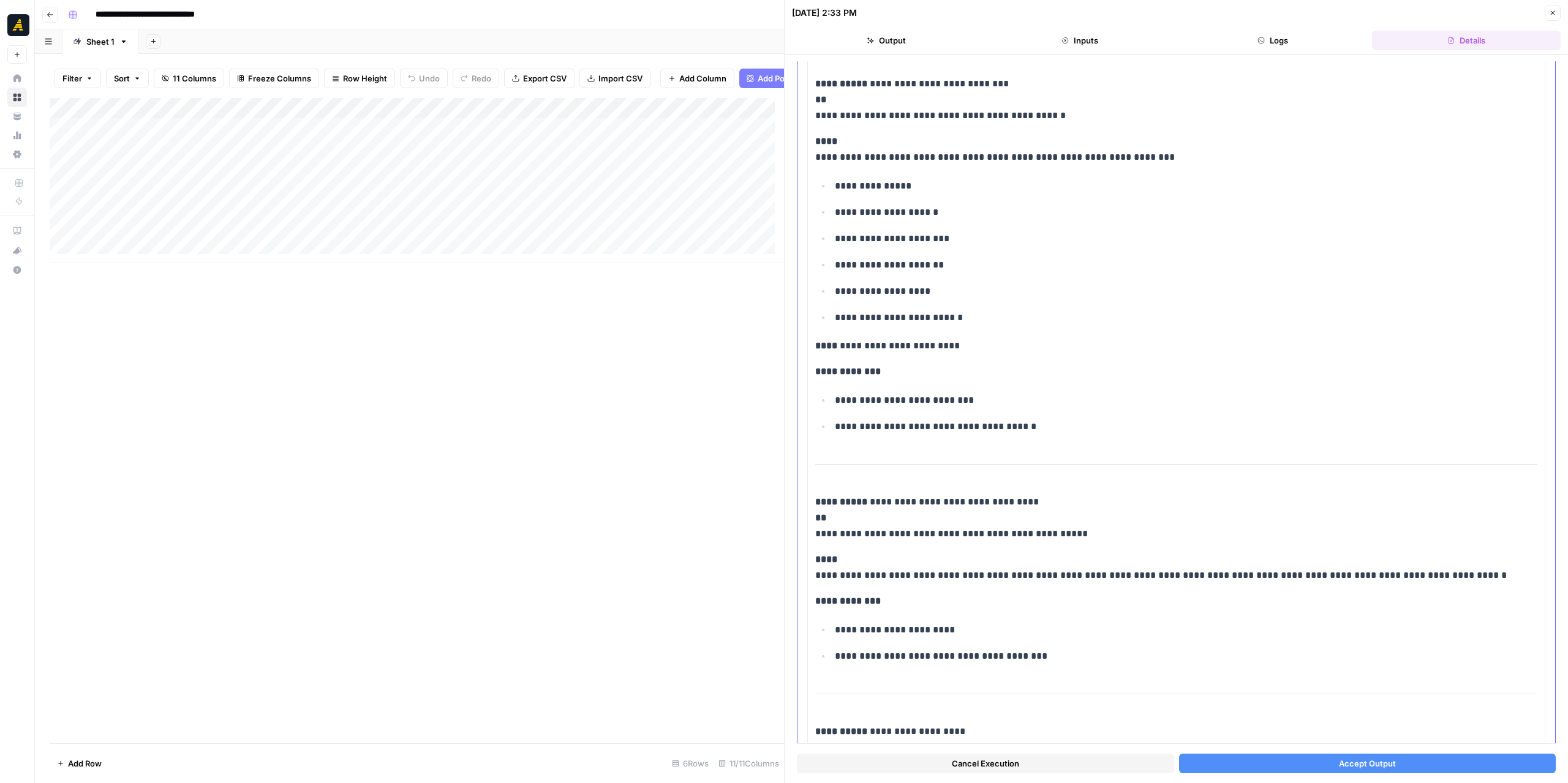
scroll to position [2878, 0]
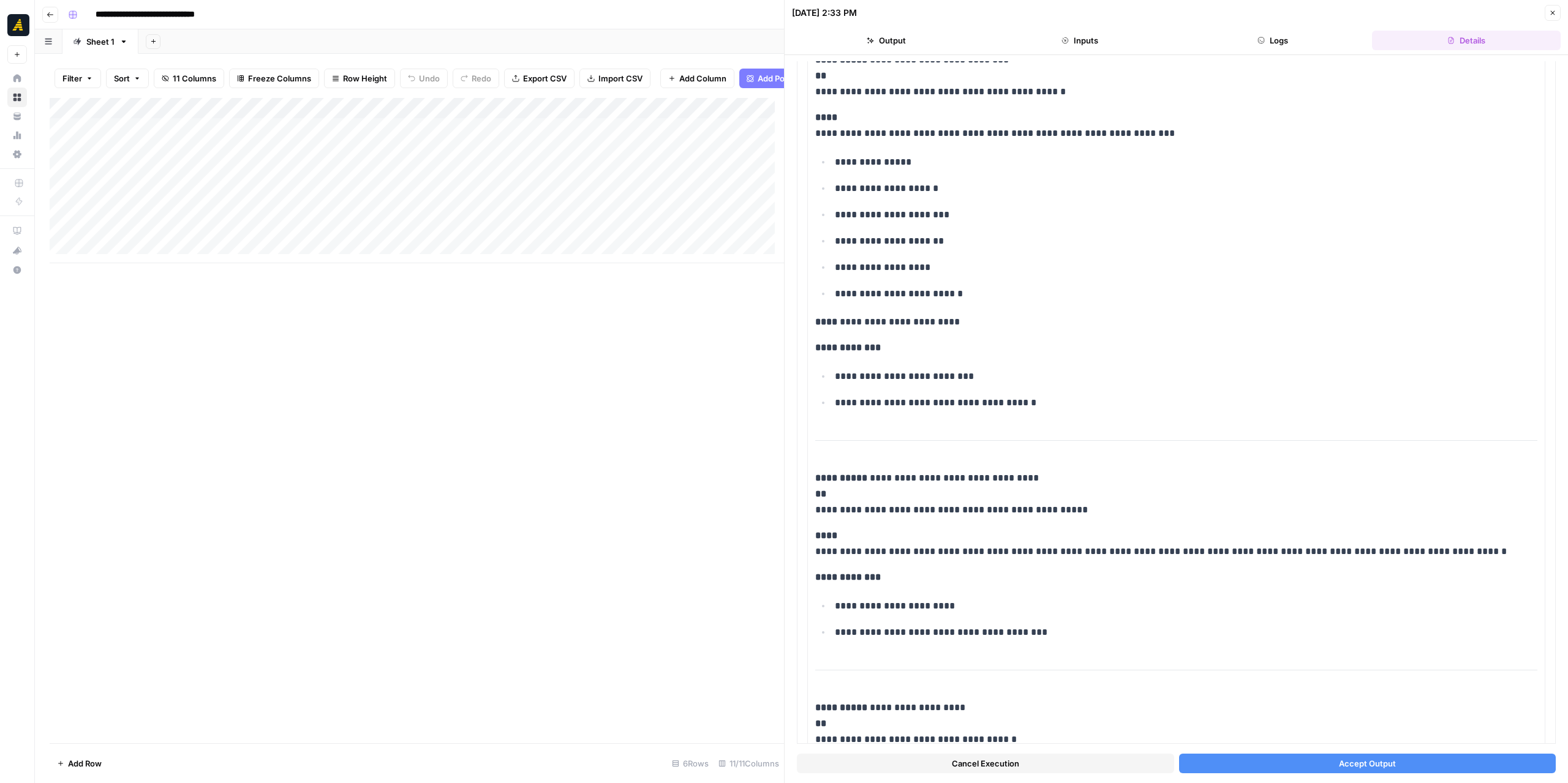
click at [1313, 766] on button "Accept Output" at bounding box center [1367, 763] width 377 height 19
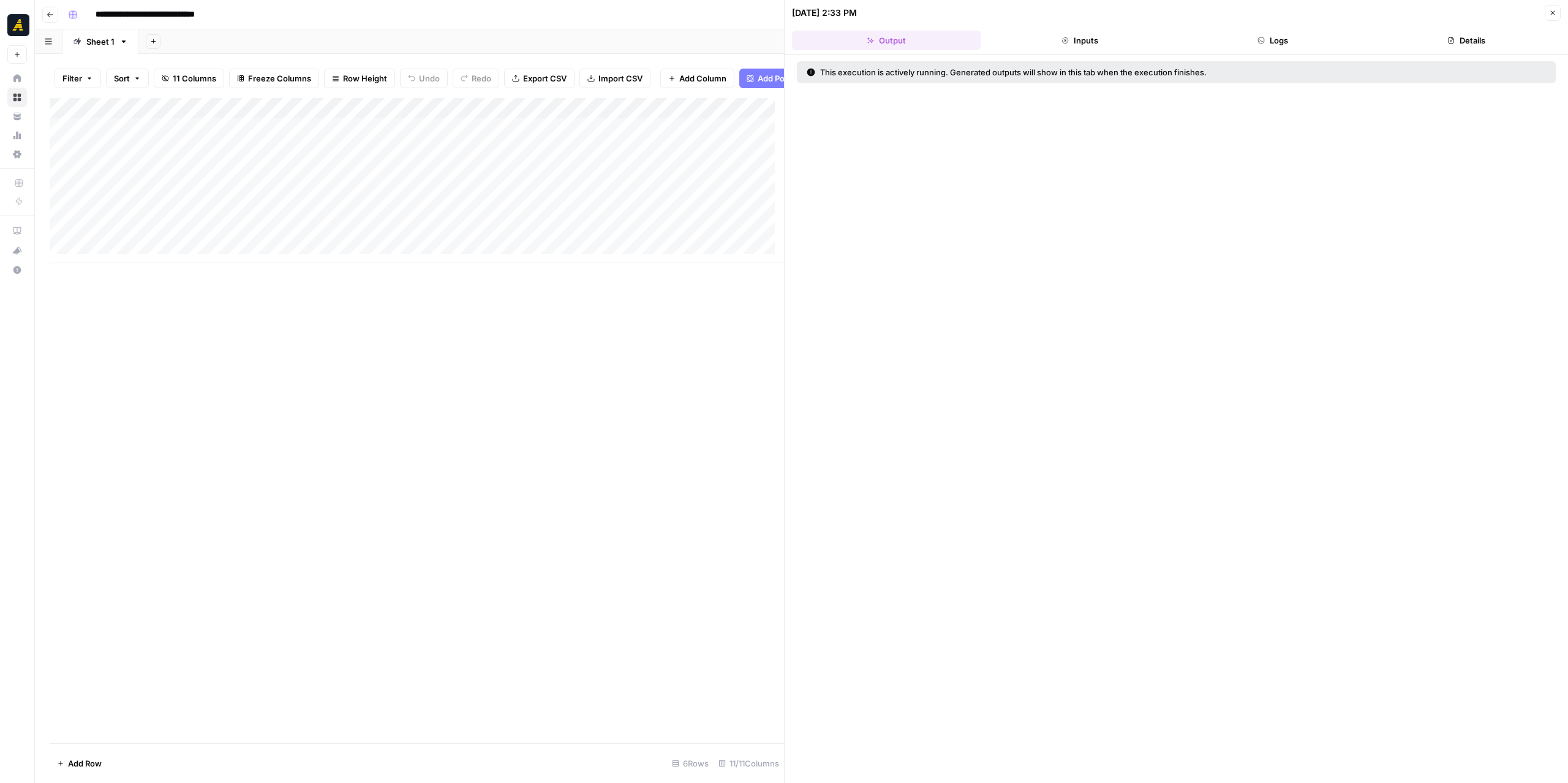
click at [1556, 14] on icon "button" at bounding box center [1553, 13] width 8 height 8
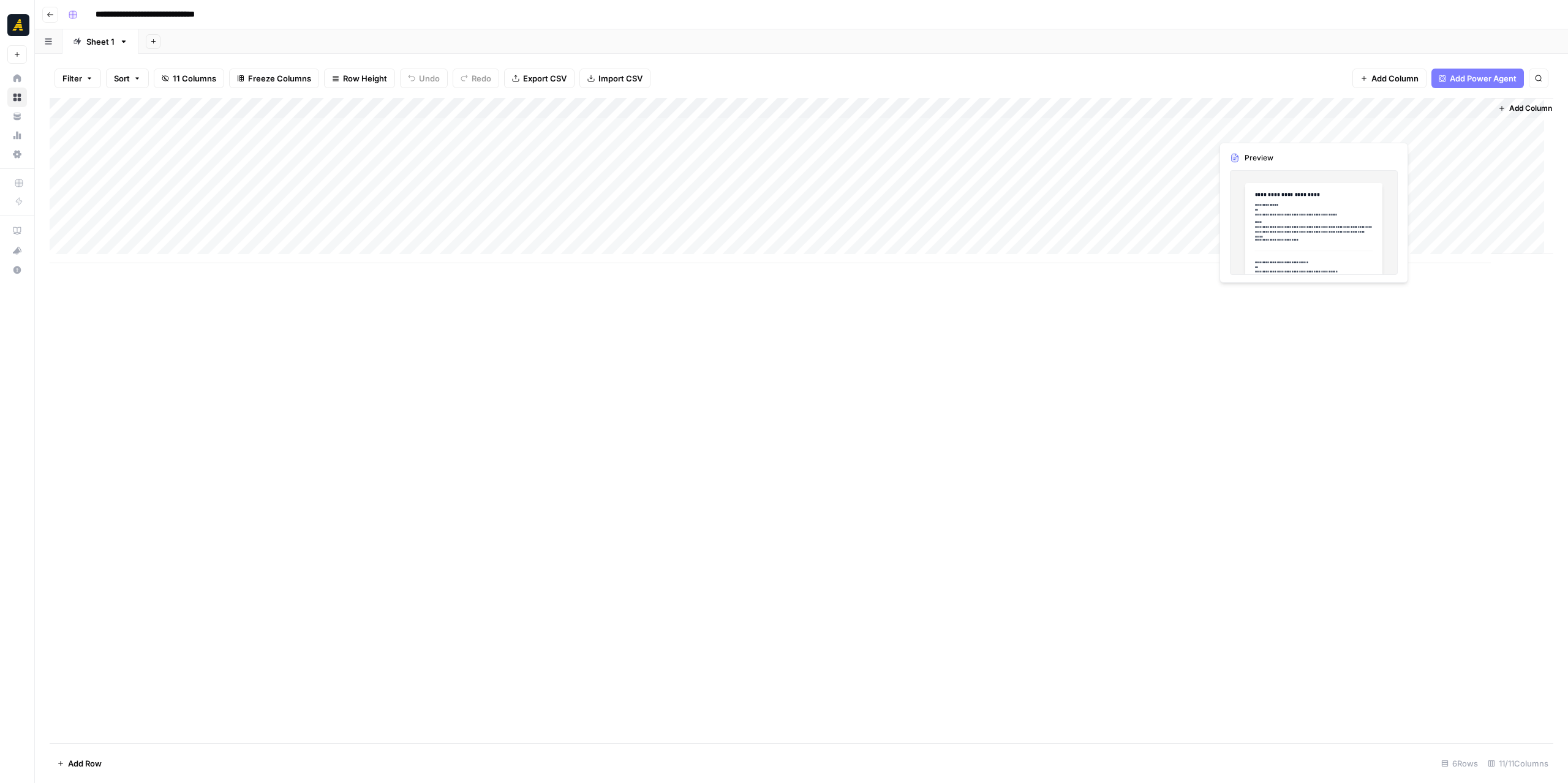
click at [1239, 128] on div "Add Column" at bounding box center [802, 181] width 1504 height 166
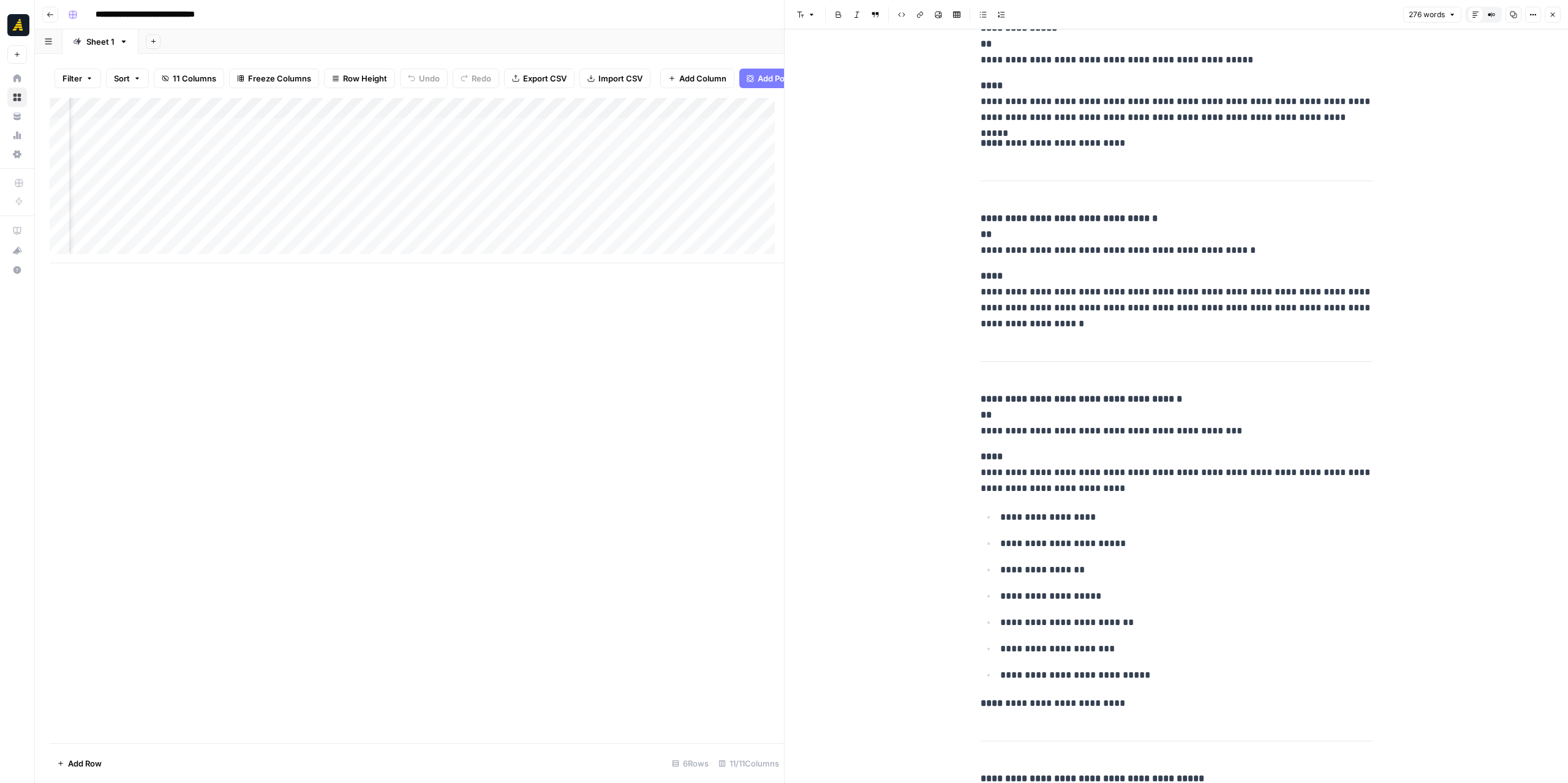
scroll to position [0, 655]
click at [471, 117] on div "Add Column" at bounding box center [417, 181] width 734 height 166
click at [492, 234] on span "Edit Workflow" at bounding box center [476, 238] width 108 height 13
click at [545, 135] on div "Add Column" at bounding box center [417, 181] width 734 height 166
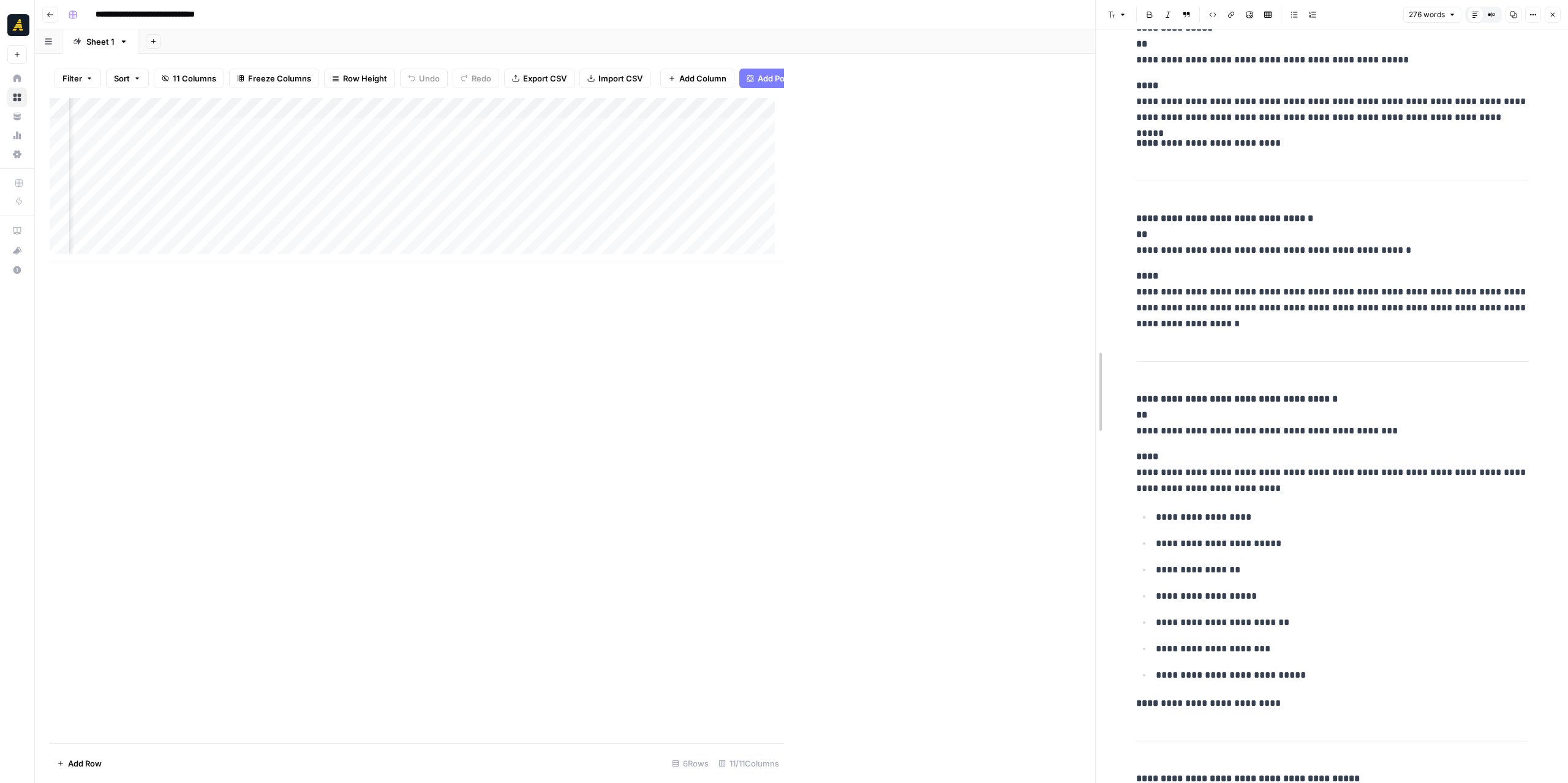
drag, startPoint x: 787, startPoint y: 296, endPoint x: 1099, endPoint y: 325, distance: 313.3
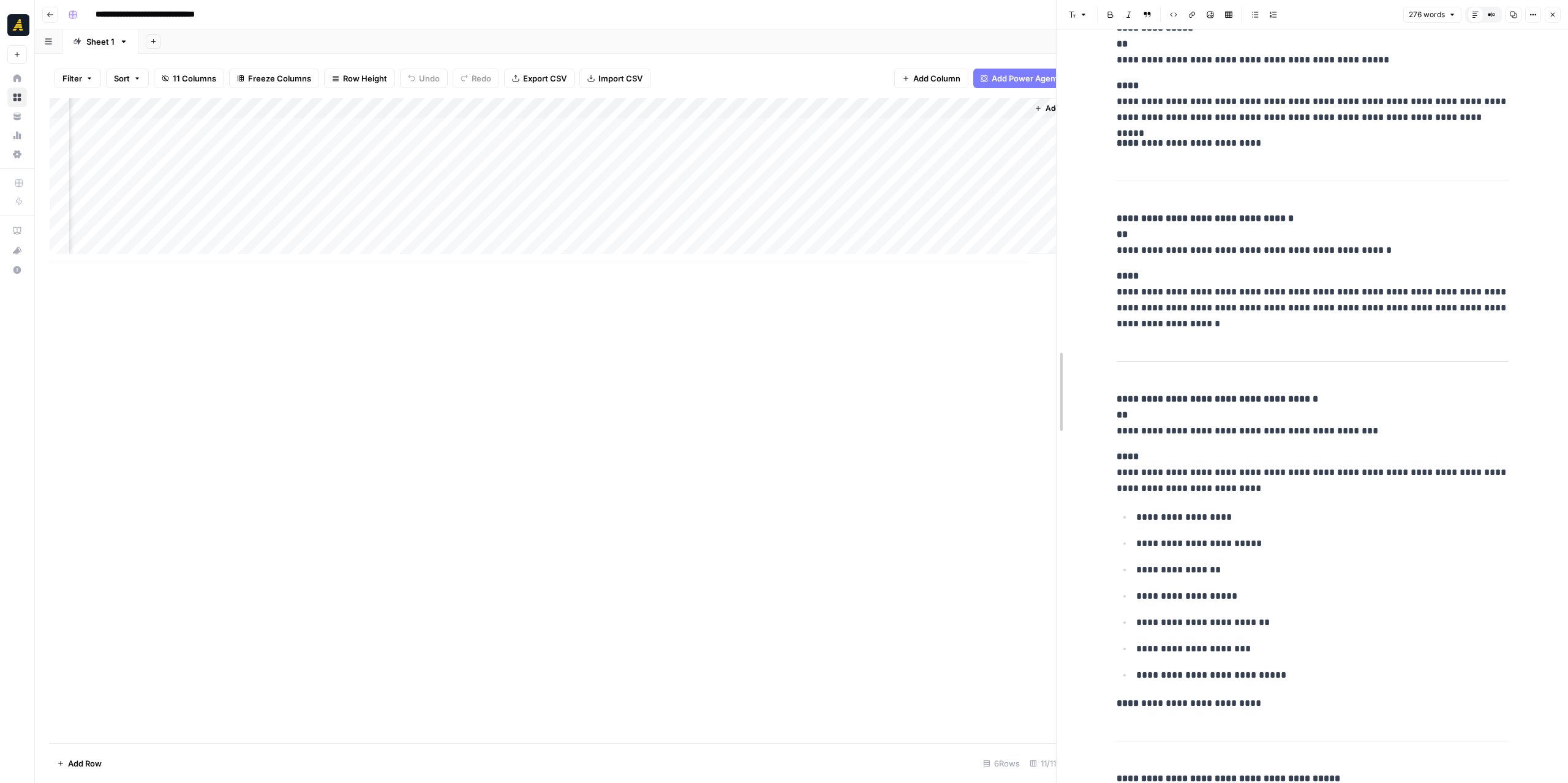
drag, startPoint x: 1091, startPoint y: 376, endPoint x: 1048, endPoint y: 379, distance: 43.1
click at [1050, 379] on div at bounding box center [1056, 392] width 13 height 783
click at [684, 133] on div "Add Column" at bounding box center [550, 181] width 1002 height 166
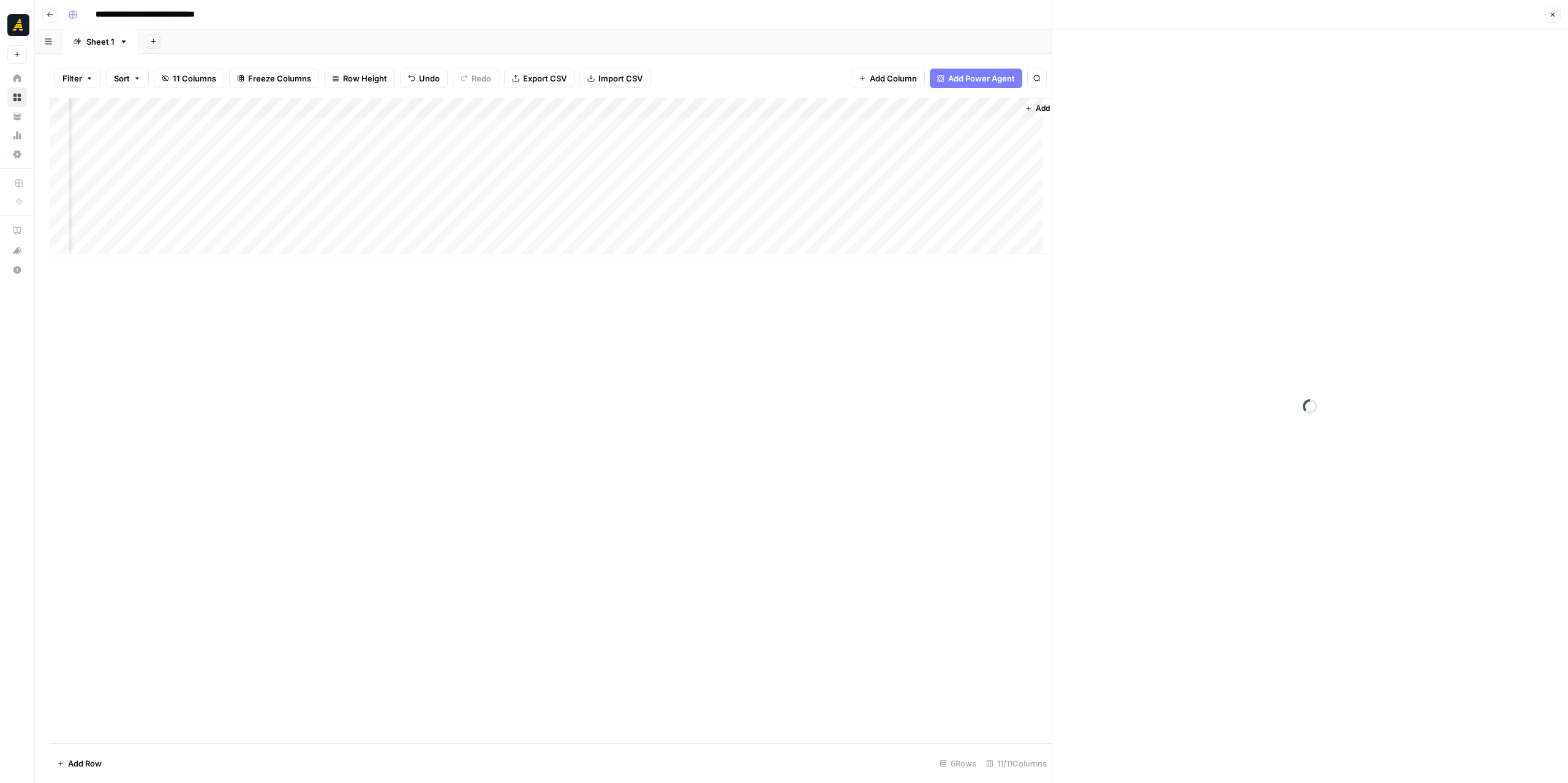
click at [684, 133] on div at bounding box center [660, 128] width 160 height 23
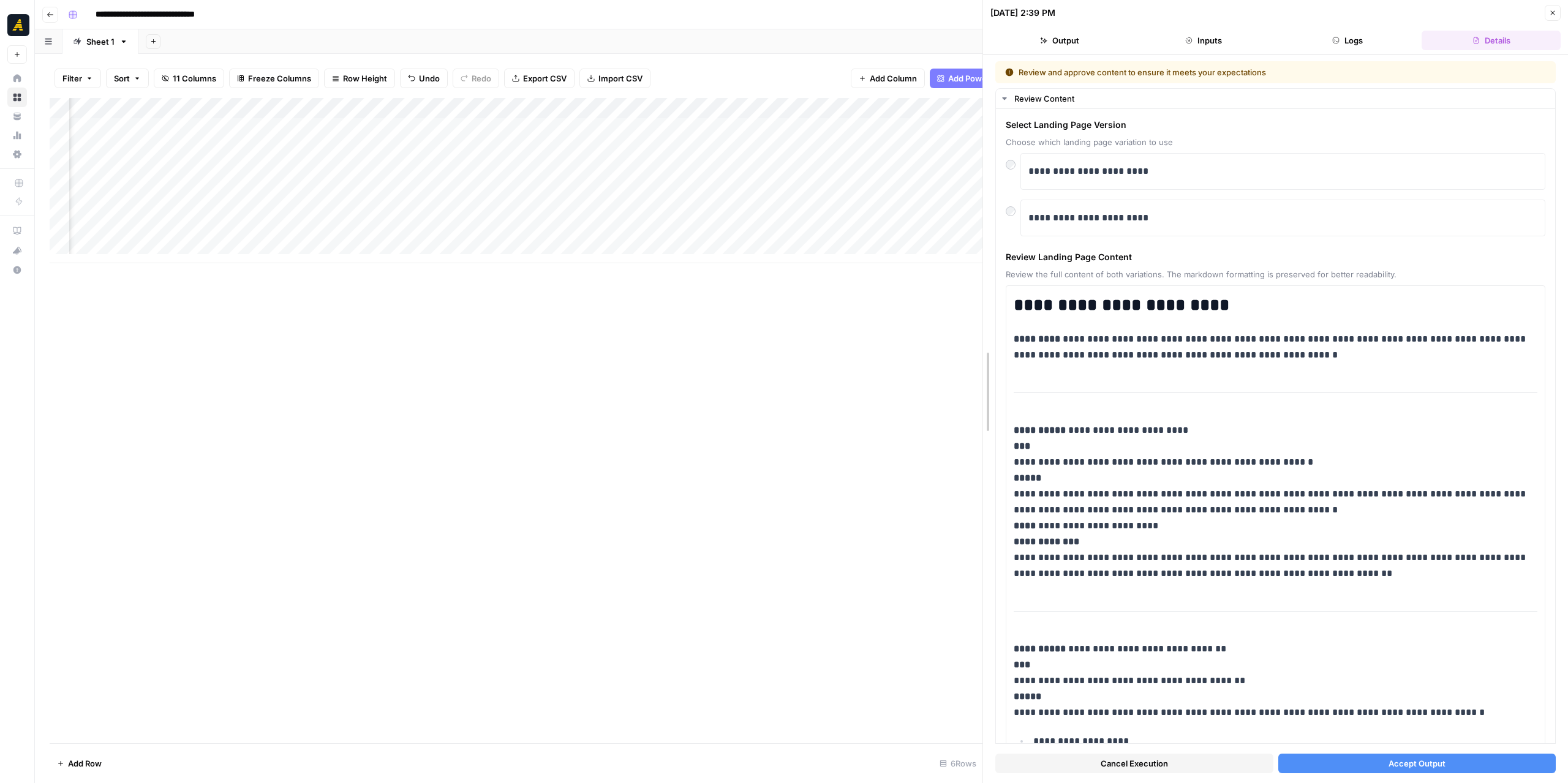
drag, startPoint x: 1055, startPoint y: 370, endPoint x: 986, endPoint y: 370, distance: 69.0
click at [1389, 762] on span "Accept Output" at bounding box center [1418, 764] width 57 height 13
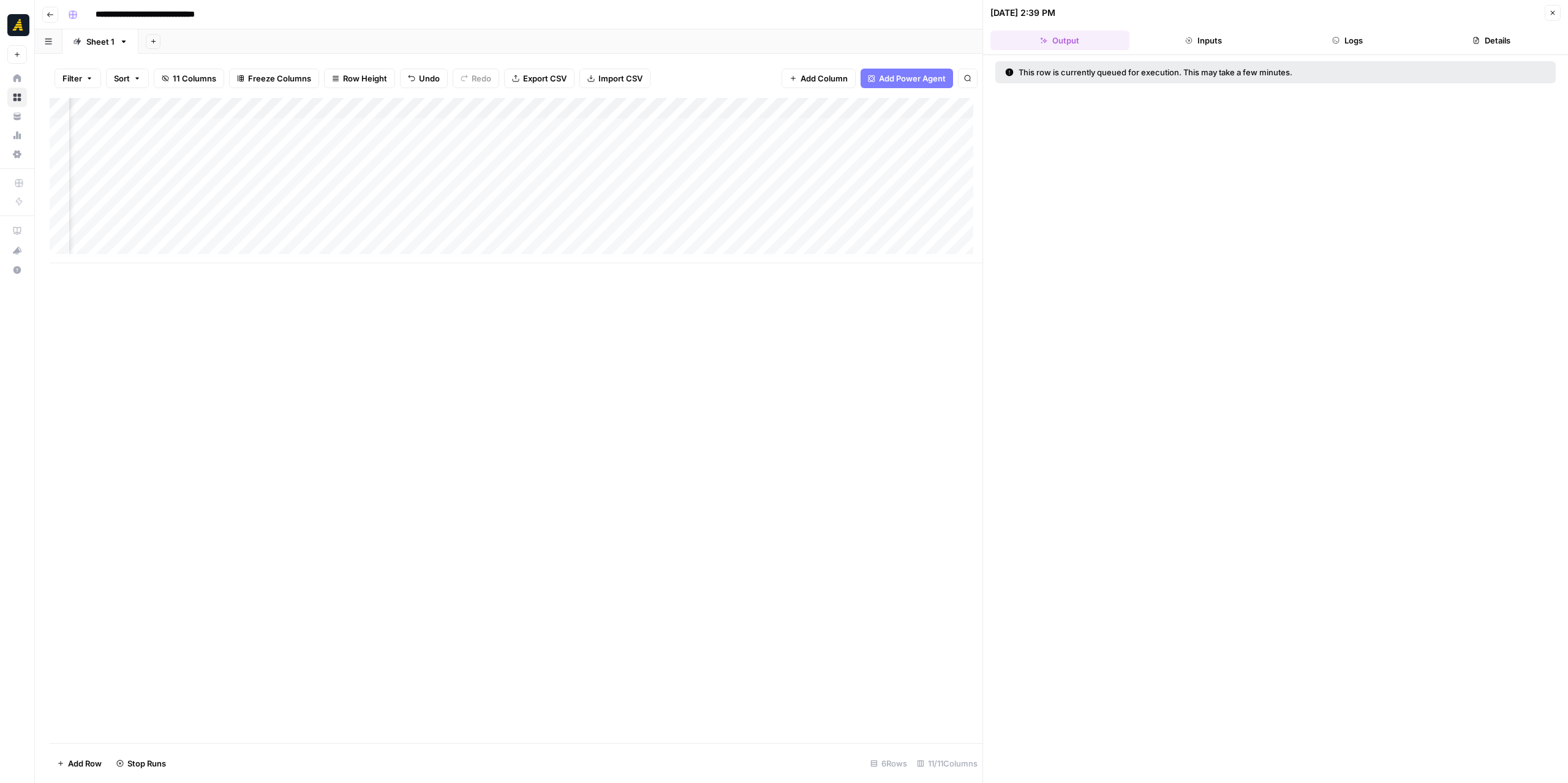
click at [1345, 44] on button "Logs" at bounding box center [1347, 39] width 139 height 19
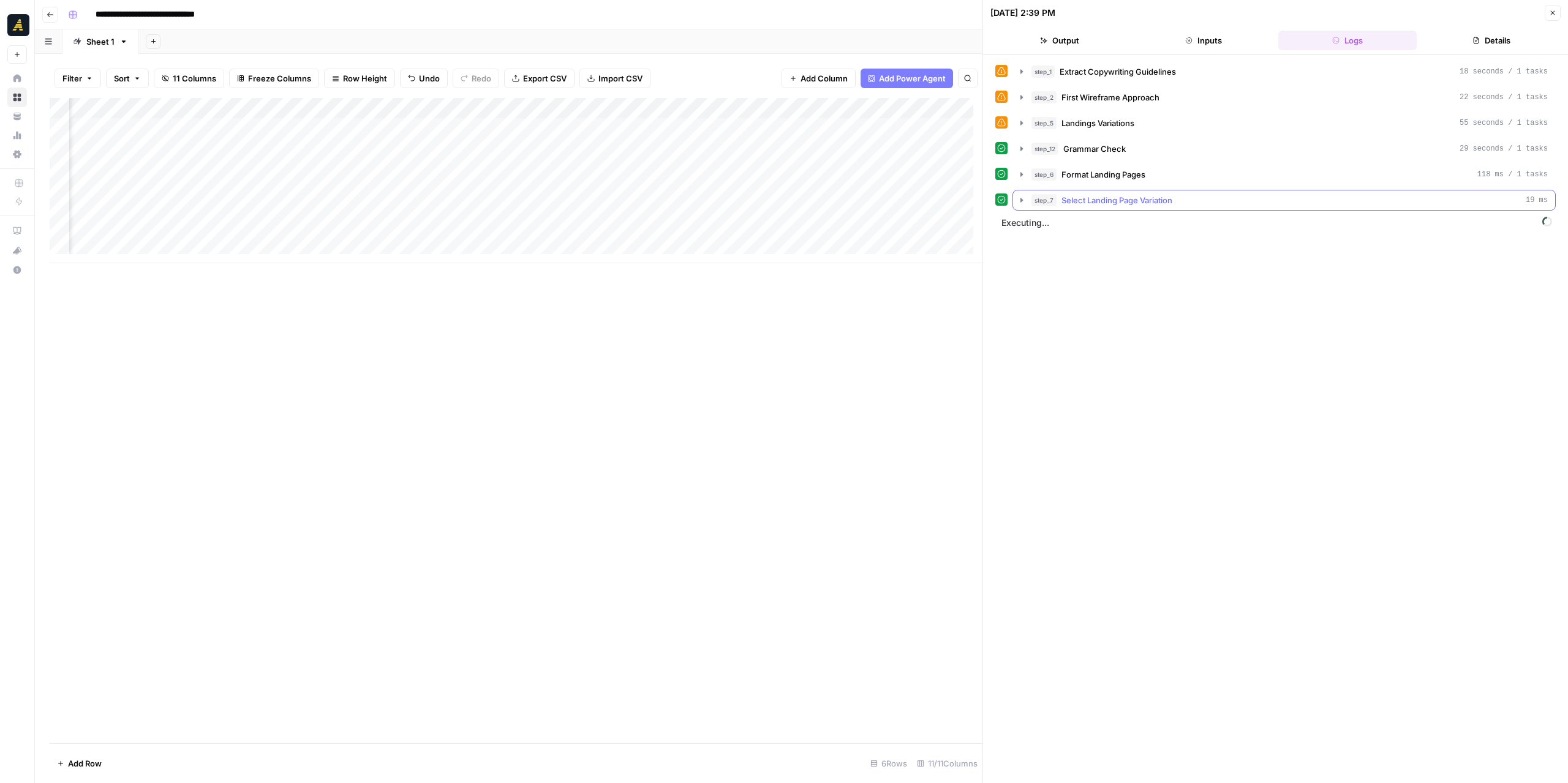
click at [1019, 201] on icon "button" at bounding box center [1022, 201] width 10 height 10
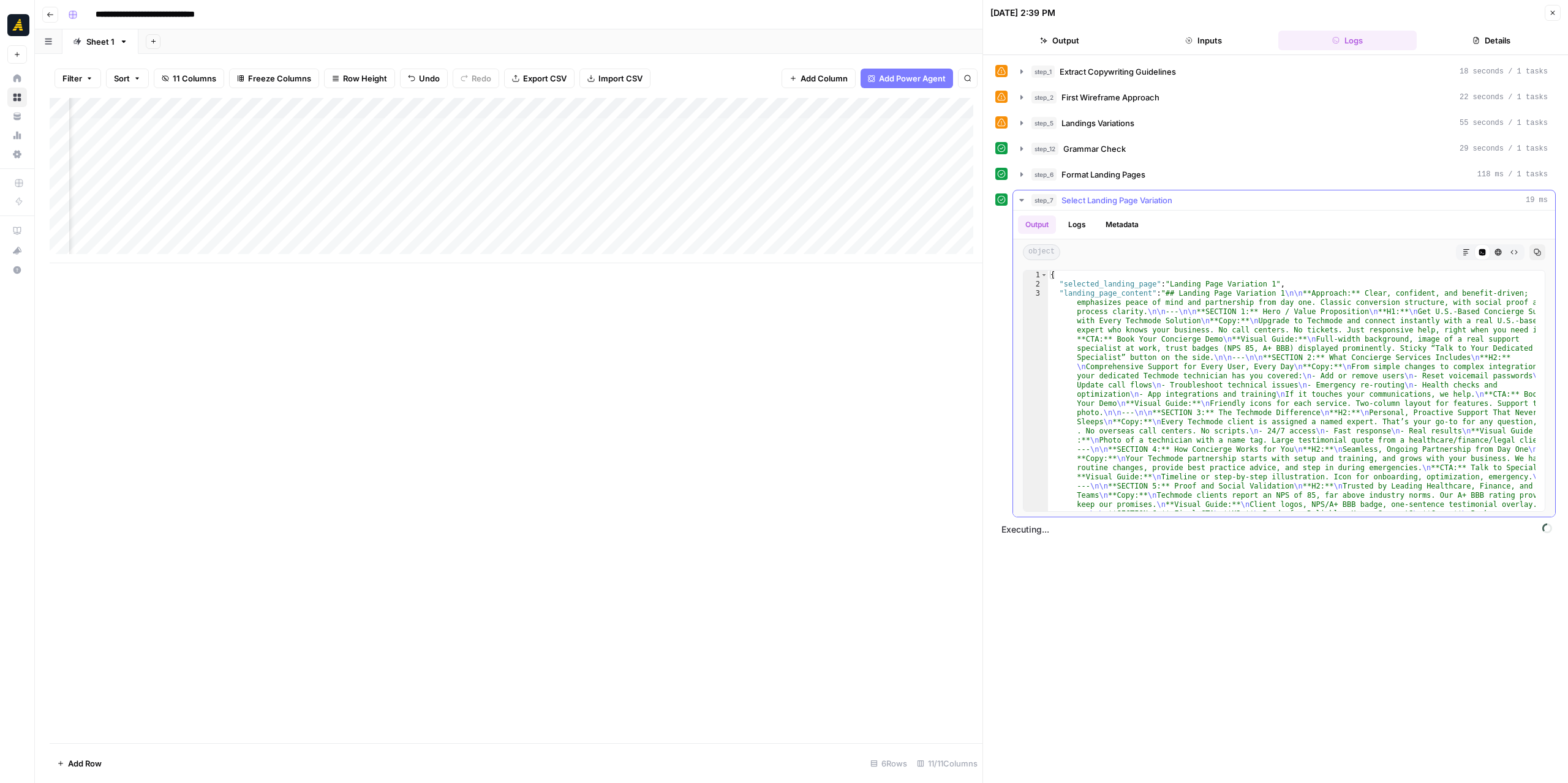
click at [1019, 201] on icon "button" at bounding box center [1022, 201] width 10 height 10
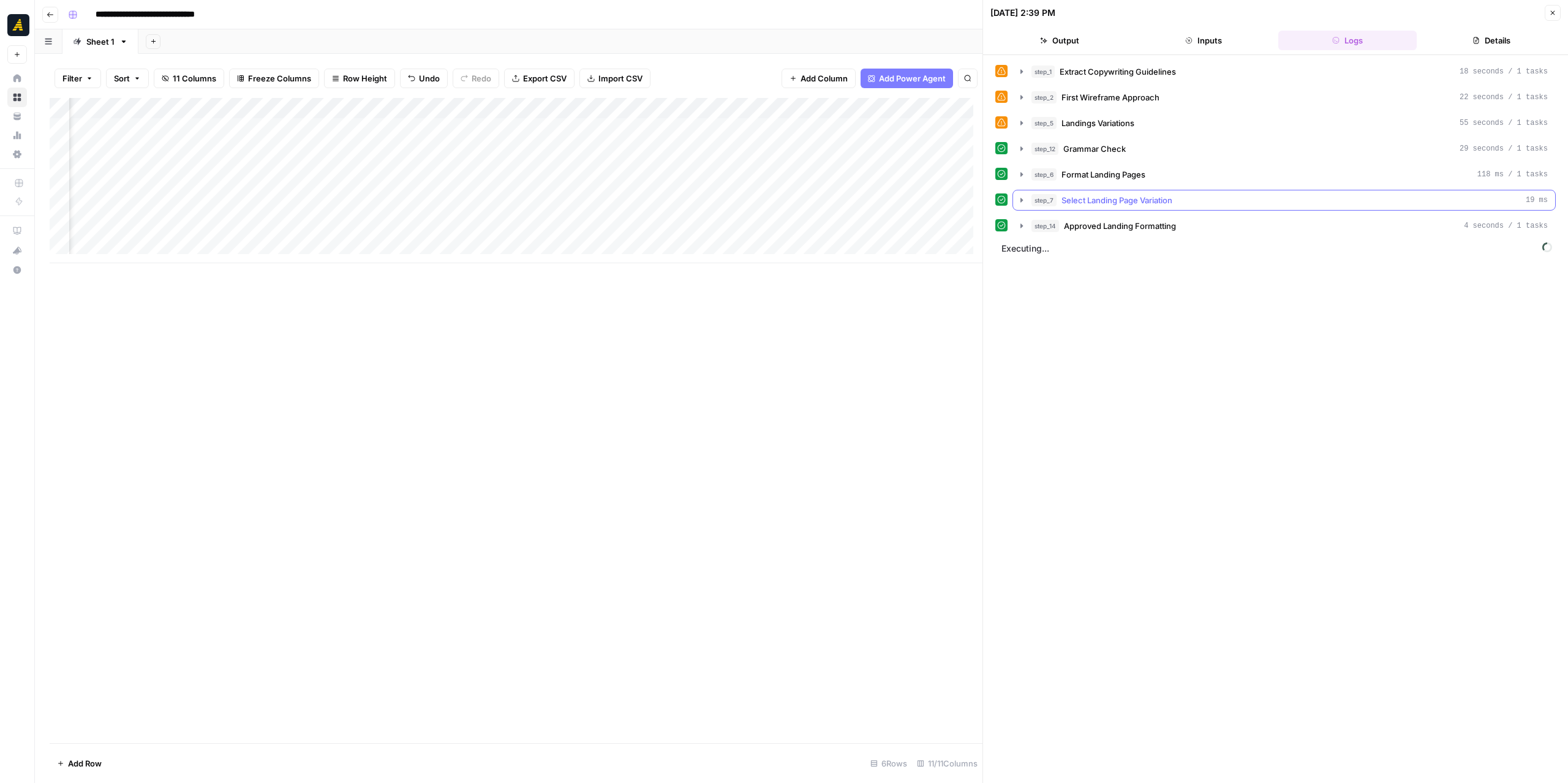
click at [1019, 201] on icon "button" at bounding box center [1022, 201] width 10 height 10
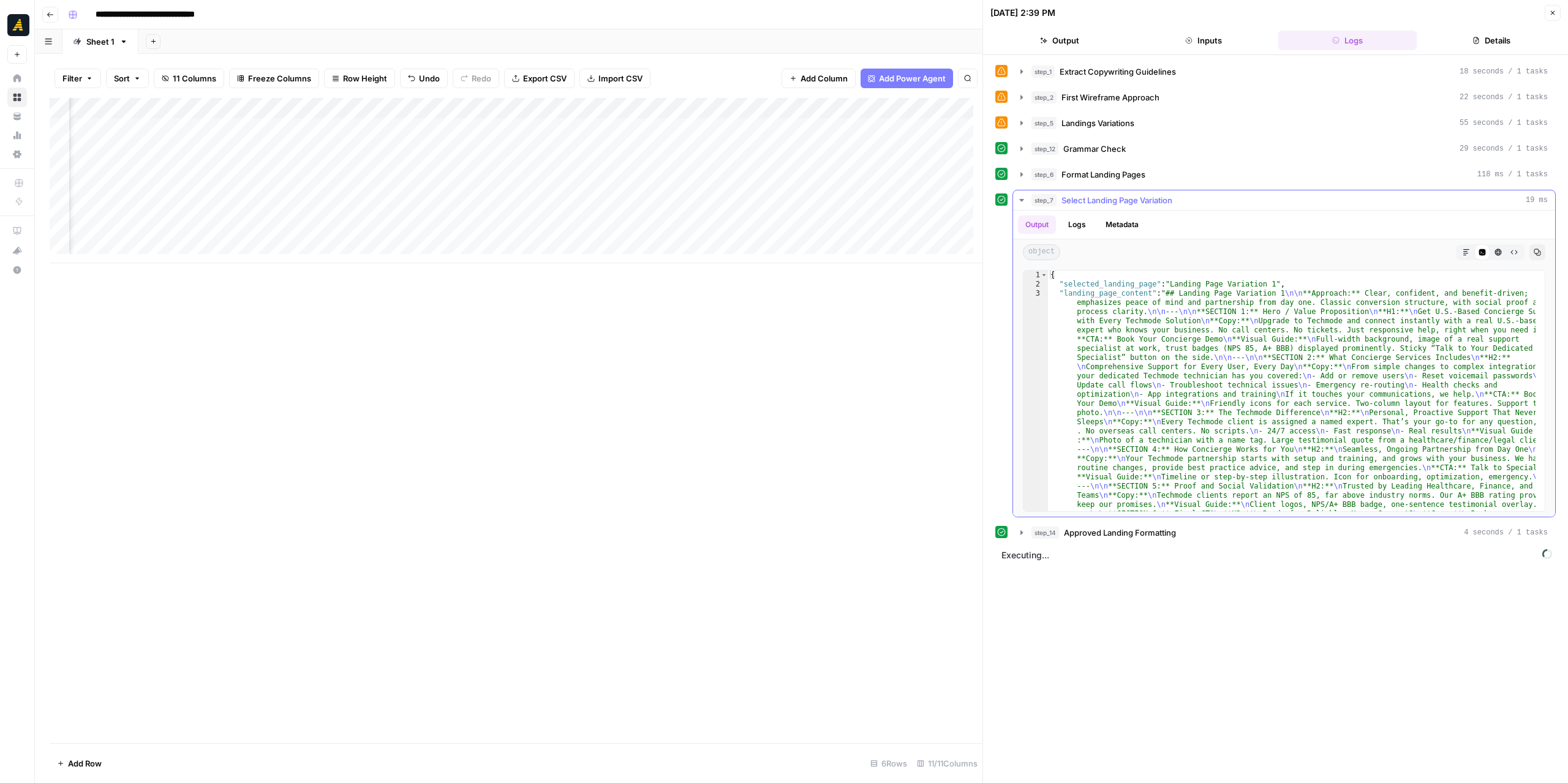
click at [1019, 201] on icon "button" at bounding box center [1022, 201] width 10 height 10
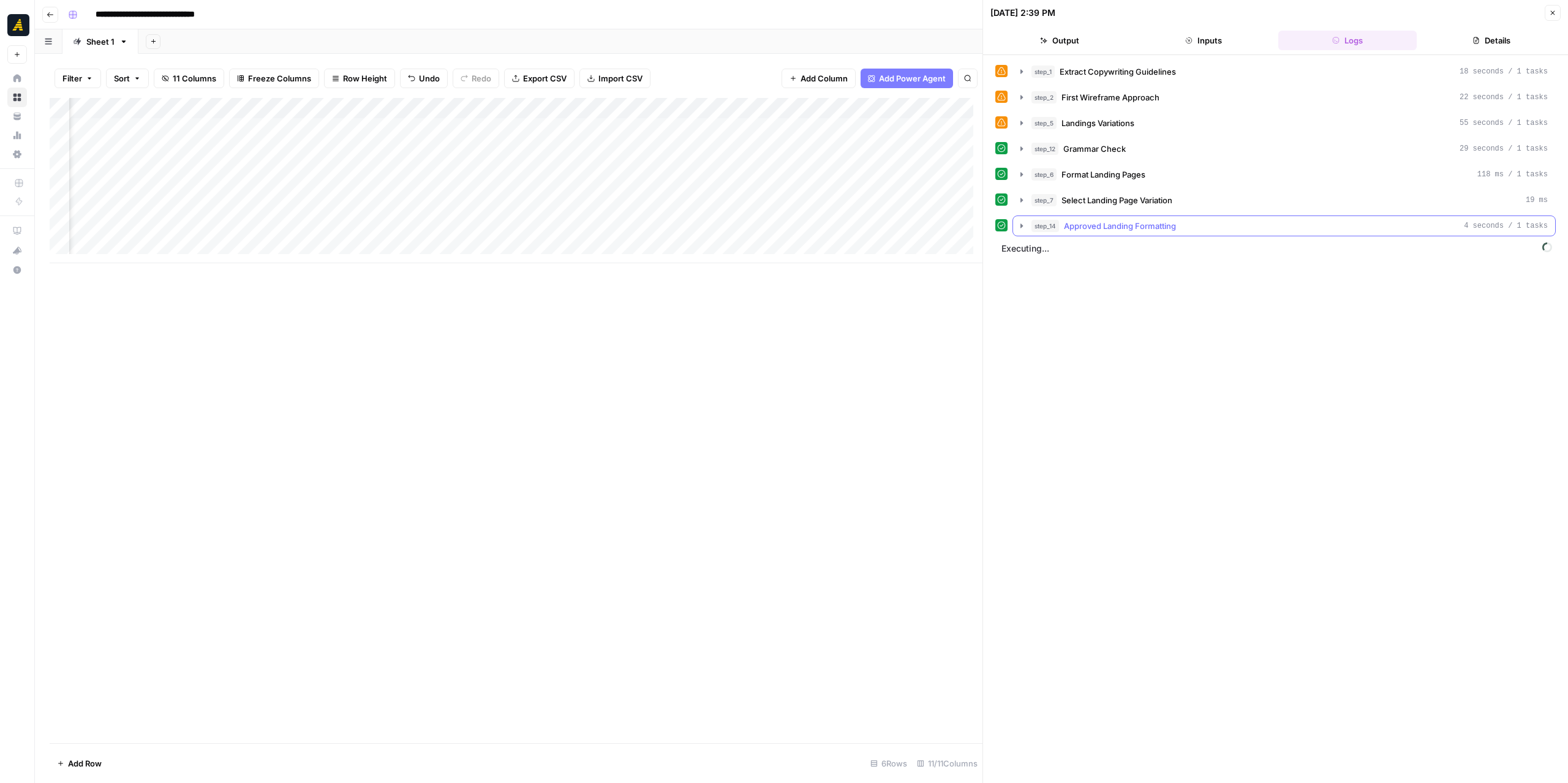
click at [1023, 224] on icon "button" at bounding box center [1022, 226] width 10 height 10
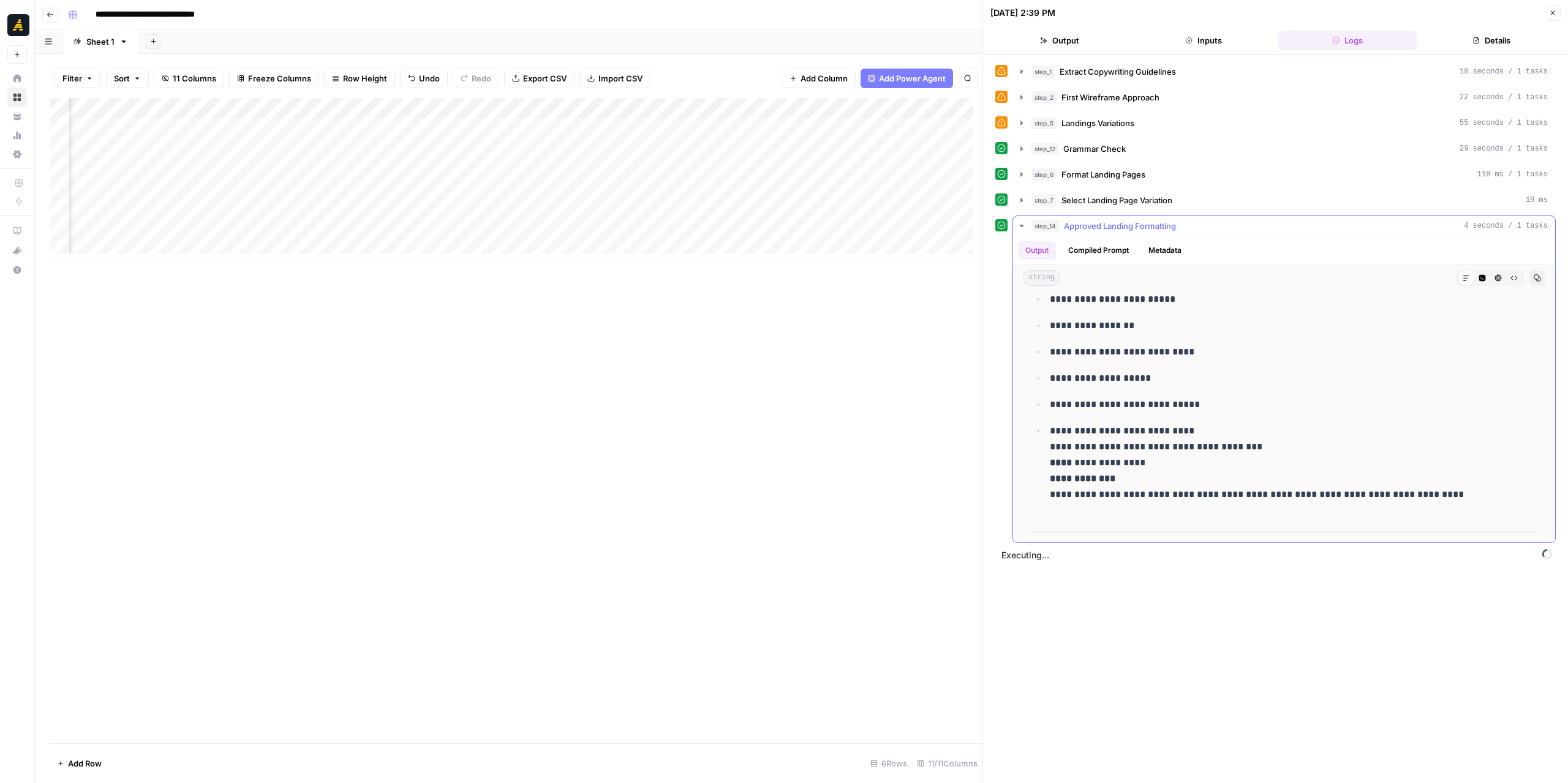
scroll to position [367, 0]
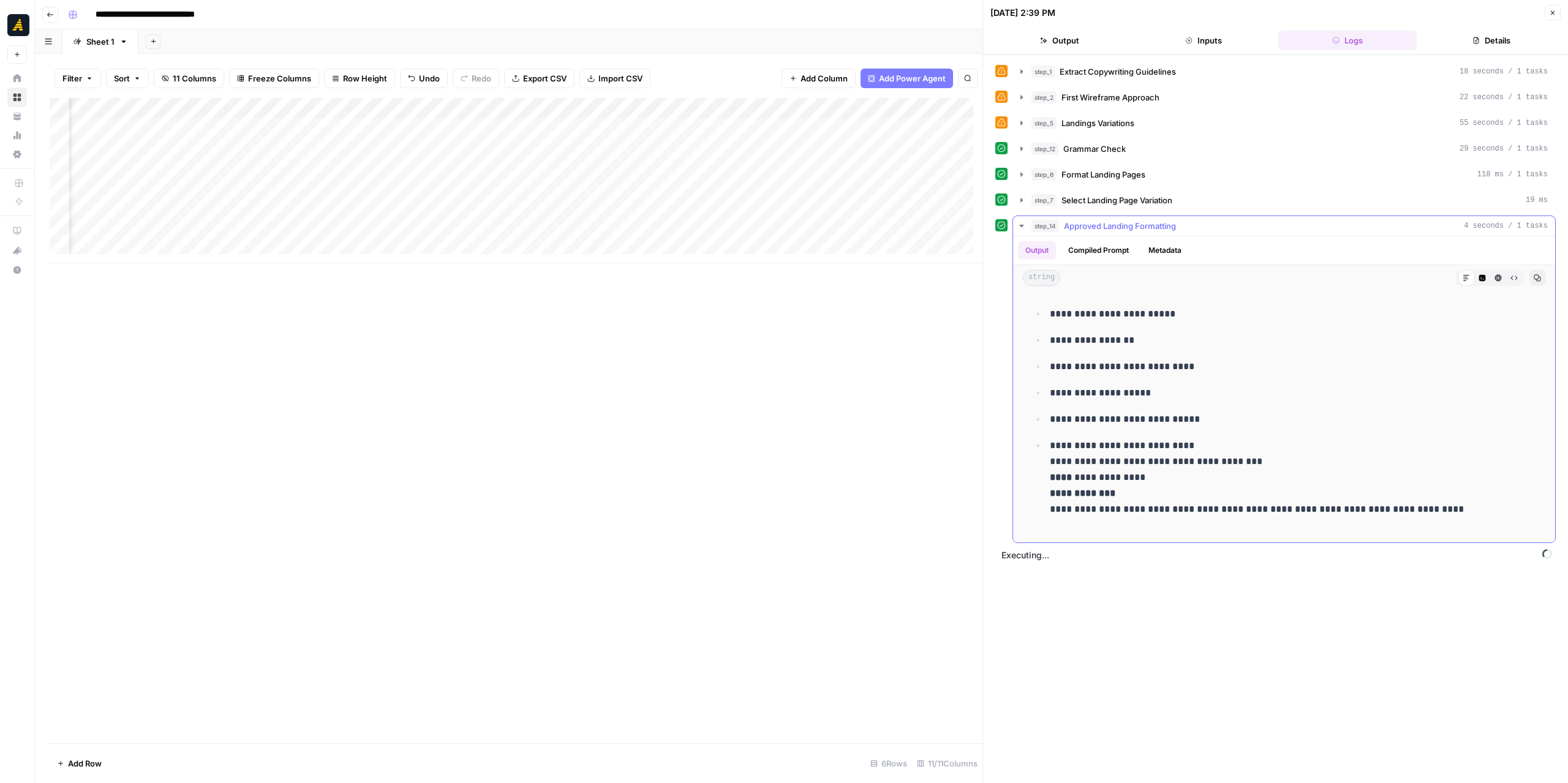
click at [1023, 225] on icon "button" at bounding box center [1021, 226] width 4 height 3
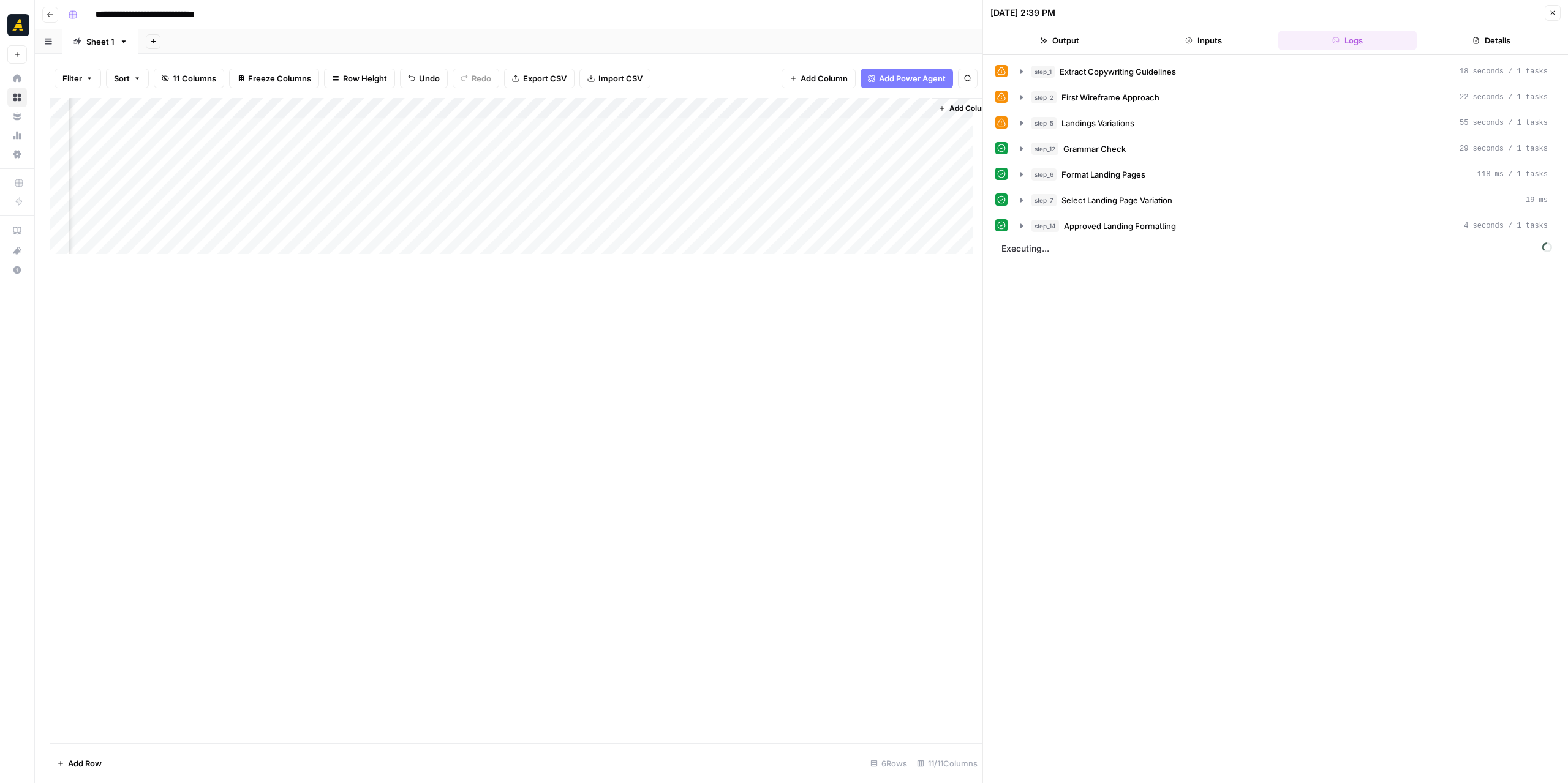
scroll to position [0, 587]
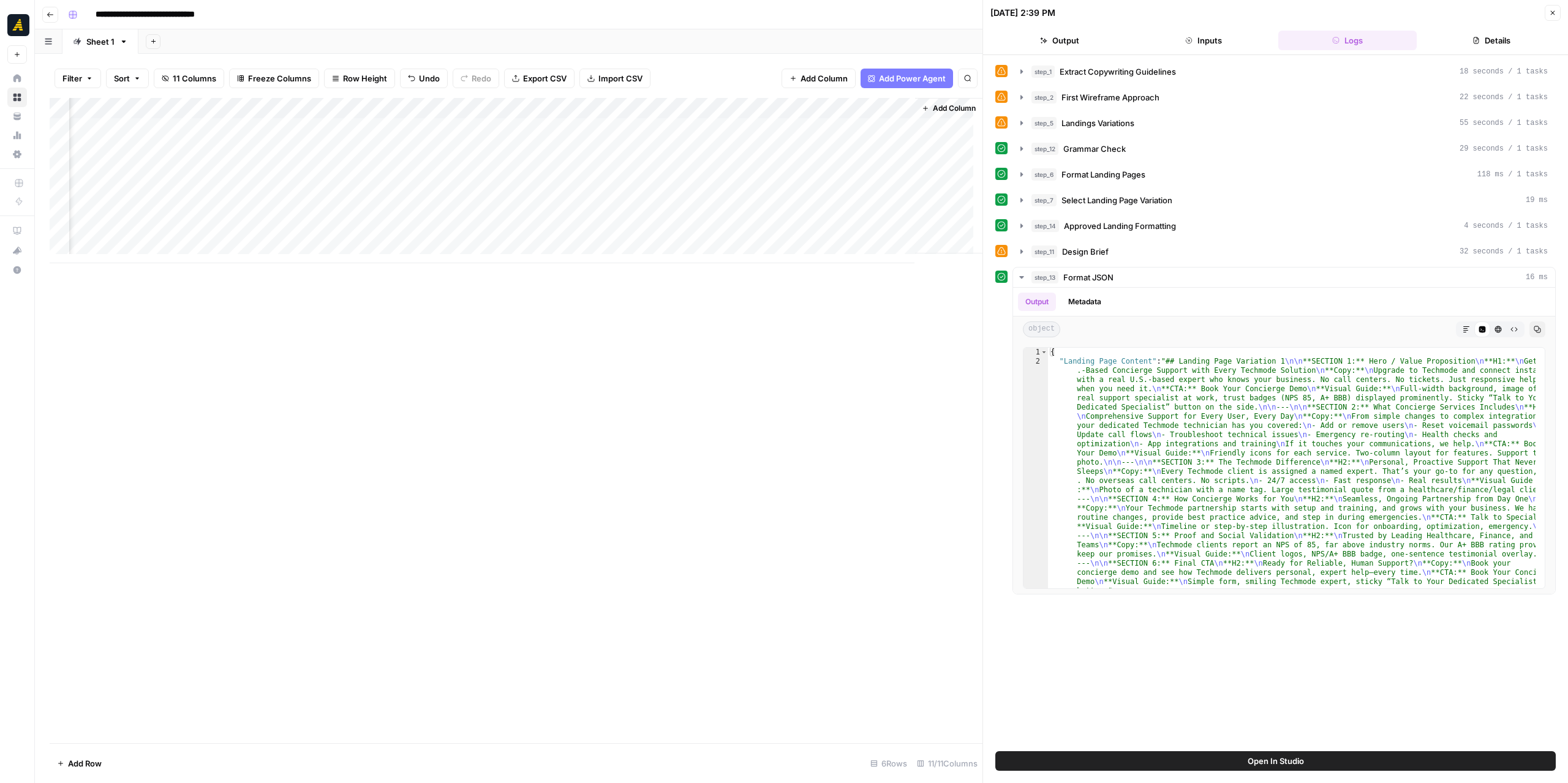
click at [729, 125] on div "Add Column" at bounding box center [516, 181] width 933 height 166
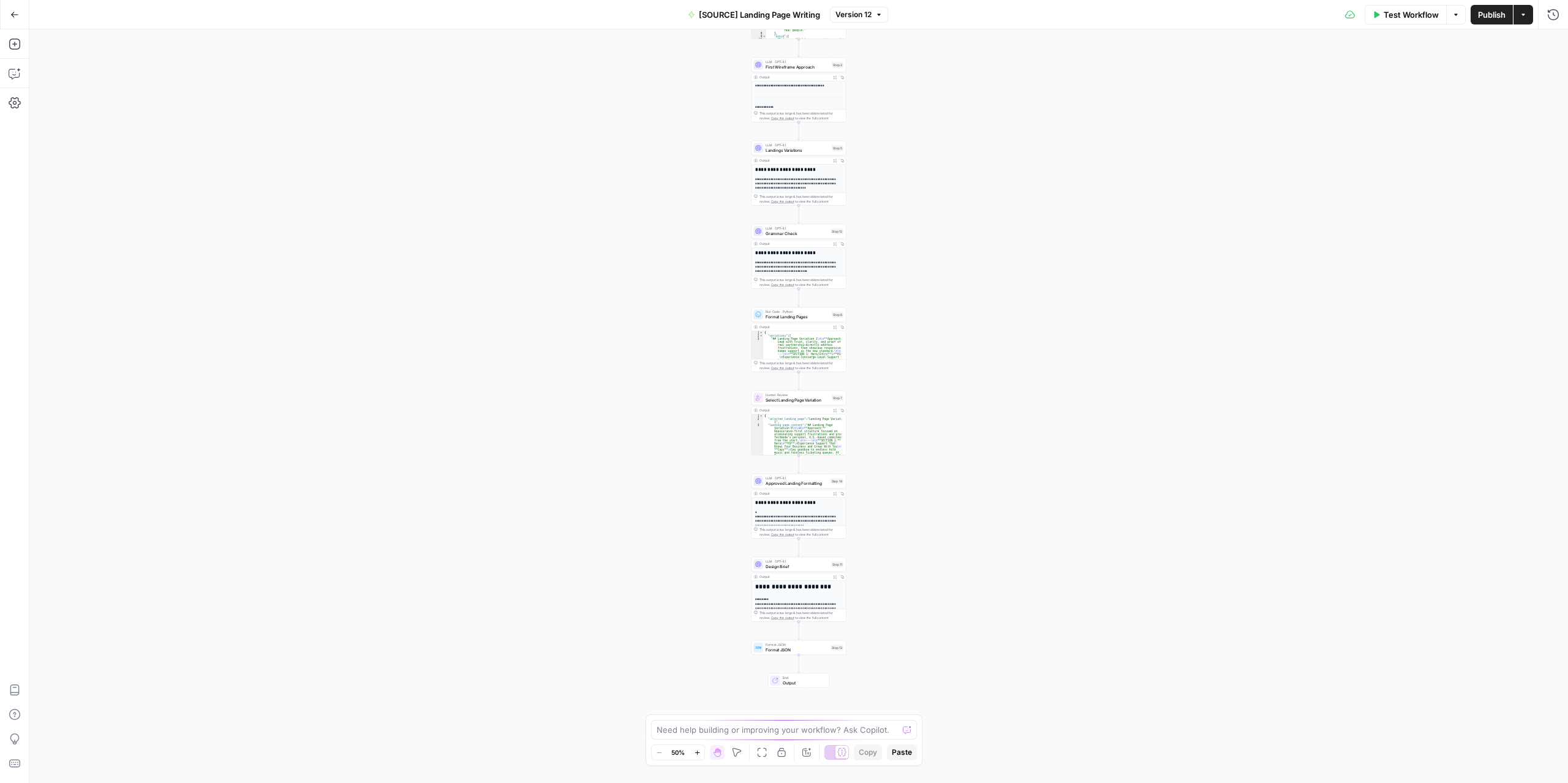
click at [887, 474] on div "**********" at bounding box center [798, 406] width 1539 height 754
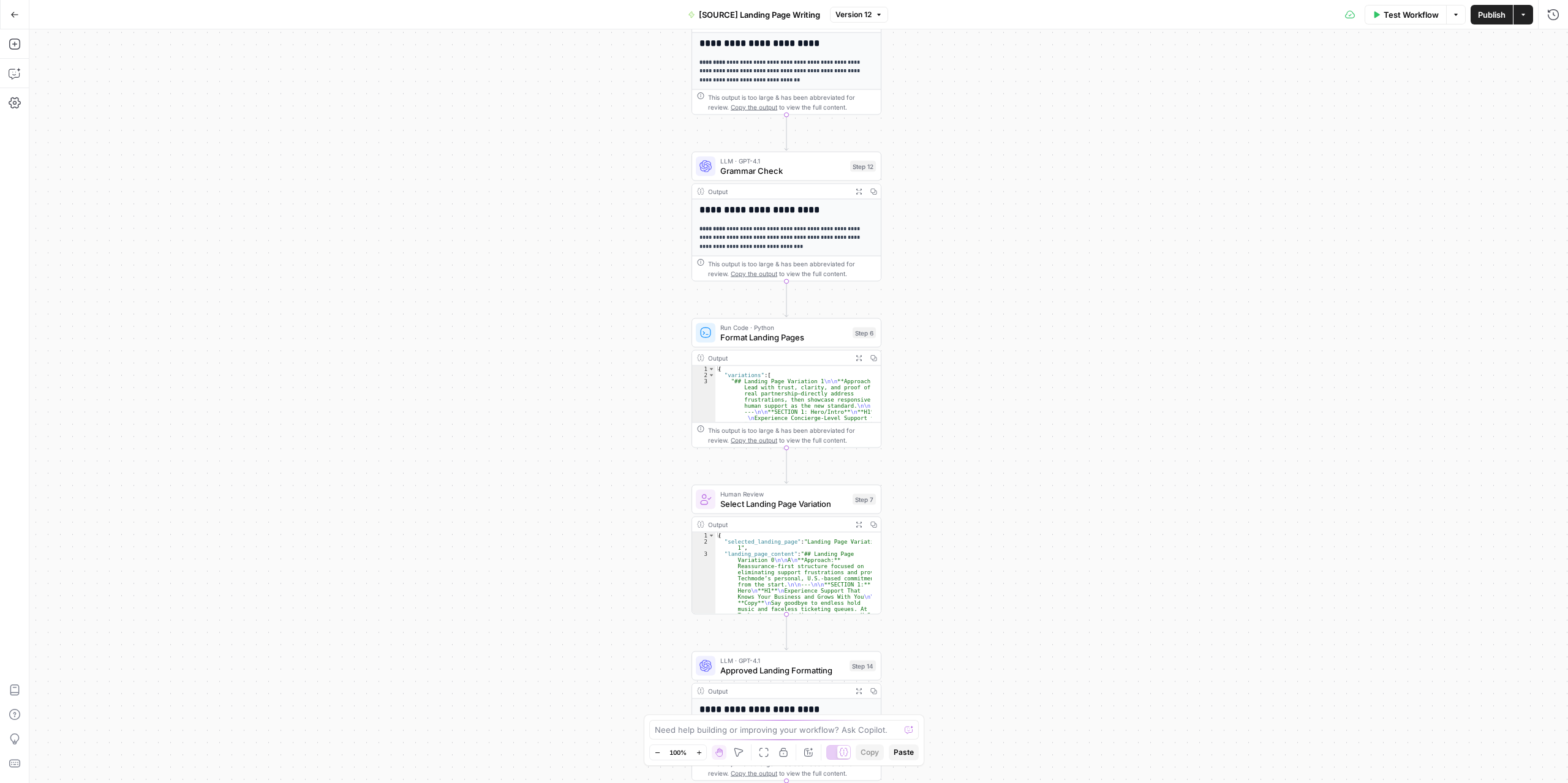
drag, startPoint x: 858, startPoint y: 288, endPoint x: 934, endPoint y: 466, distance: 193.5
click at [934, 466] on div "**********" at bounding box center [798, 406] width 1539 height 754
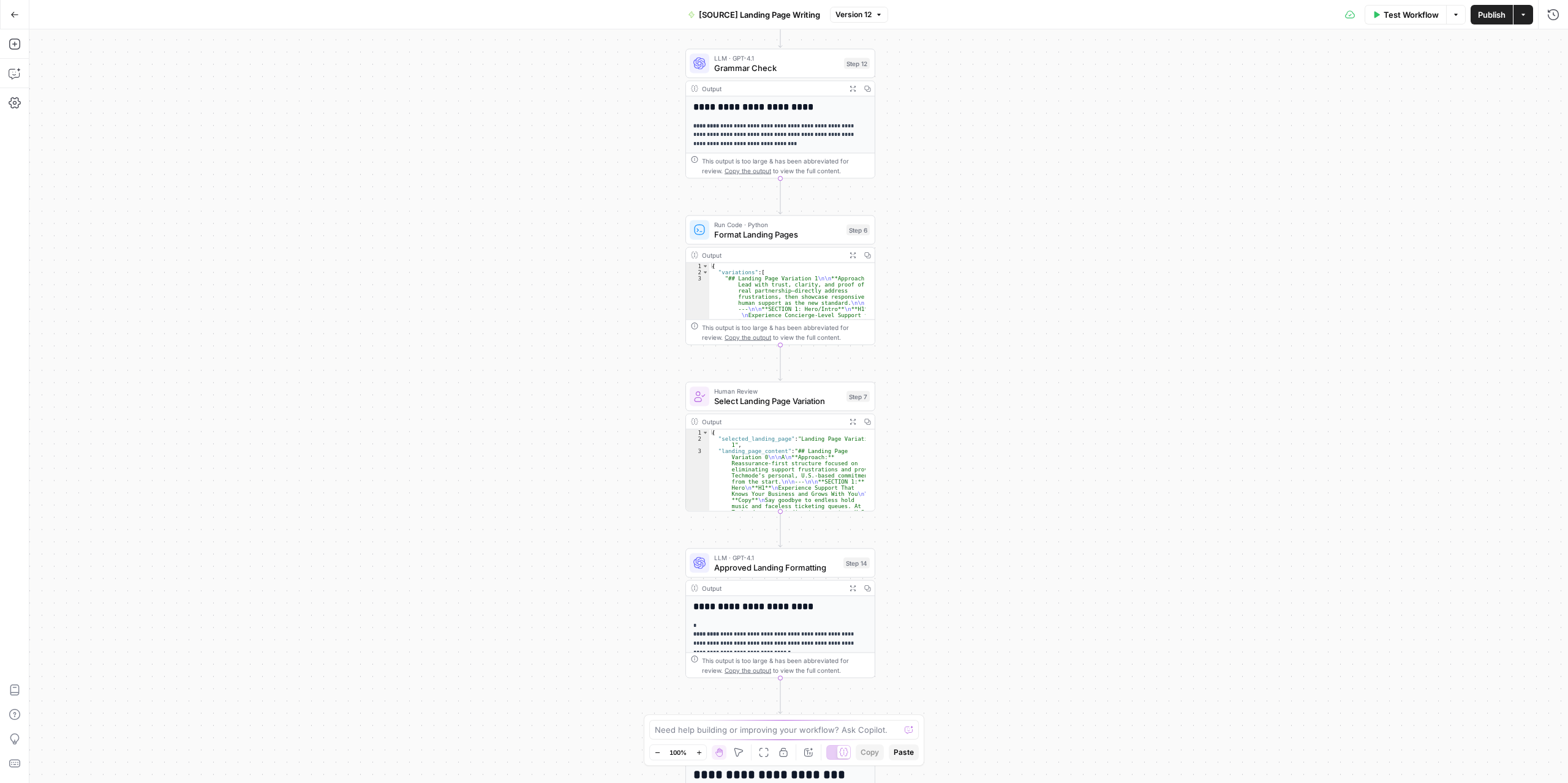
drag, startPoint x: 946, startPoint y: 419, endPoint x: 932, endPoint y: 315, distance: 104.9
click at [934, 317] on div "**********" at bounding box center [798, 406] width 1539 height 754
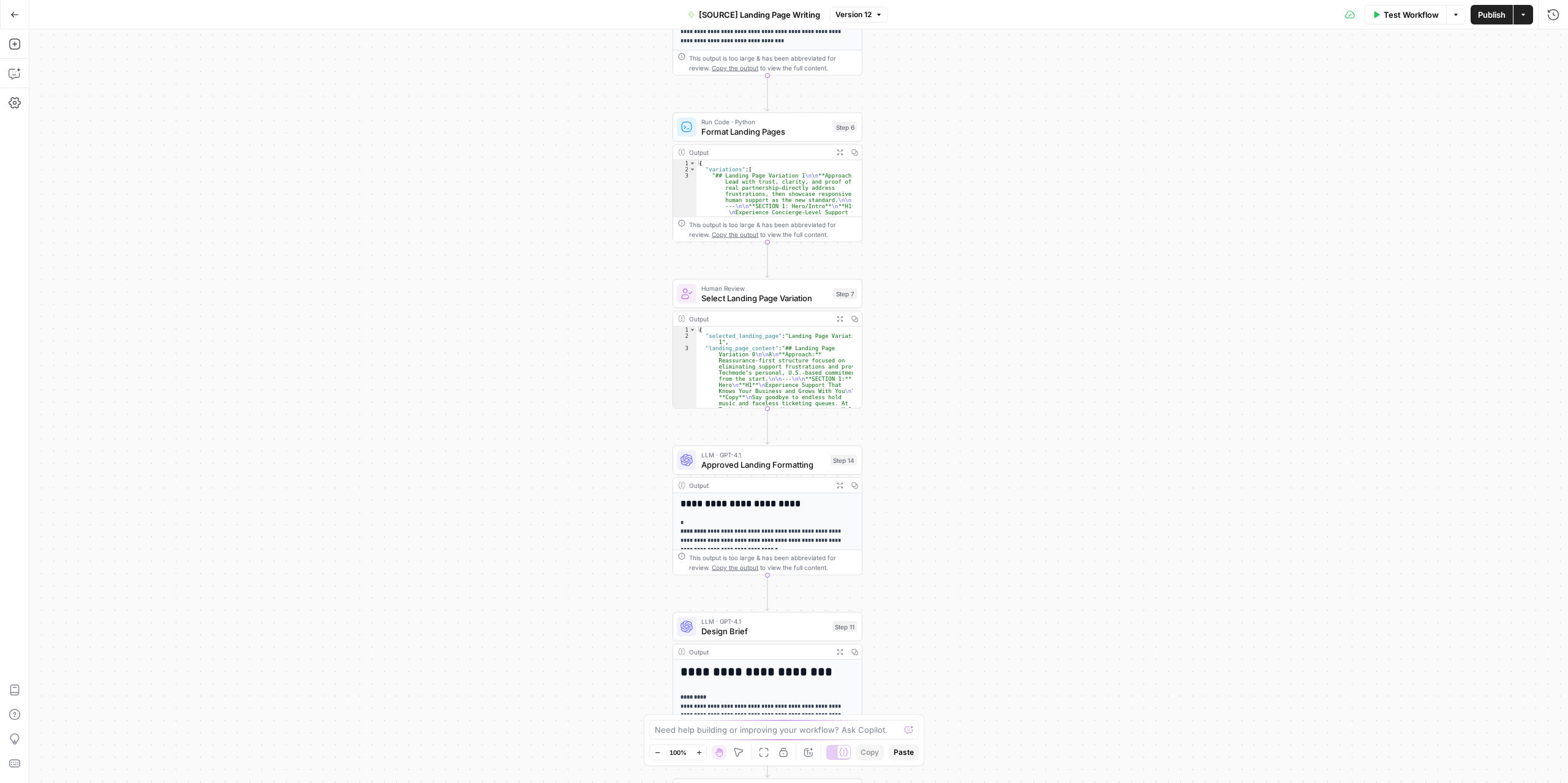
click at [839, 486] on icon "button" at bounding box center [840, 486] width 7 height 7
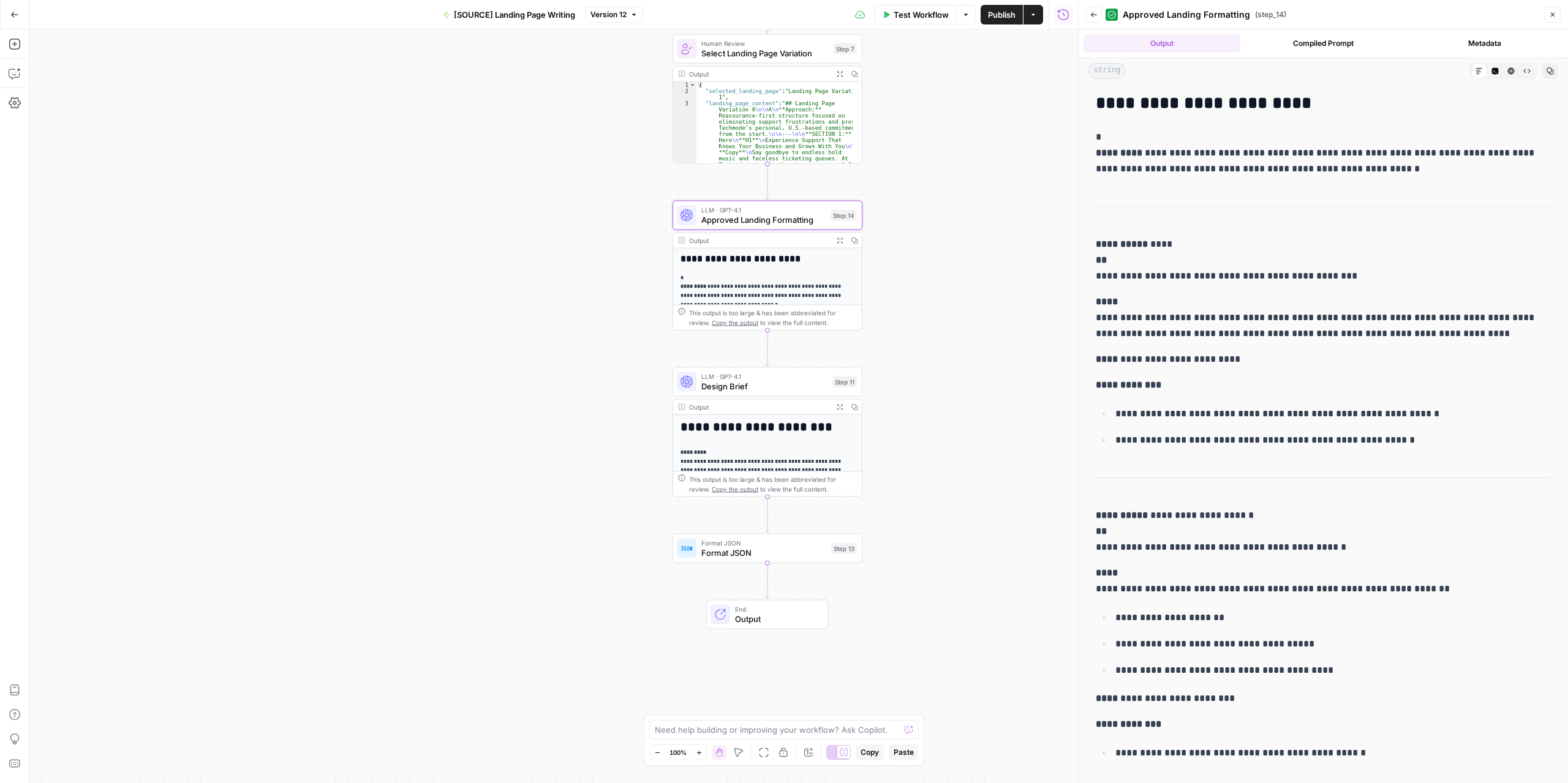
click at [811, 555] on span "Format JSON" at bounding box center [764, 553] width 125 height 13
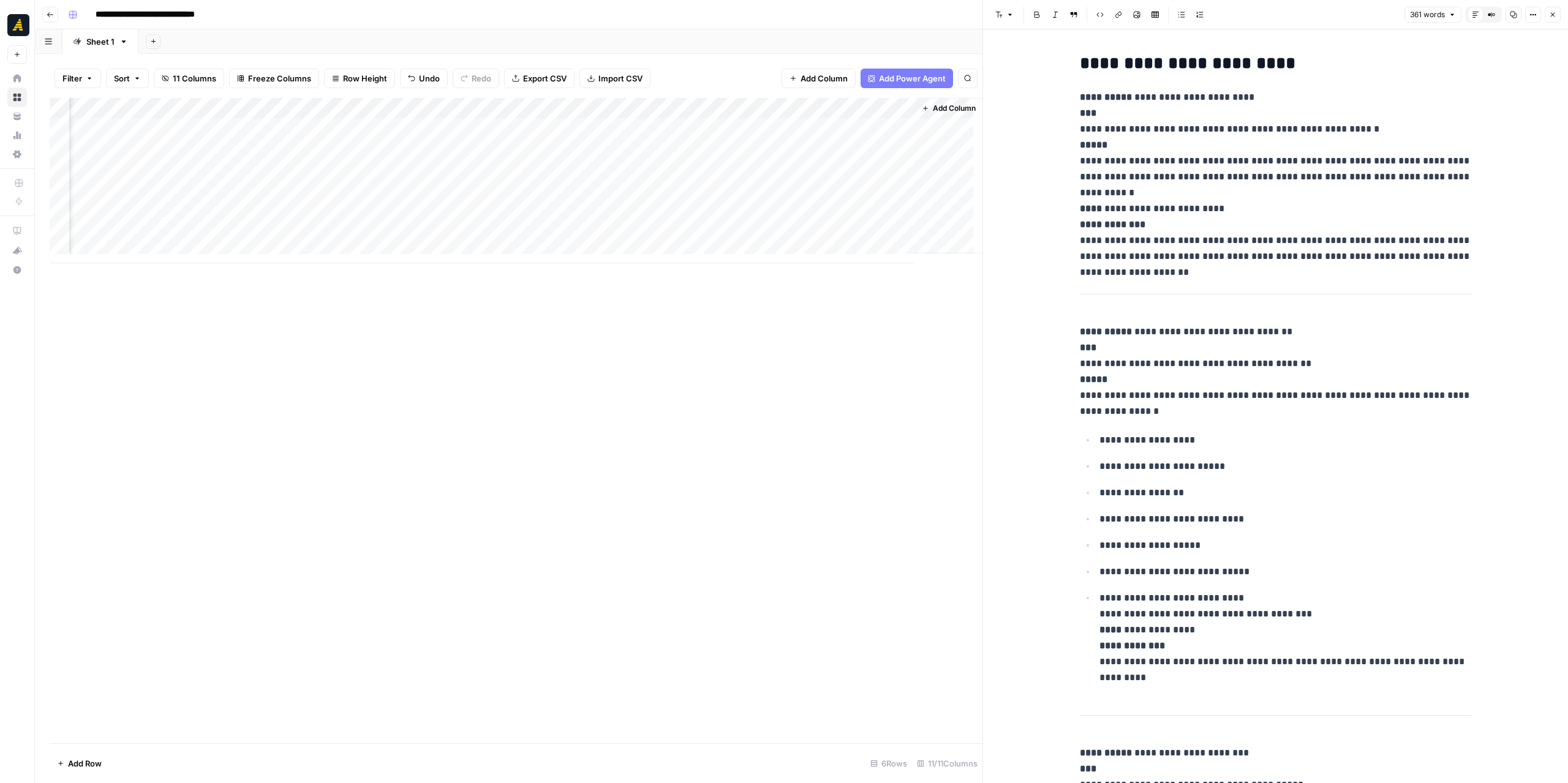
click at [1557, 12] on button "Close" at bounding box center [1552, 14] width 16 height 16
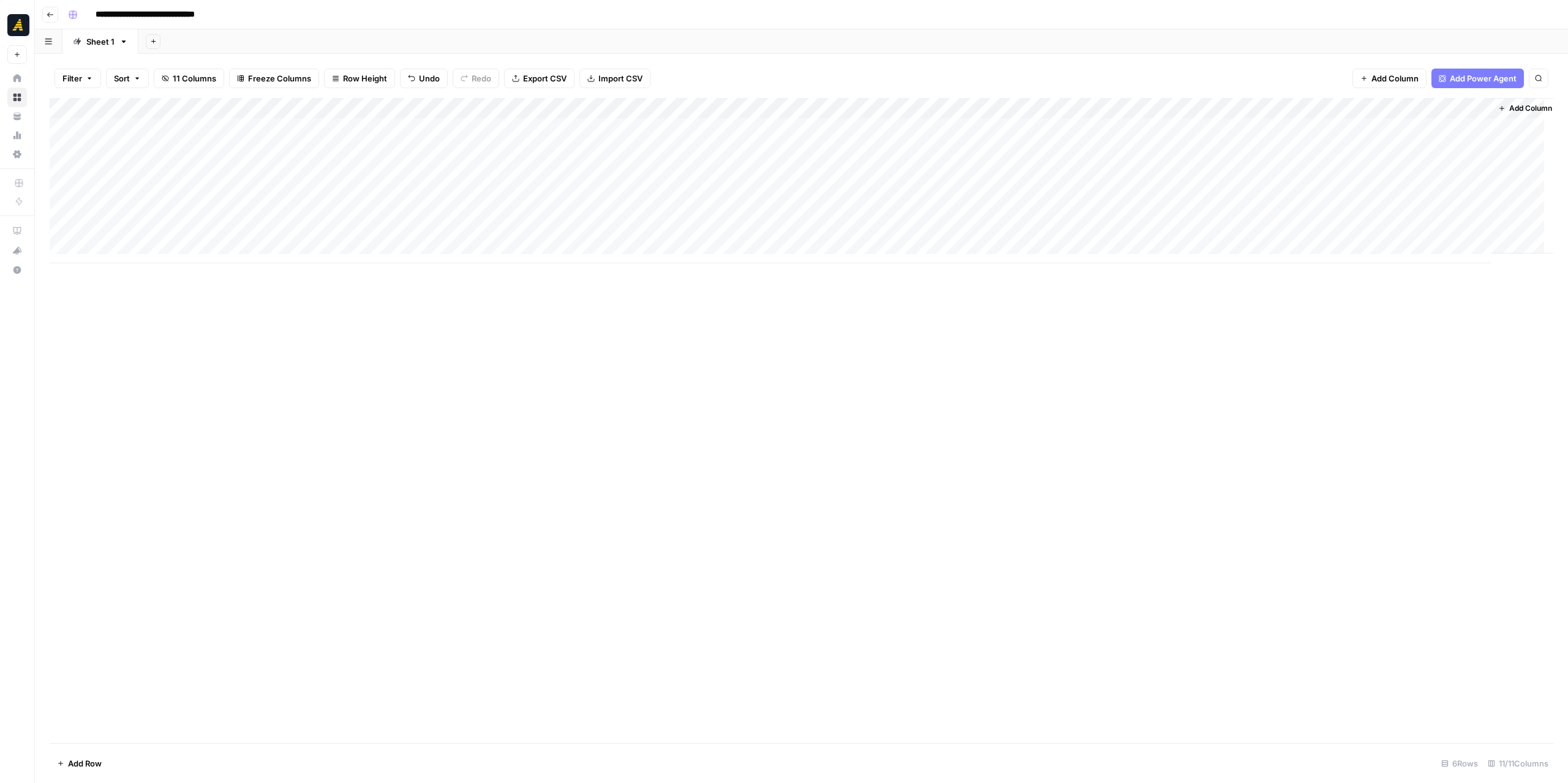
click at [1428, 129] on div "Add Column" at bounding box center [802, 181] width 1504 height 166
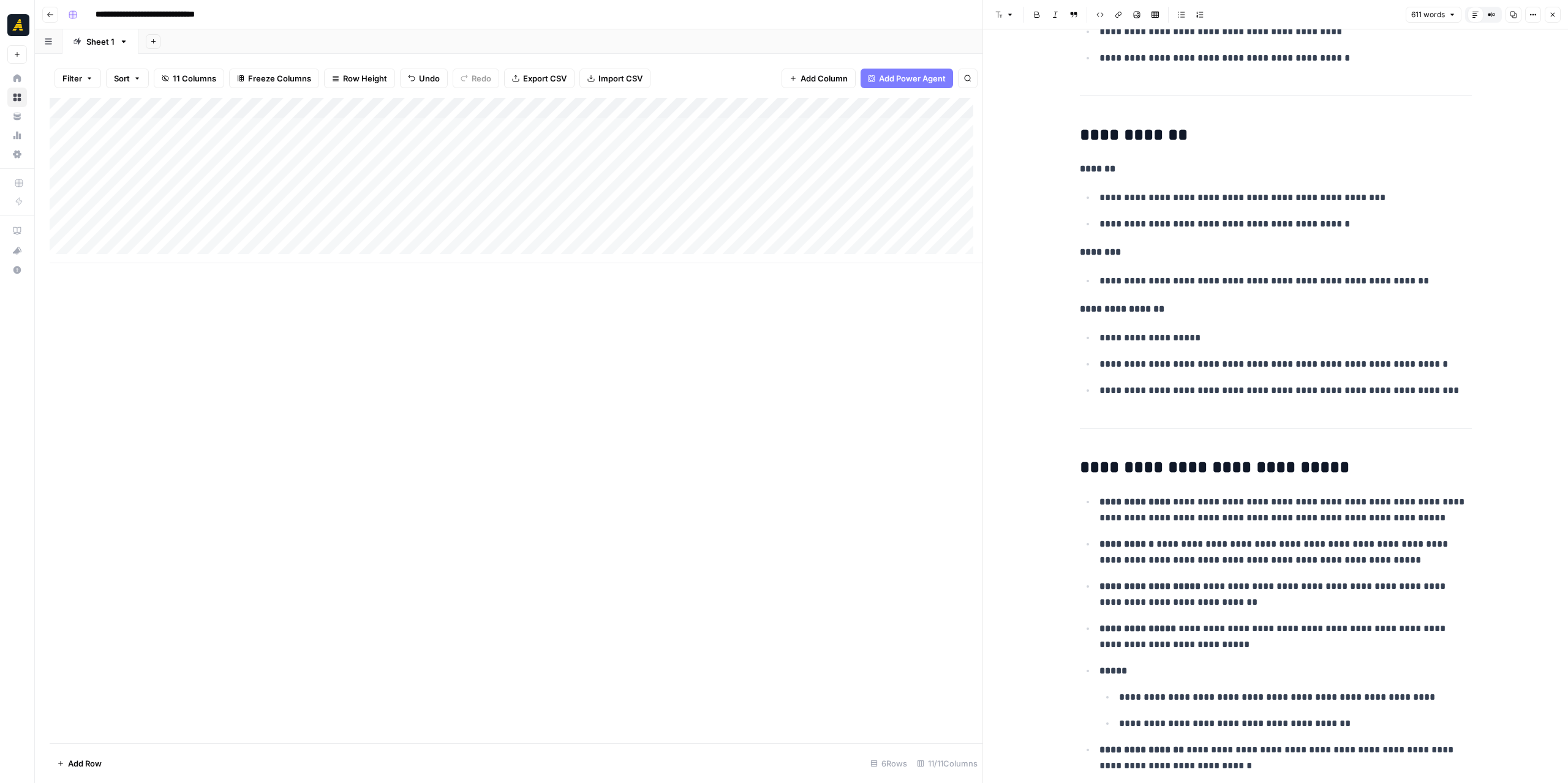
scroll to position [2143, 0]
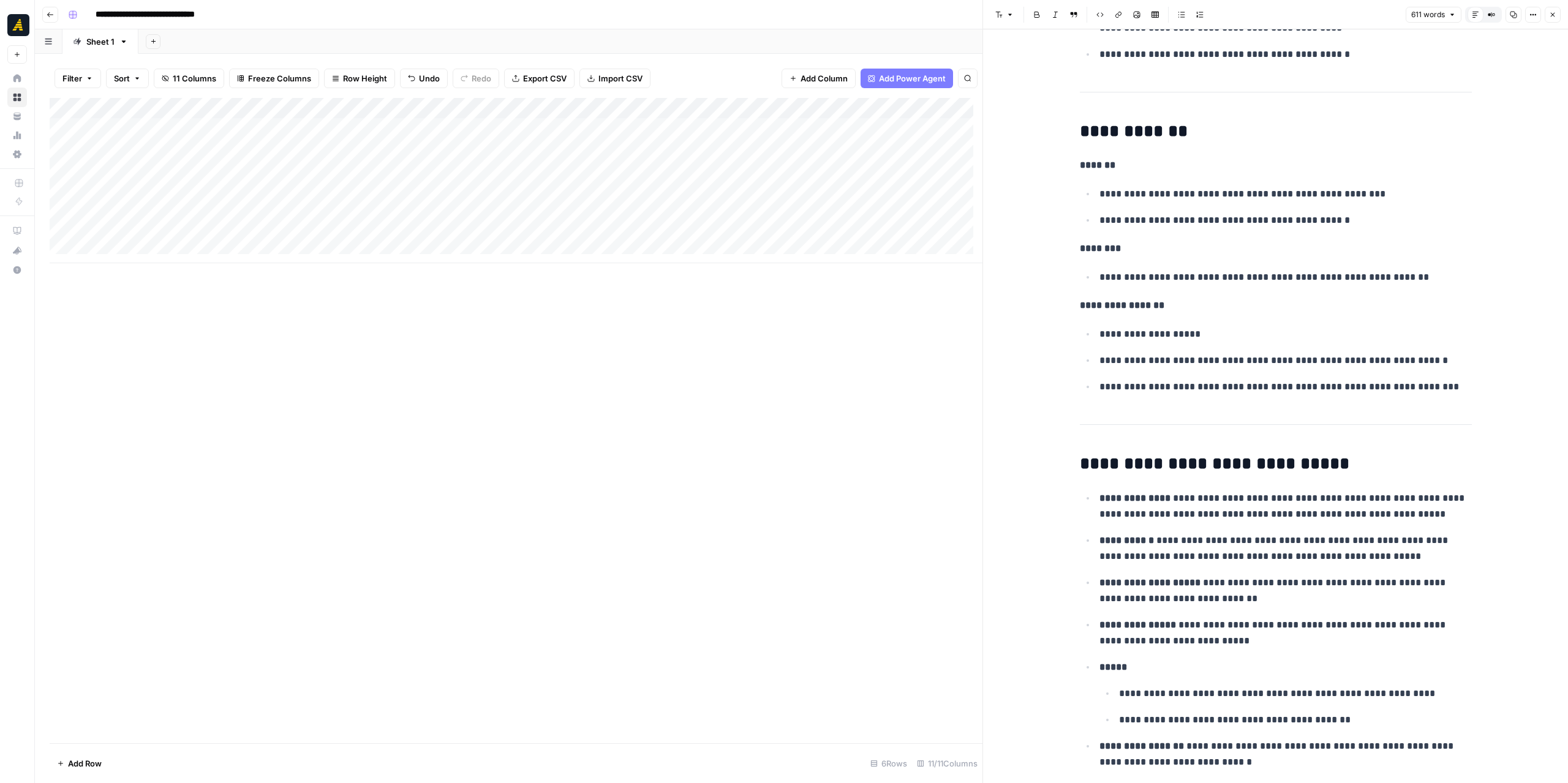
click at [1560, 13] on button "Close" at bounding box center [1552, 14] width 16 height 16
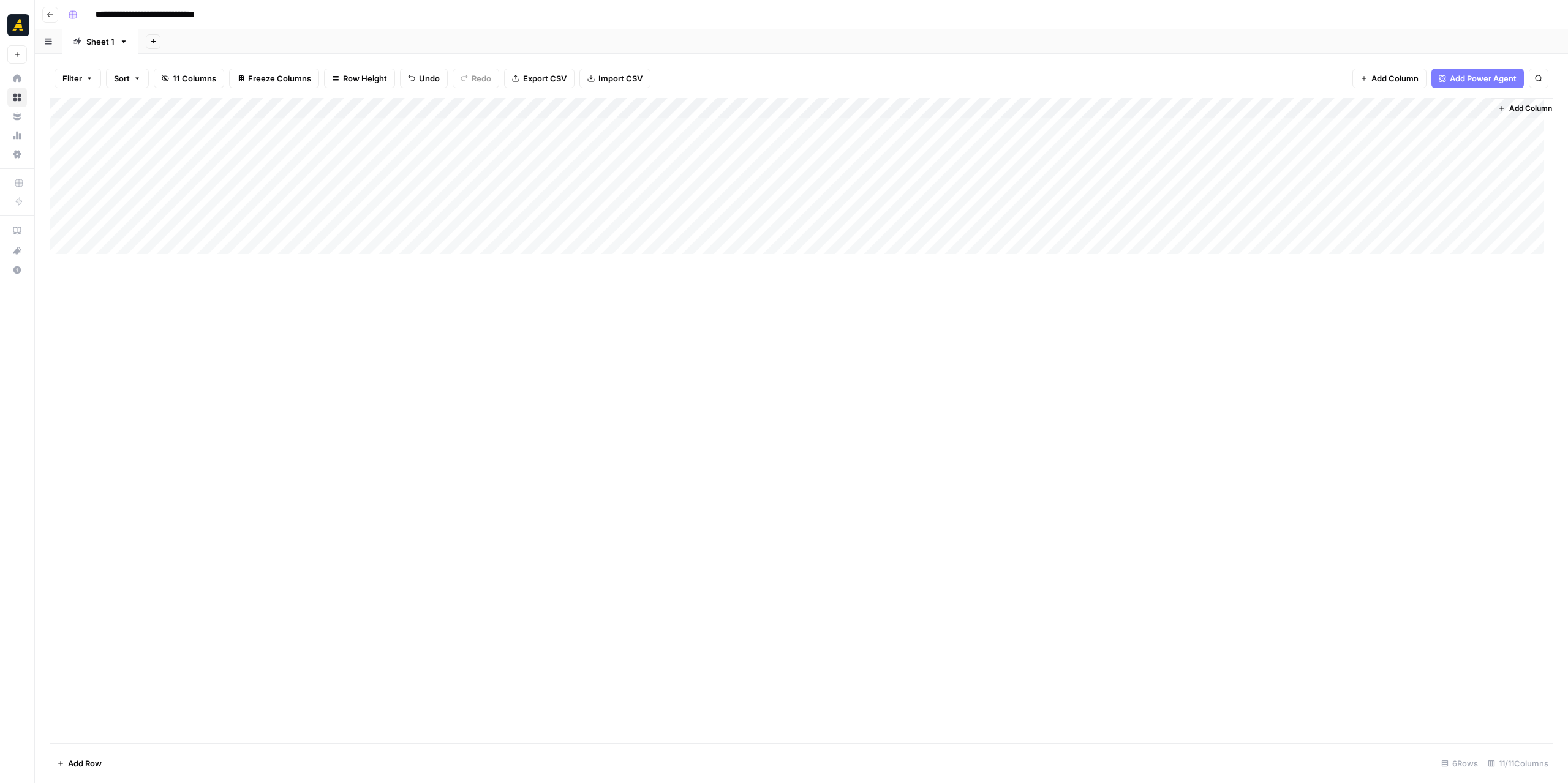
click at [1313, 130] on div "Add Column" at bounding box center [802, 181] width 1504 height 166
click at [1312, 130] on div "Add Column" at bounding box center [802, 181] width 1504 height 166
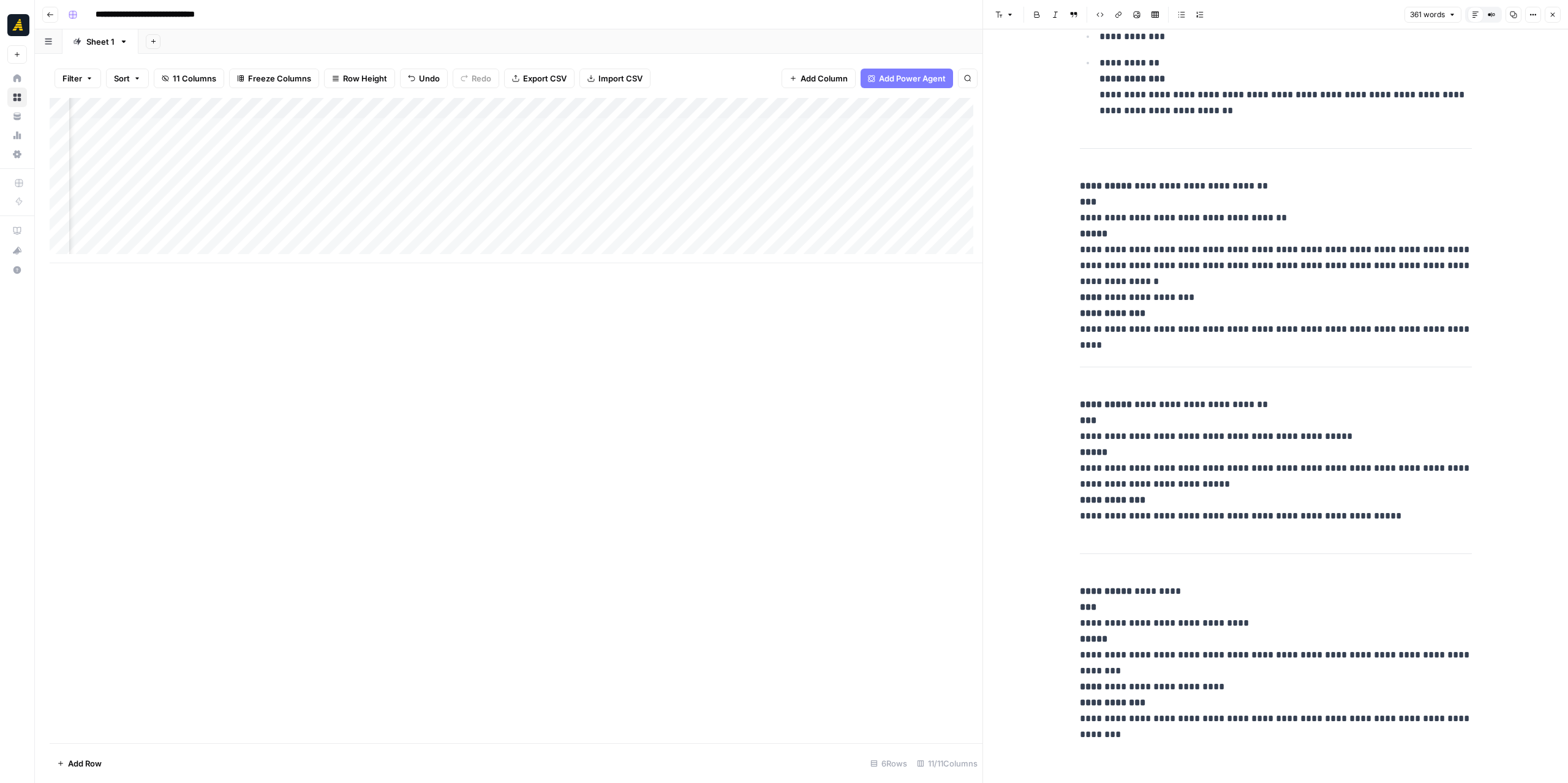
scroll to position [0, 587]
click at [856, 134] on div "Add Column" at bounding box center [516, 181] width 933 height 166
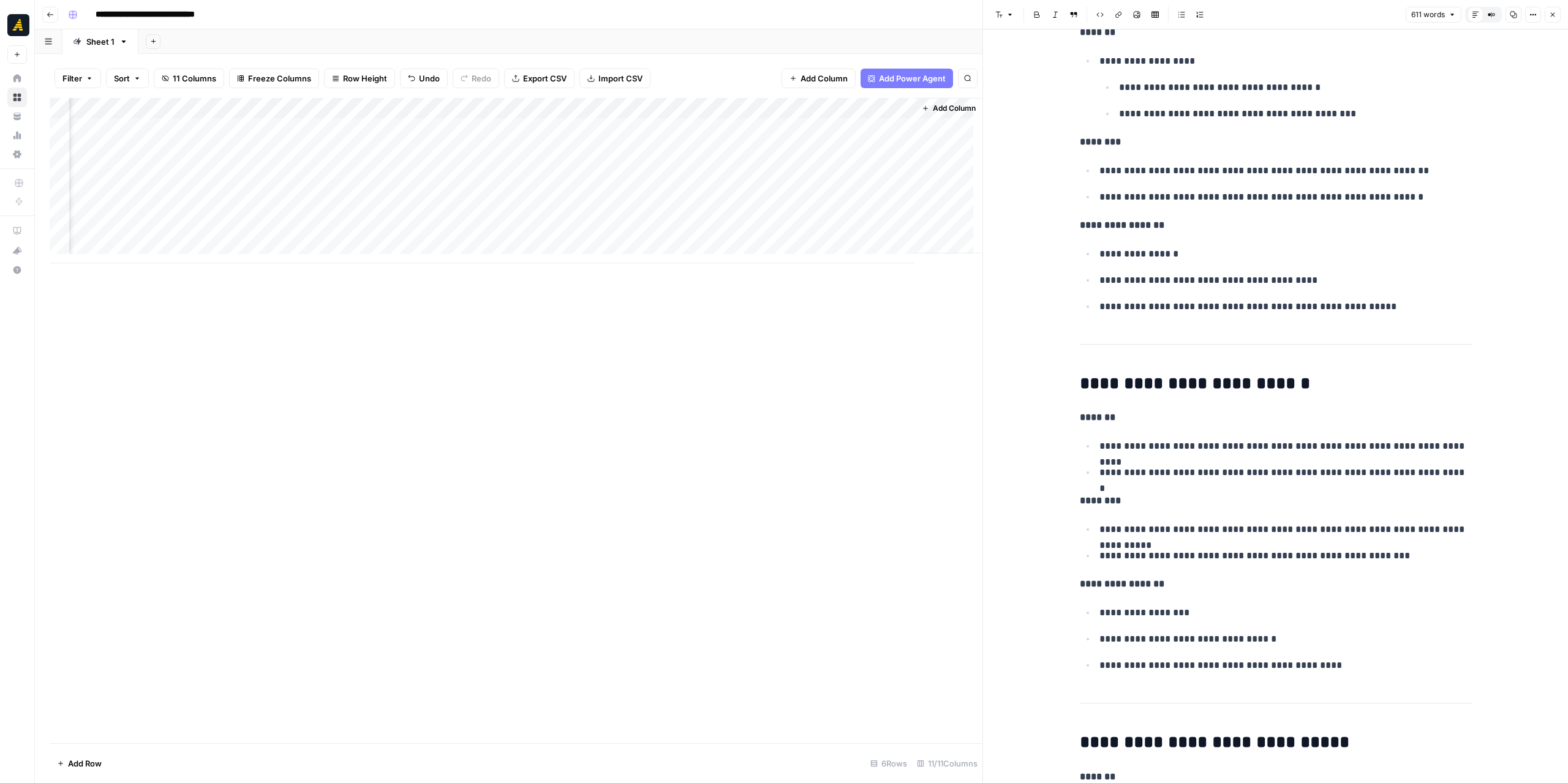
scroll to position [9, 587]
drag, startPoint x: 859, startPoint y: 263, endPoint x: 470, endPoint y: 261, distance: 389.0
click at [470, 261] on div "Add Column" at bounding box center [516, 181] width 933 height 166
click at [659, 227] on div "Add Column" at bounding box center [516, 181] width 933 height 166
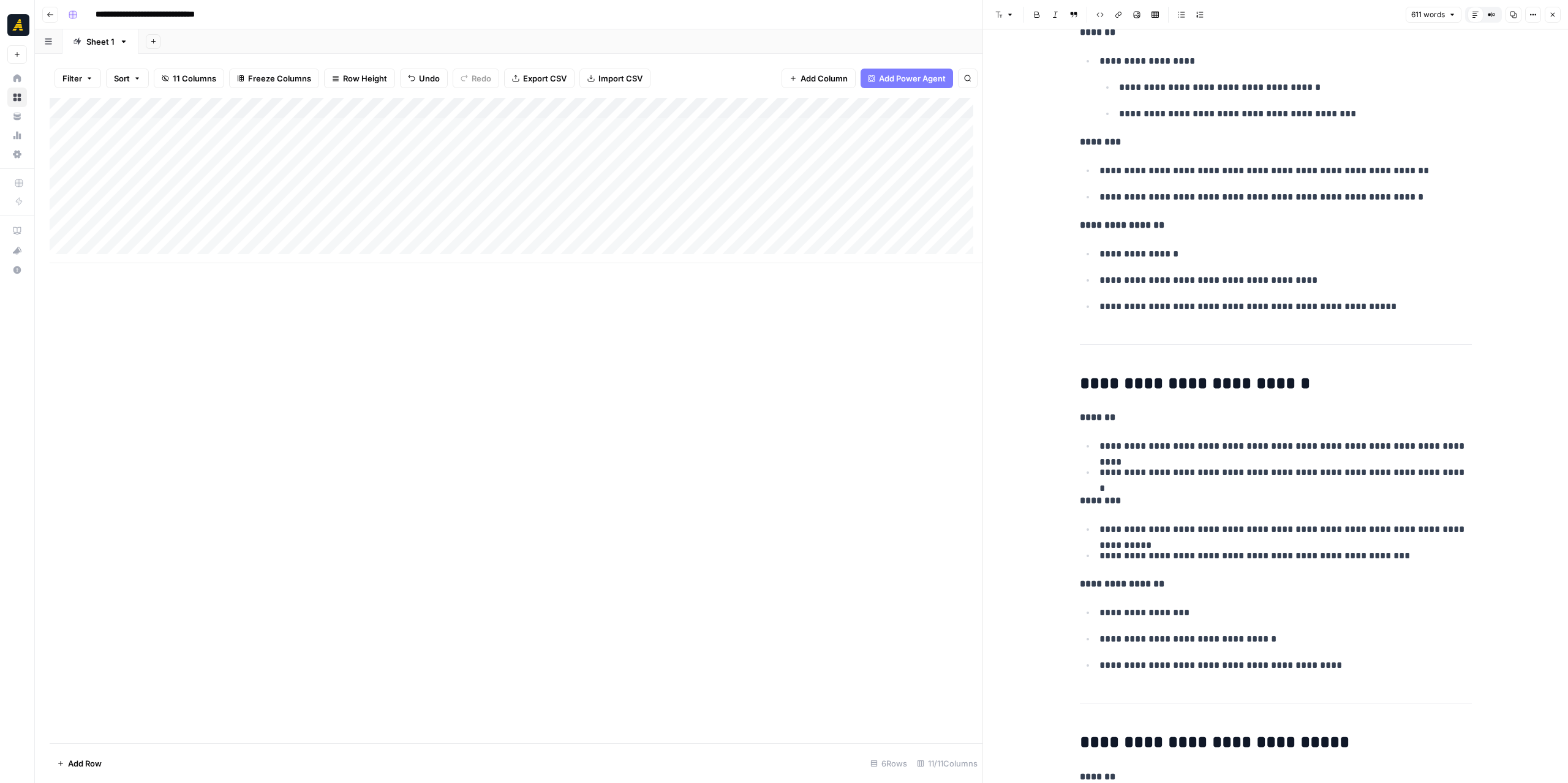
click at [1550, 13] on icon "button" at bounding box center [1553, 14] width 8 height 8
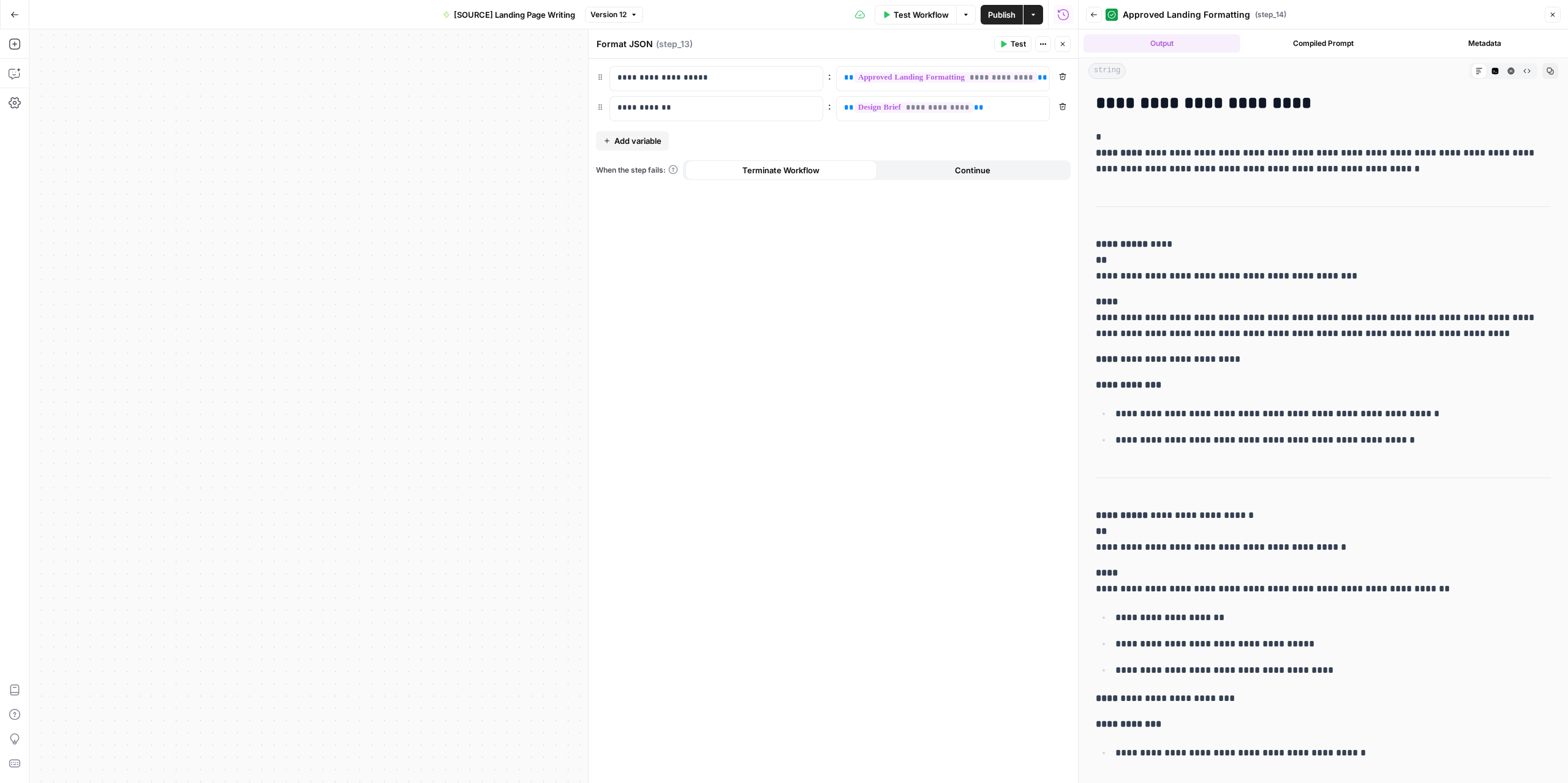
click at [18, 18] on button "Go Back" at bounding box center [14, 14] width 22 height 22
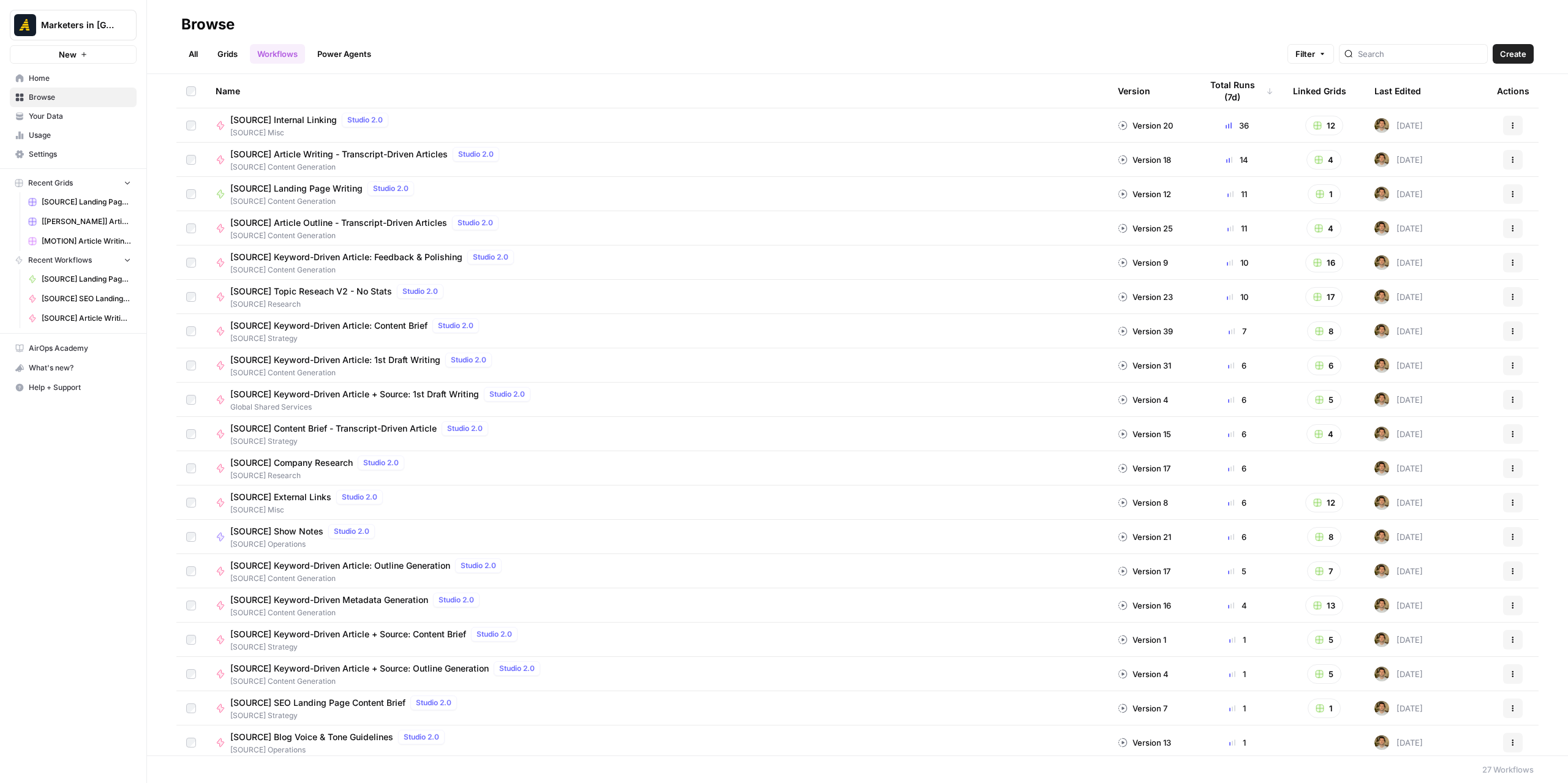
click at [192, 55] on link "All" at bounding box center [193, 53] width 24 height 19
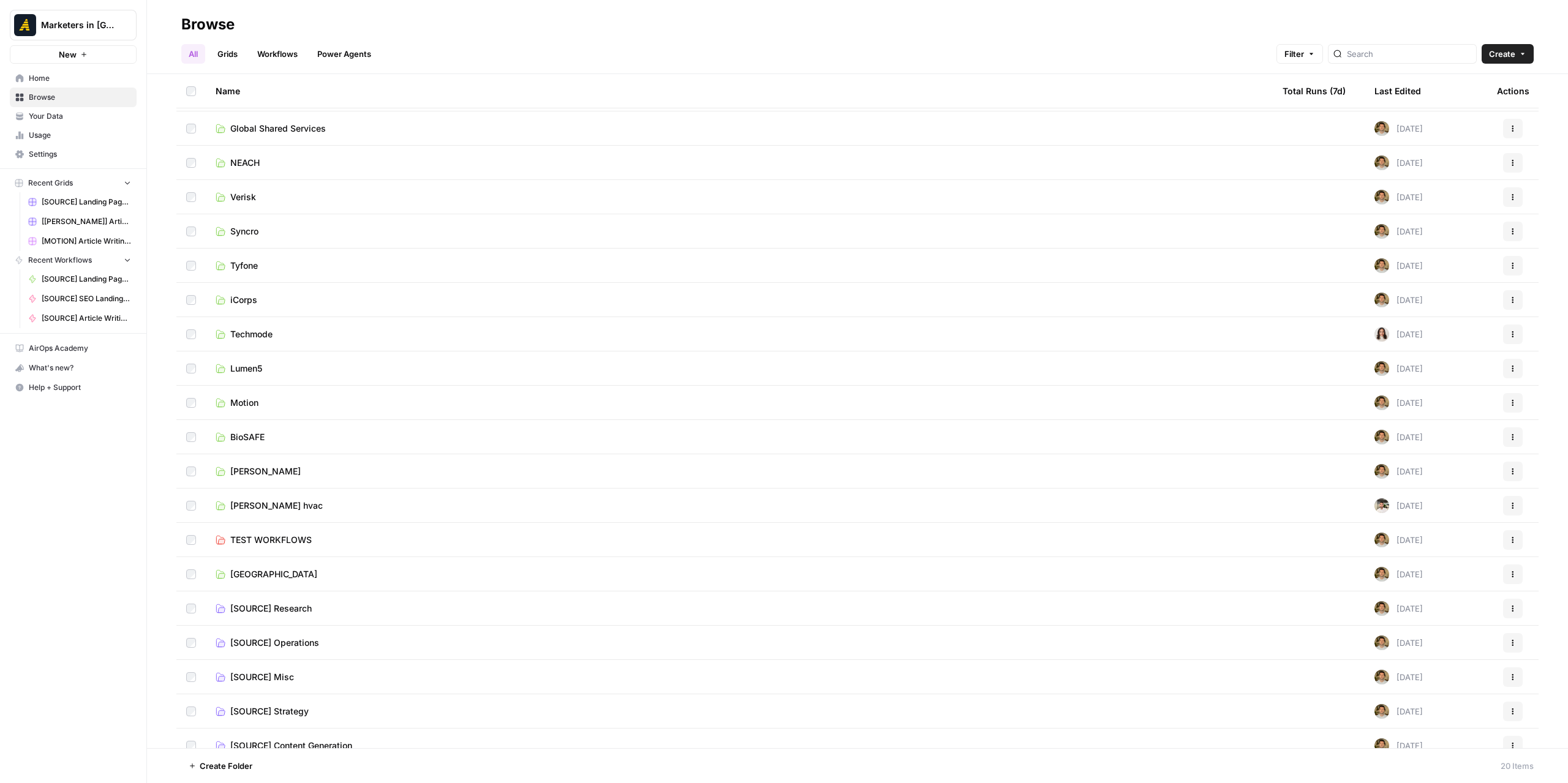
scroll to position [45, 0]
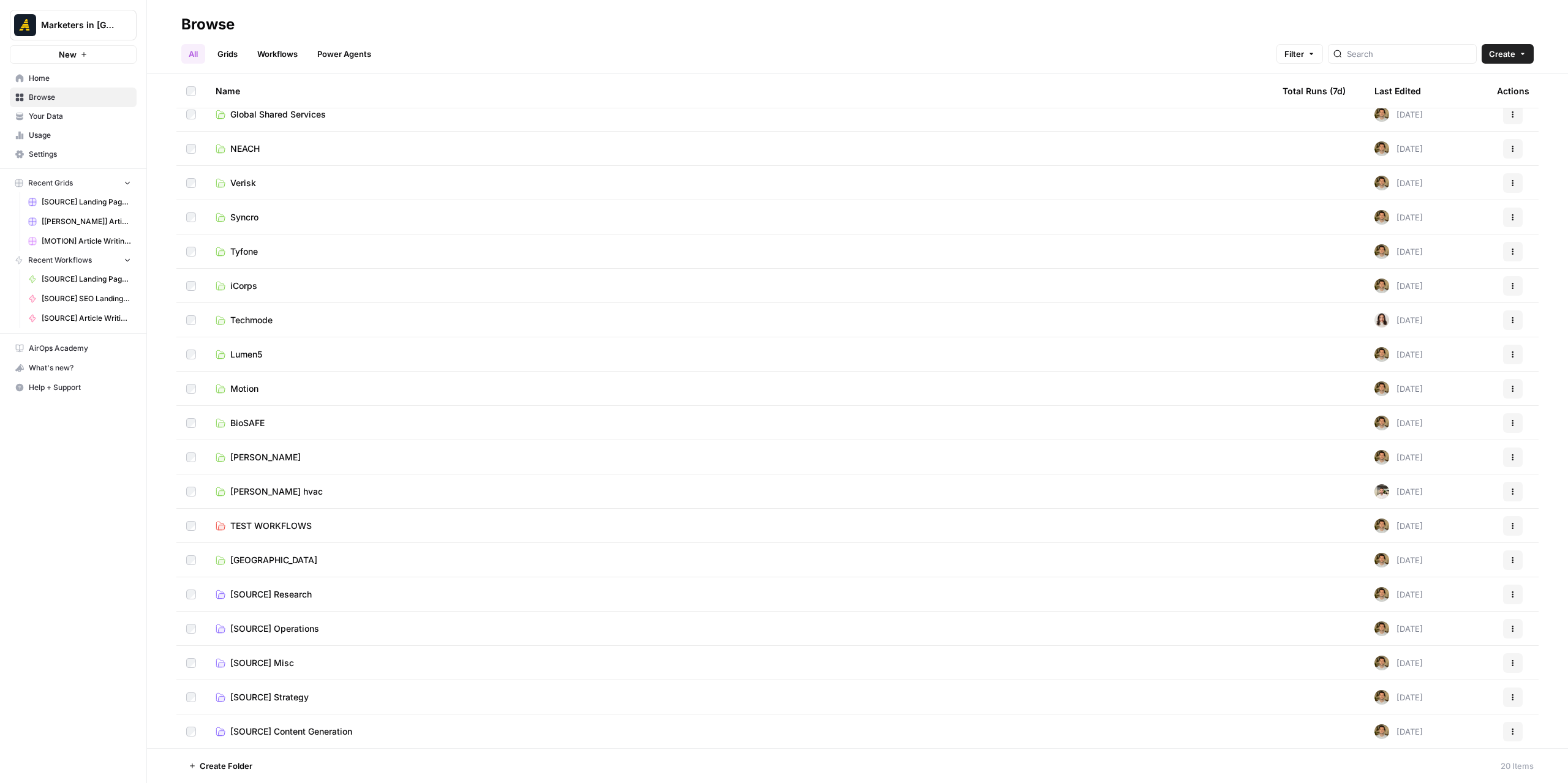
click at [299, 697] on span "[SOURCE] Strategy" at bounding box center [269, 697] width 78 height 13
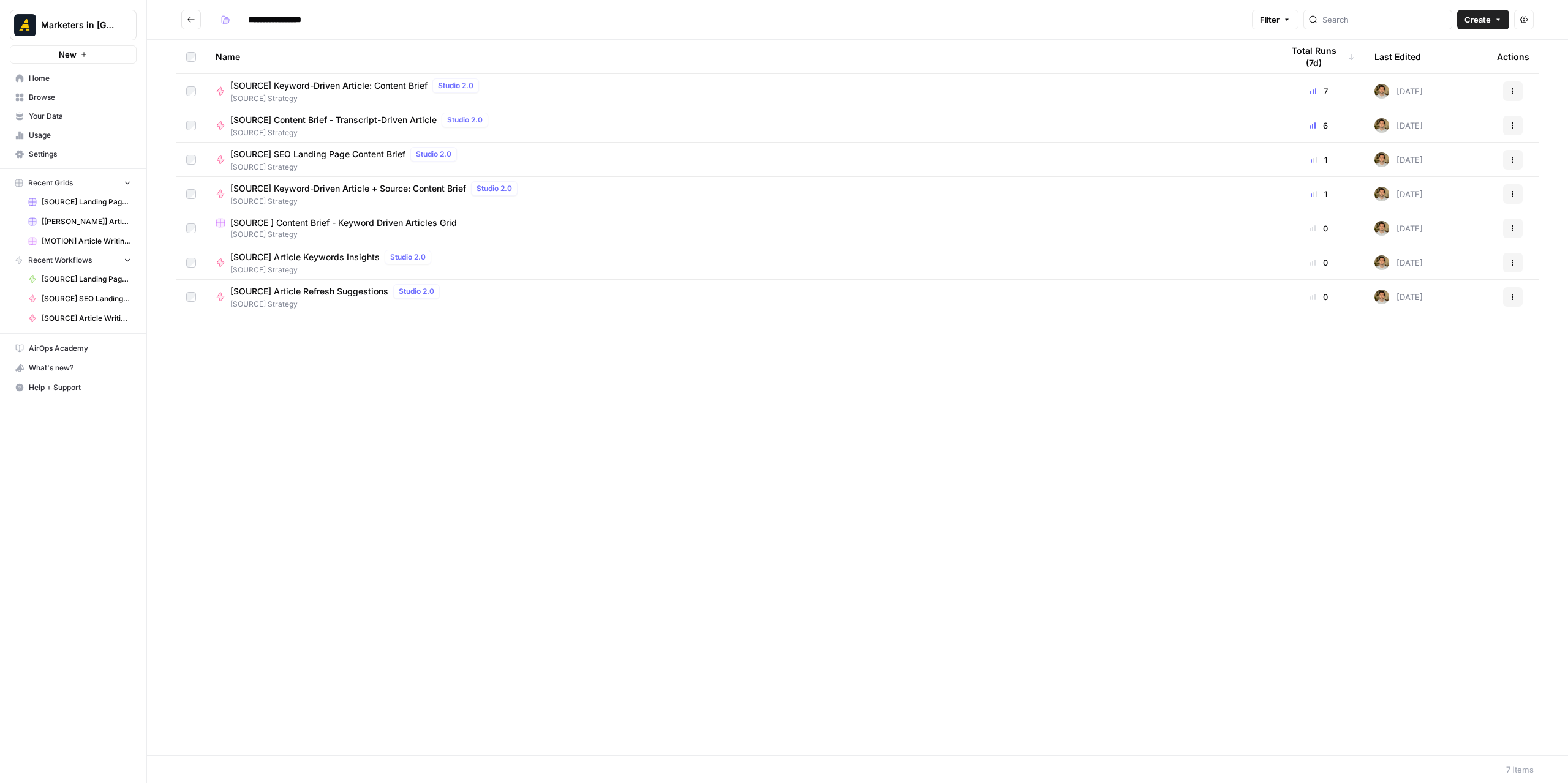
click at [196, 18] on button "Go back" at bounding box center [191, 19] width 19 height 19
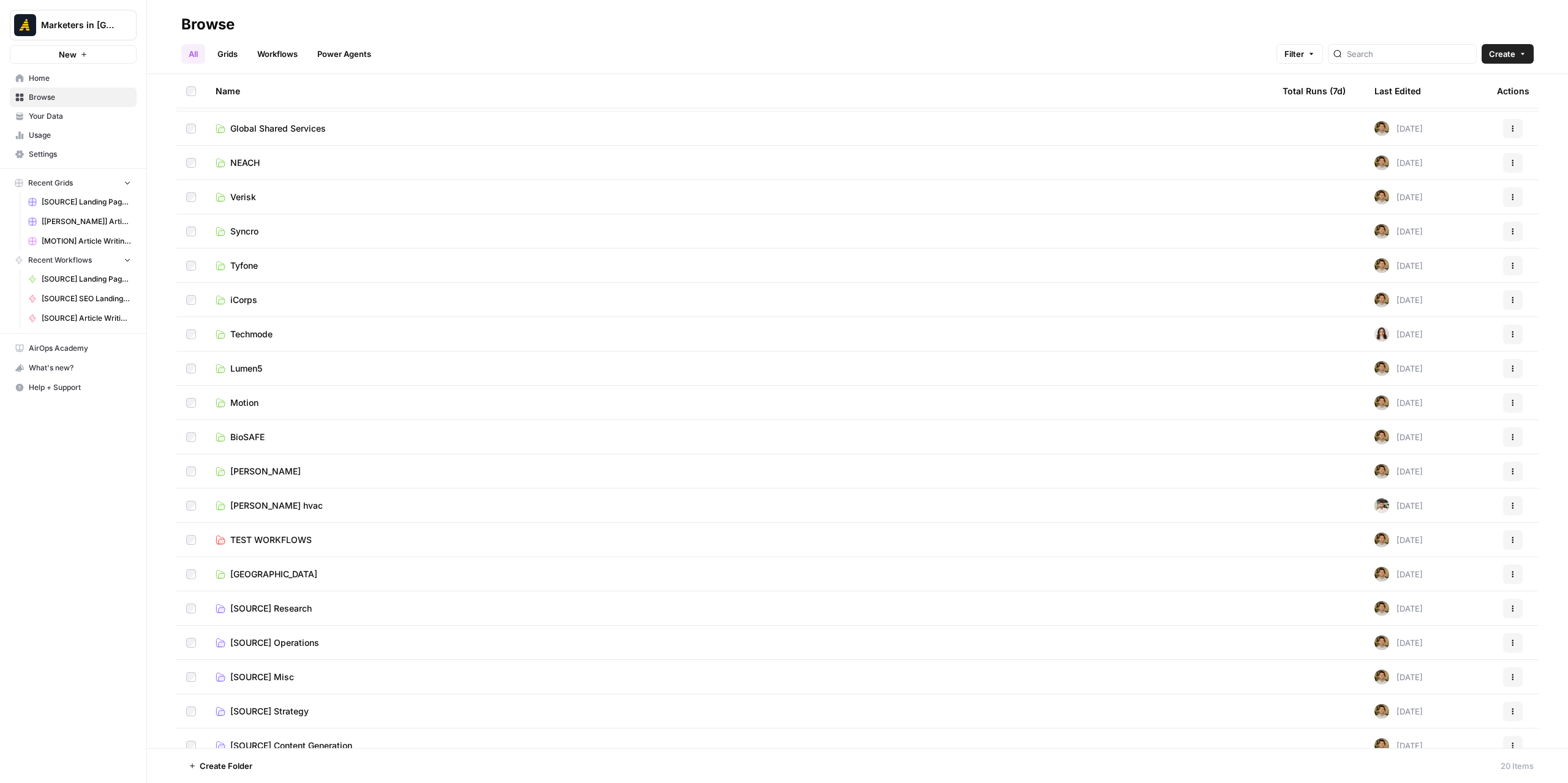
scroll to position [45, 0]
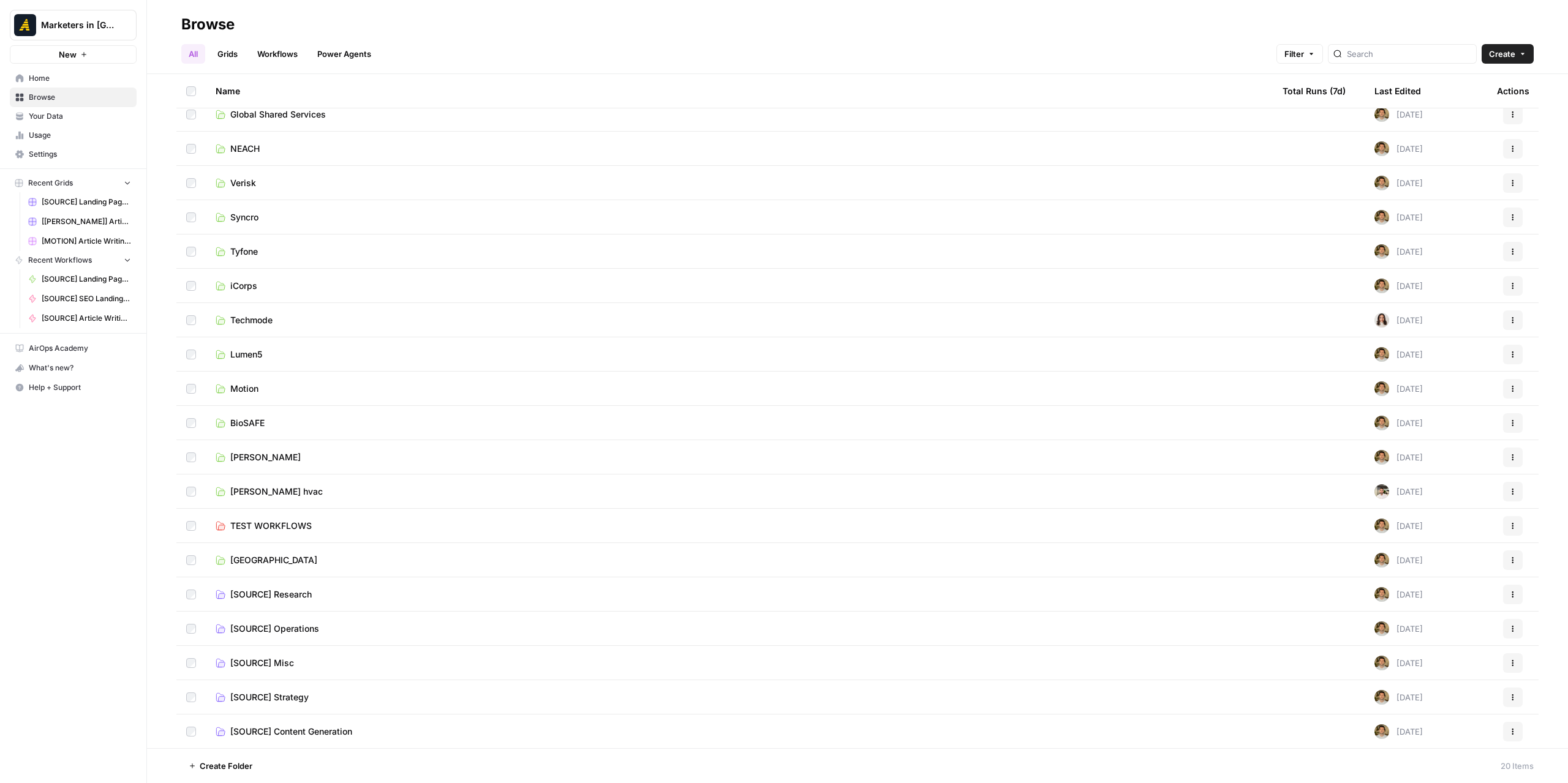
click at [296, 730] on span "[SOURCE] Content Generation" at bounding box center [291, 732] width 122 height 13
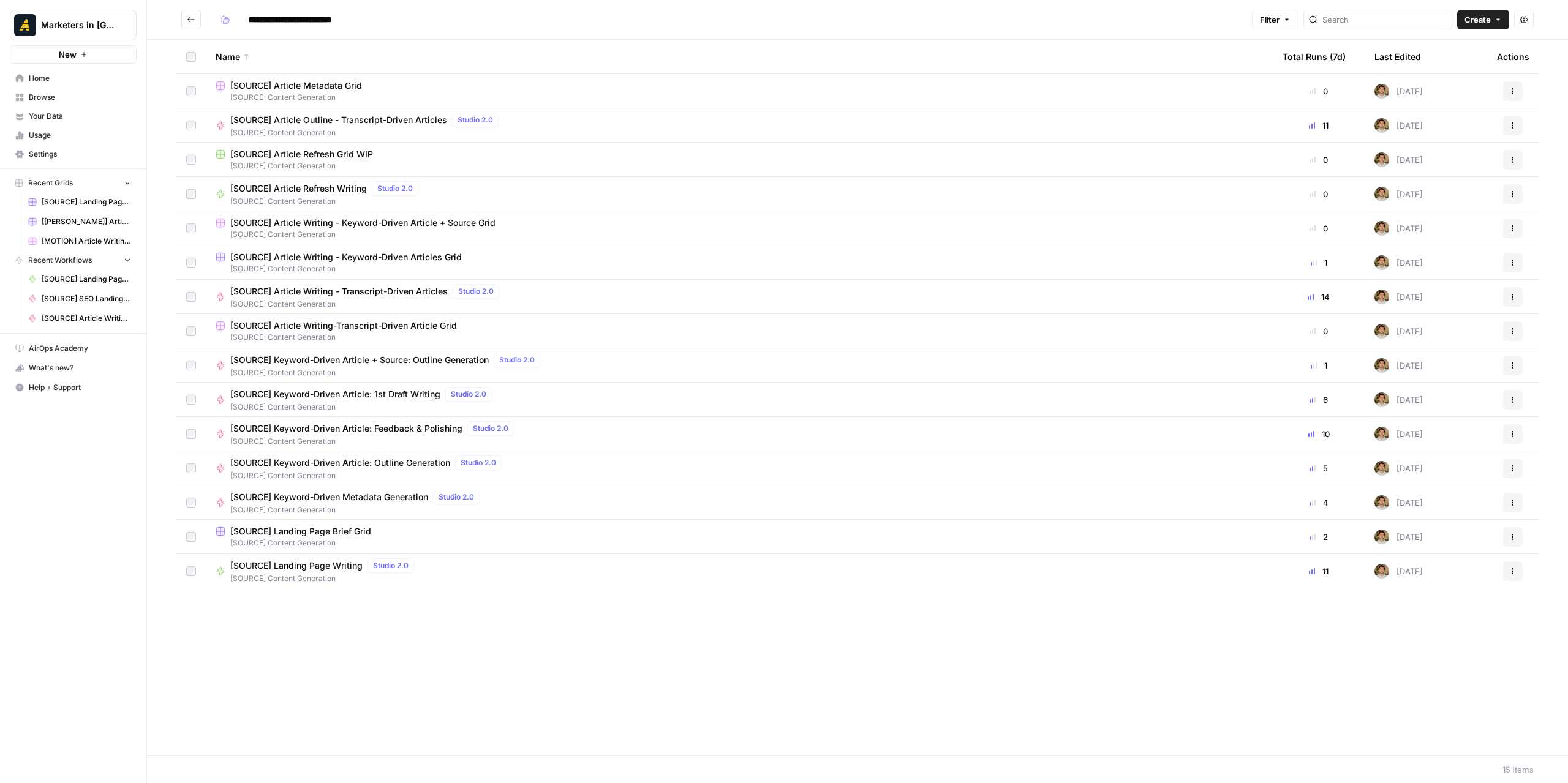
click at [288, 188] on span "[SOURCE] Article Refresh Writing" at bounding box center [298, 188] width 137 height 13
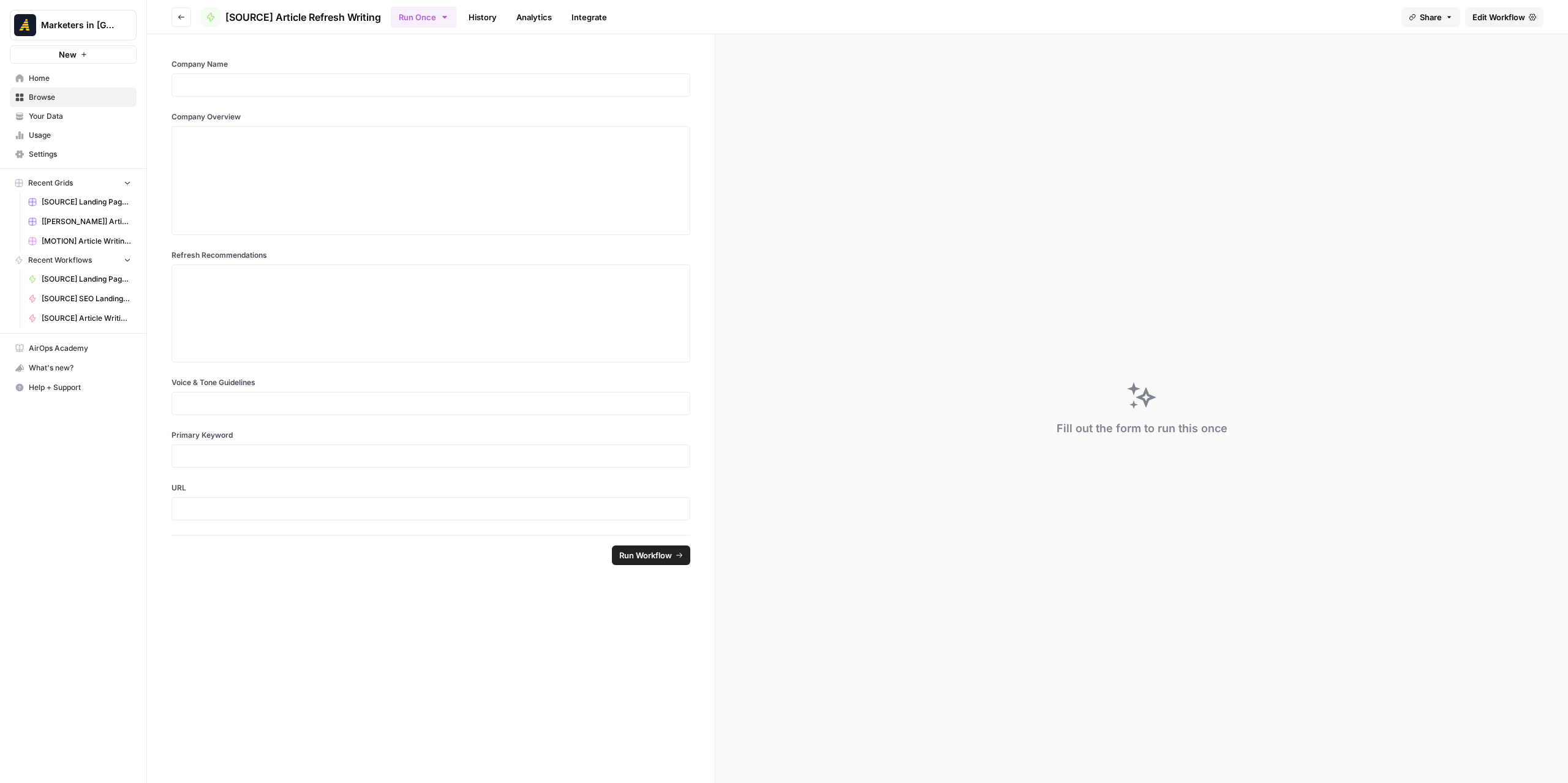
click at [1503, 13] on span "Edit Workflow" at bounding box center [1498, 17] width 53 height 13
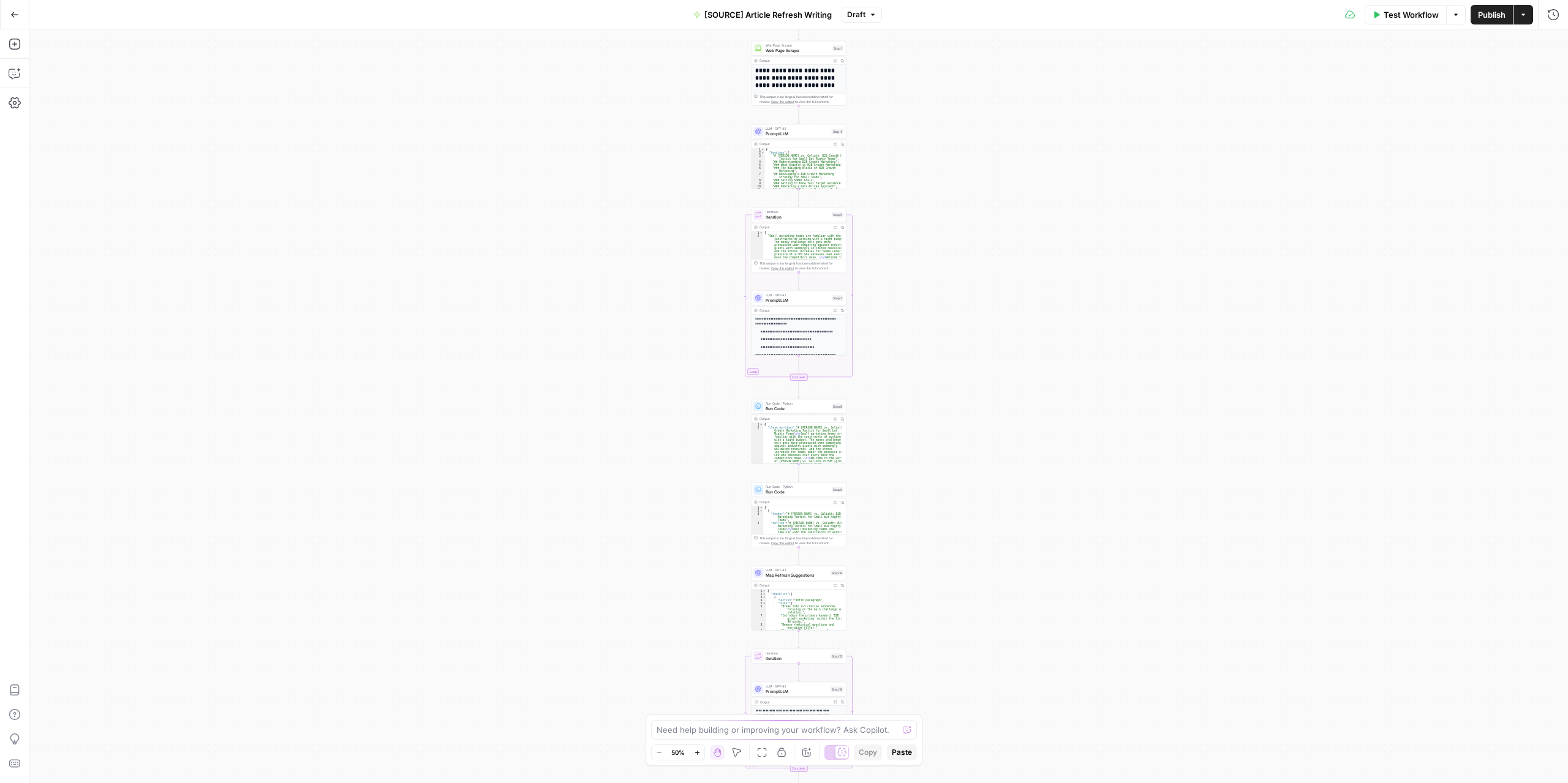
click at [712, 16] on span "[SOURCE] Article Refresh Writing" at bounding box center [768, 14] width 128 height 13
click at [83, 138] on input "Color" at bounding box center [197, 137] width 282 height 13
click at [77, 285] on span "Pink" at bounding box center [201, 285] width 282 height 13
type input "Pink"
click at [805, 753] on icon "button" at bounding box center [807, 753] width 10 height 10
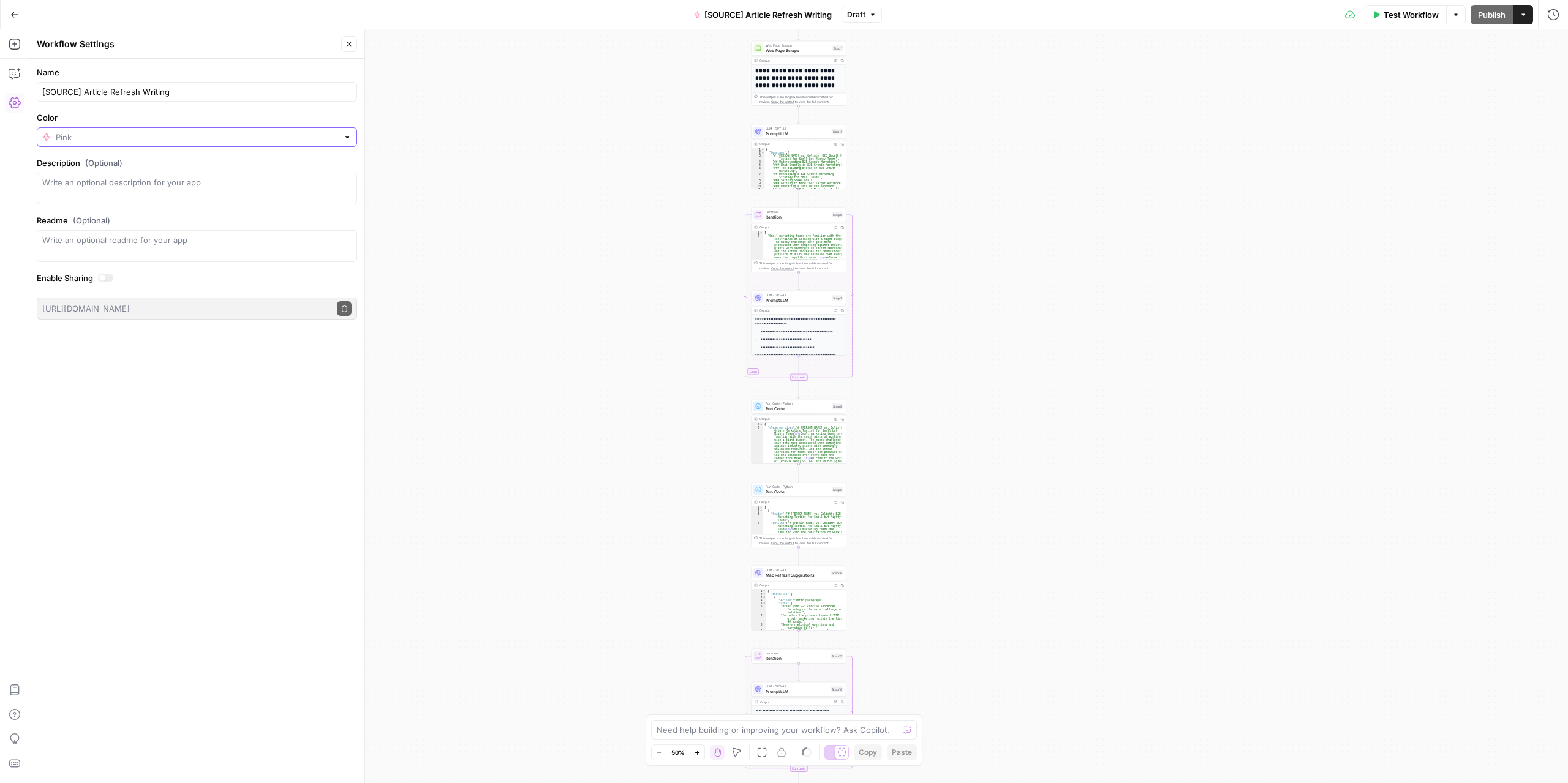
click at [166, 132] on input "Color" at bounding box center [197, 137] width 282 height 13
click at [121, 197] on span "Green" at bounding box center [201, 199] width 282 height 13
type input "Green"
click at [21, 10] on button "Go Back" at bounding box center [14, 14] width 22 height 22
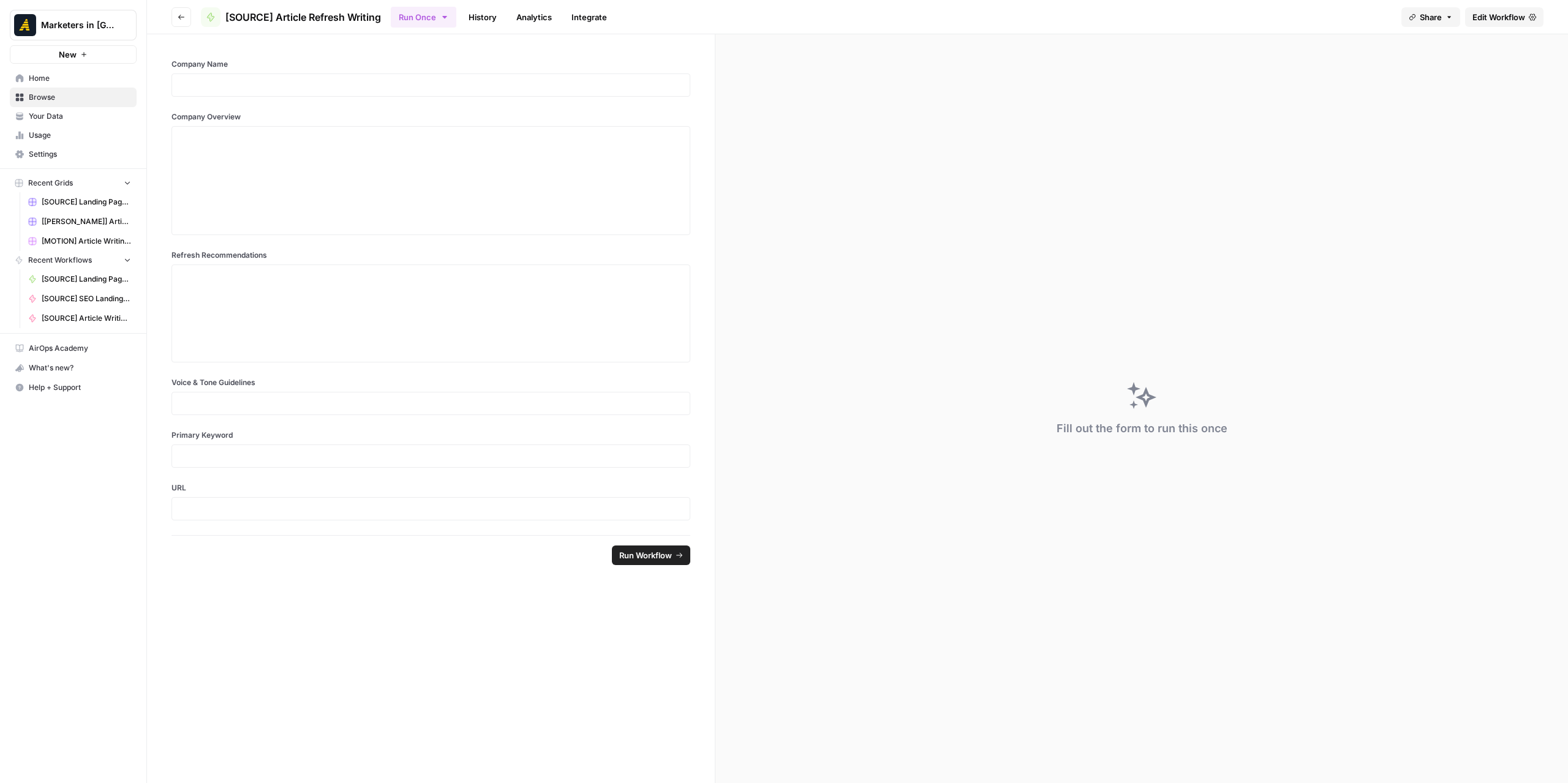
click at [176, 10] on button "Go back" at bounding box center [181, 17] width 19 height 19
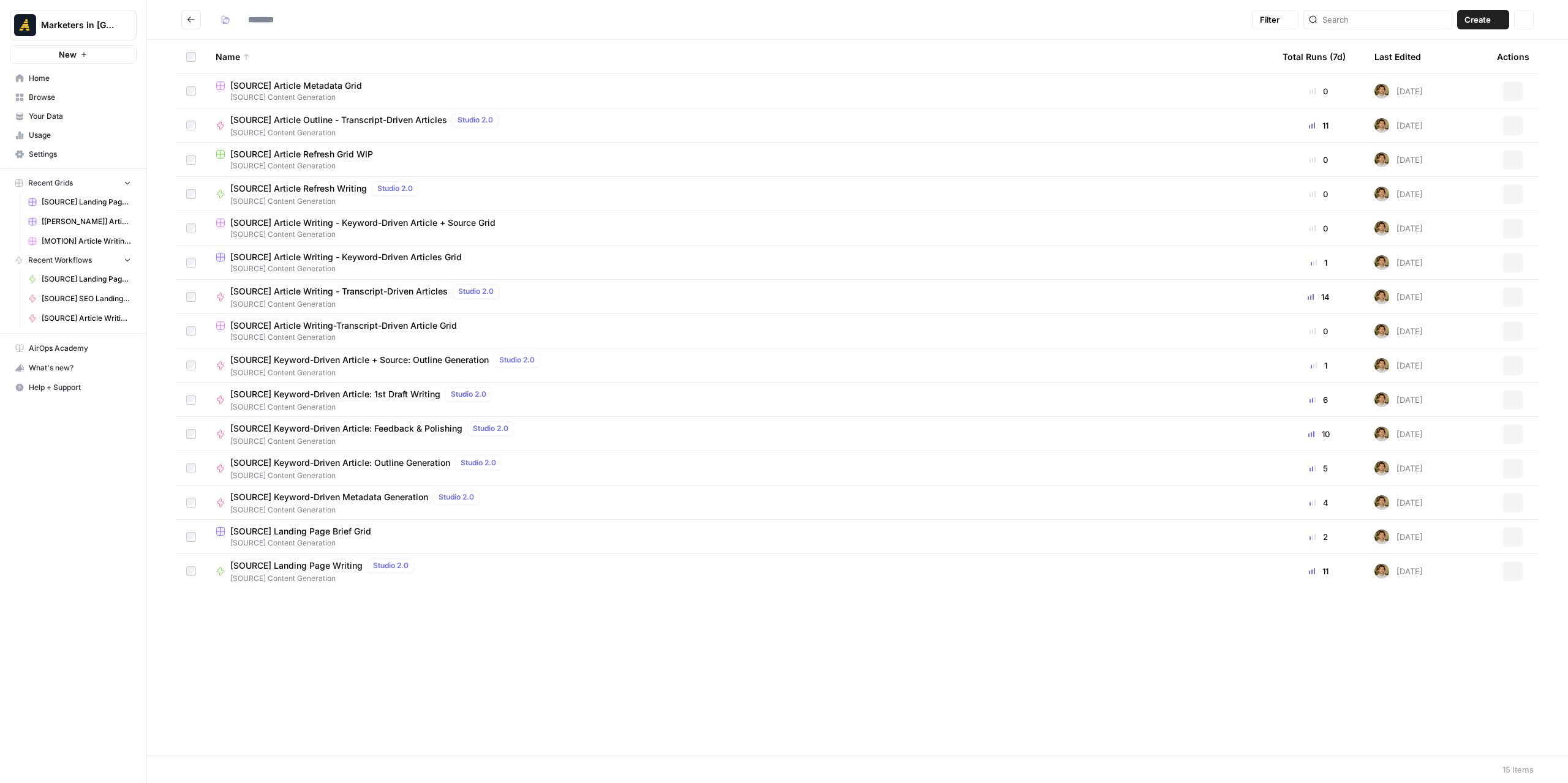
type input "**********"
click at [329, 568] on span "[SOURCE] Landing Page Writing" at bounding box center [296, 565] width 132 height 13
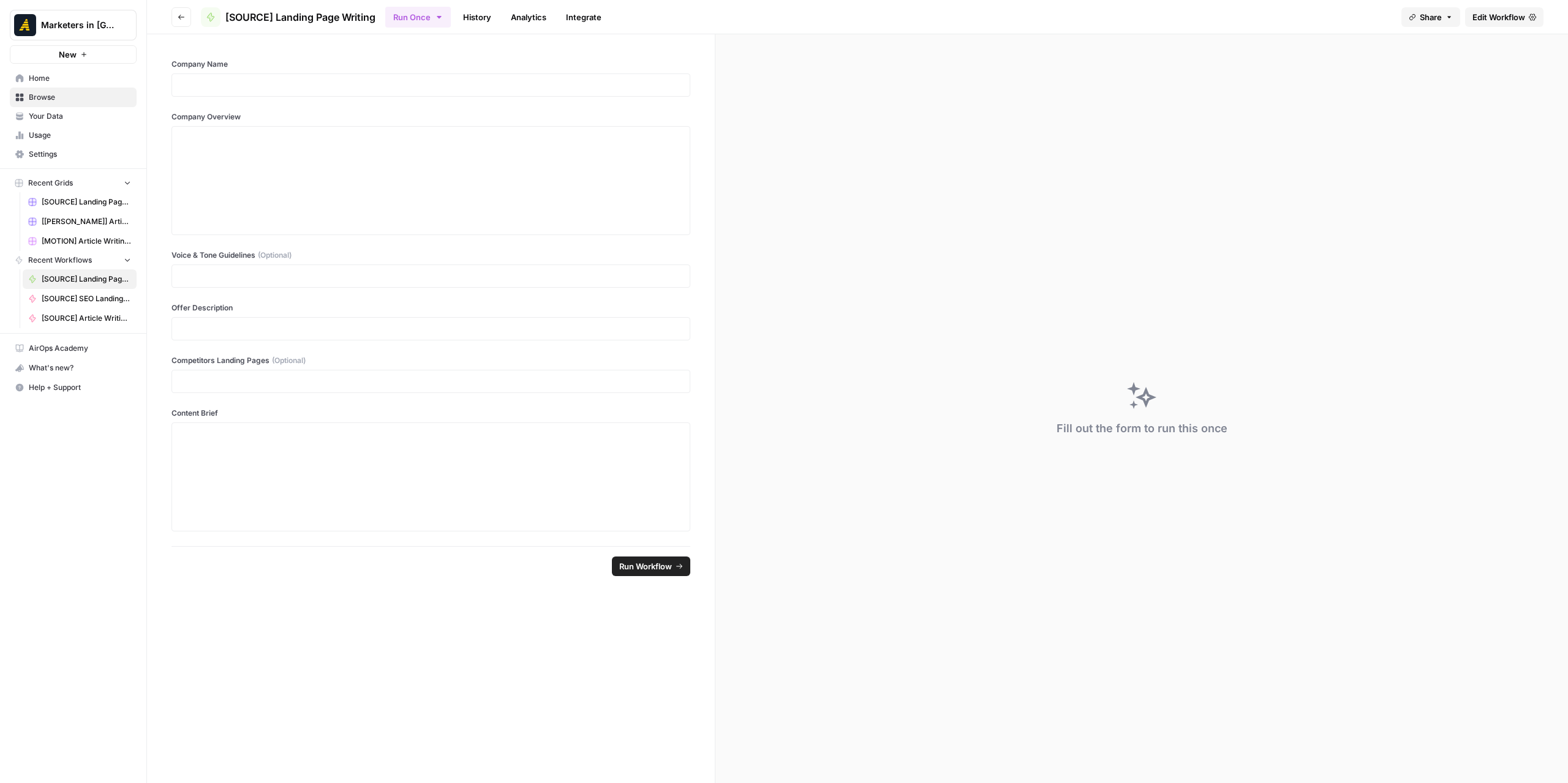
click at [1493, 15] on span "Edit Workflow" at bounding box center [1498, 17] width 53 height 13
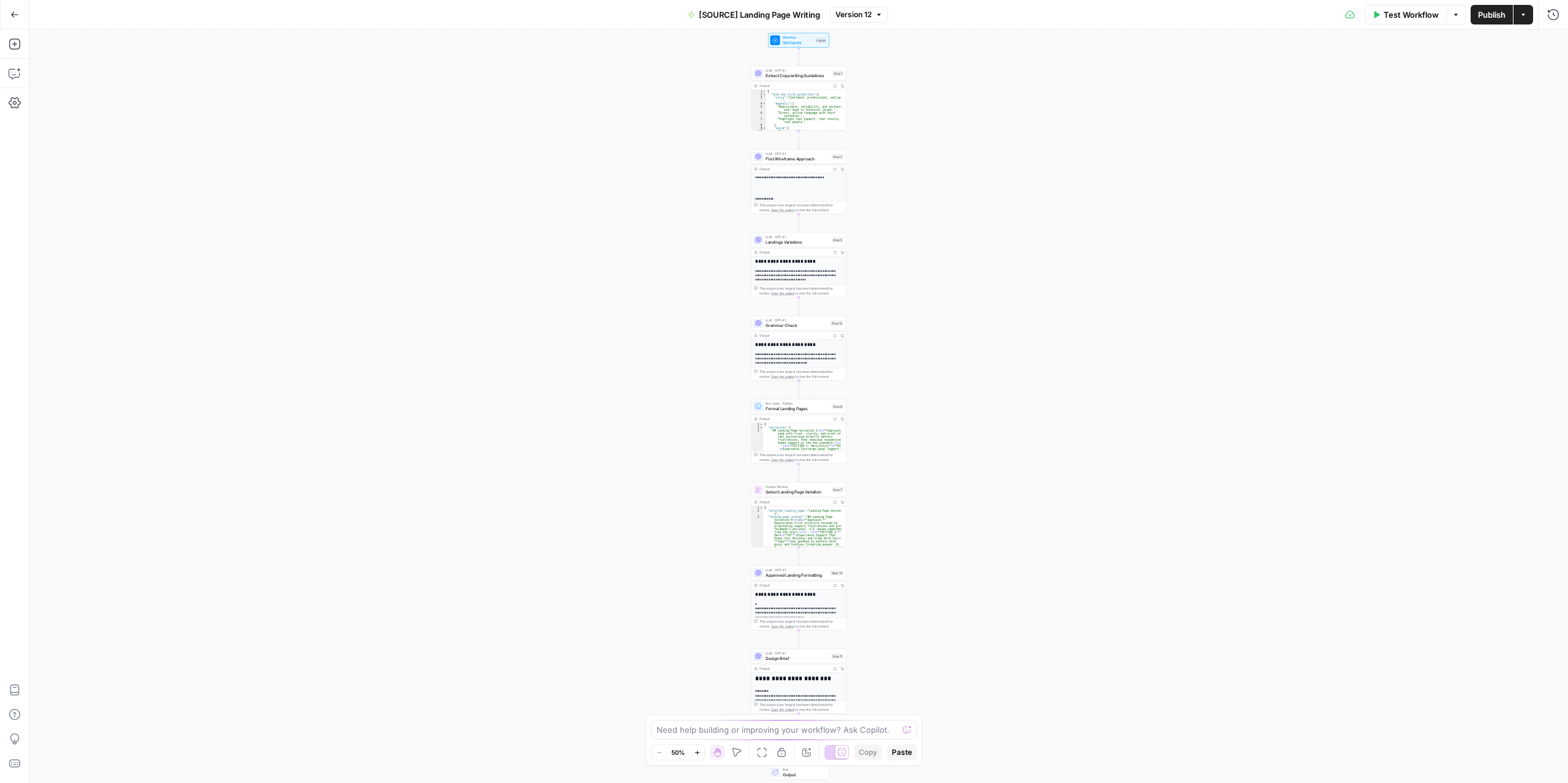
click at [699, 13] on span "[SOURCE] Landing Page Writing" at bounding box center [760, 14] width 121 height 13
click at [92, 133] on input "Color" at bounding box center [197, 137] width 282 height 13
click at [91, 287] on span "Pink" at bounding box center [201, 285] width 282 height 13
type input "Pink"
click at [802, 755] on icon "button" at bounding box center [807, 753] width 10 height 10
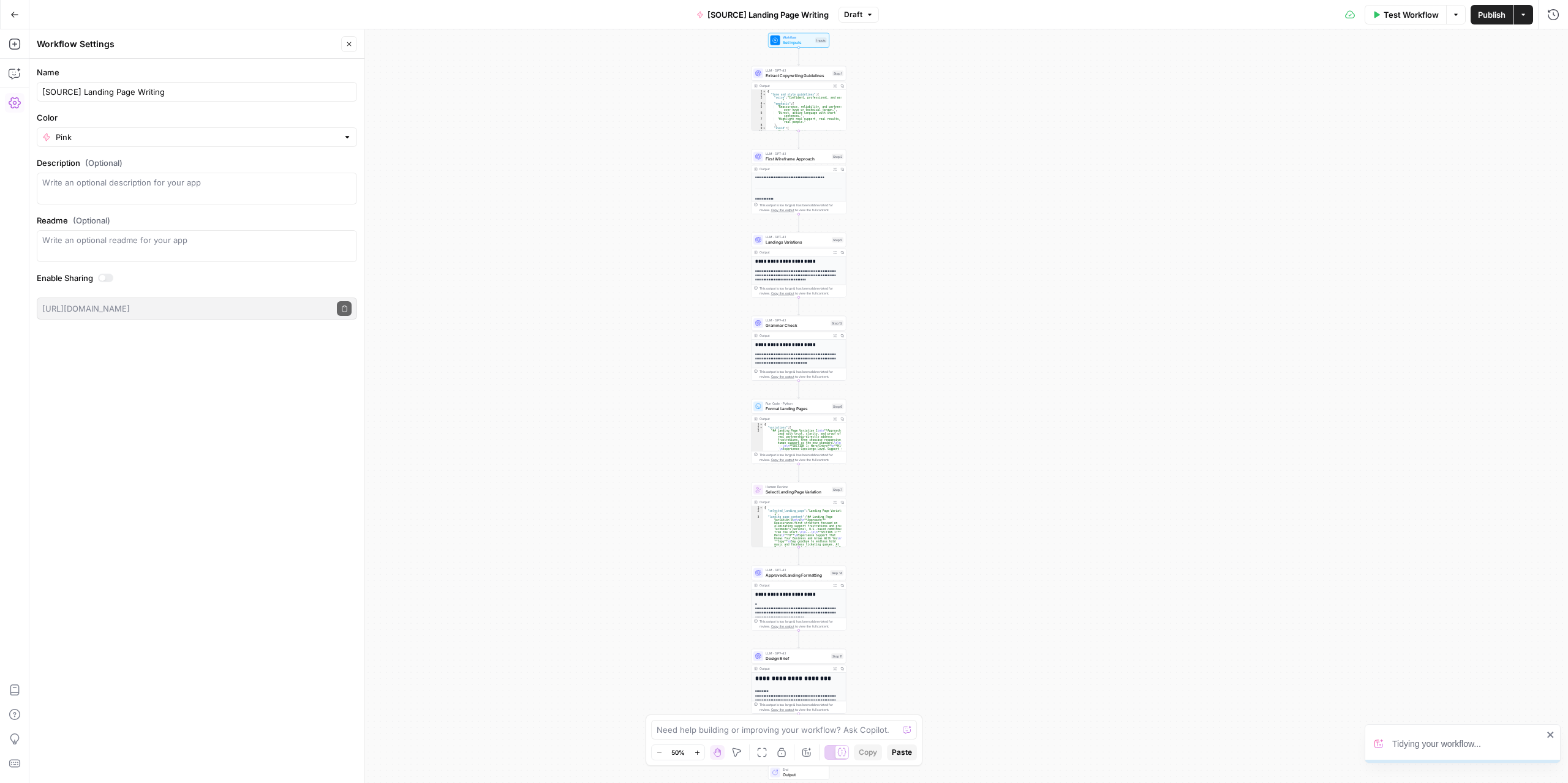
click at [433, 196] on div "**********" at bounding box center [798, 406] width 1539 height 754
click at [1485, 24] on div "Test Workflow Options Publish Actions Run History" at bounding box center [1223, 14] width 689 height 29
click at [1484, 19] on span "Publish" at bounding box center [1492, 14] width 28 height 13
click at [22, 18] on button "Go Back" at bounding box center [14, 14] width 22 height 22
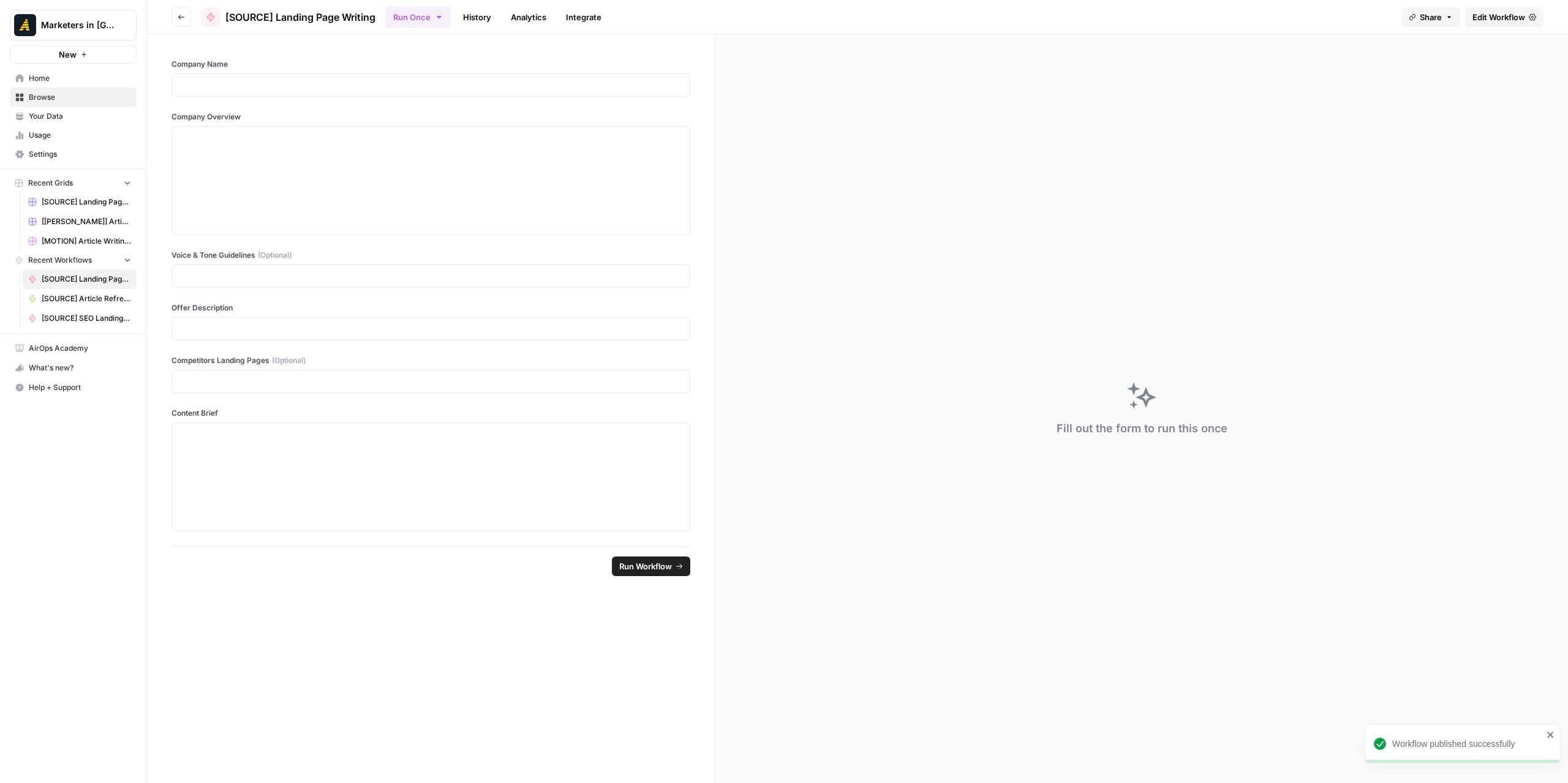
click at [182, 17] on icon "button" at bounding box center [181, 17] width 8 height 8
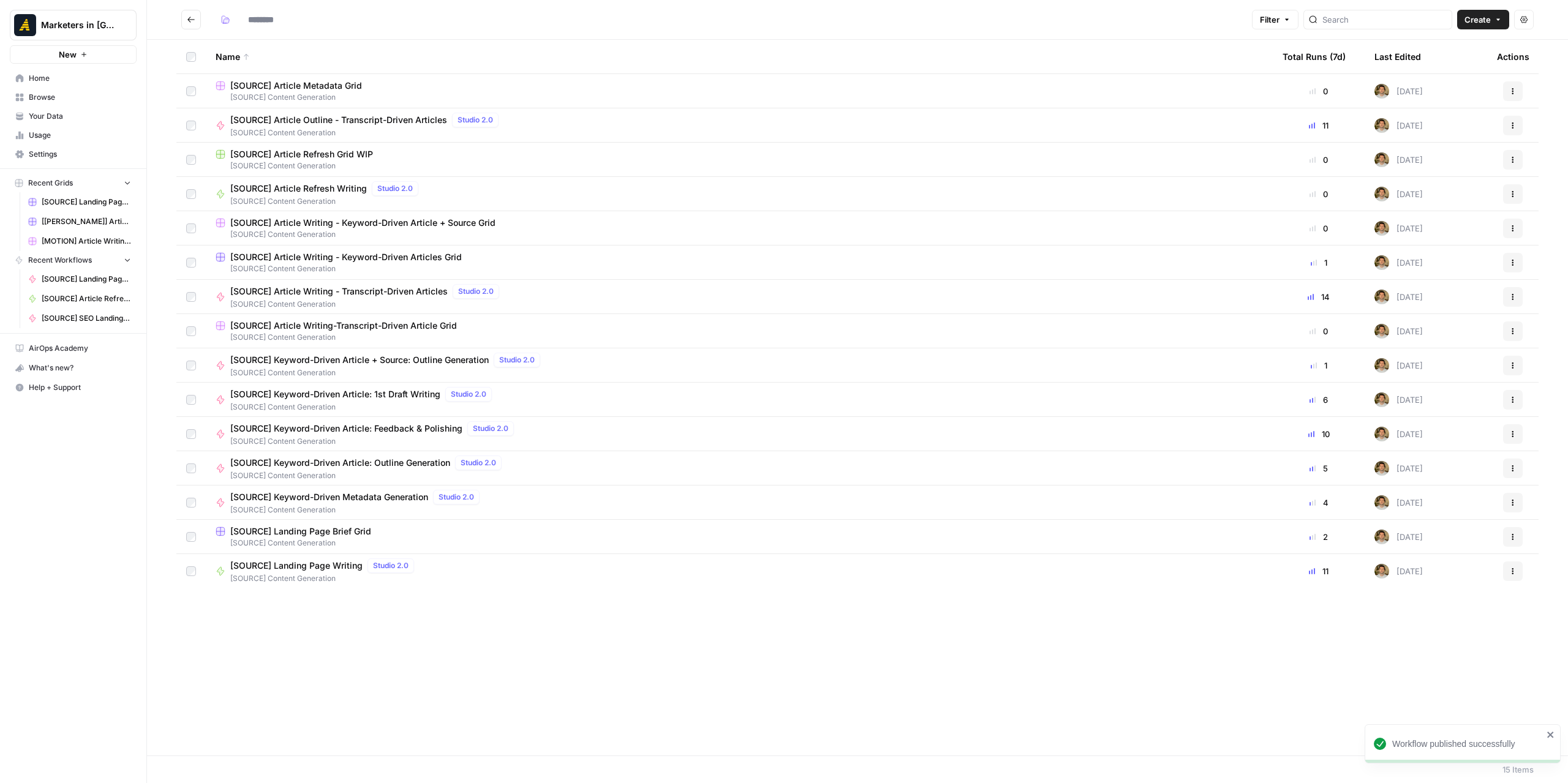
type input "**********"
click at [455, 358] on span "[SOURCE] Keyword-Driven Article + Source: Outline Generation" at bounding box center [360, 360] width 259 height 13
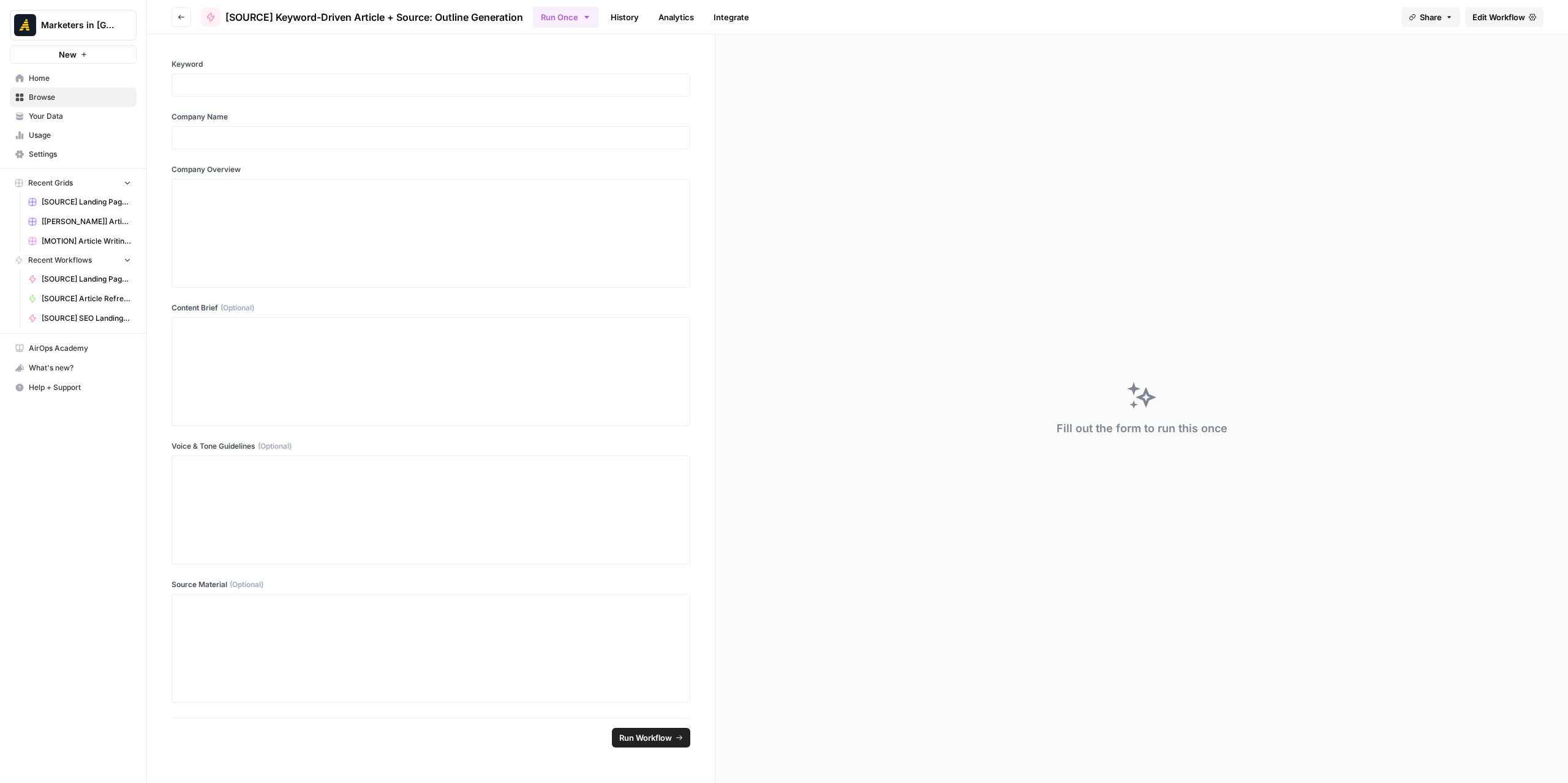
click at [1511, 18] on span "Edit Workflow" at bounding box center [1498, 17] width 53 height 13
